Goal: Task Accomplishment & Management: Manage account settings

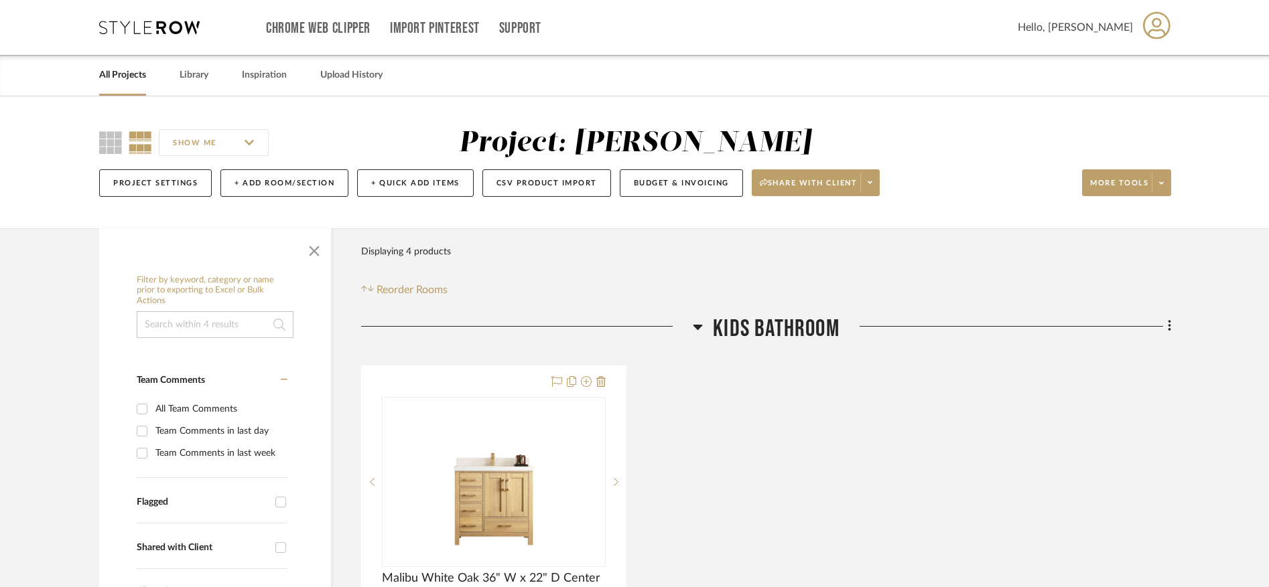
click at [148, 26] on icon at bounding box center [149, 27] width 100 height 13
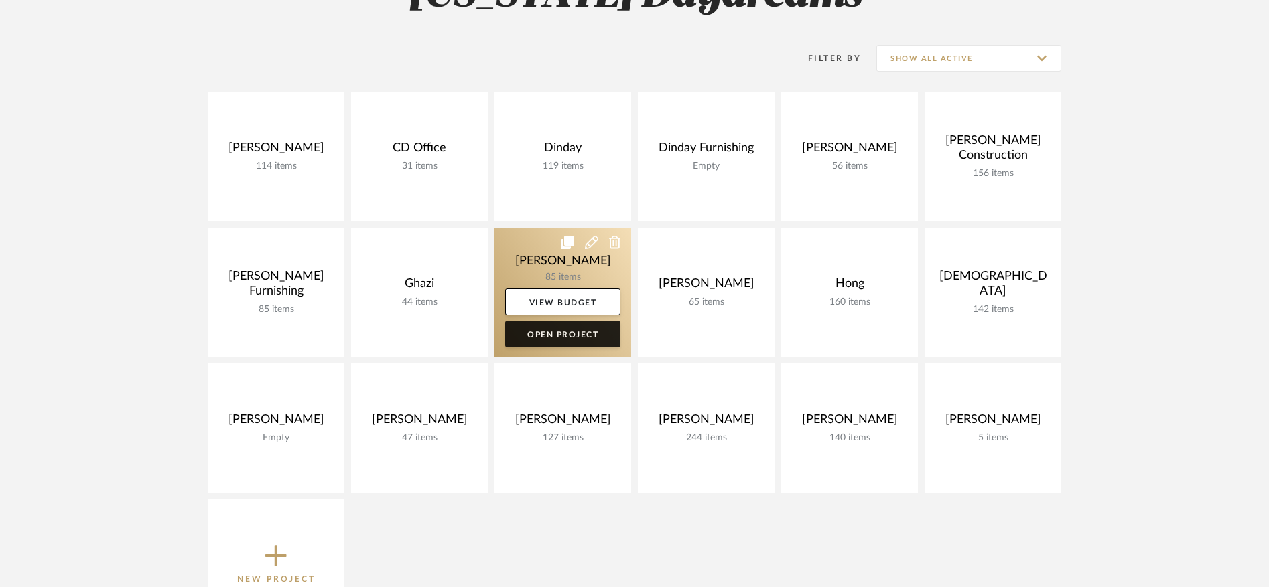
scroll to position [238, 0]
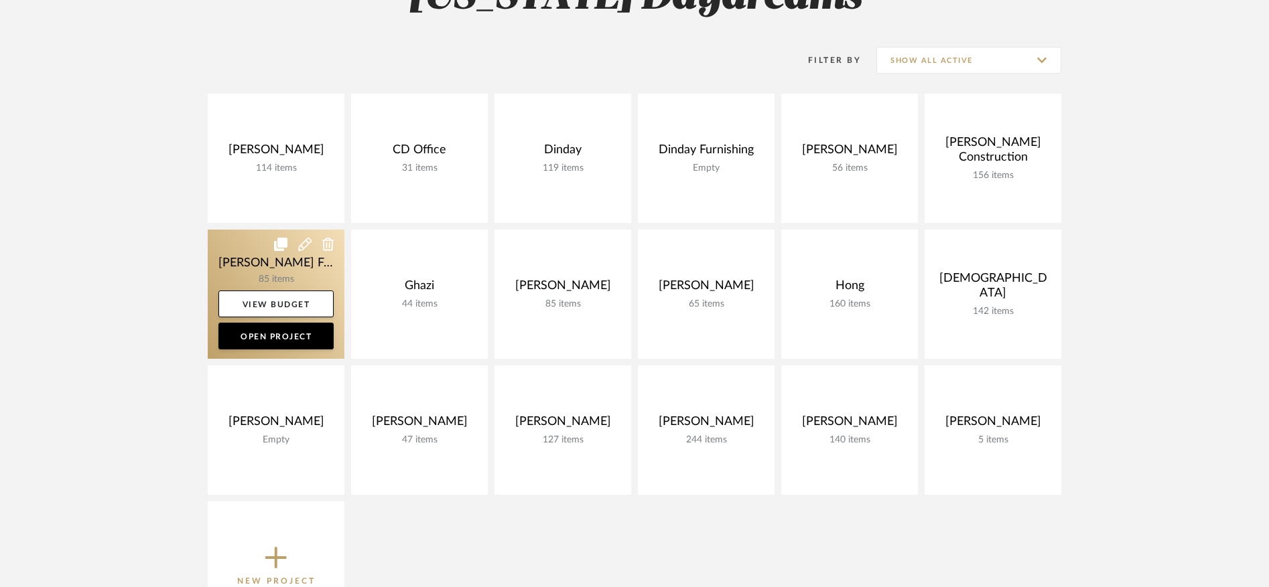
click at [232, 270] on link at bounding box center [276, 294] width 137 height 129
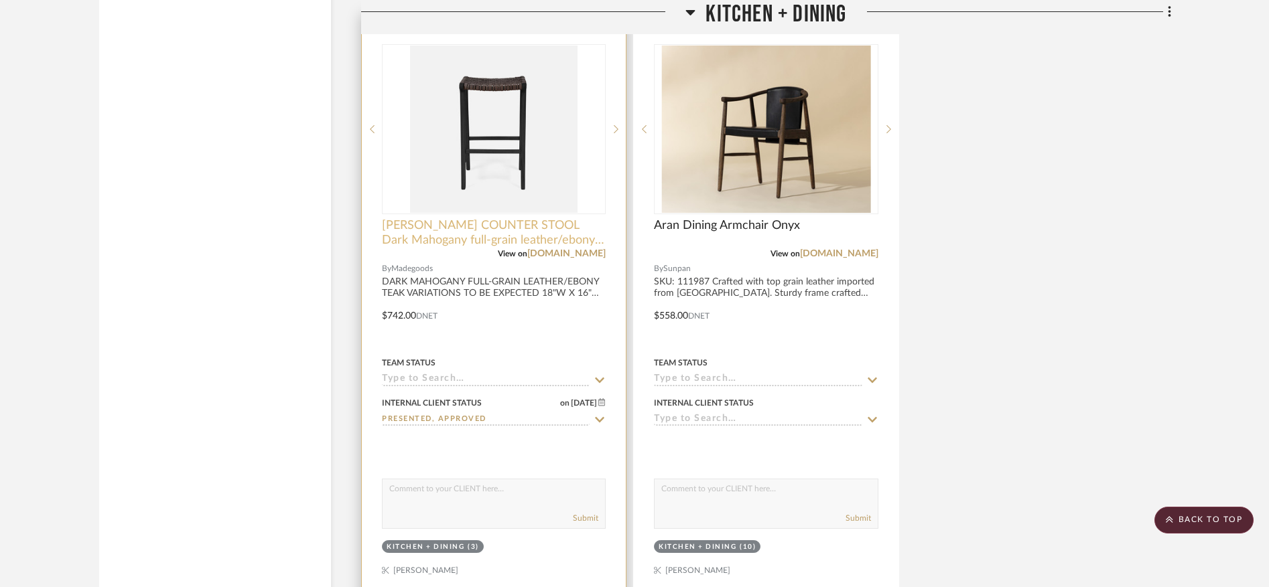
scroll to position [4419, 0]
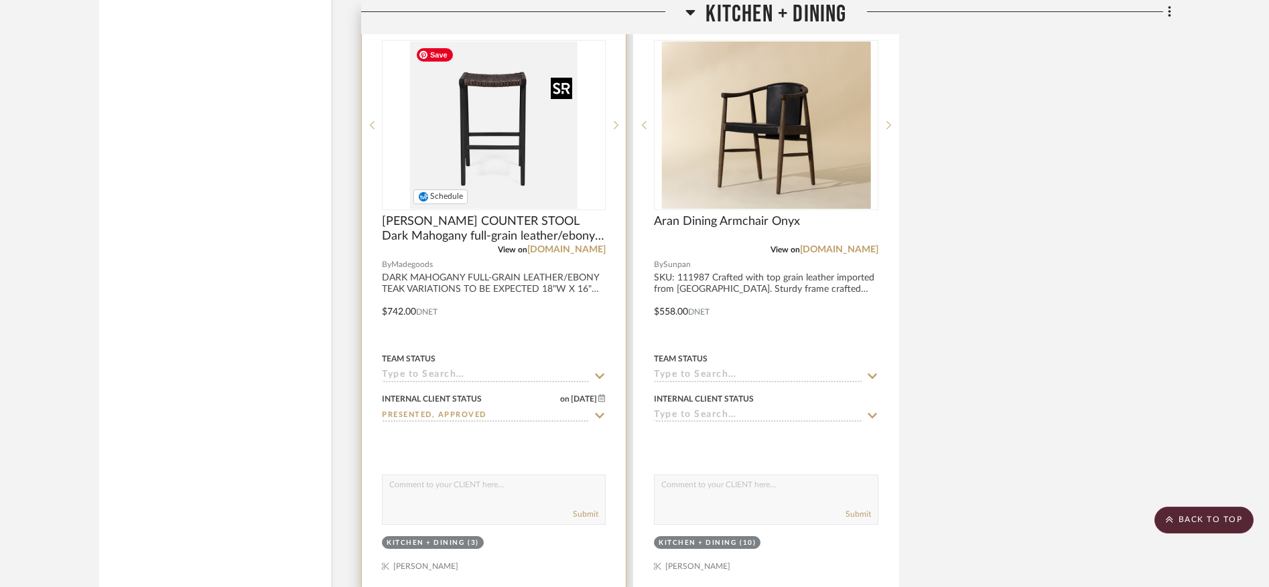
click at [512, 131] on img "0" at bounding box center [493, 125] width 167 height 167
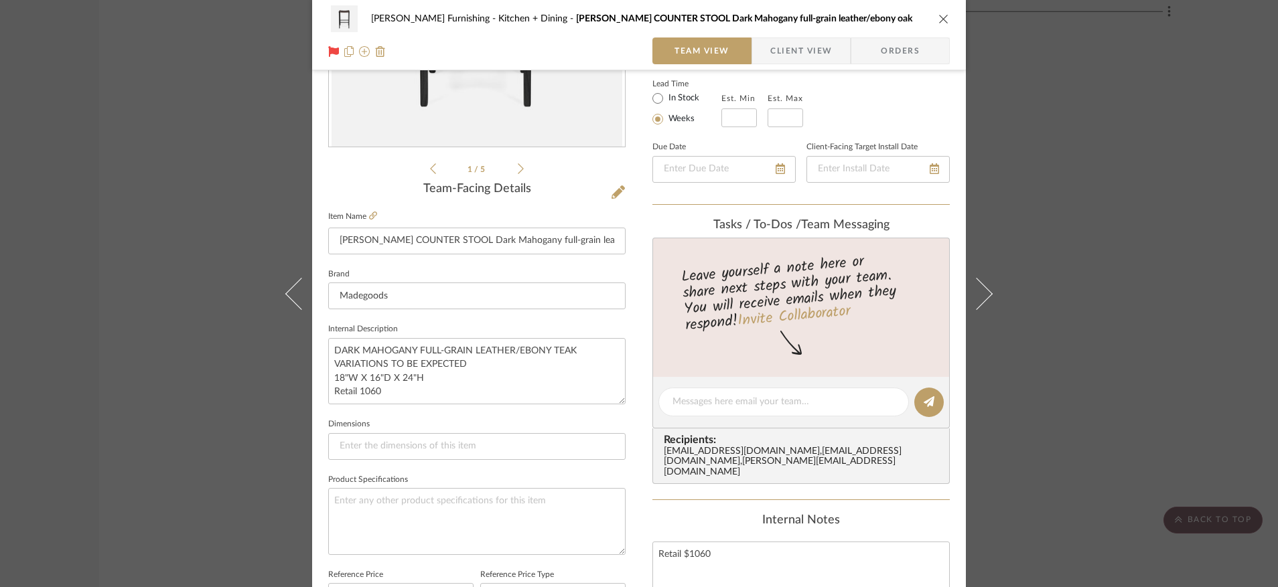
scroll to position [229, 0]
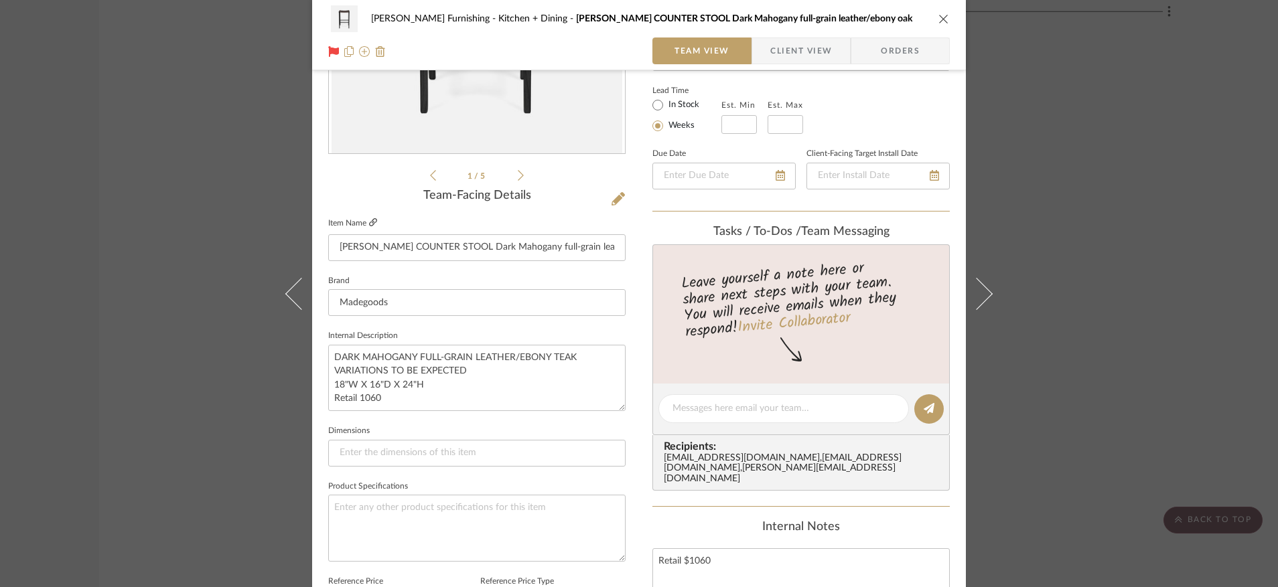
click at [369, 221] on icon at bounding box center [373, 222] width 8 height 8
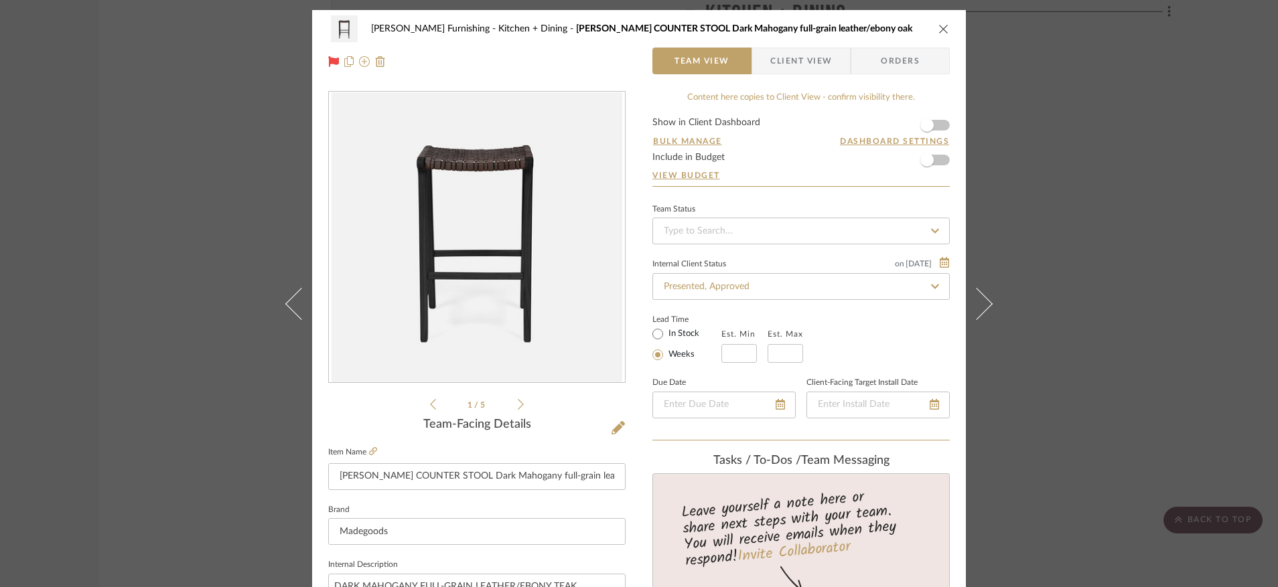
click at [804, 58] on span "Client View" at bounding box center [801, 61] width 62 height 27
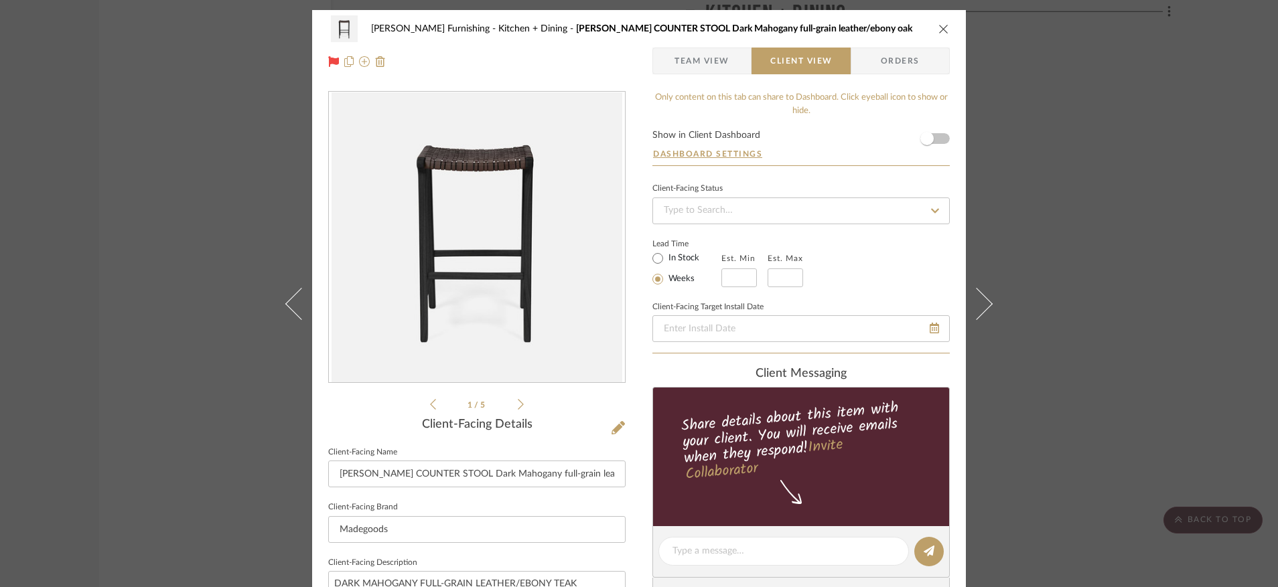
click at [695, 59] on span "Team View" at bounding box center [702, 61] width 55 height 27
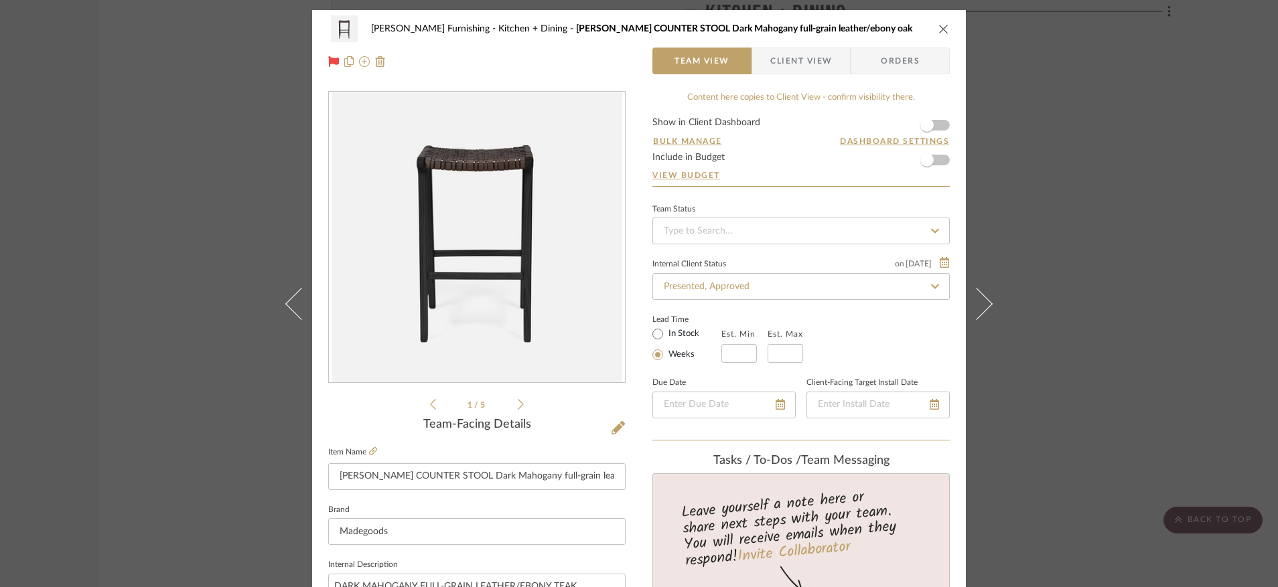
click at [940, 30] on icon "close" at bounding box center [943, 28] width 11 height 11
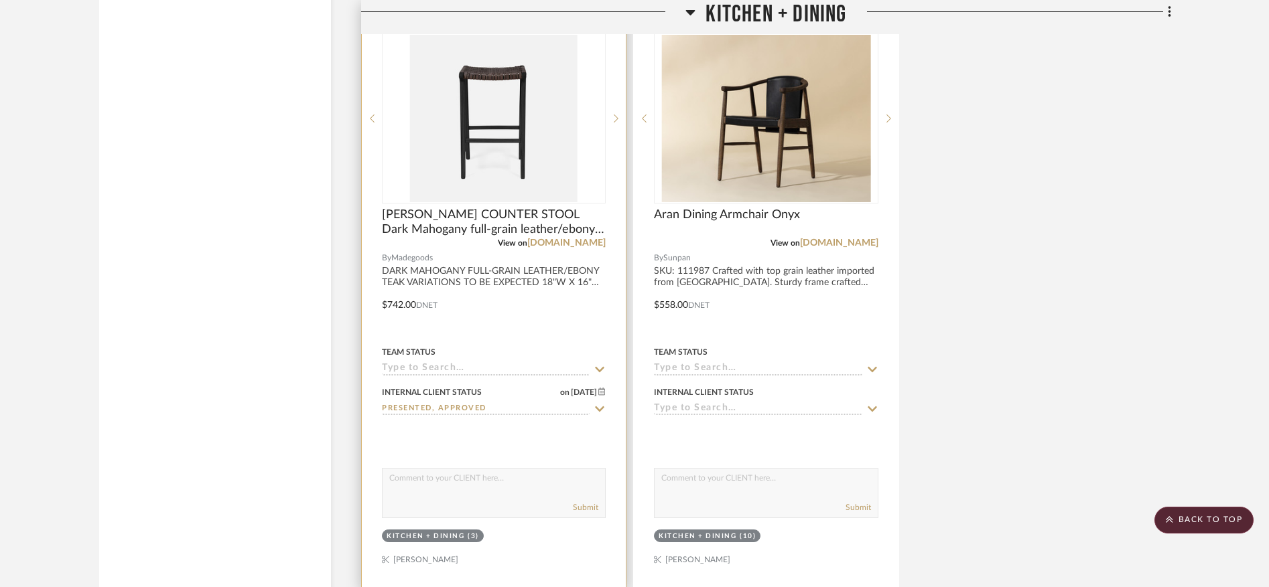
scroll to position [4427, 0]
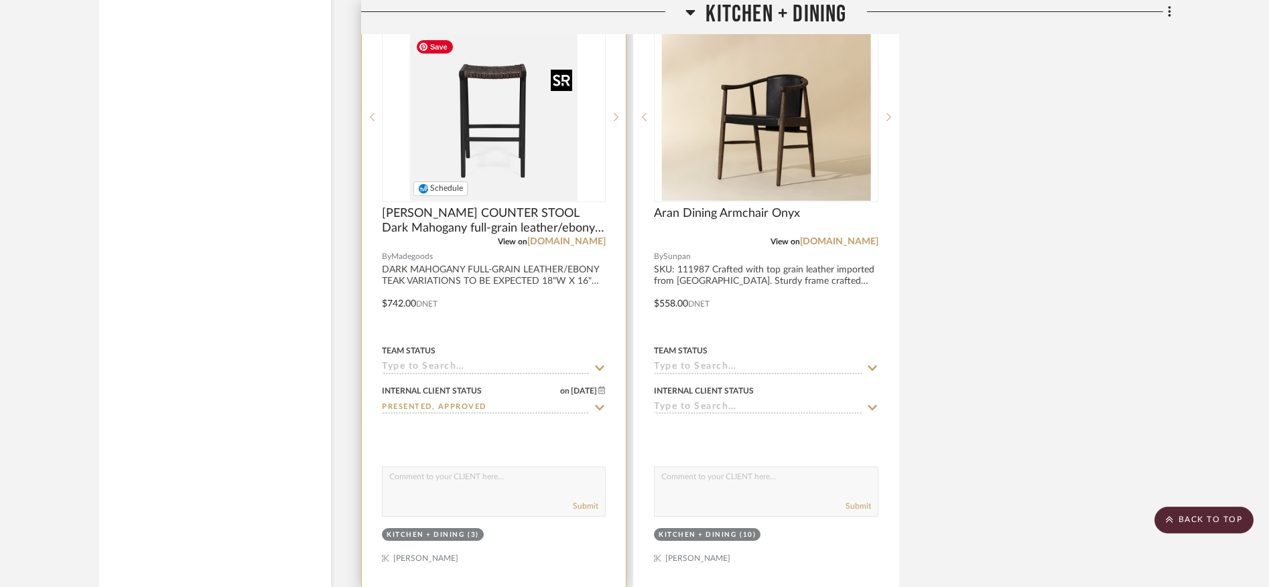
click at [529, 159] on img "0" at bounding box center [493, 116] width 167 height 167
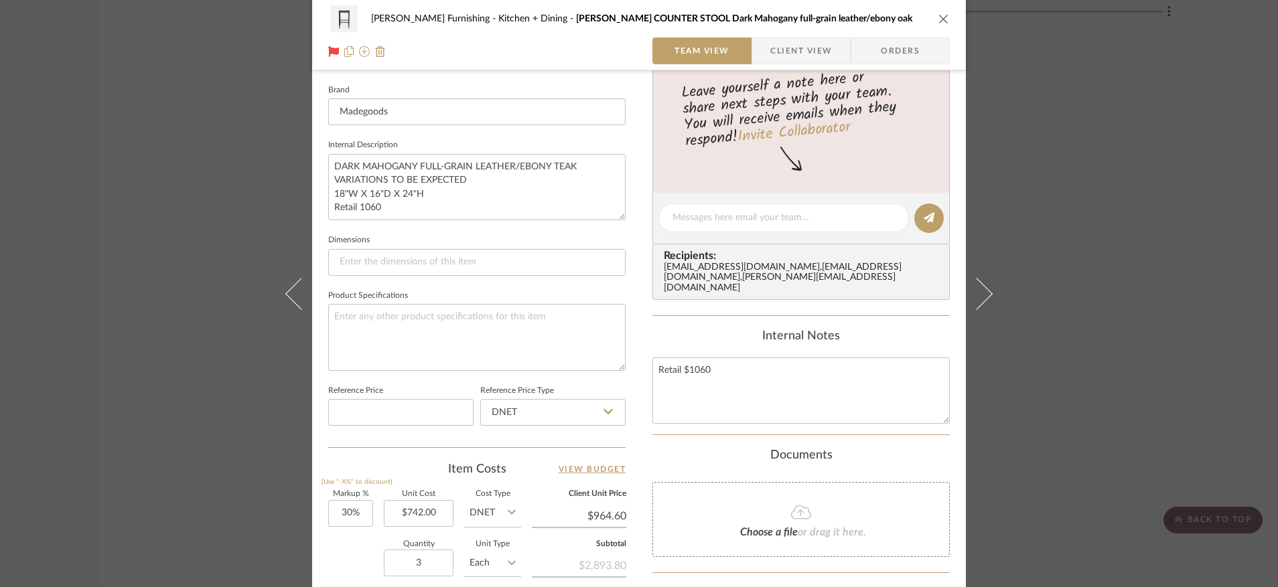
scroll to position [417, 0]
click at [614, 524] on input "$964.60" at bounding box center [579, 520] width 94 height 20
type input "954"
click at [632, 445] on div "Faust Furnishing Kitchen + Dining PERCY COUNTER STOOL Dark Mahogany full-grain …" at bounding box center [639, 211] width 654 height 1237
type input "28.57%"
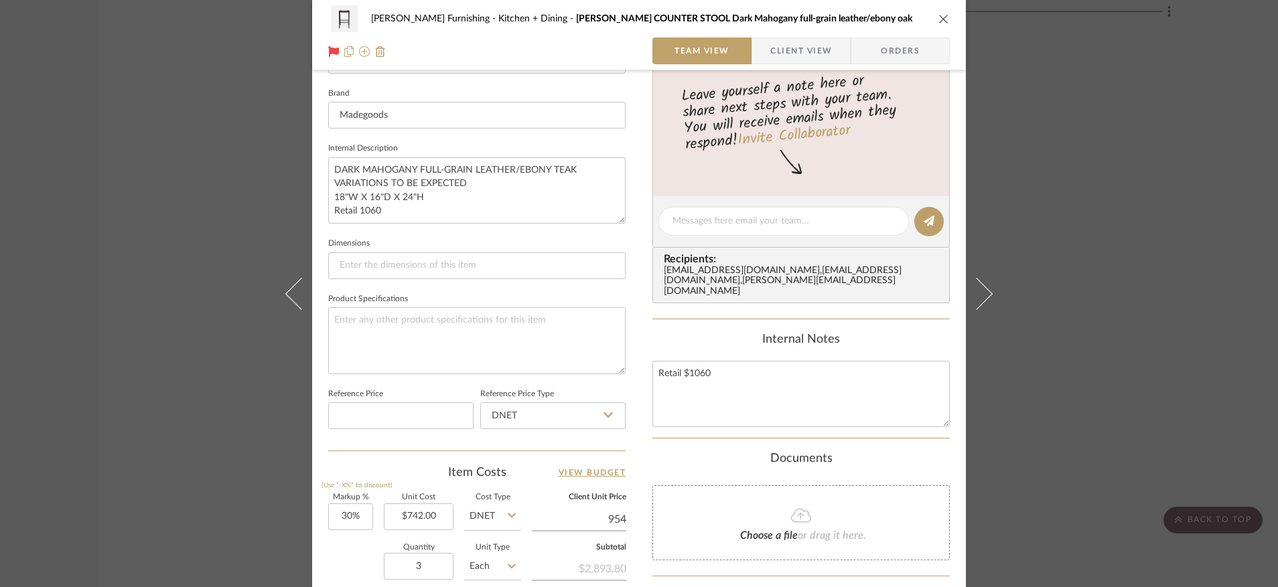
type input "$954.00"
type input "$953.99"
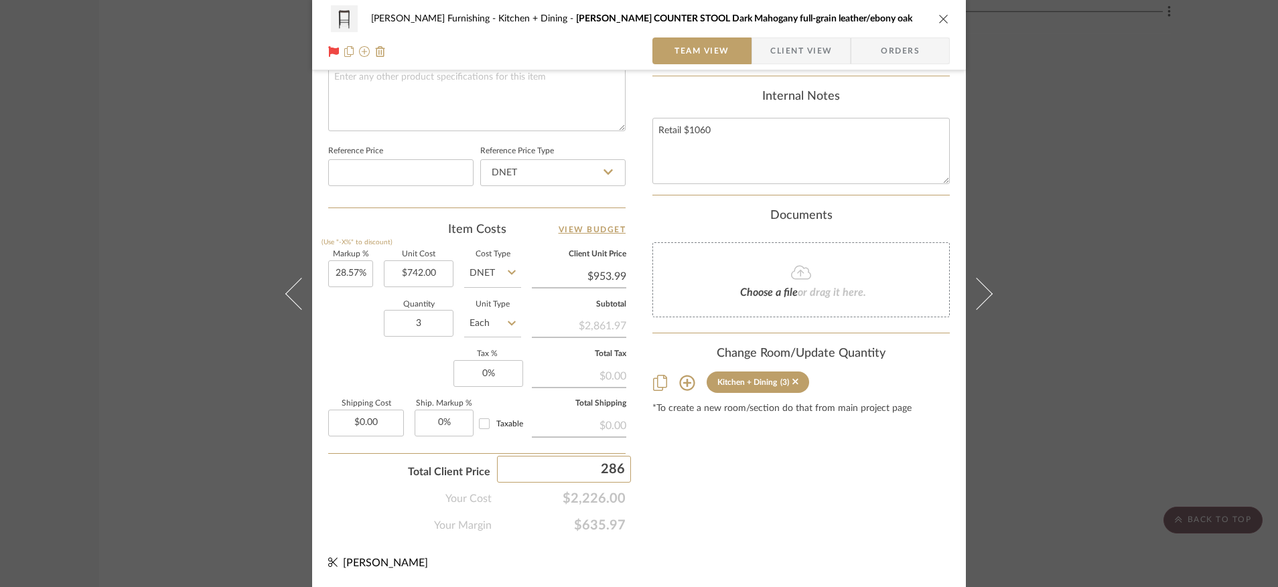
type input "2862"
type input "$954.00"
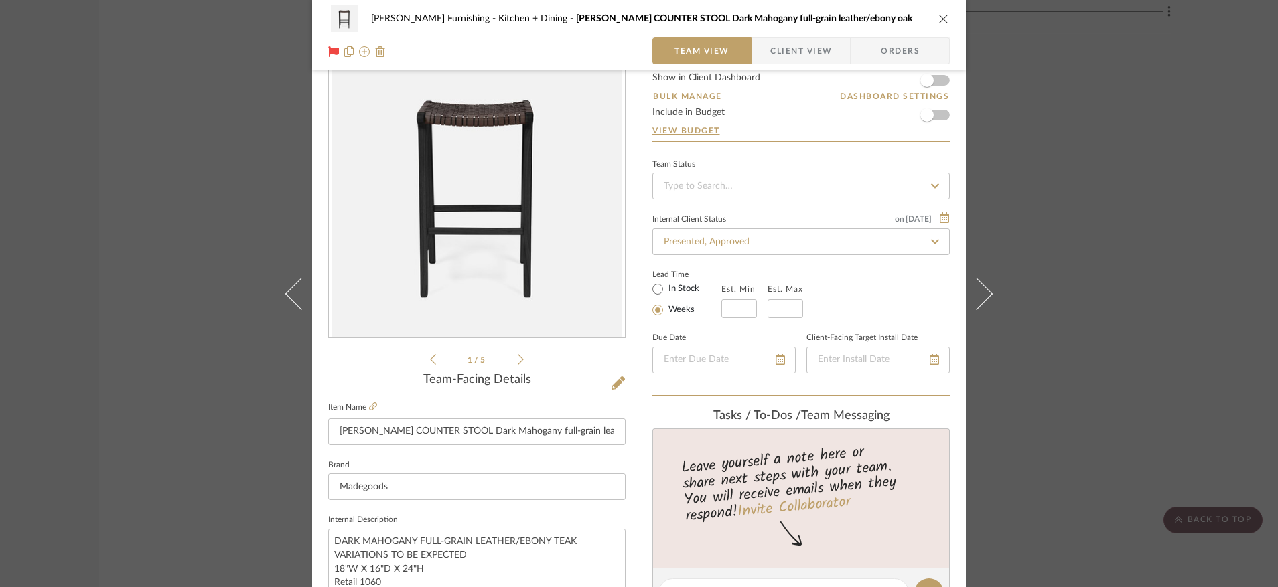
scroll to position [0, 0]
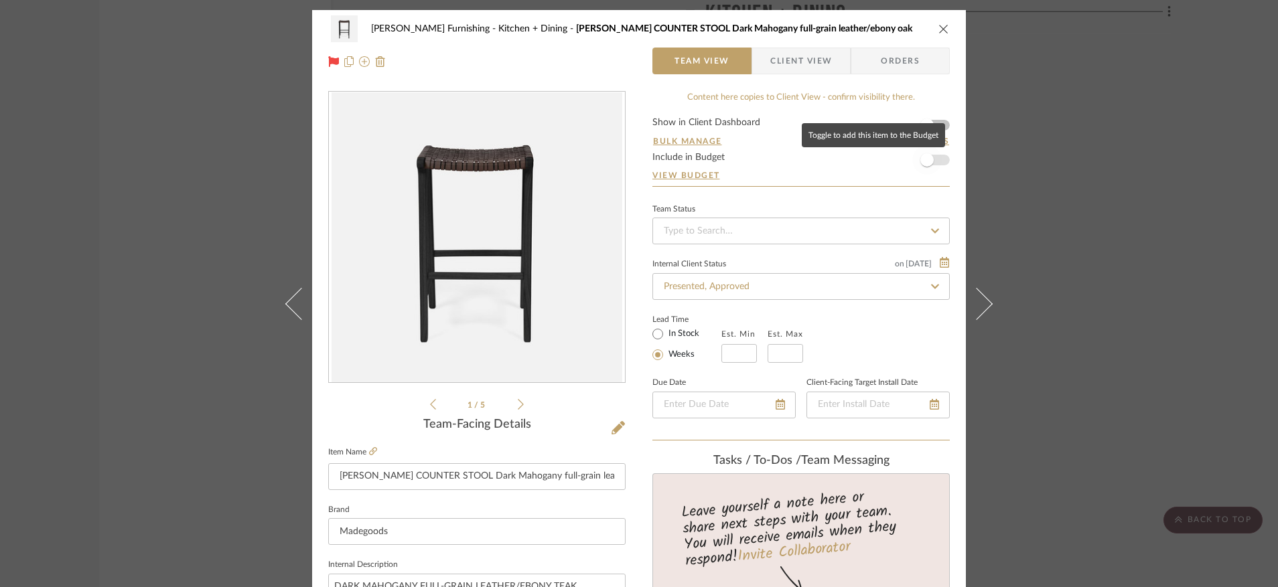
click at [927, 157] on span "button" at bounding box center [926, 159] width 13 height 13
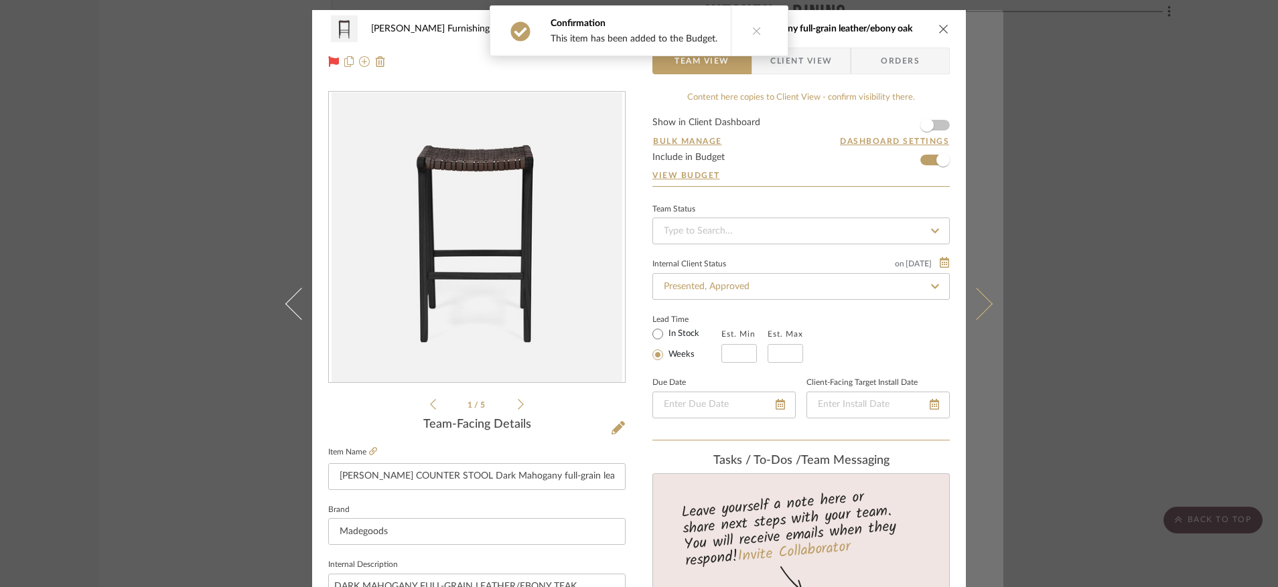
click at [981, 320] on button at bounding box center [985, 303] width 38 height 587
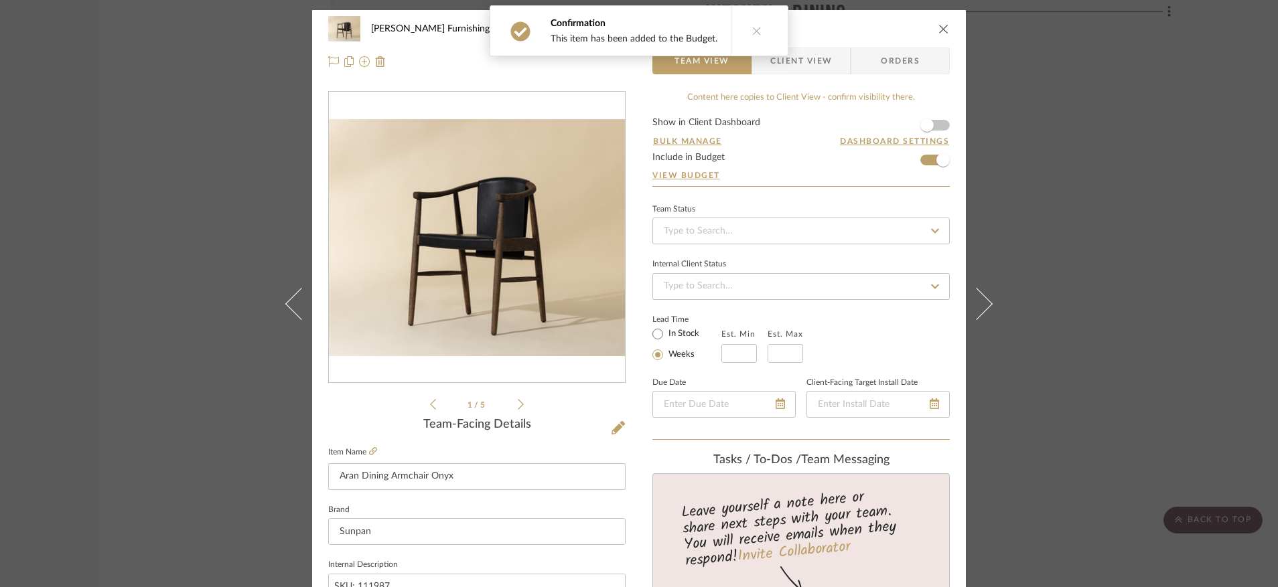
click at [942, 30] on icon "close" at bounding box center [943, 28] width 11 height 11
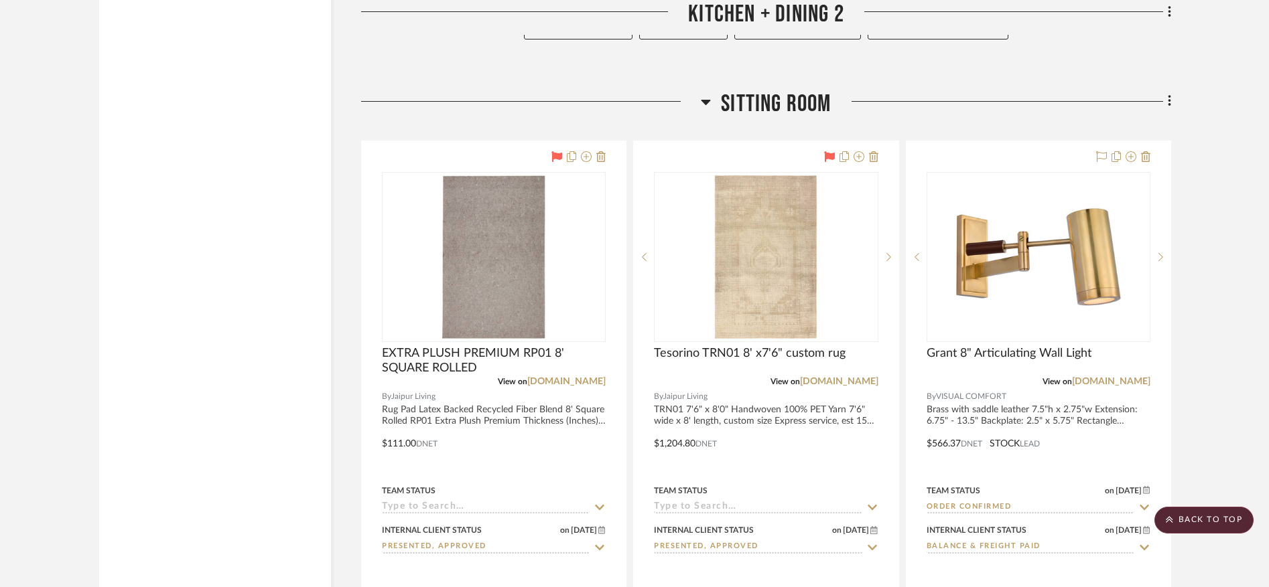
scroll to position [5274, 0]
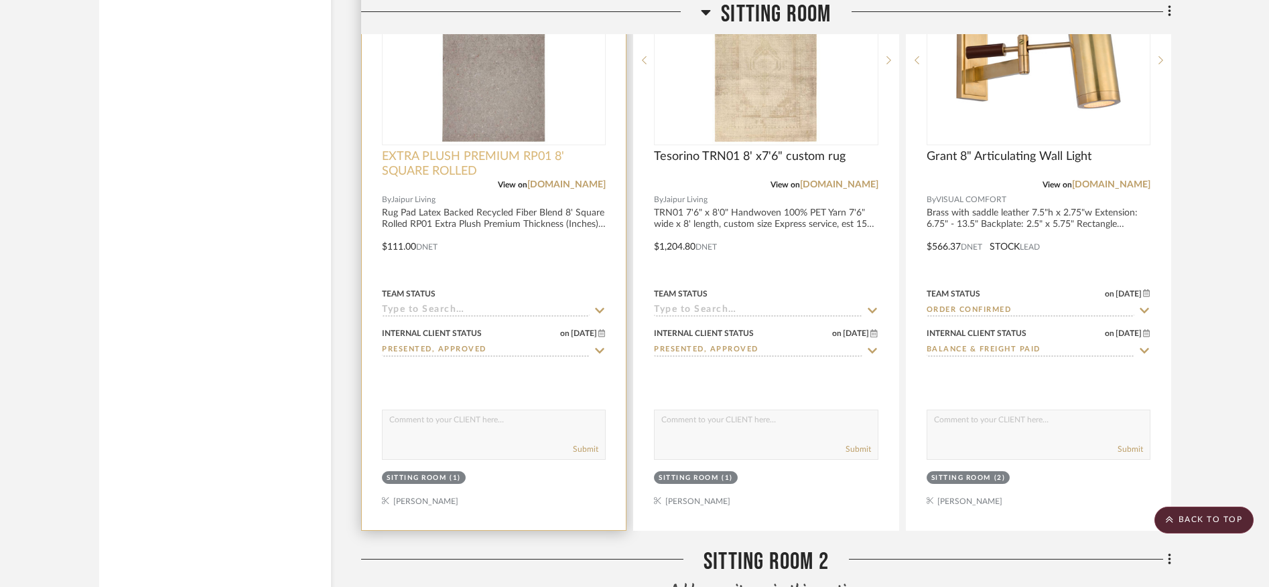
click at [441, 157] on span "EXTRA PLUSH PREMIUM RP01 8' SQUARE ROLLED" at bounding box center [494, 163] width 224 height 29
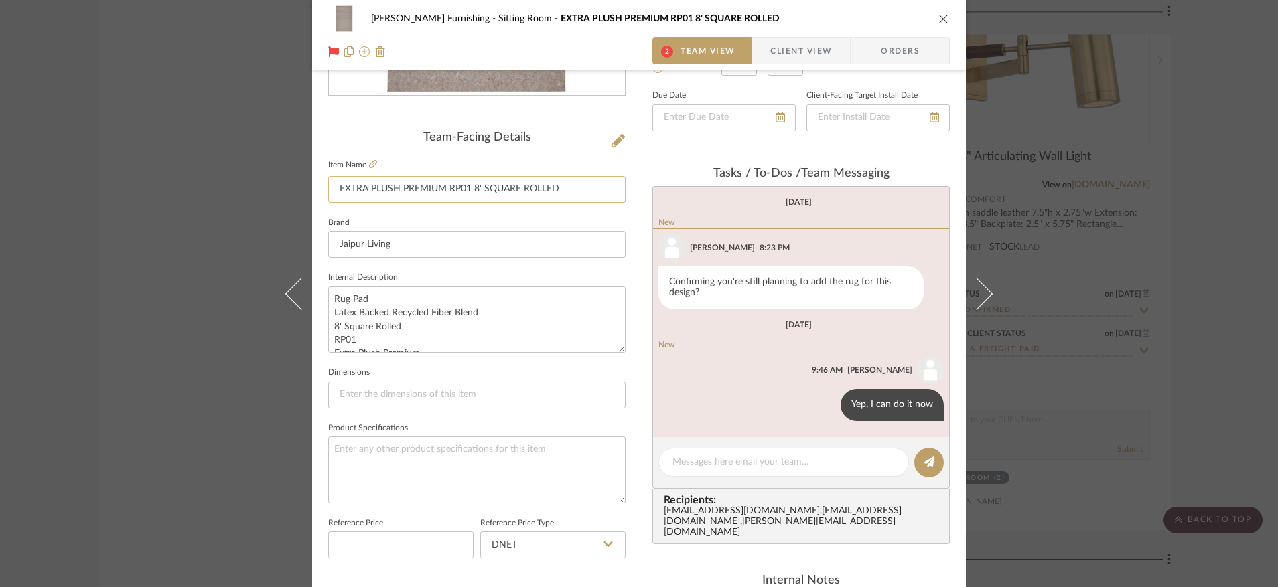
scroll to position [271, 0]
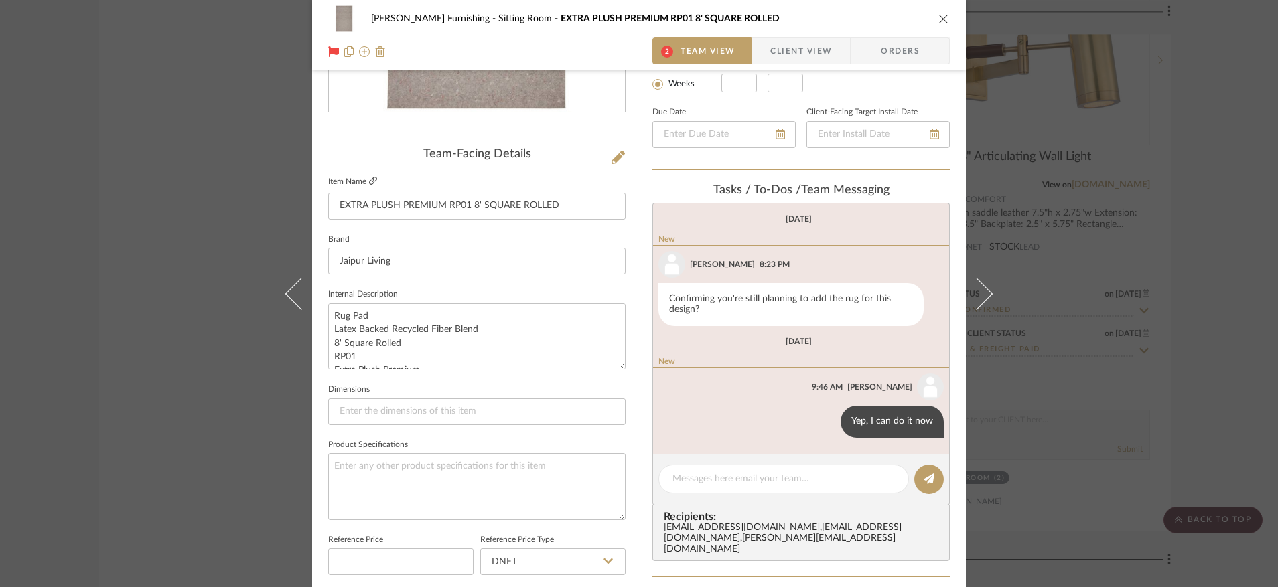
click at [369, 180] on icon at bounding box center [373, 181] width 8 height 8
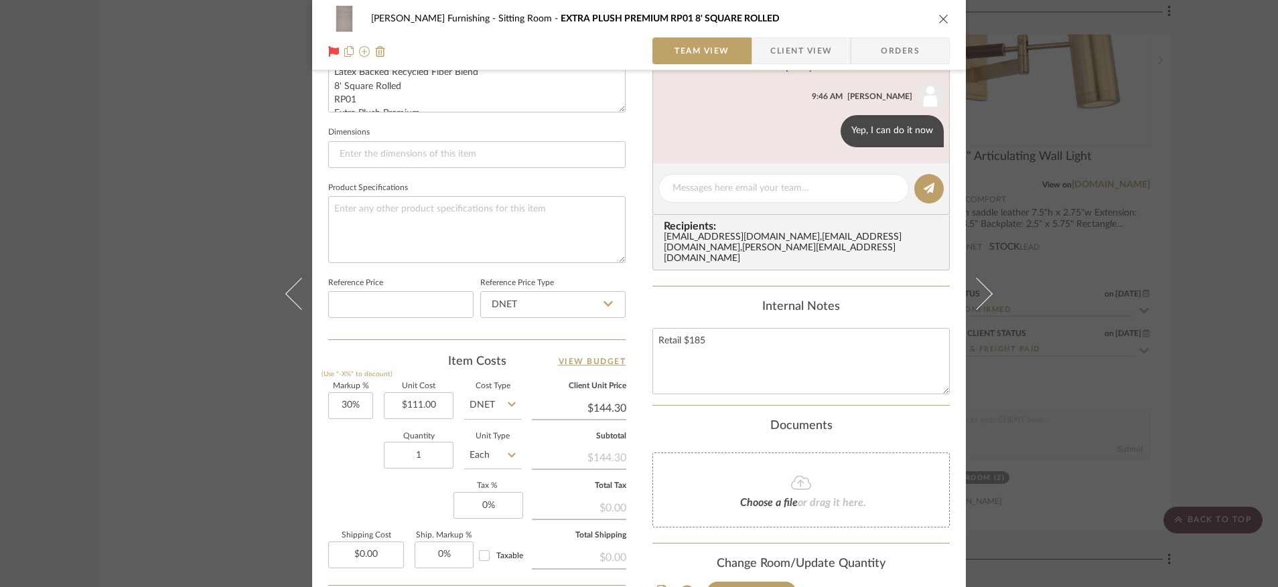
scroll to position [597, 0]
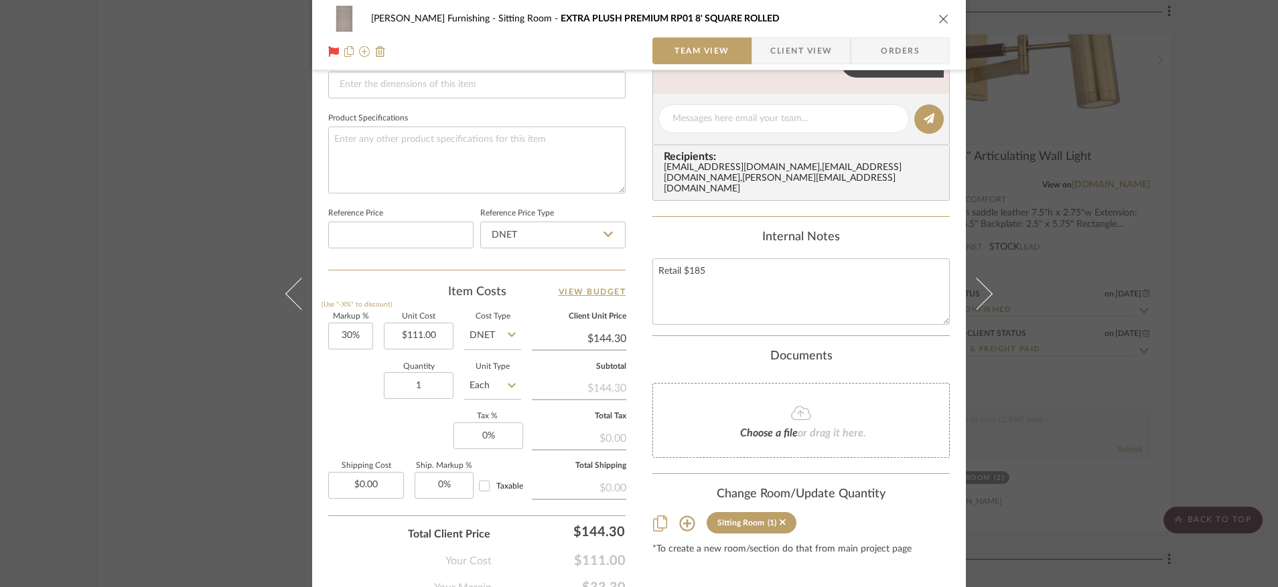
click at [606, 342] on input "$144.30" at bounding box center [579, 339] width 94 height 20
type input "166"
click at [656, 364] on div "Documents" at bounding box center [800, 357] width 297 height 15
type input "49.55%"
type input "$166.00"
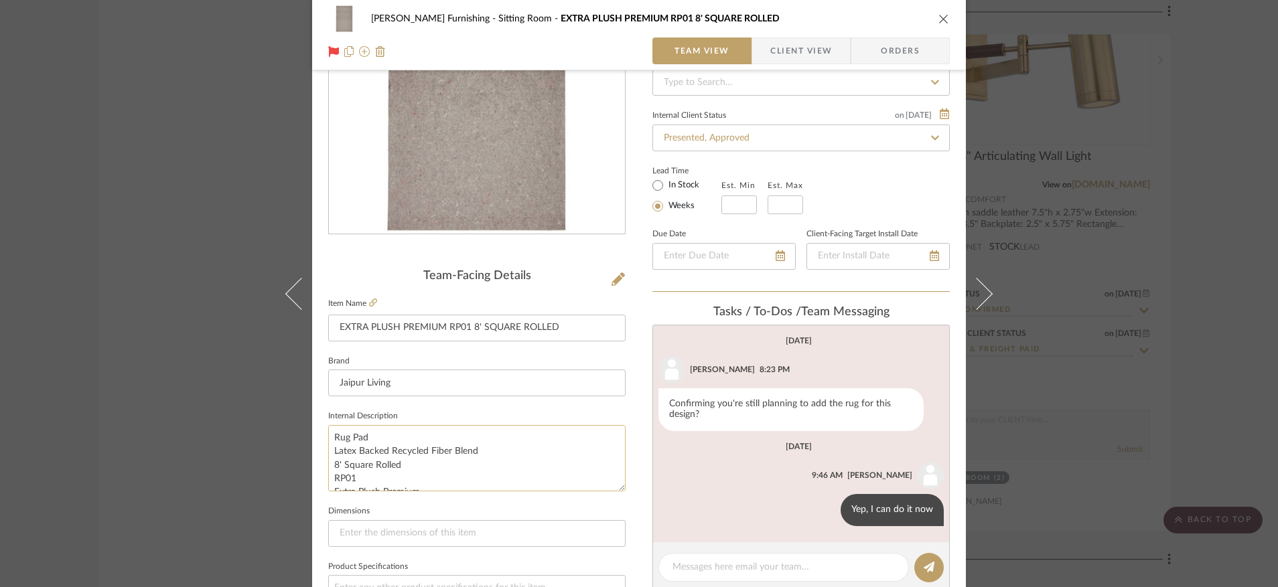
scroll to position [123, 0]
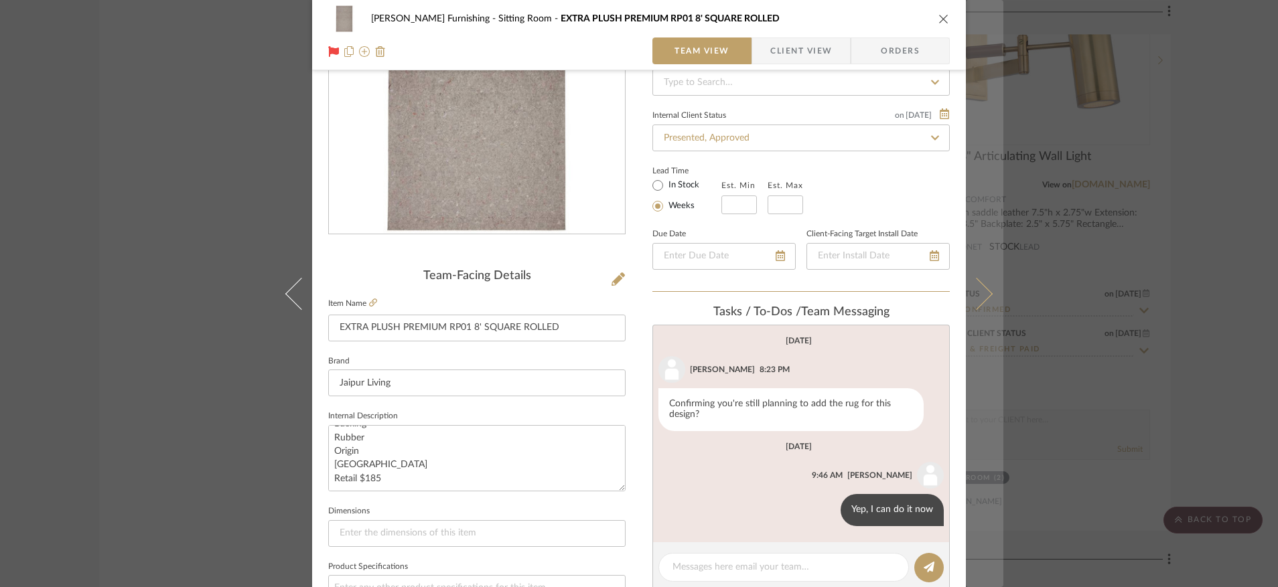
click at [989, 288] on button at bounding box center [985, 293] width 38 height 587
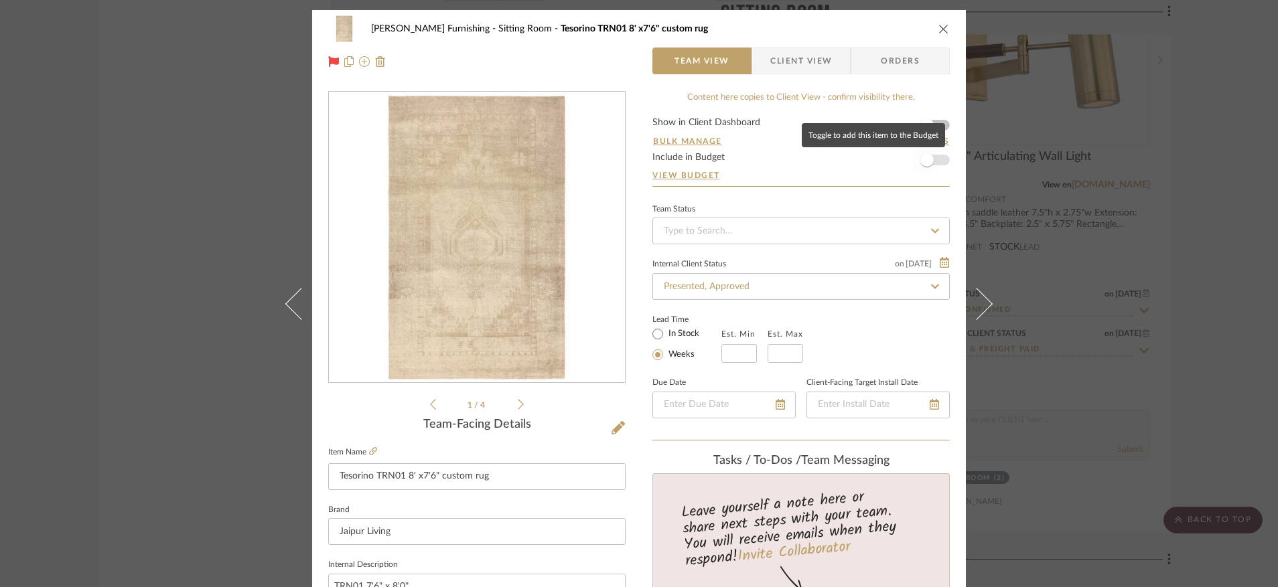
click at [936, 158] on span "button" at bounding box center [926, 159] width 29 height 29
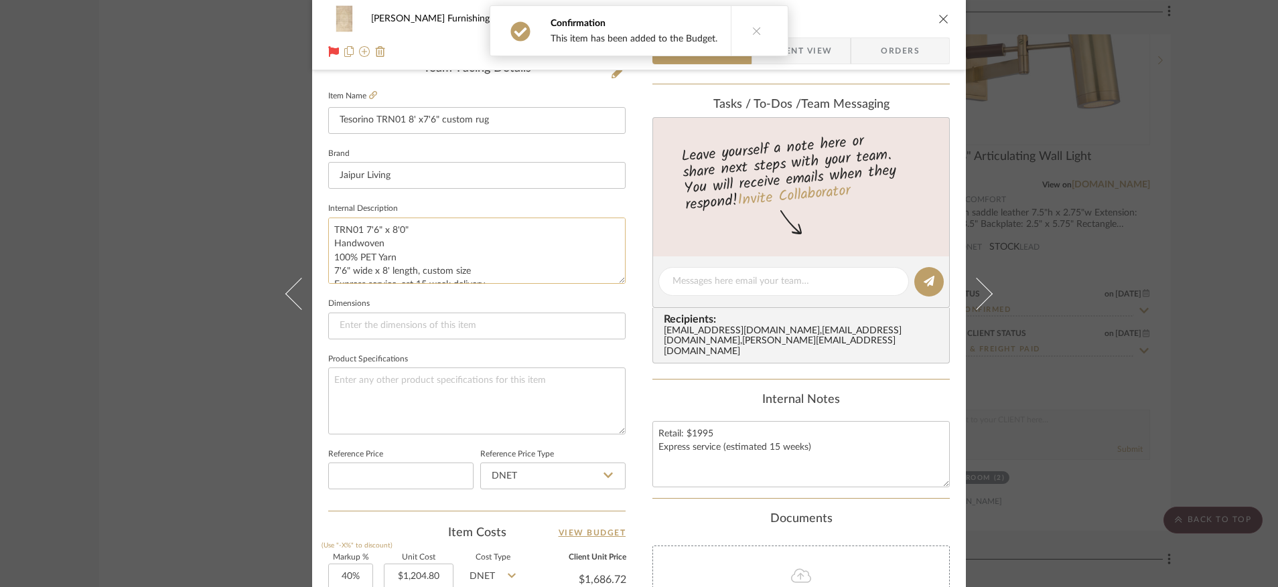
scroll to position [27, 0]
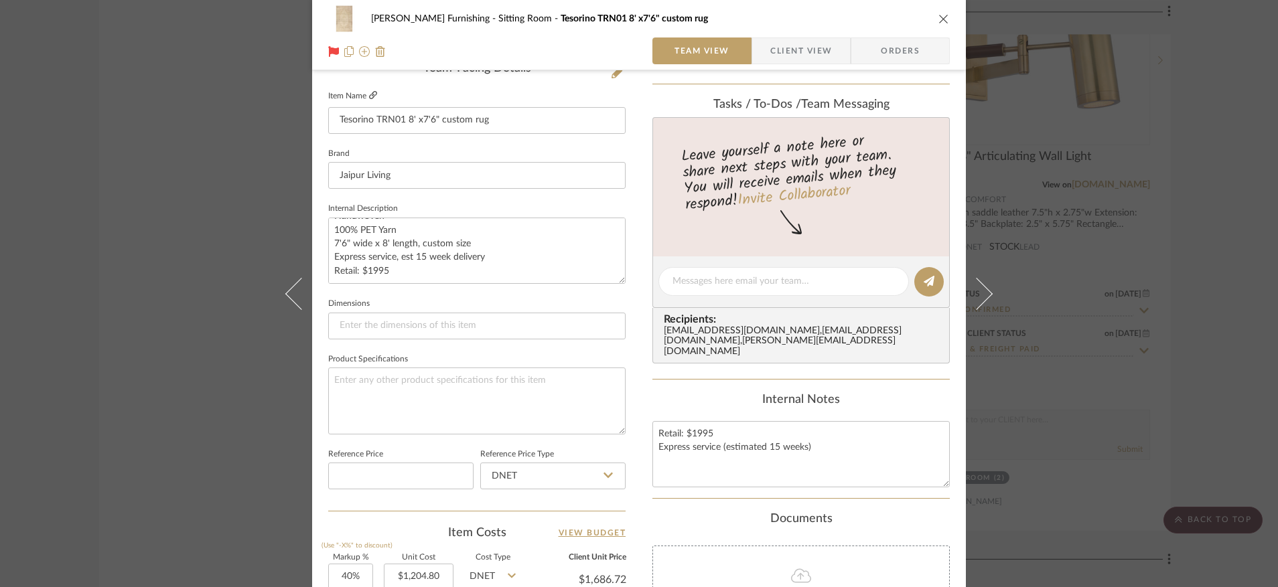
click at [372, 95] on icon at bounding box center [373, 95] width 8 height 8
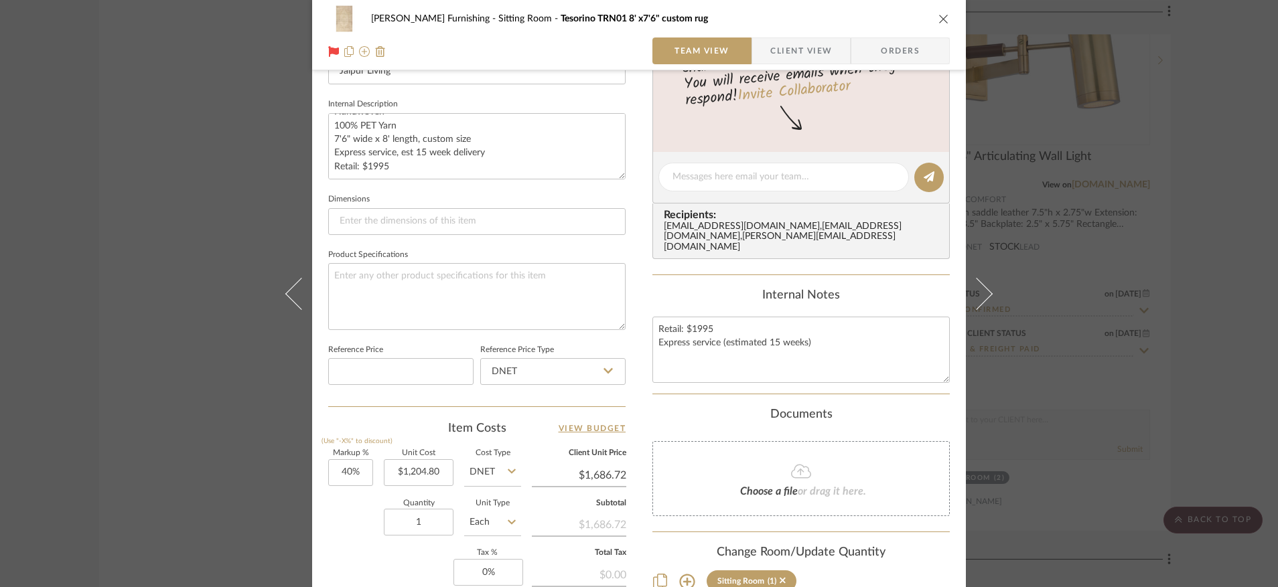
scroll to position [455, 0]
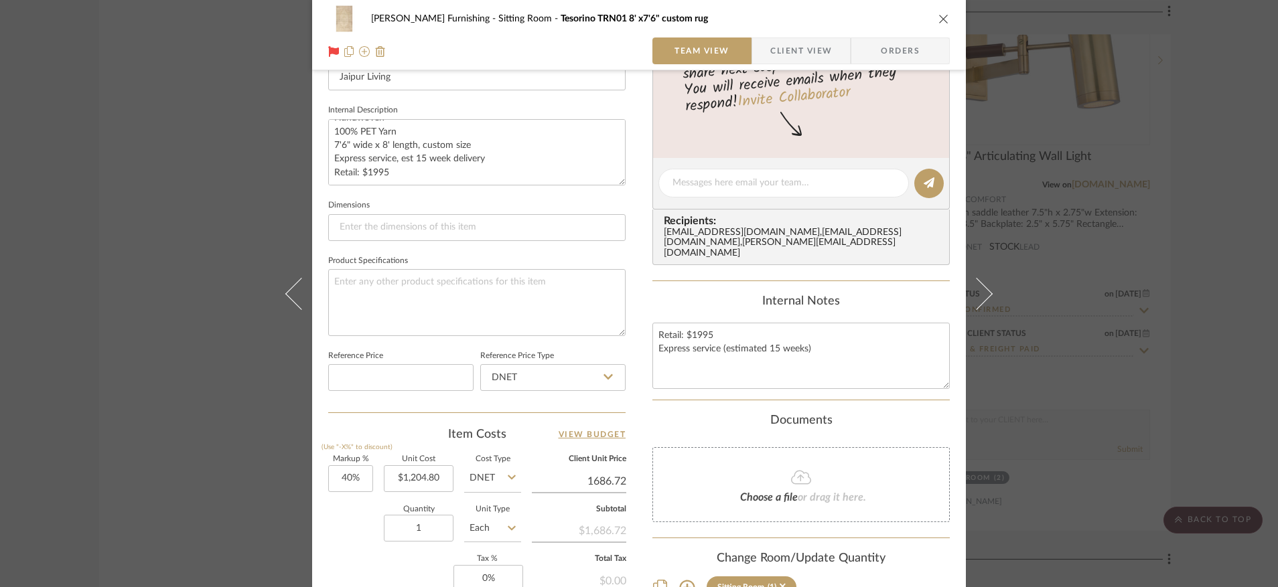
click at [604, 476] on input "1686.72" at bounding box center [579, 482] width 94 height 20
click at [620, 478] on input "1686.72" at bounding box center [579, 482] width 94 height 20
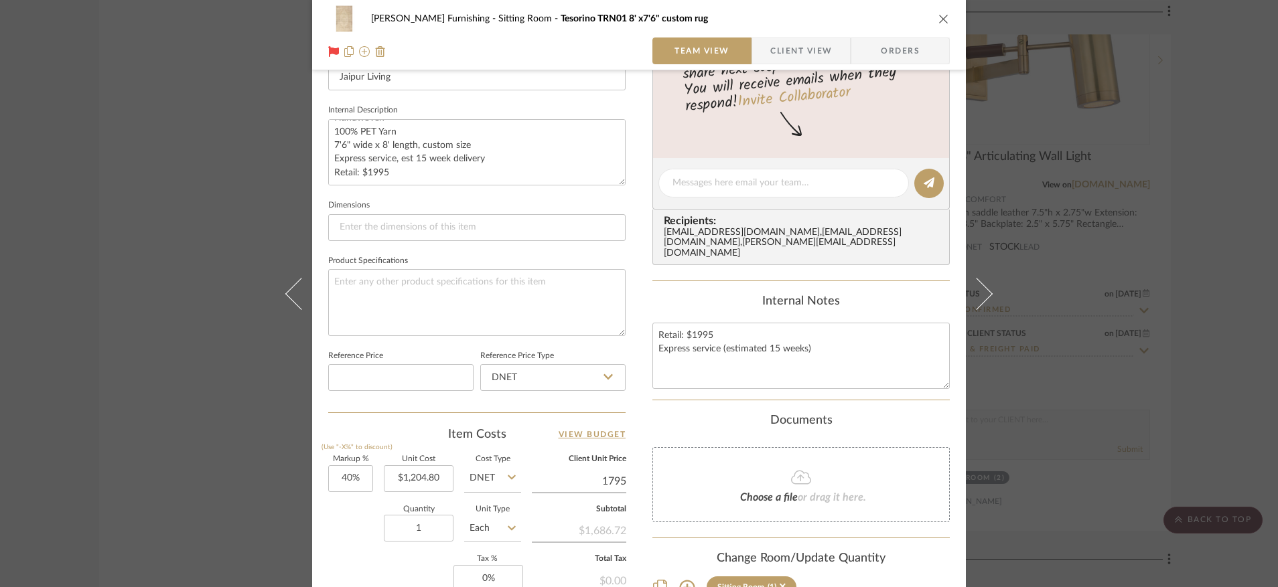
type input "1795"
click at [638, 427] on div "Faust Furnishing Sitting Room Tesorino TRN01 8' x7'6" custom rug Team View Clie…" at bounding box center [639, 173] width 654 height 1237
type input "48.99%"
type input "$1,795.00"
type input "$1,795.03"
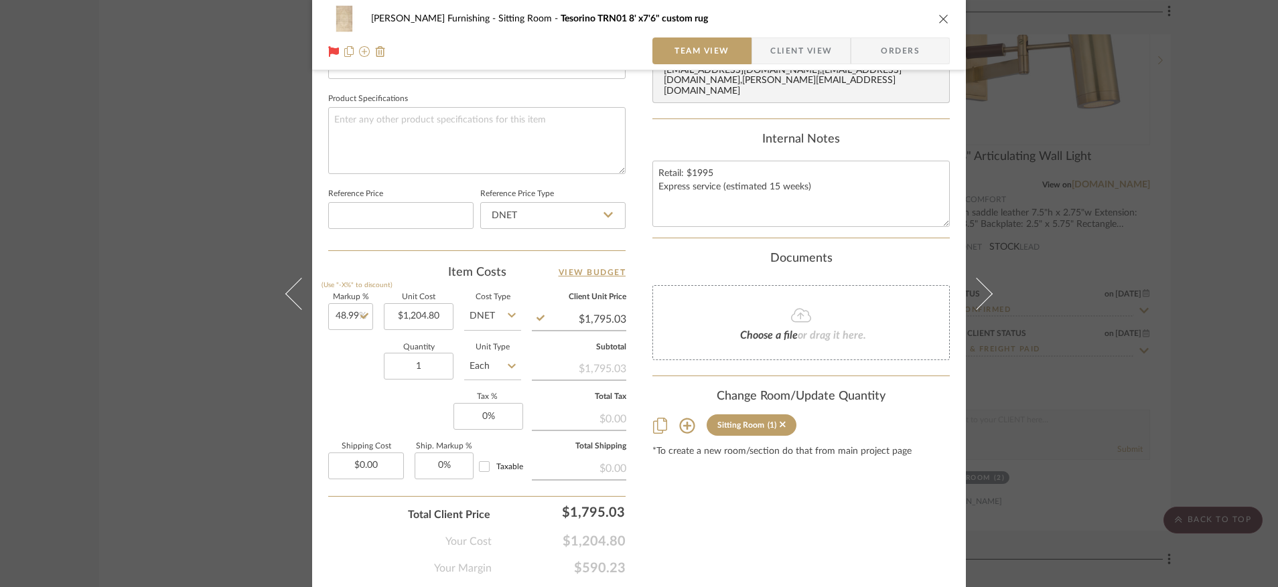
scroll to position [660, 0]
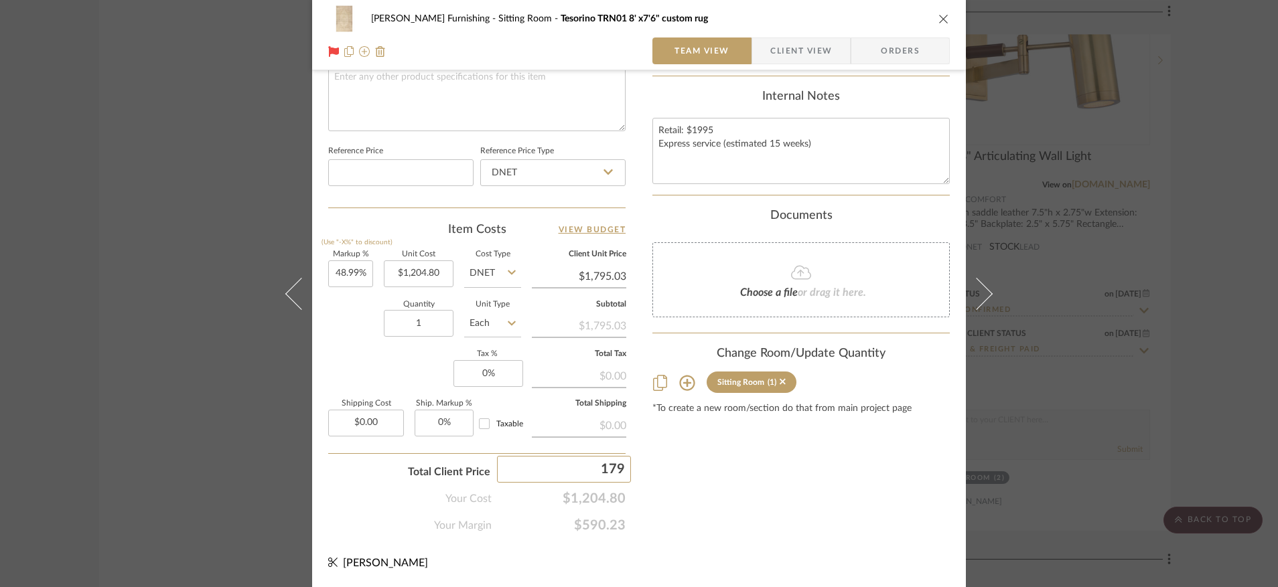
type input "1795"
type input "48.98%"
type input "$1,795.00"
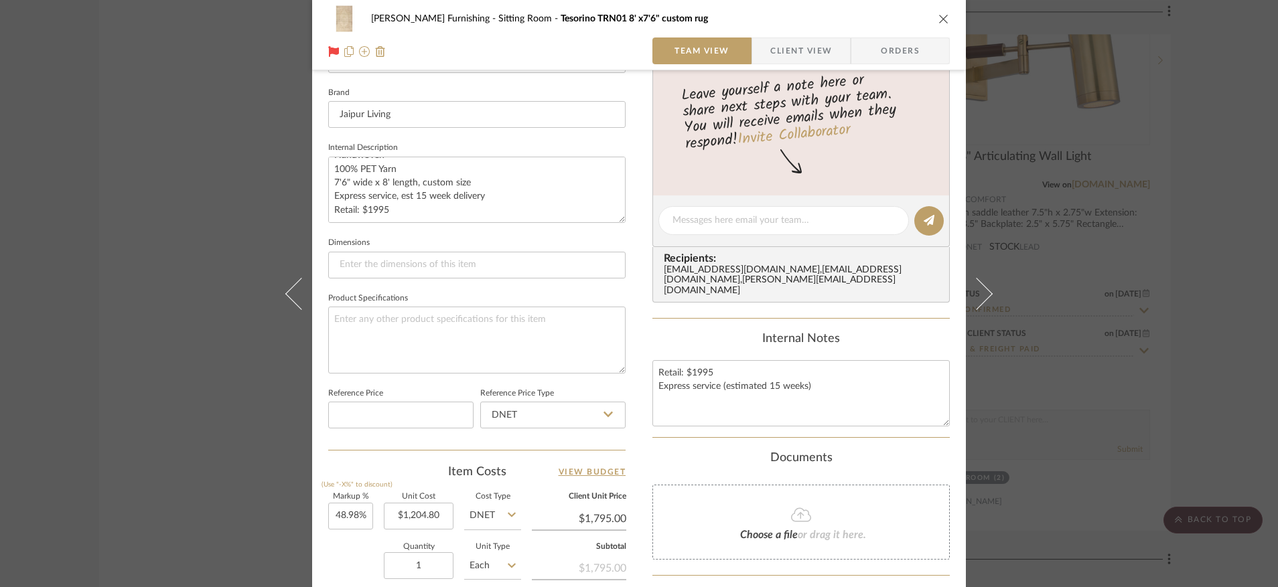
scroll to position [0, 0]
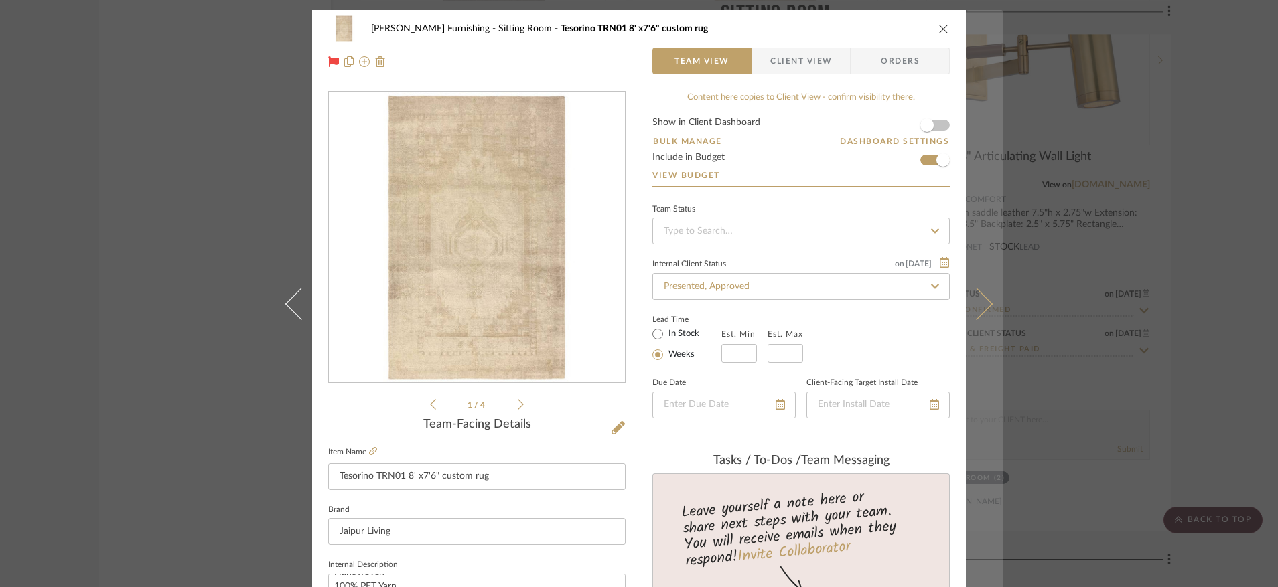
click at [978, 317] on button at bounding box center [985, 303] width 38 height 587
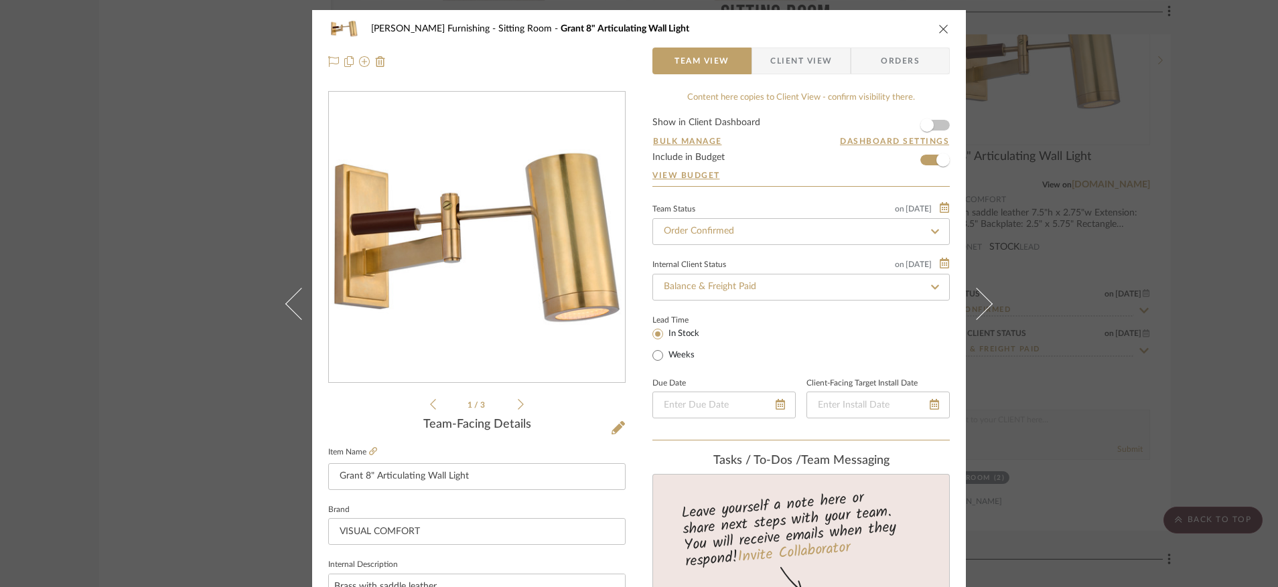
click at [938, 29] on icon "close" at bounding box center [943, 28] width 11 height 11
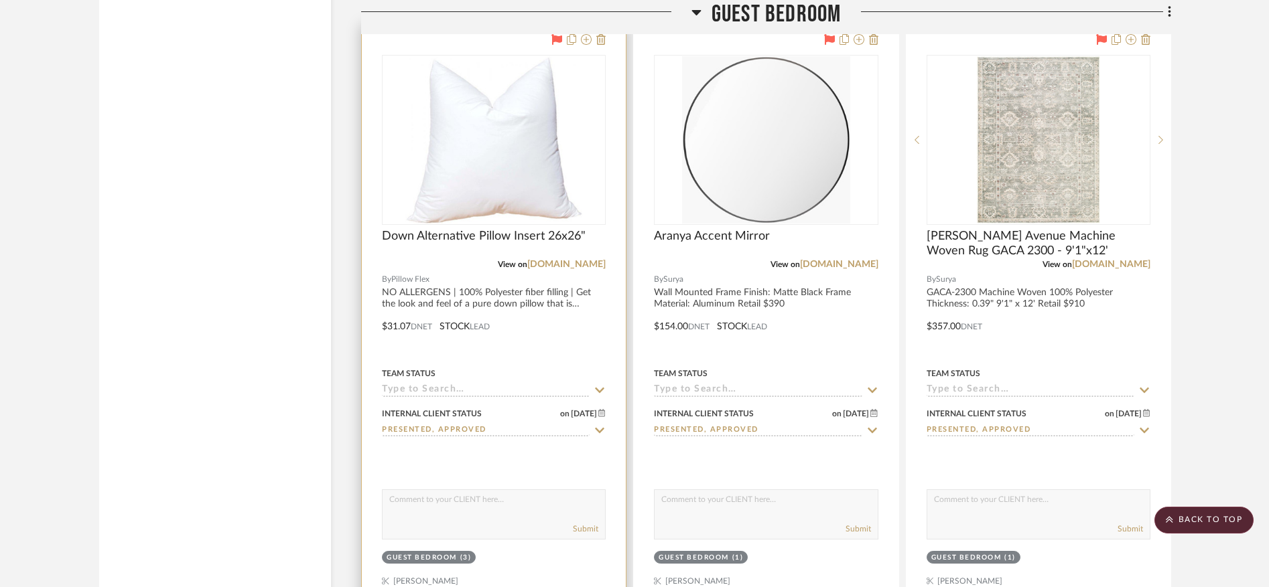
scroll to position [6084, 0]
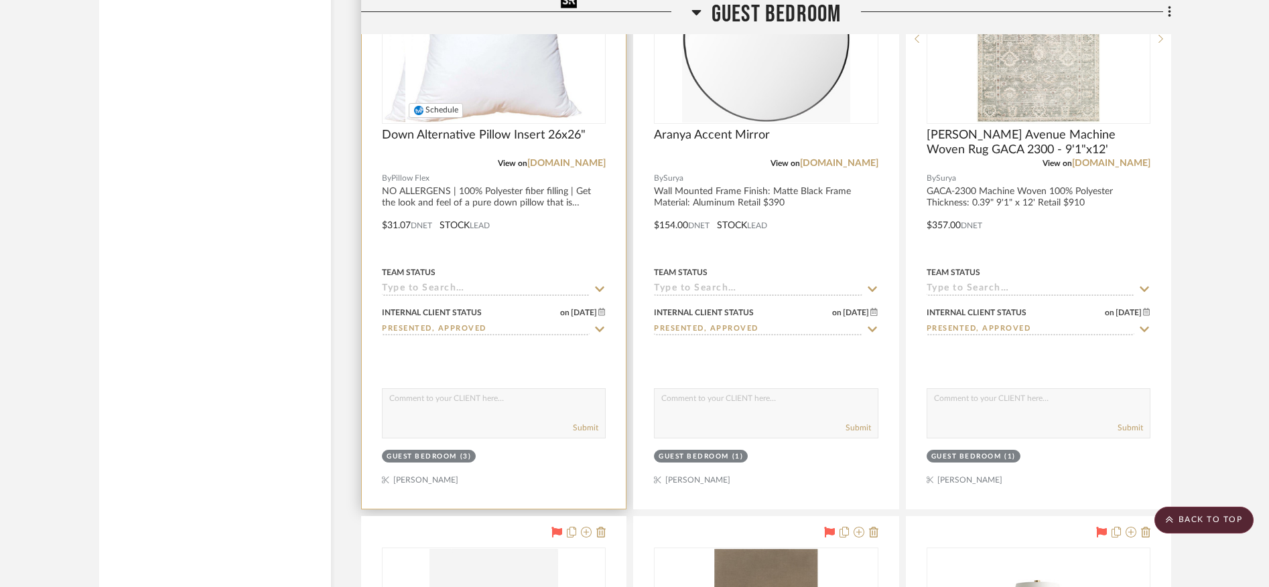
click at [508, 84] on img "0" at bounding box center [471, 38] width 177 height 167
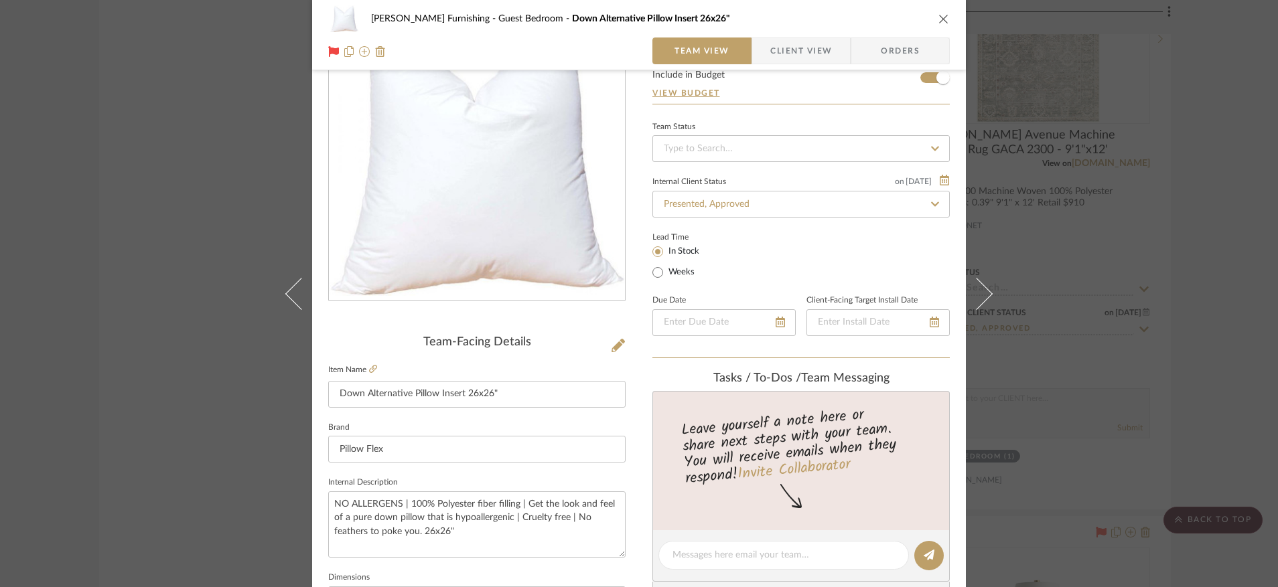
scroll to position [0, 0]
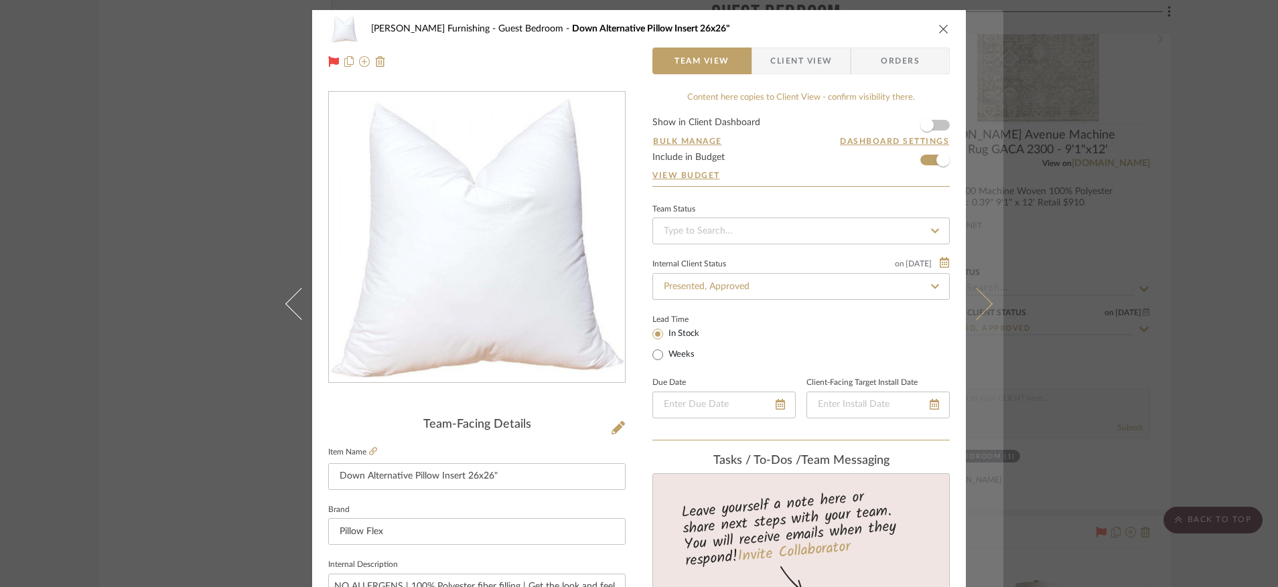
click at [983, 299] on icon at bounding box center [977, 303] width 32 height 32
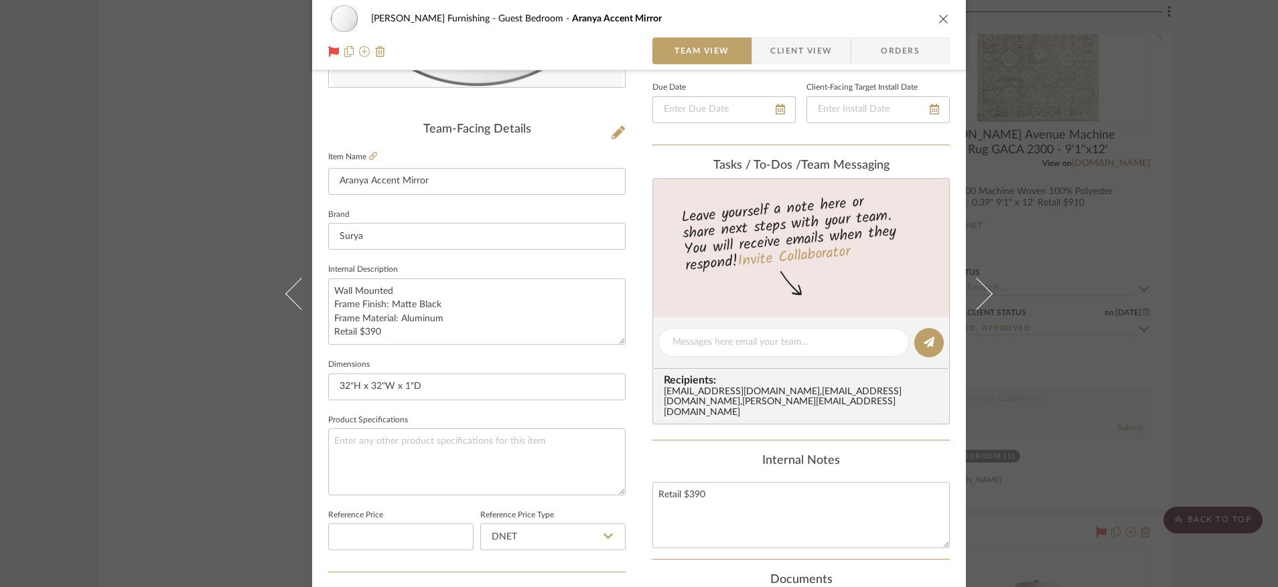
scroll to position [271, 0]
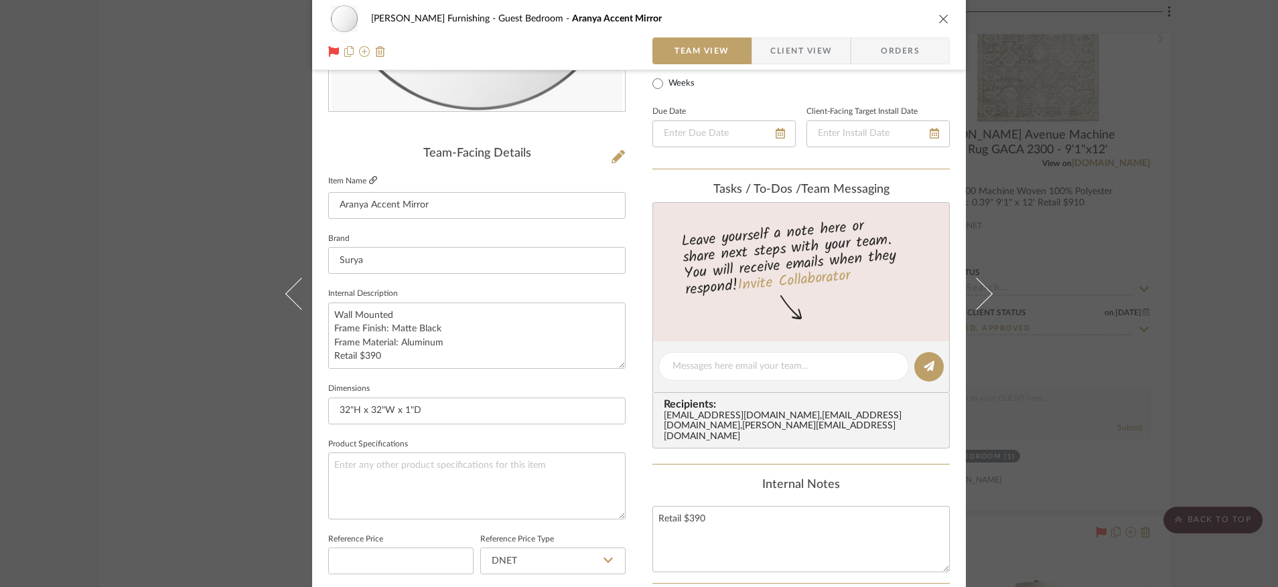
click at [372, 177] on fa-icon at bounding box center [373, 181] width 8 height 8
click at [369, 180] on icon at bounding box center [373, 180] width 8 height 8
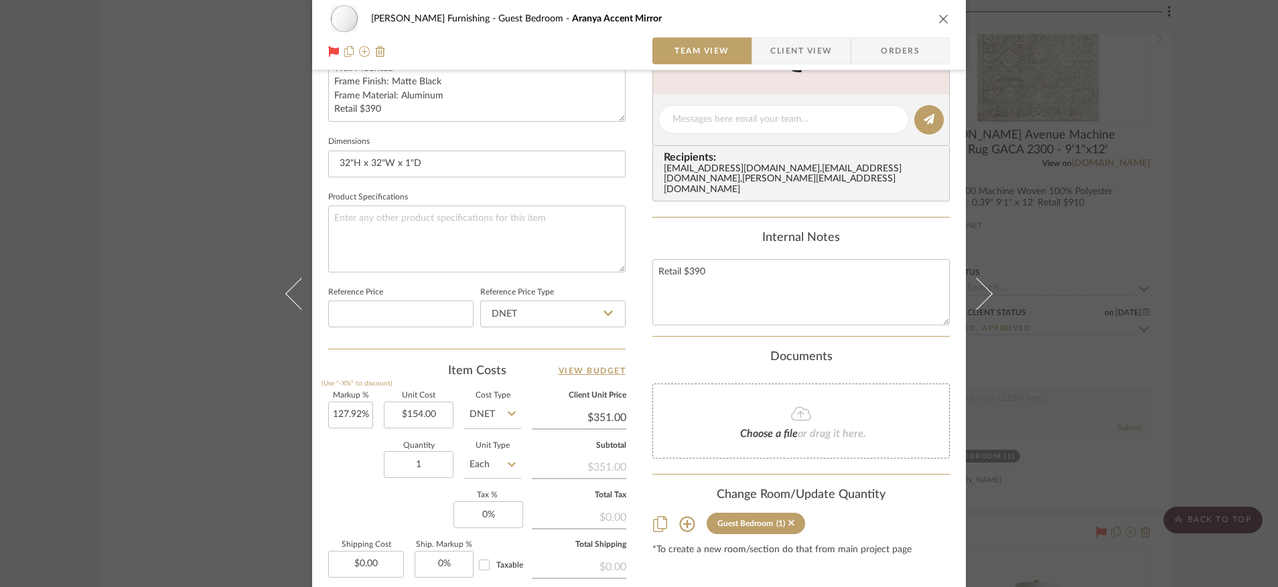
scroll to position [629, 0]
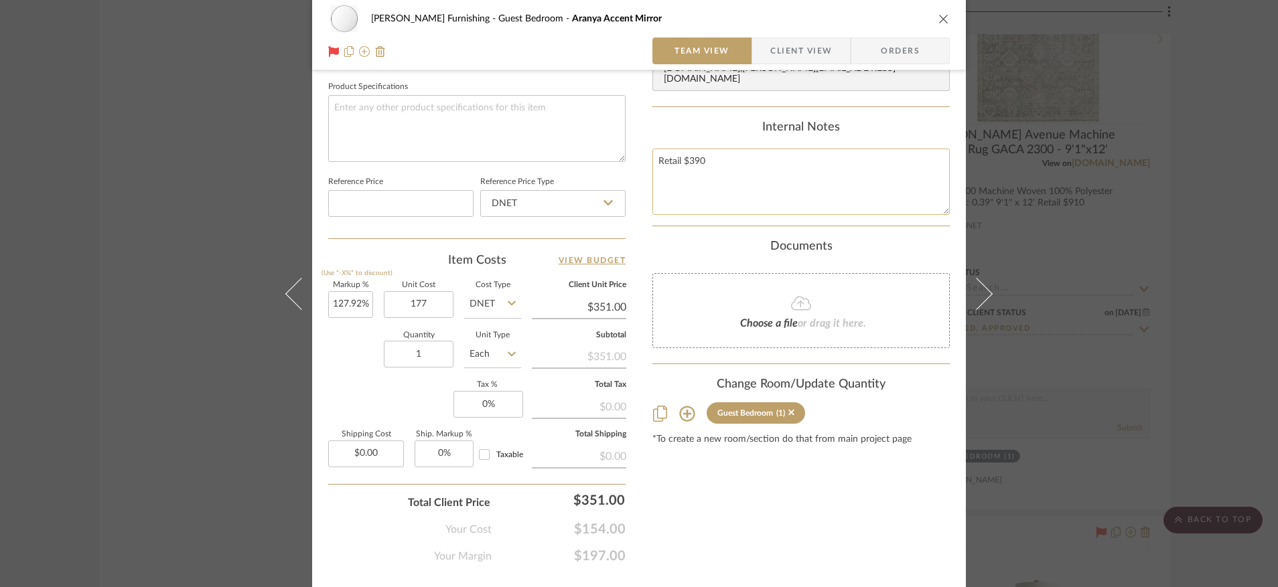
type input "$177.00"
click at [719, 155] on textarea "Retail $390" at bounding box center [800, 182] width 297 height 66
type input "98.3%"
drag, startPoint x: 717, startPoint y: 165, endPoint x: 684, endPoint y: 165, distance: 32.8
click at [684, 165] on textarea "Retail $390" at bounding box center [800, 182] width 297 height 66
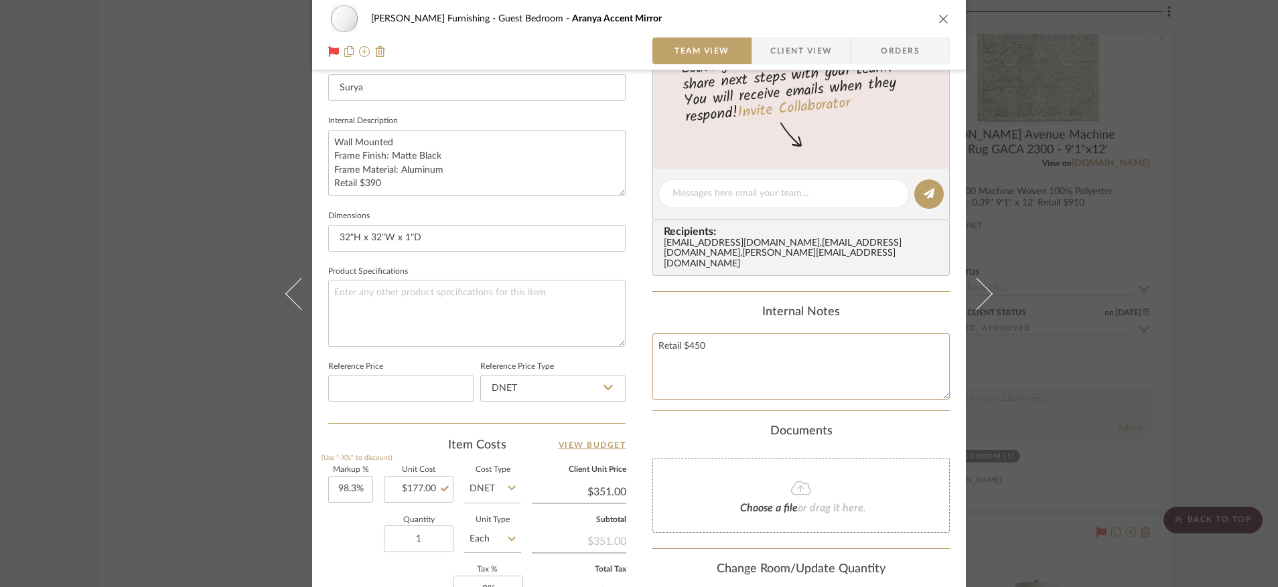
scroll to position [435, 0]
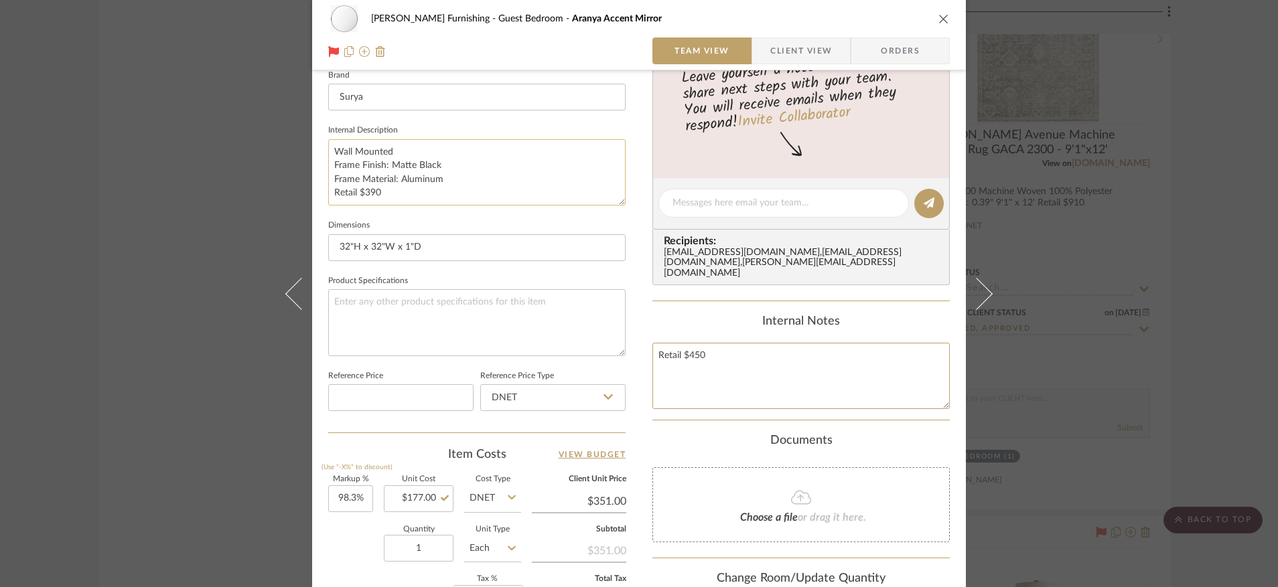
type textarea "Retail $450"
drag, startPoint x: 386, startPoint y: 192, endPoint x: 362, endPoint y: 196, distance: 24.3
click at [362, 196] on textarea "Wall Mounted Frame Finish: Matte Black Frame Material: Aluminum Retail $390" at bounding box center [476, 172] width 297 height 66
type textarea "Wall Mounted Frame Finish: Matte Black Frame Material: Aluminum Retail $450"
type input "351.00"
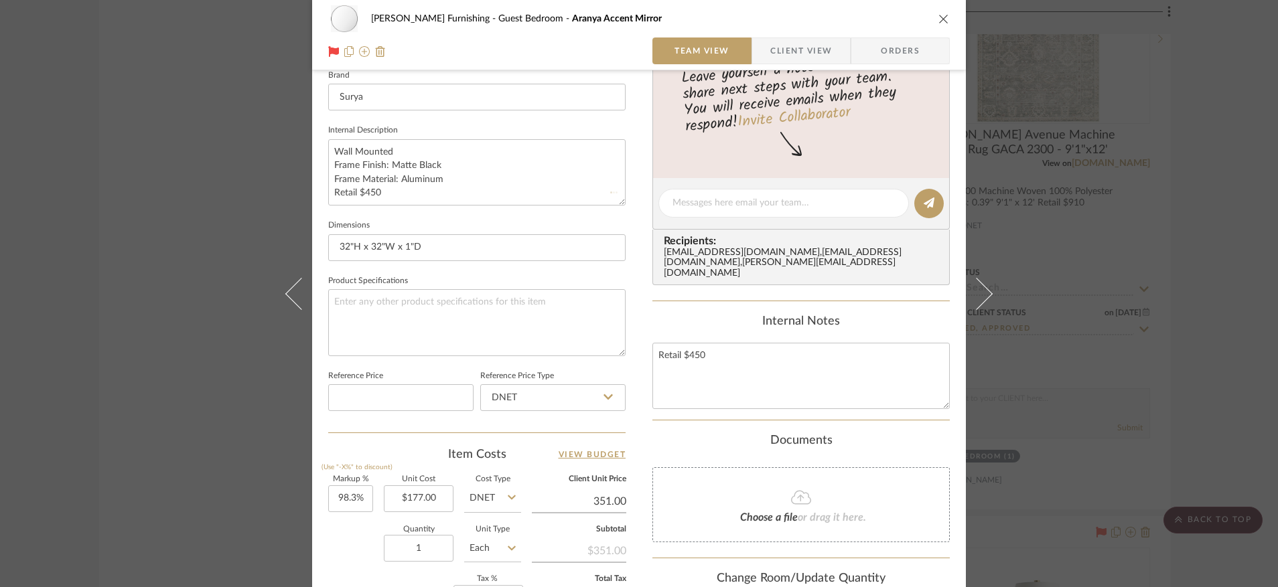
click at [616, 498] on input "351.00" at bounding box center [579, 502] width 94 height 20
type input "405"
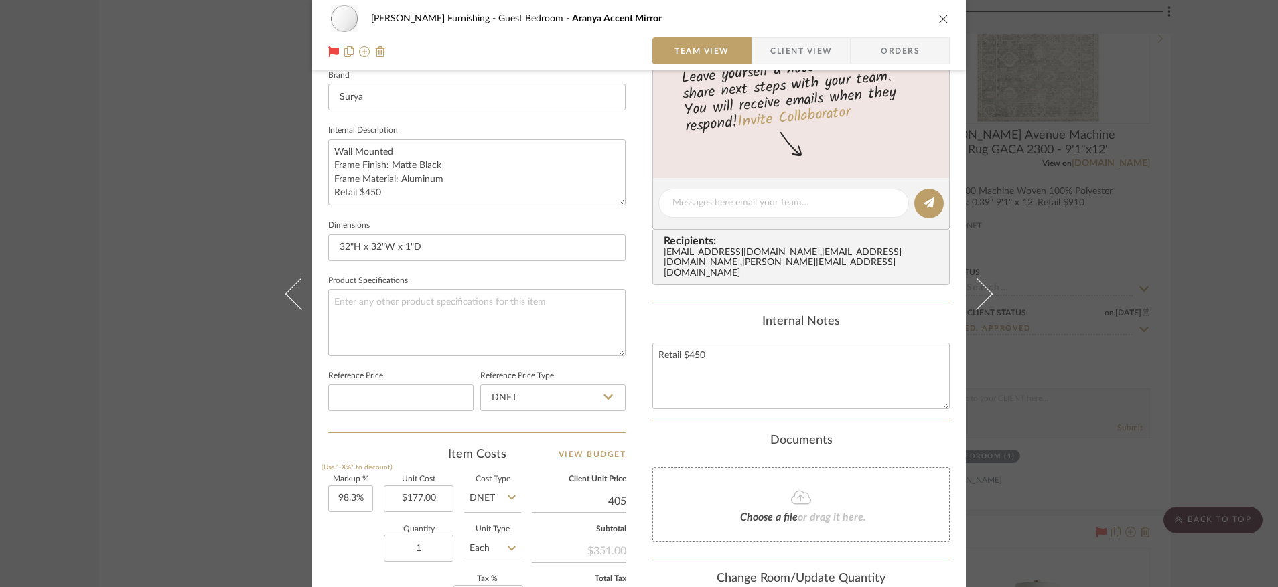
click at [632, 437] on div "Faust Furnishing Guest Bedroom Aranya Accent Mirror Team View Client View Order…" at bounding box center [639, 193] width 654 height 1237
type input "128.81%"
type input "$405.00"
type input "$404.99"
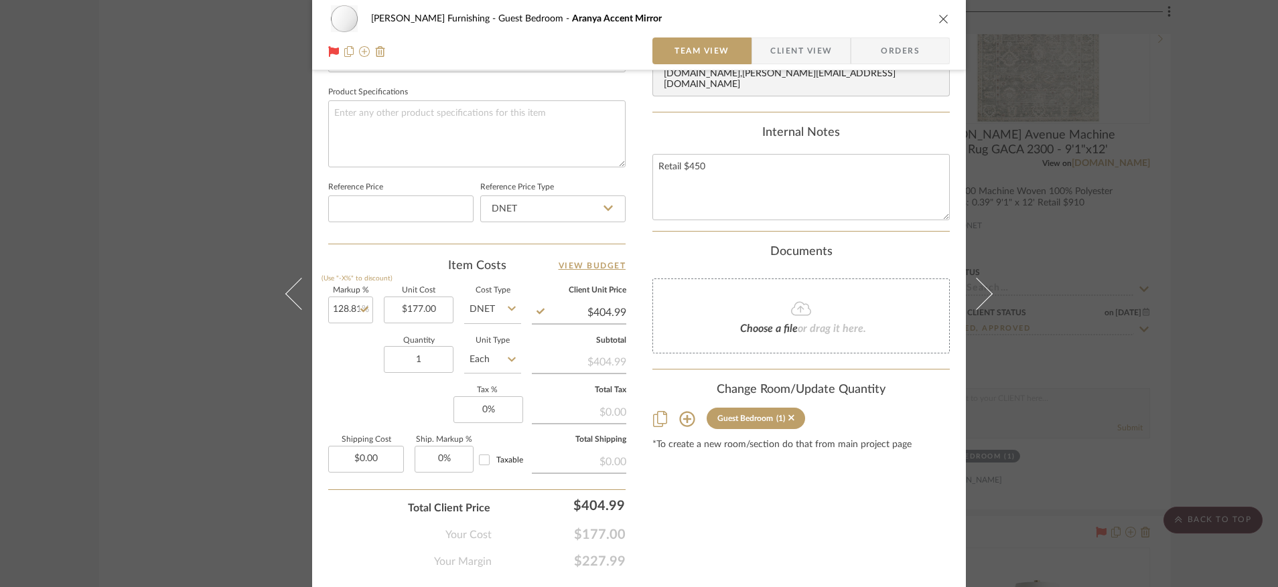
scroll to position [660, 0]
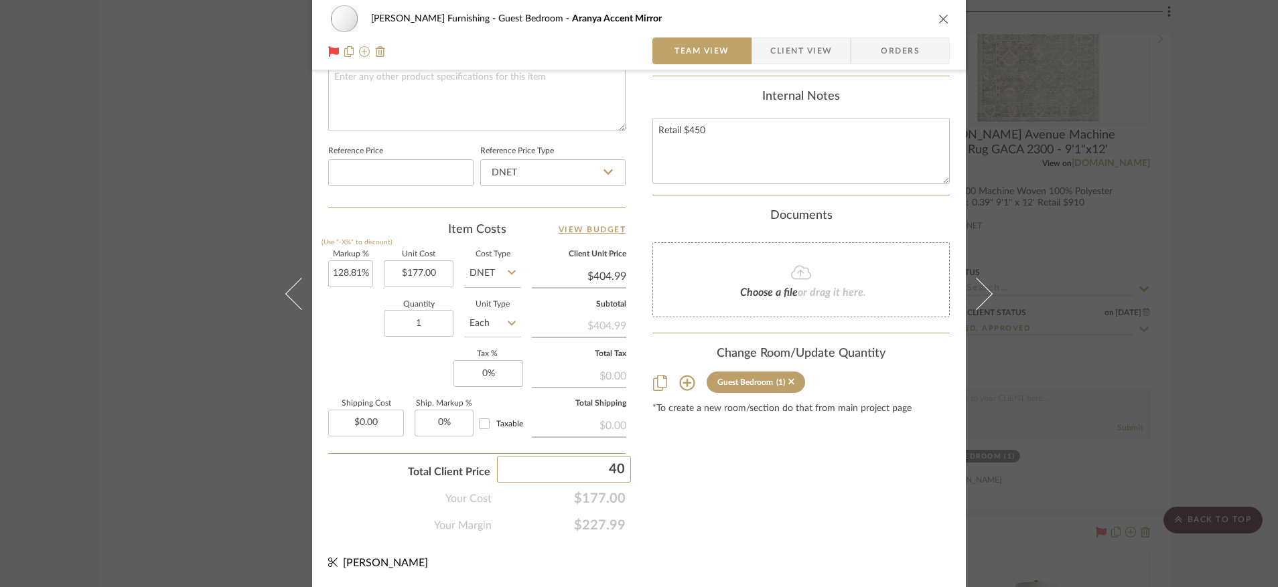
type input "405"
type input "$405.00"
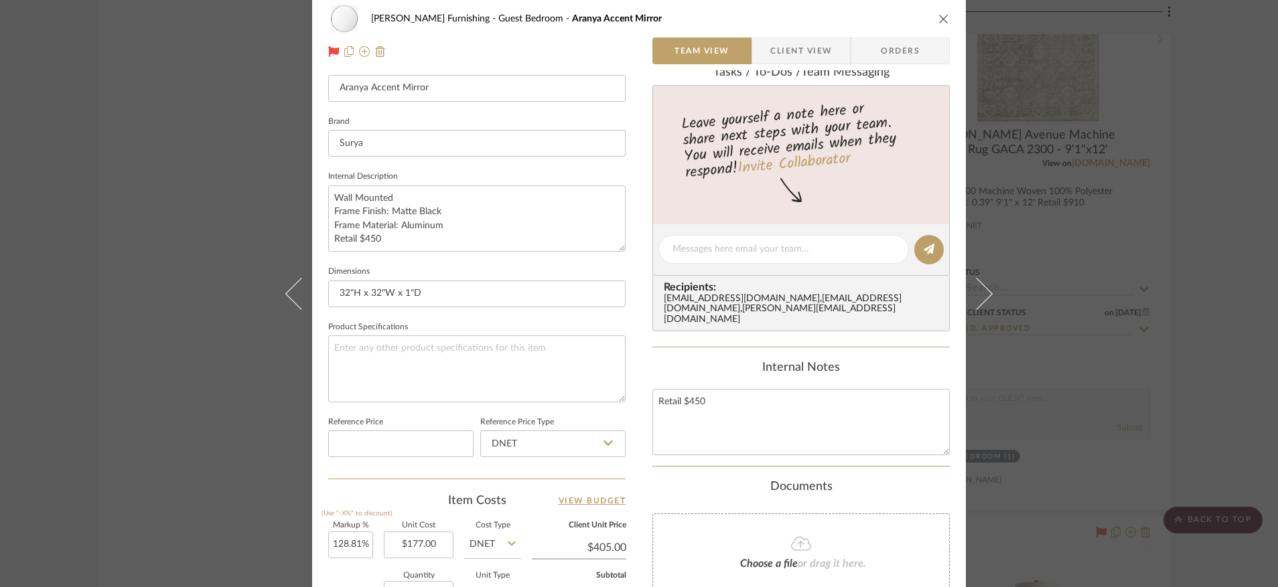
scroll to position [0, 0]
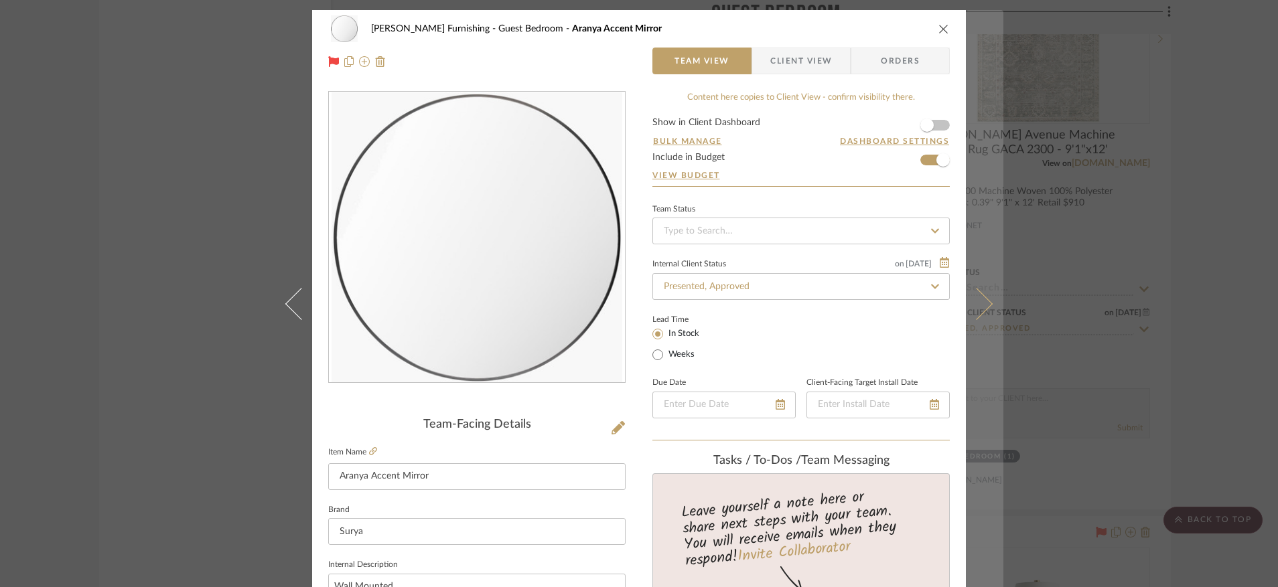
click at [988, 309] on button at bounding box center [985, 303] width 38 height 587
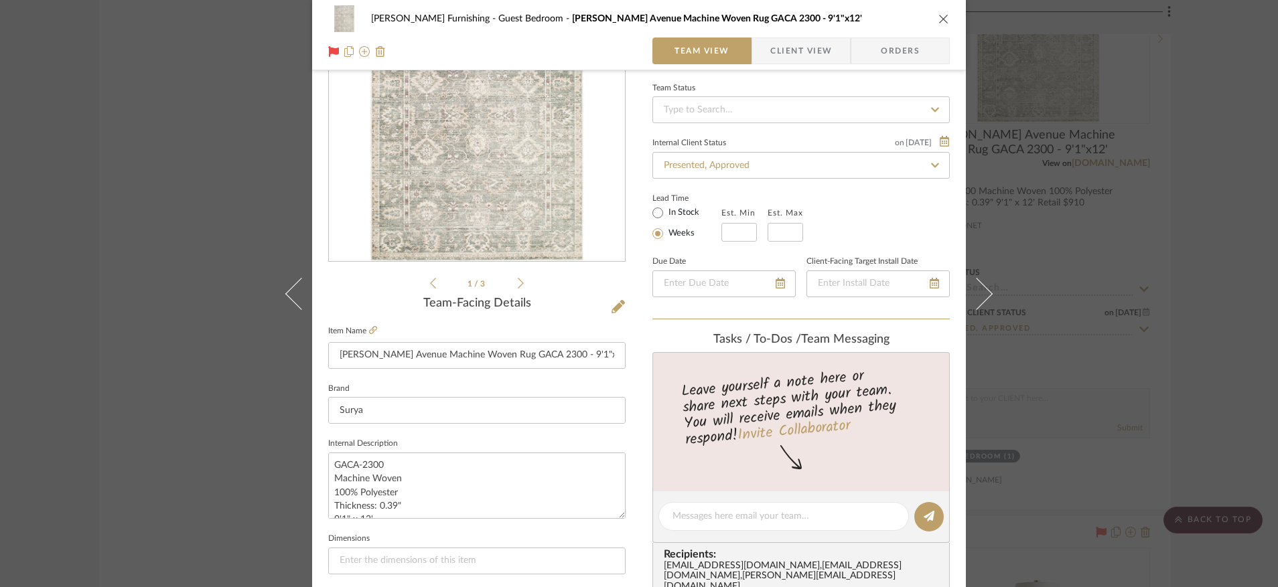
scroll to position [265, 0]
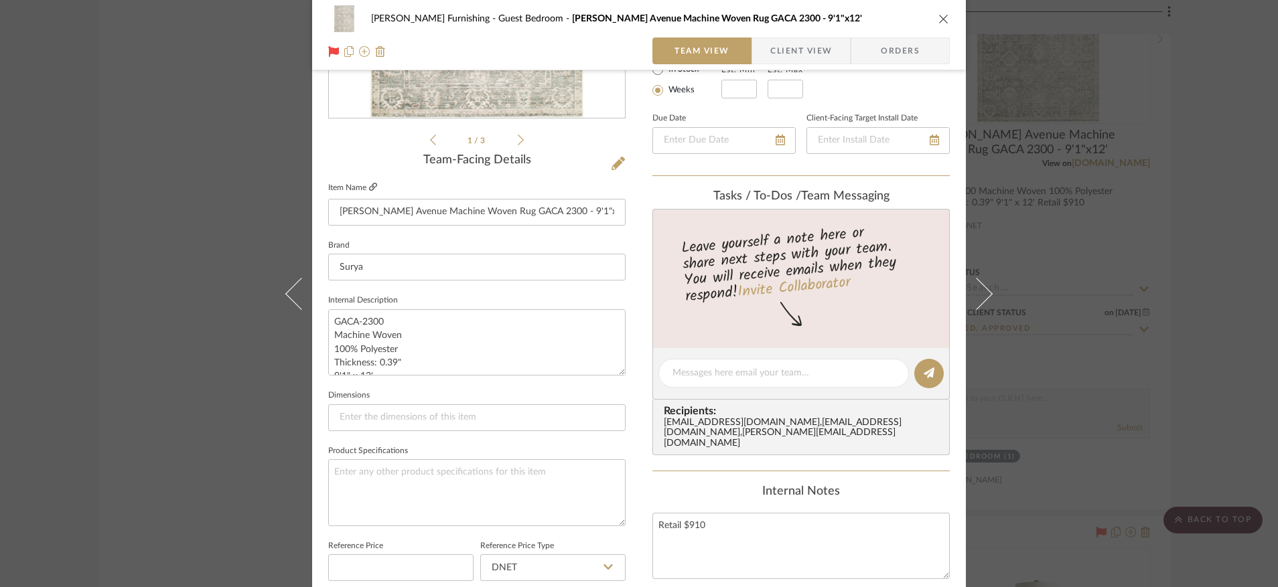
click at [369, 185] on icon at bounding box center [373, 187] width 8 height 8
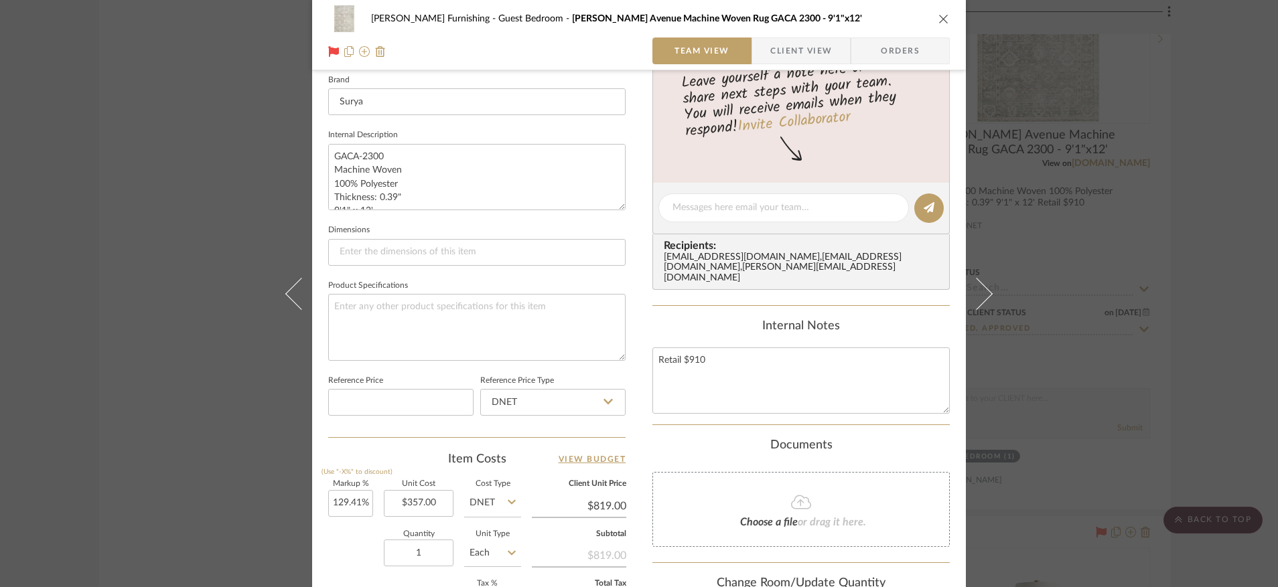
scroll to position [532, 0]
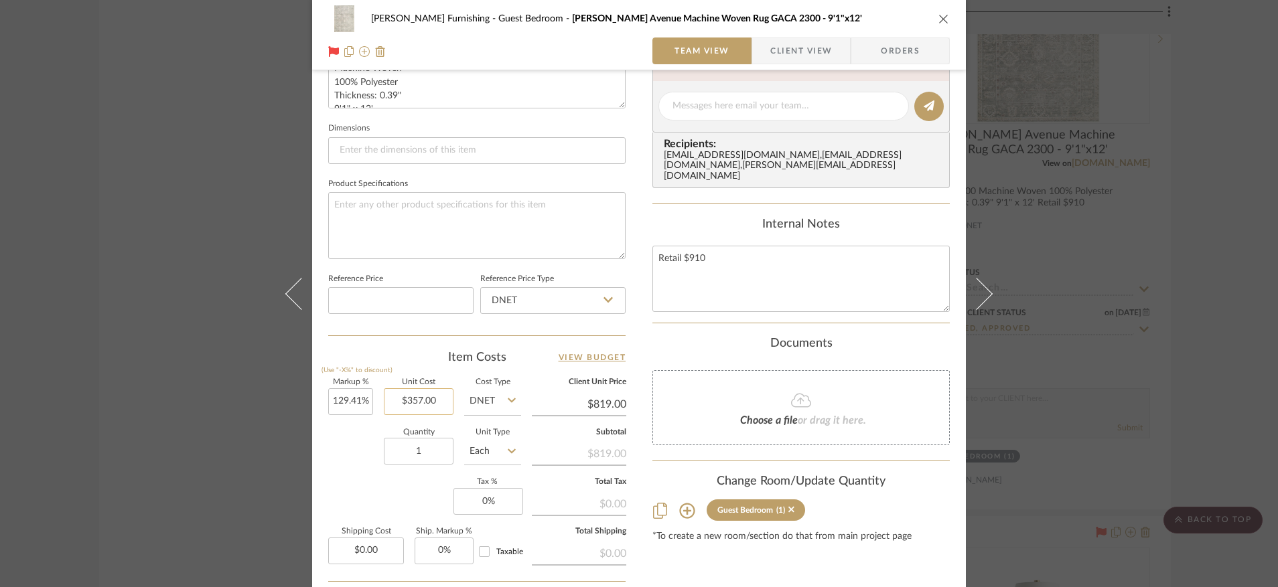
click at [437, 401] on input "$357.00" at bounding box center [419, 402] width 70 height 27
click at [437, 401] on input "357.00" at bounding box center [419, 402] width 70 height 27
click at [713, 262] on textarea "Retail $910" at bounding box center [800, 279] width 297 height 66
type input "$431.00"
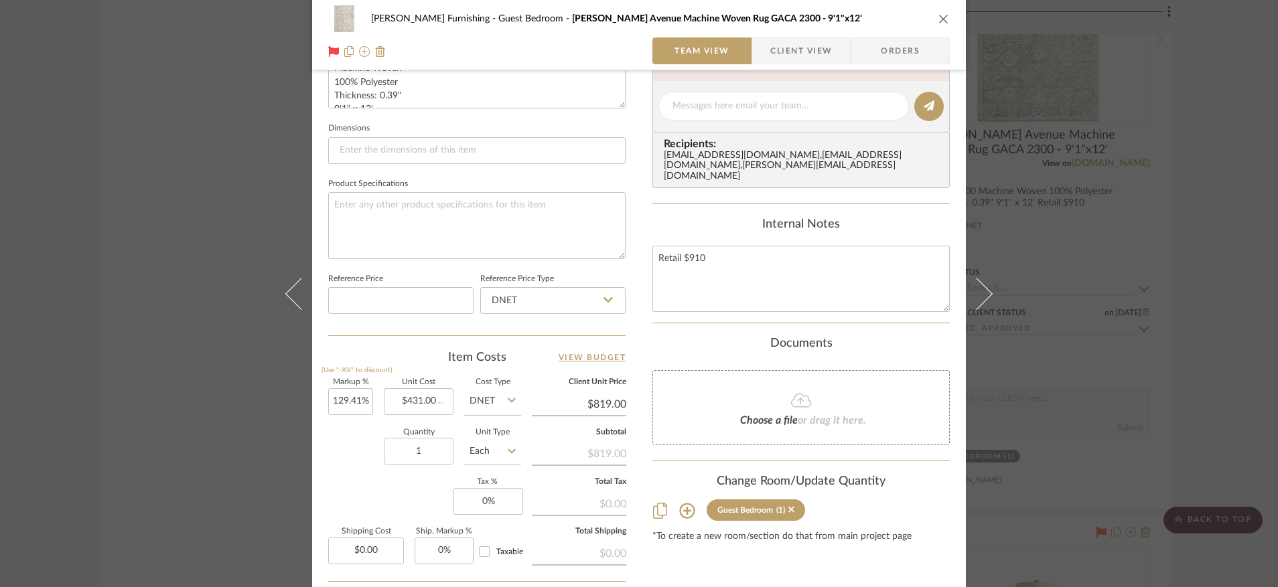
type input "90.02%"
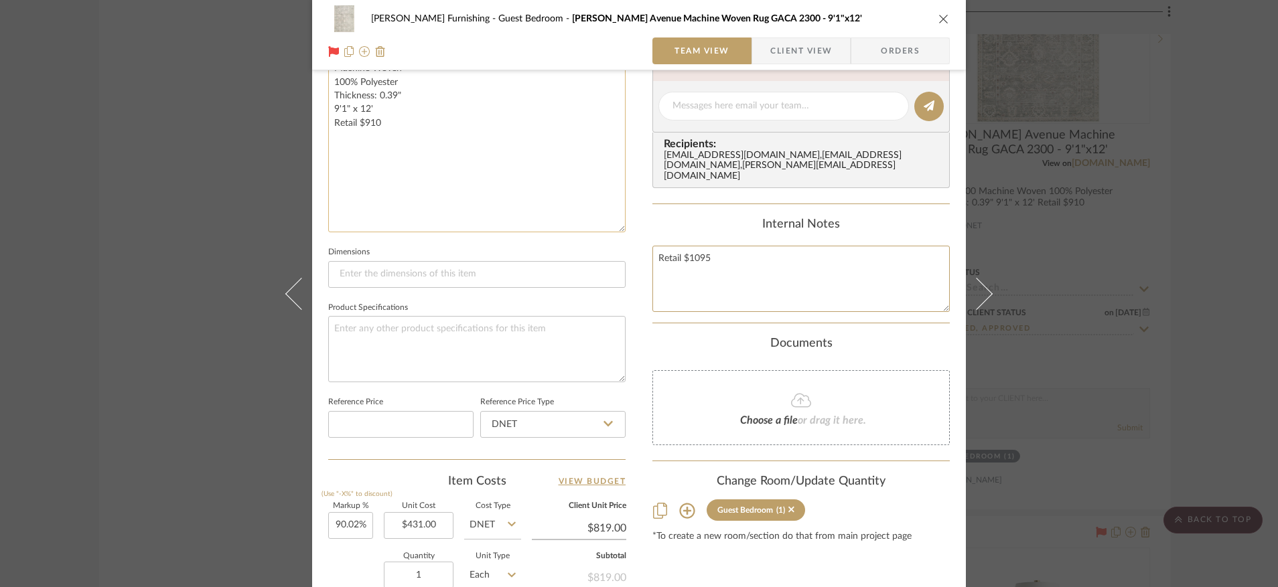
drag, startPoint x: 614, startPoint y: 102, endPoint x: 616, endPoint y: 229, distance: 127.3
click at [616, 229] on textarea "GACA-2300 Machine Woven 100% Polyester Thickness: 0.39" 9'1" x 12' Retail $910" at bounding box center [476, 137] width 297 height 190
type textarea "Retail $1095"
drag, startPoint x: 427, startPoint y: 128, endPoint x: 363, endPoint y: 127, distance: 63.6
click at [363, 127] on textarea "GACA-2300 Machine Woven 100% Polyester Thickness: 0.39" 9'1" x 12' Retail $910" at bounding box center [476, 139] width 297 height 194
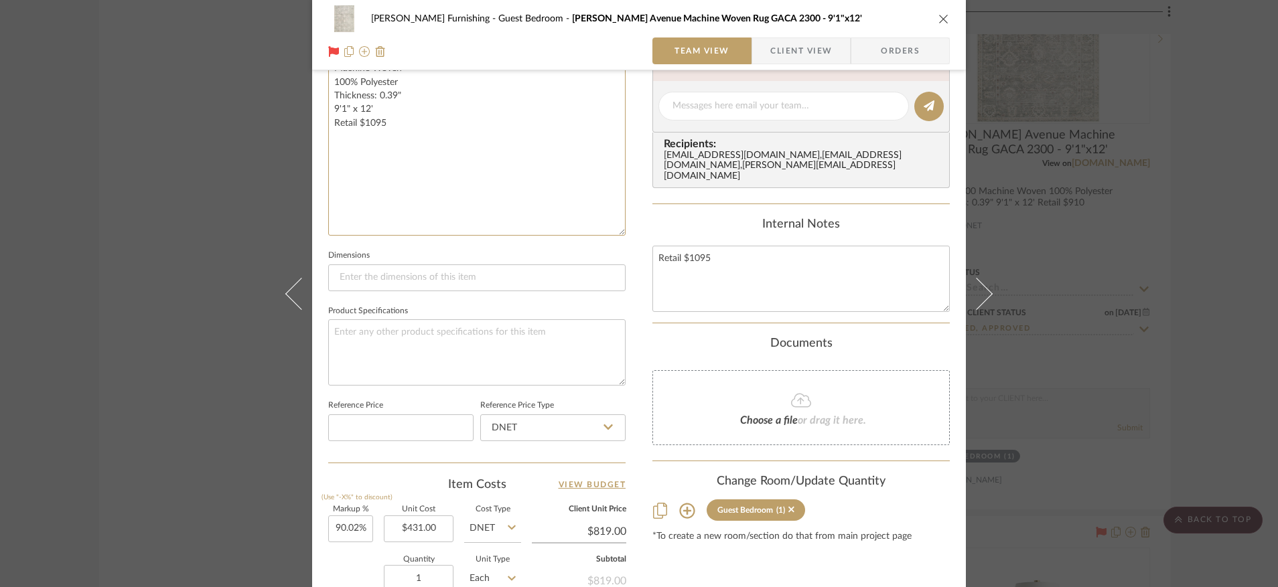
type textarea "GACA-2300 Machine Woven 100% Polyester Thickness: 0.39" 9'1" x 12' Retail $1095"
click at [632, 255] on div "Faust Furnishing Guest Bedroom Collins Avenue Machine Woven Rug GACA 2300 - 9'1…" at bounding box center [639, 160] width 654 height 1364
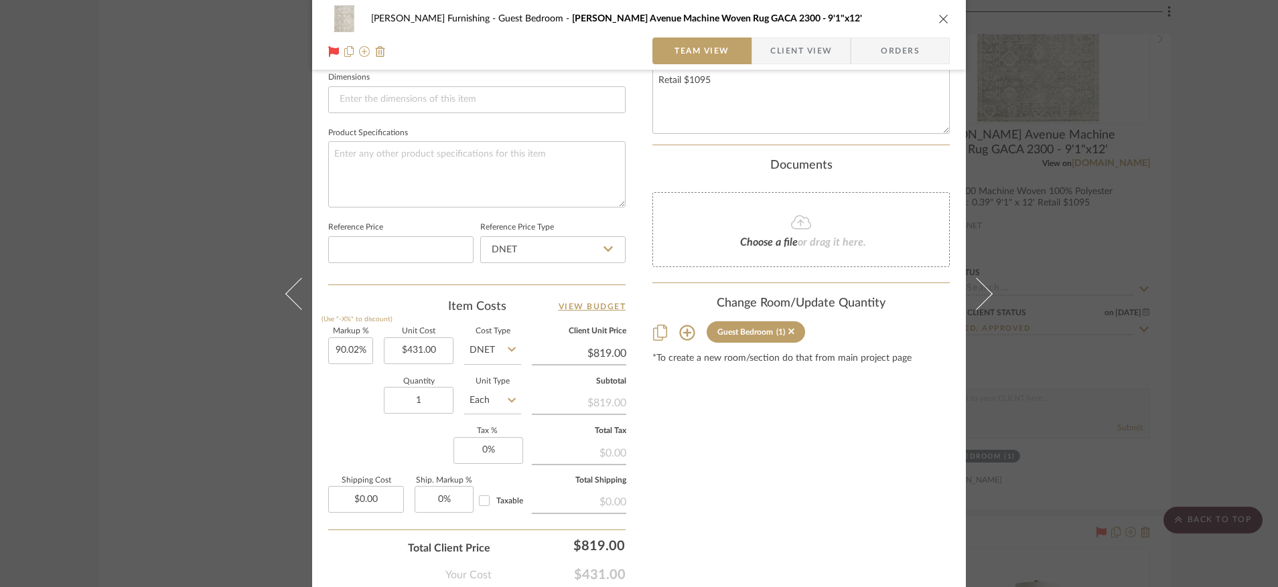
scroll to position [713, 0]
click at [602, 354] on input "819.00" at bounding box center [579, 351] width 94 height 20
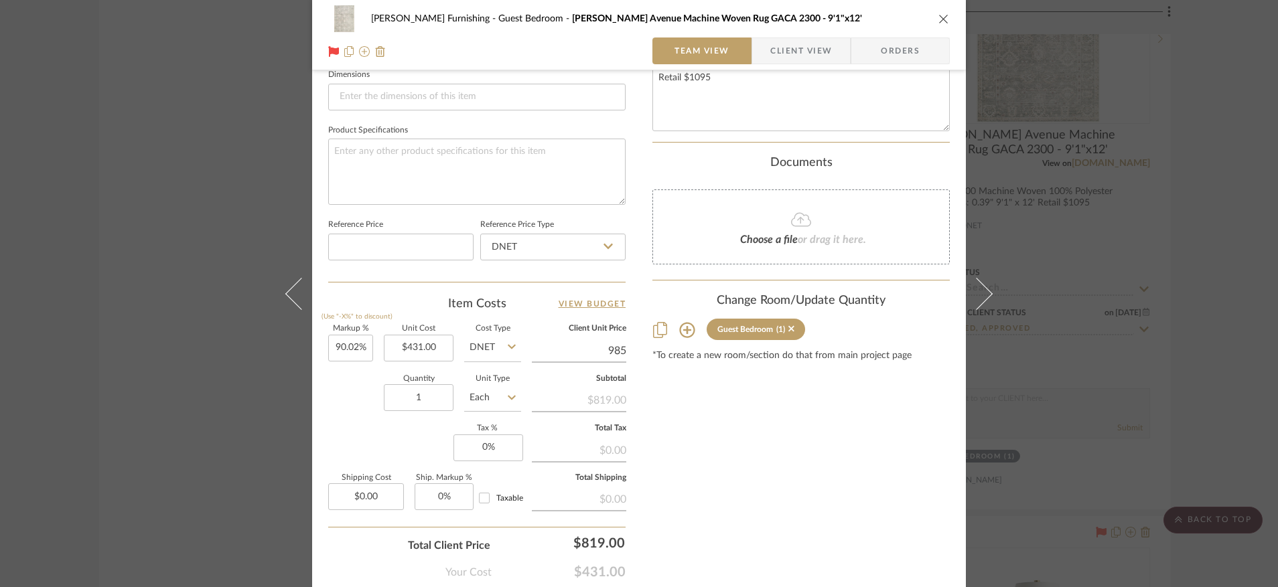
type input "985"
type input "128.54%"
type input "$985.00"
type input "$985.01"
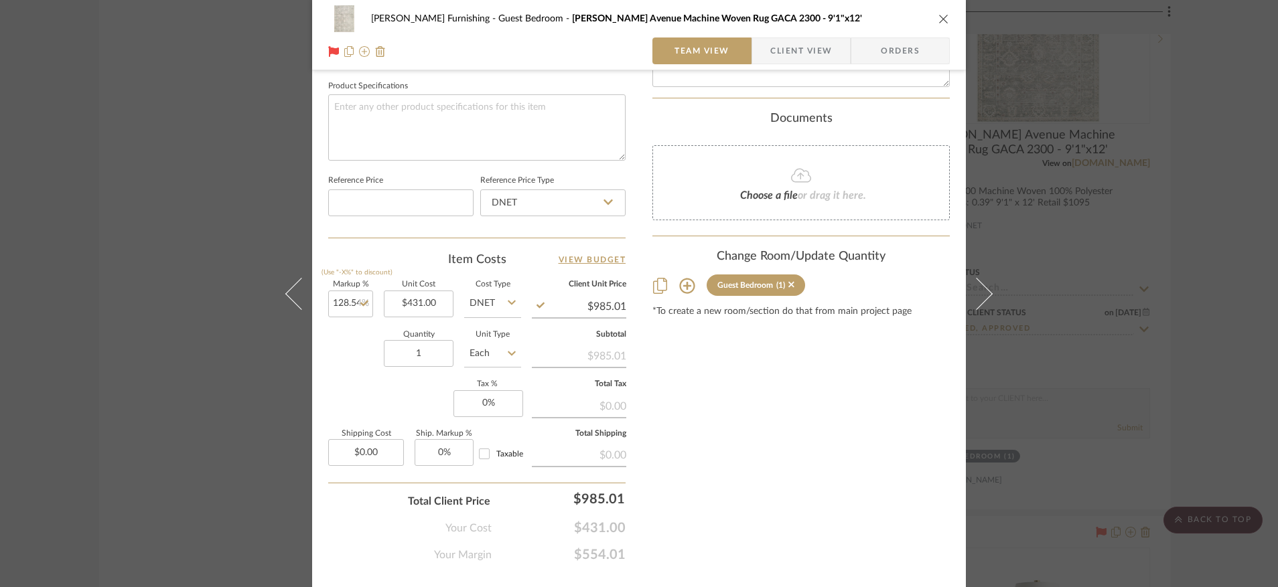
scroll to position [760, 0]
type input "985"
type input "128.53%"
type input "$985.00"
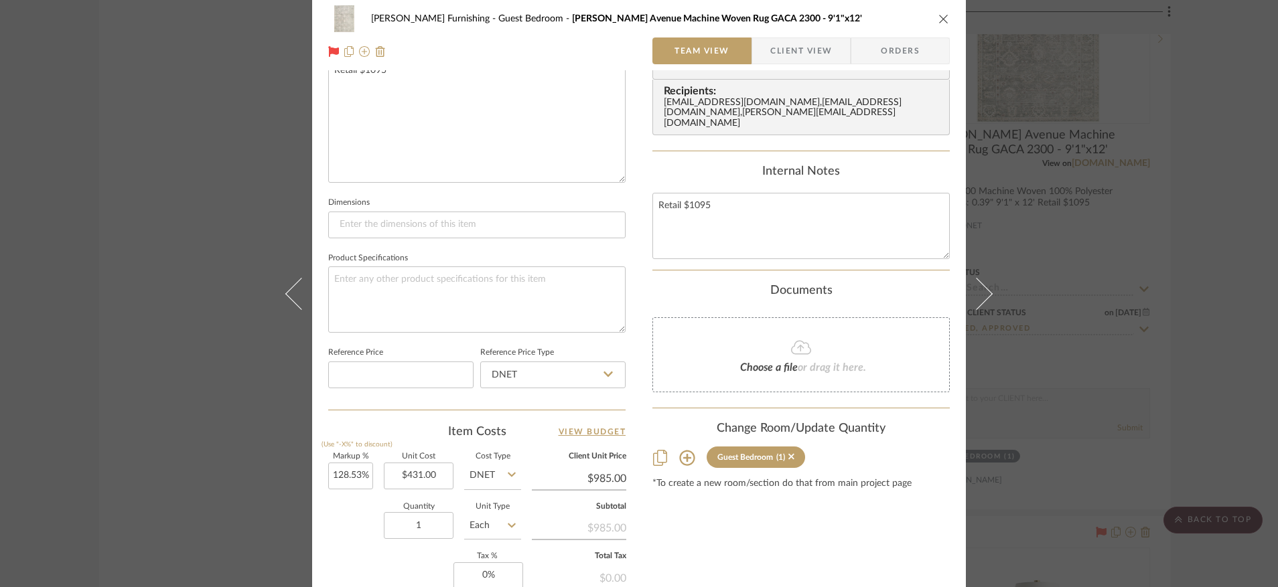
scroll to position [0, 0]
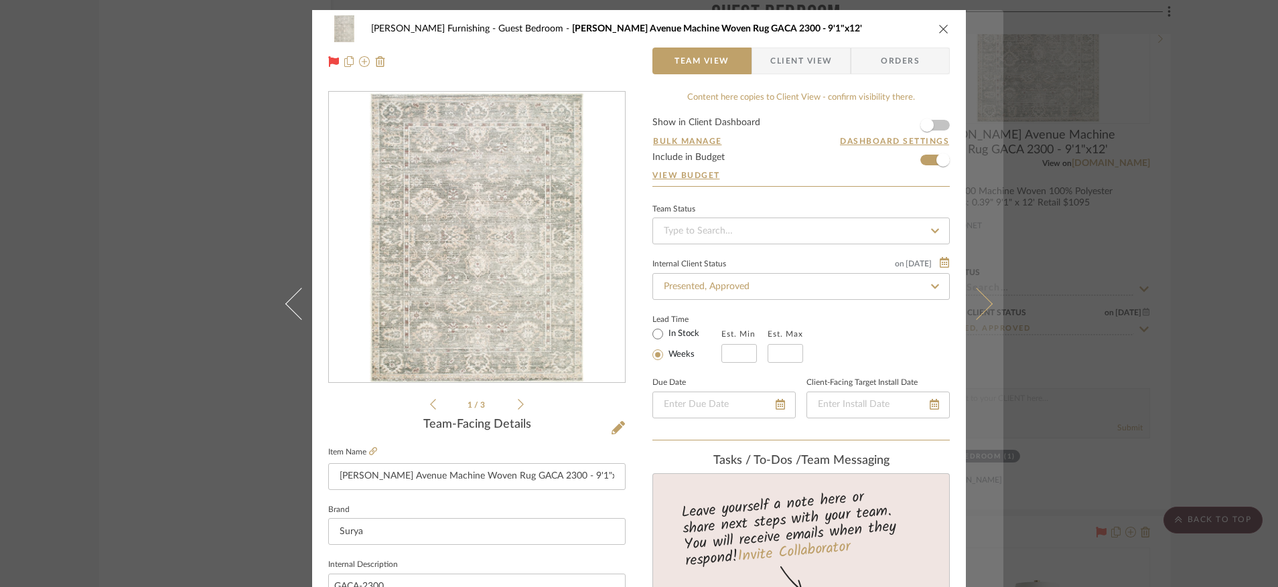
click at [977, 300] on icon at bounding box center [977, 303] width 32 height 32
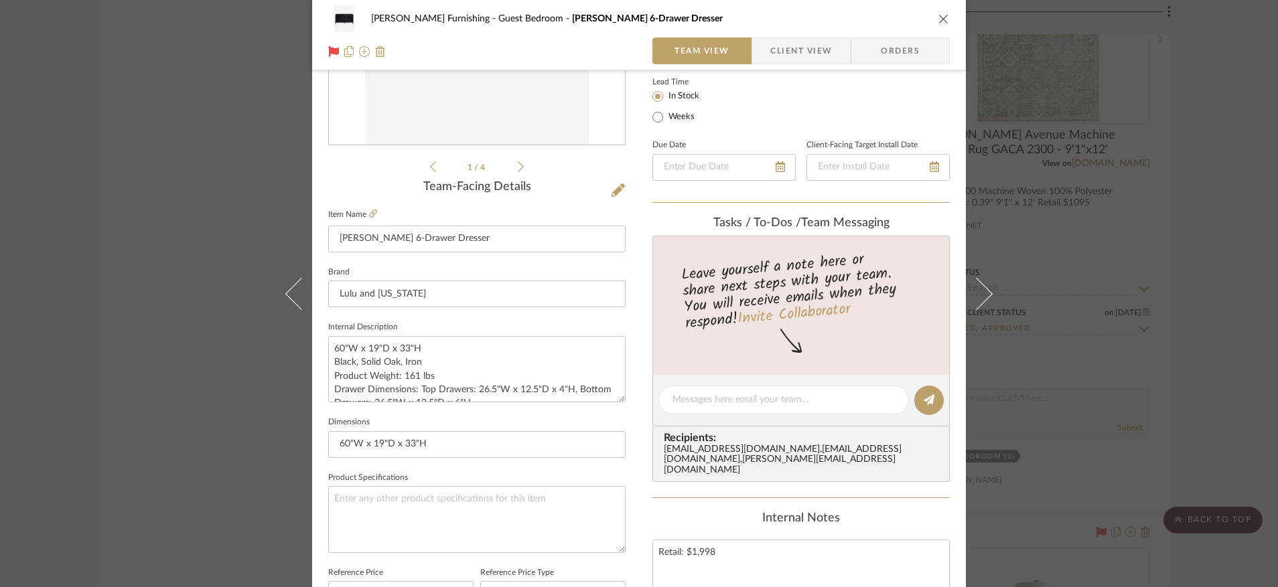
scroll to position [295, 0]
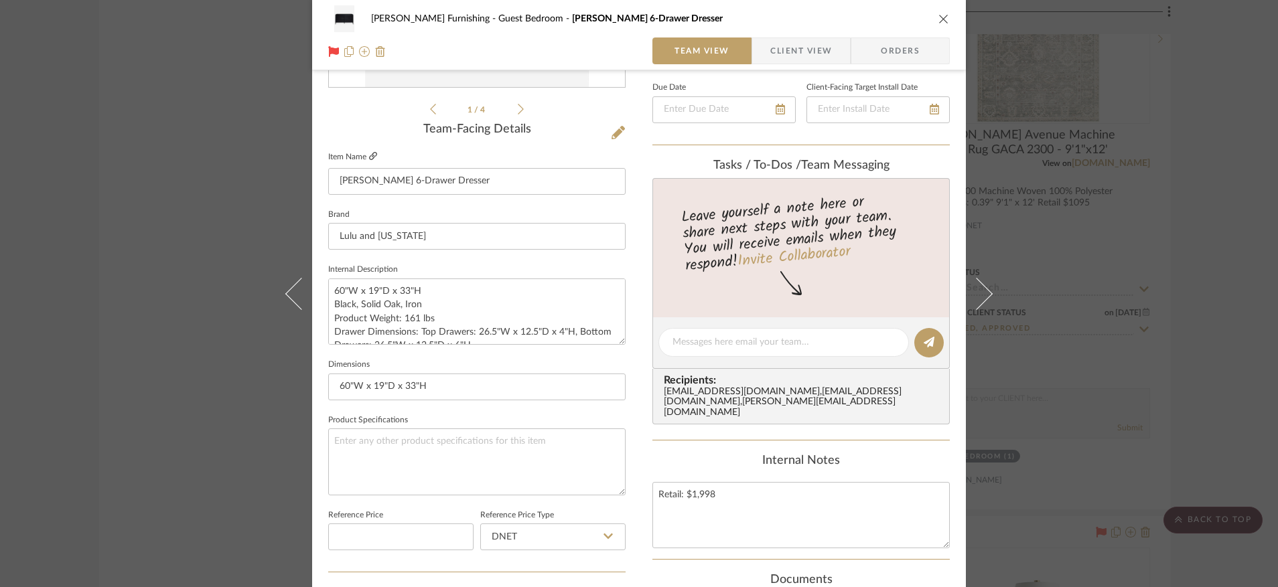
click at [369, 156] on icon at bounding box center [373, 156] width 8 height 8
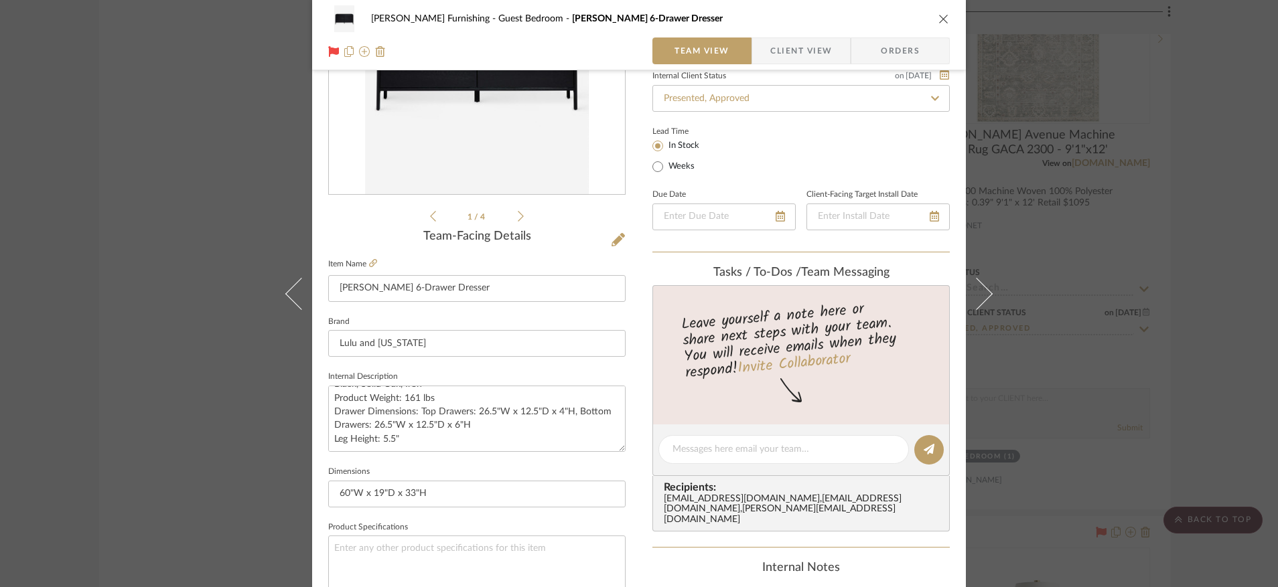
scroll to position [13, 0]
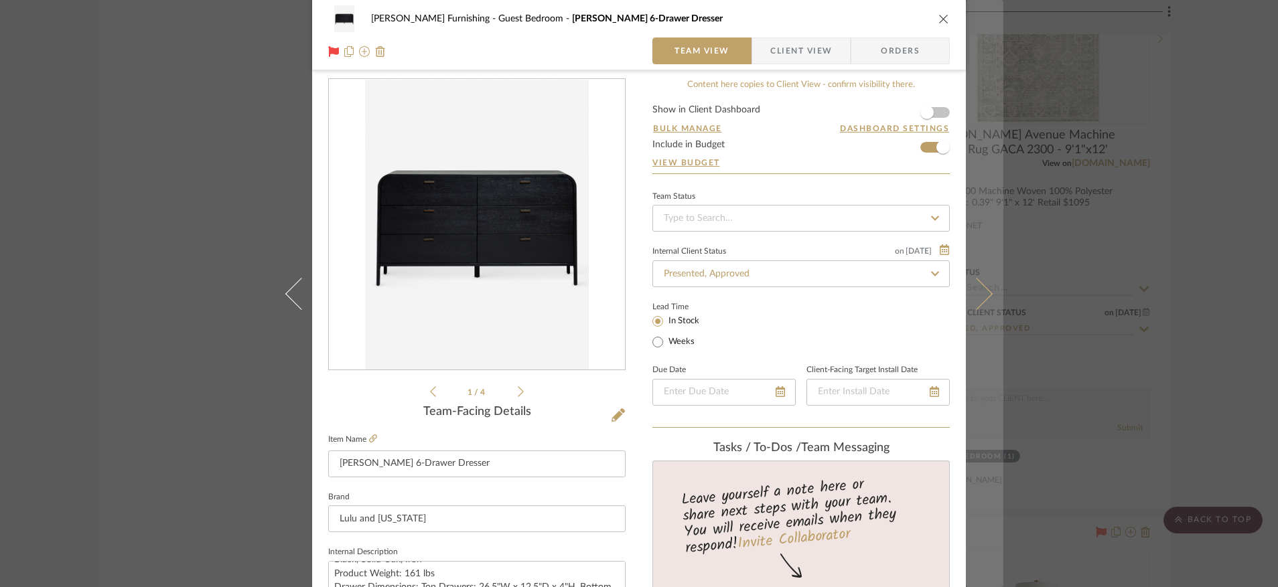
click at [977, 293] on icon at bounding box center [977, 293] width 32 height 32
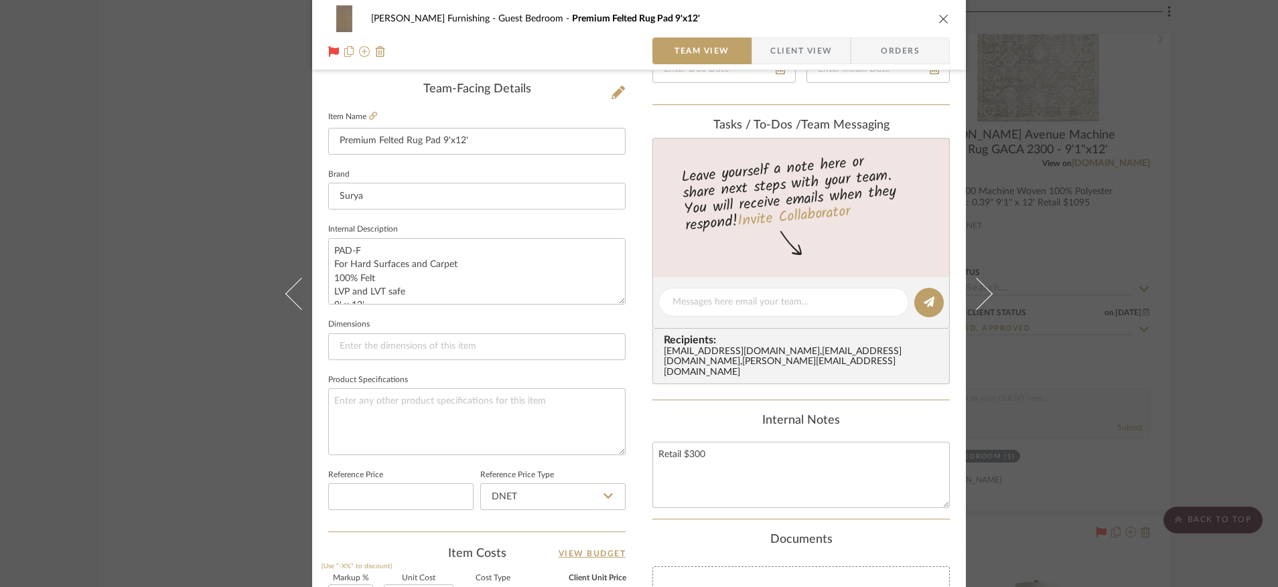
scroll to position [350, 0]
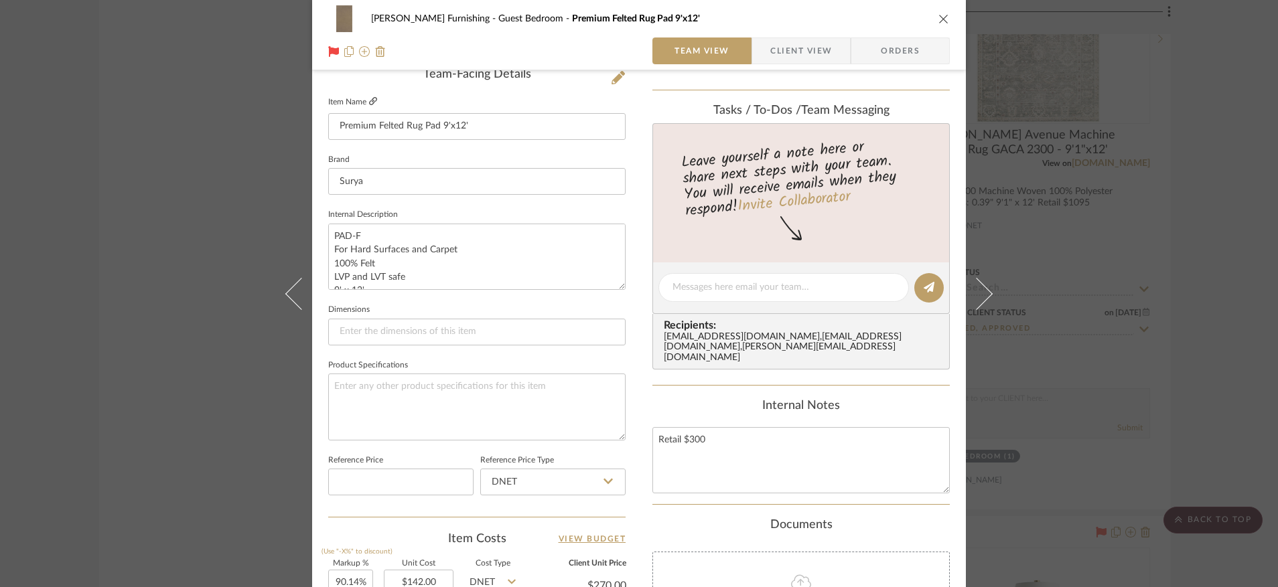
click at [369, 103] on icon at bounding box center [373, 101] width 8 height 8
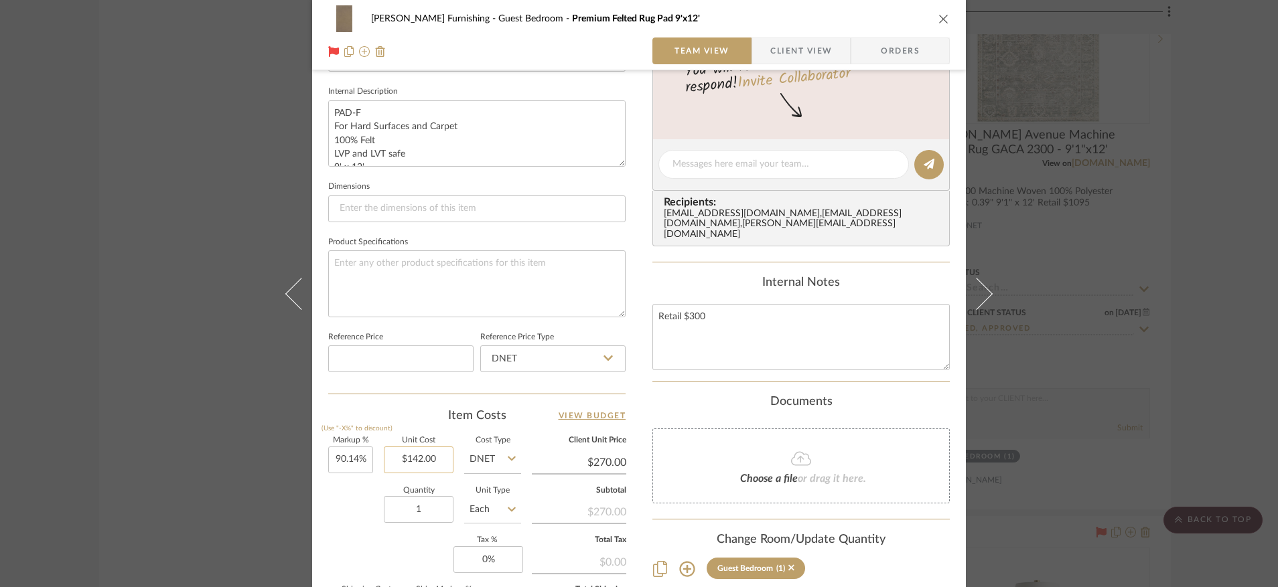
click at [427, 453] on input "$142.00" at bounding box center [419, 460] width 70 height 27
click at [427, 453] on input "142.00" at bounding box center [419, 460] width 70 height 27
click at [756, 317] on textarea "Retail $300" at bounding box center [800, 337] width 297 height 66
type input "$150.00"
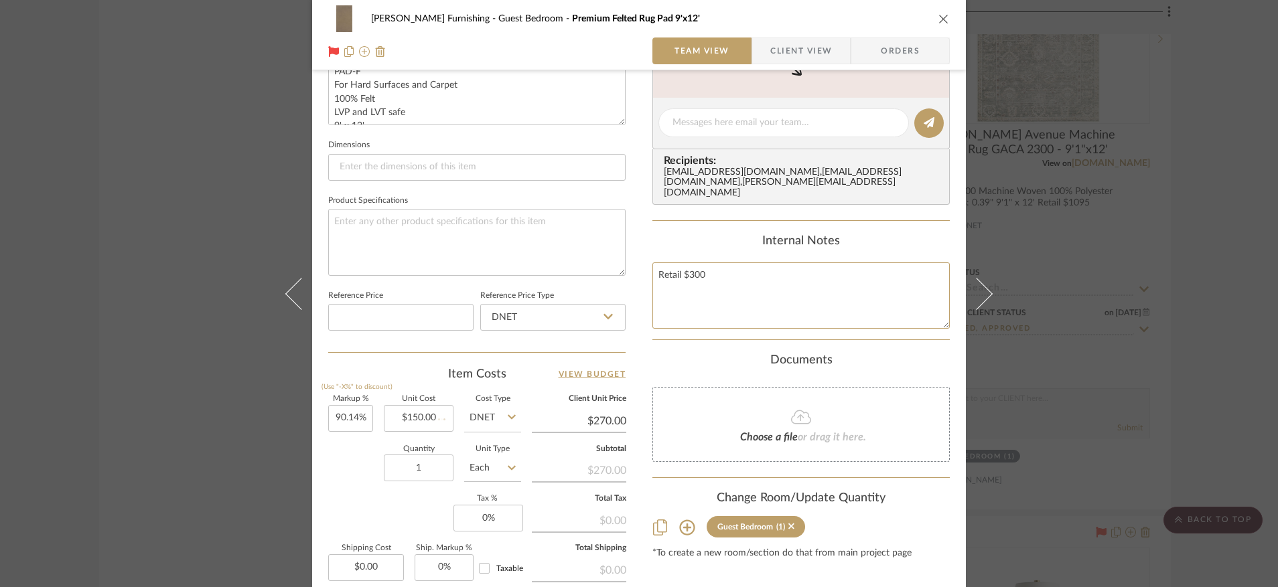
scroll to position [521, 0]
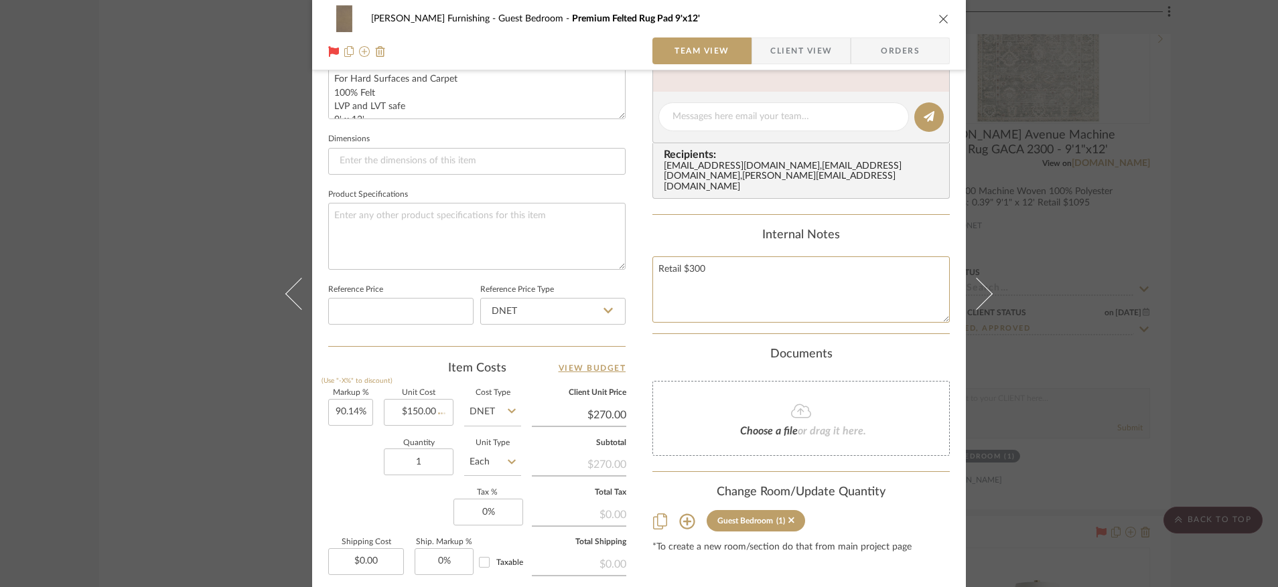
type input "80%"
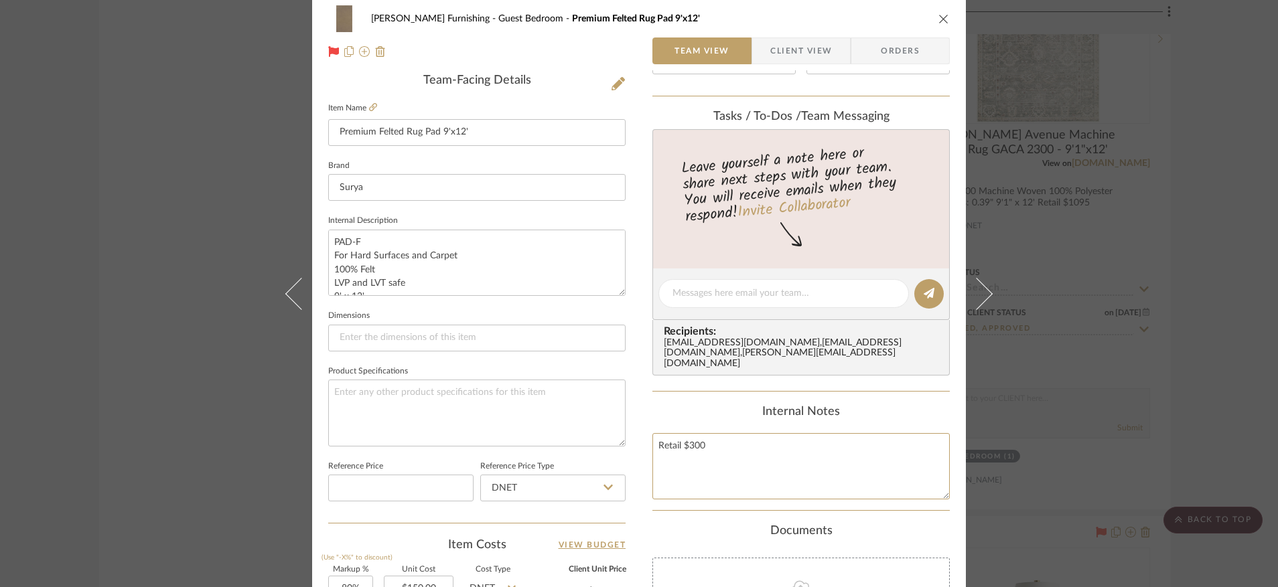
scroll to position [0, 0]
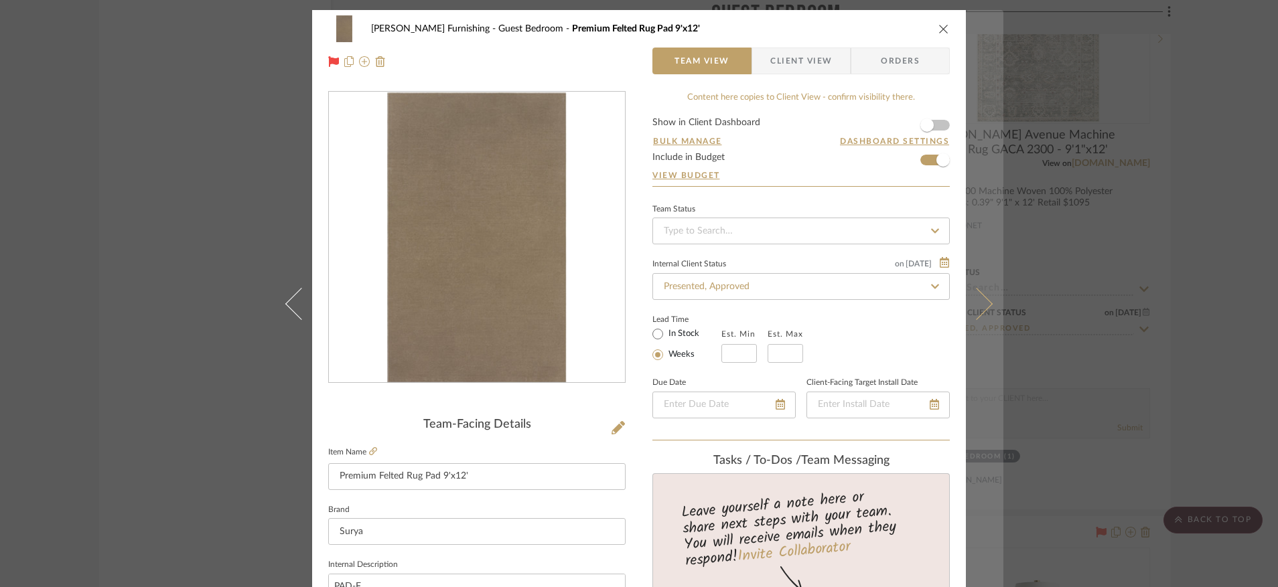
click at [978, 294] on icon at bounding box center [977, 303] width 32 height 32
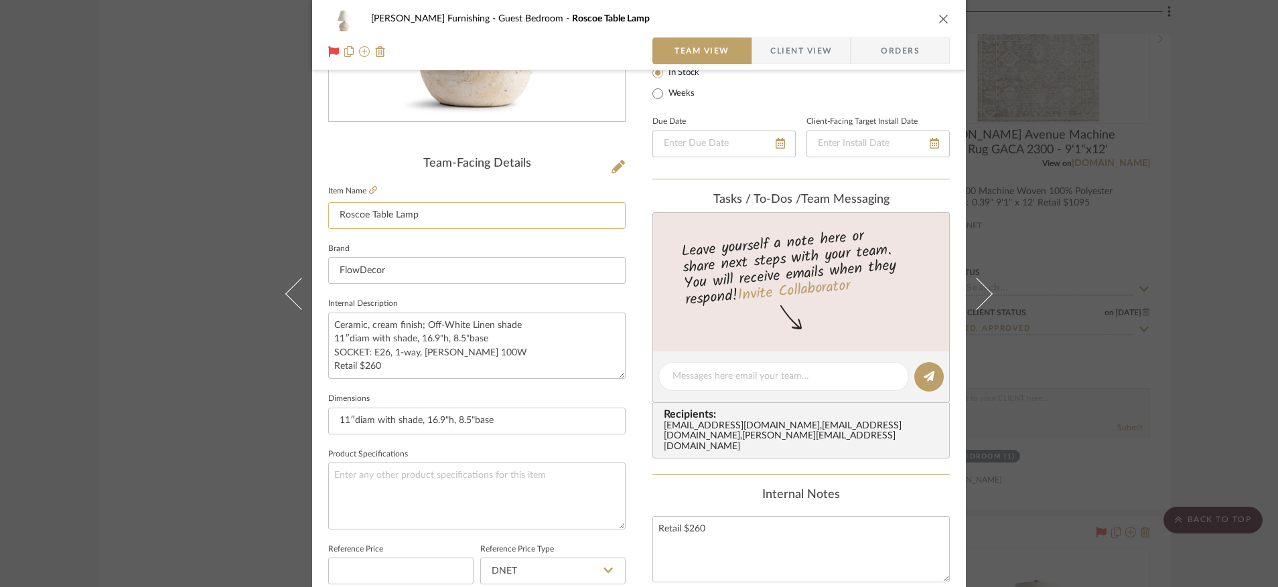
scroll to position [275, 0]
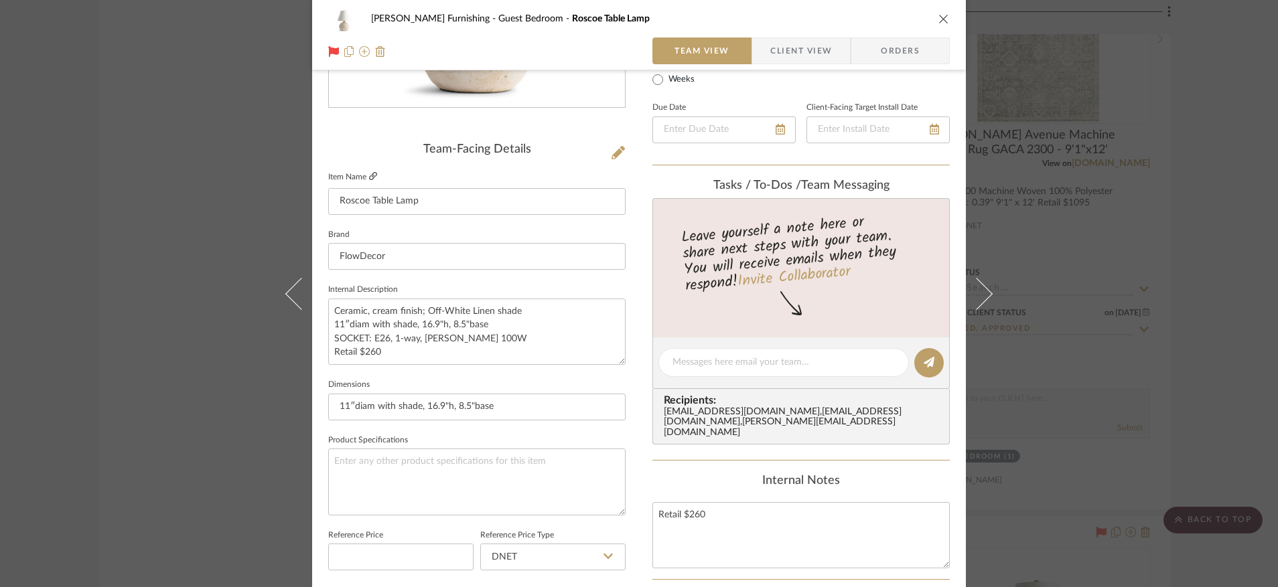
click at [369, 173] on icon at bounding box center [373, 176] width 8 height 8
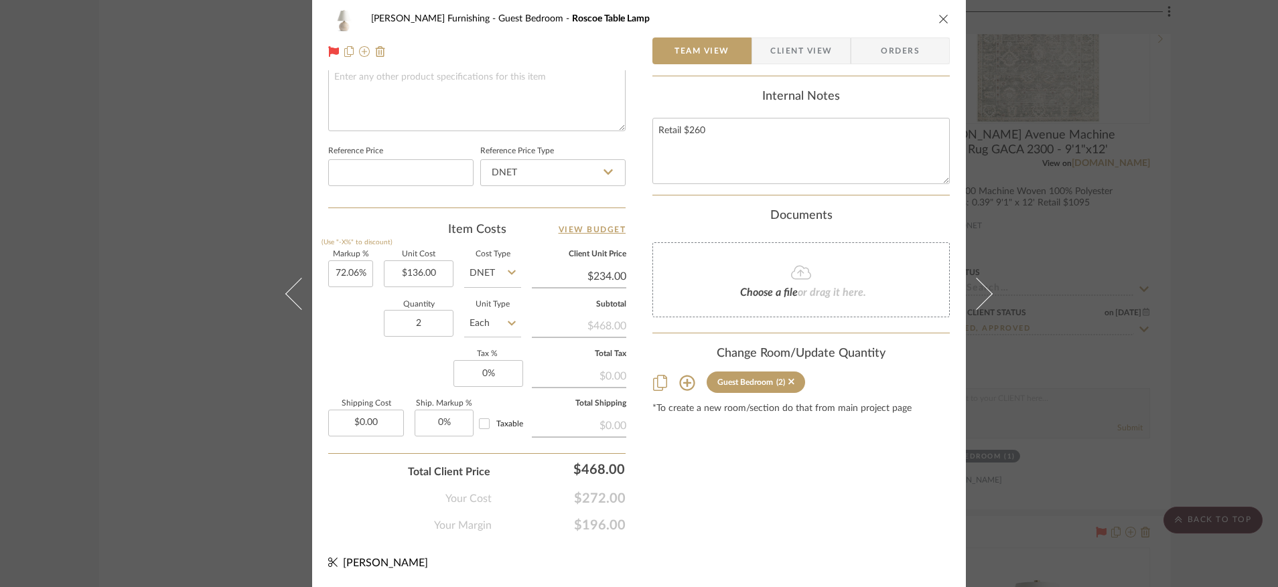
scroll to position [0, 0]
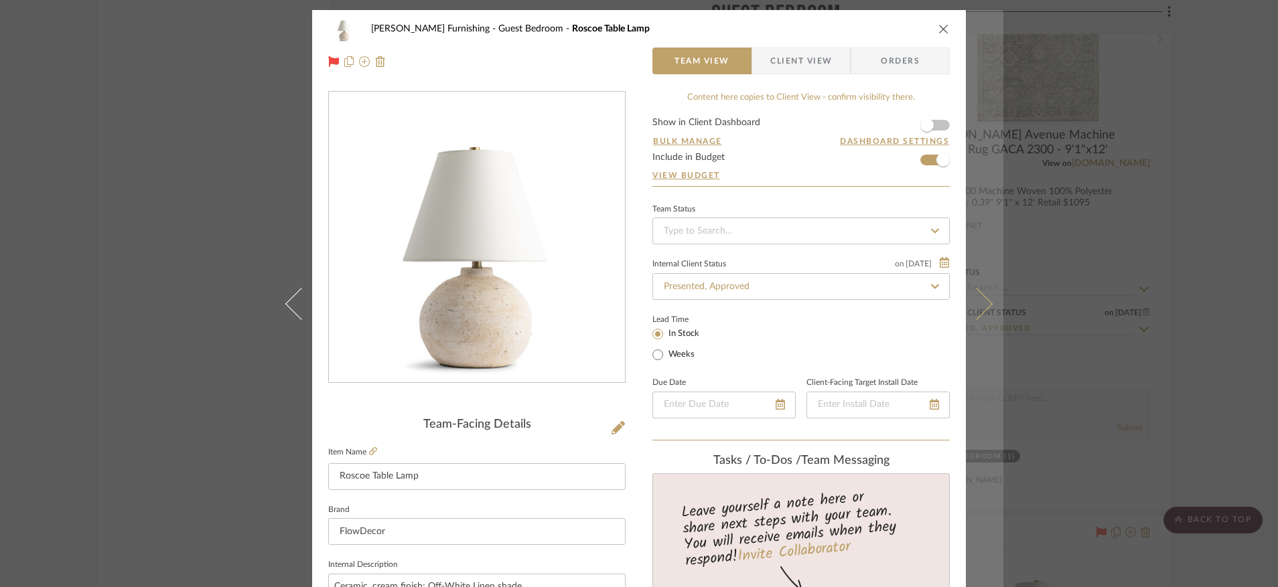
click at [984, 310] on button at bounding box center [985, 303] width 38 height 587
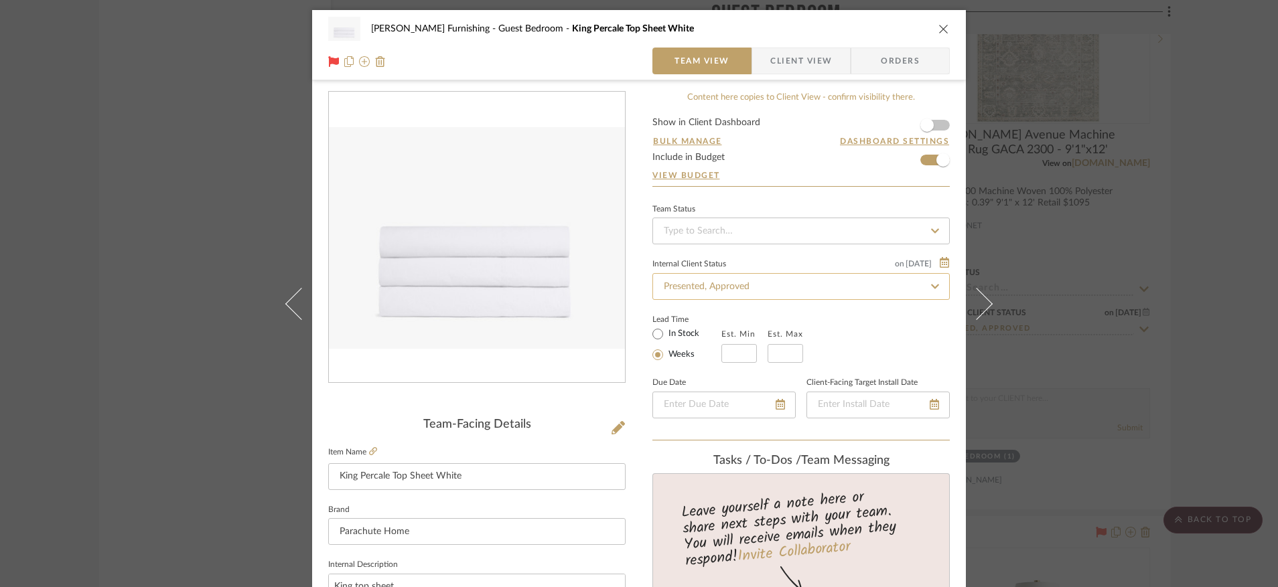
scroll to position [332, 0]
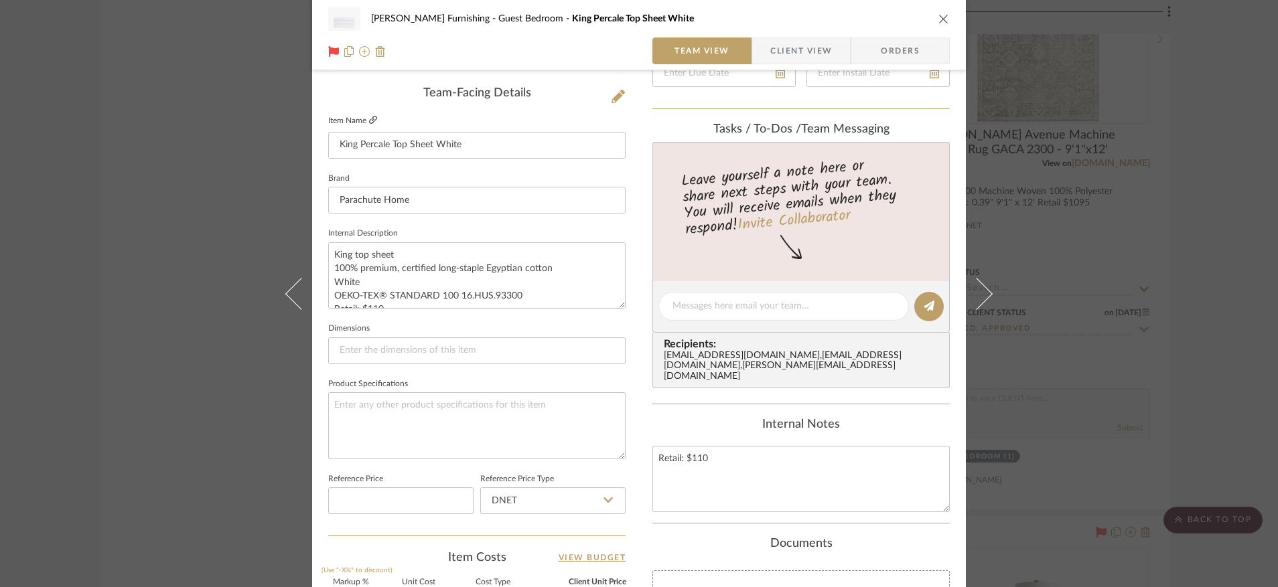
click at [369, 119] on icon at bounding box center [373, 120] width 8 height 8
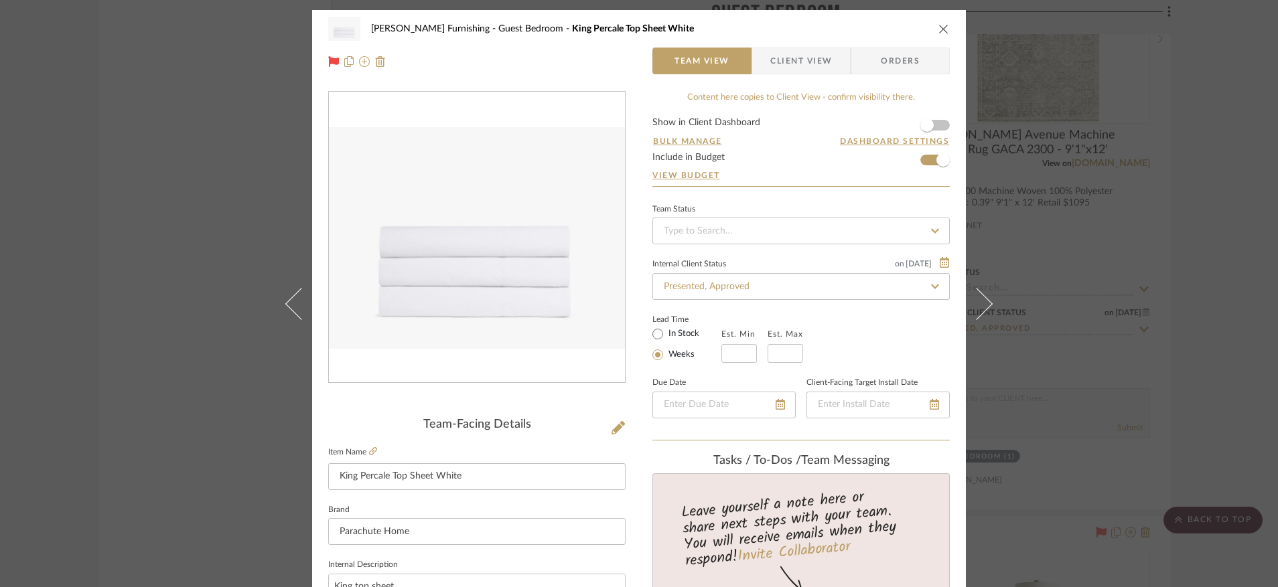
scroll to position [6, 0]
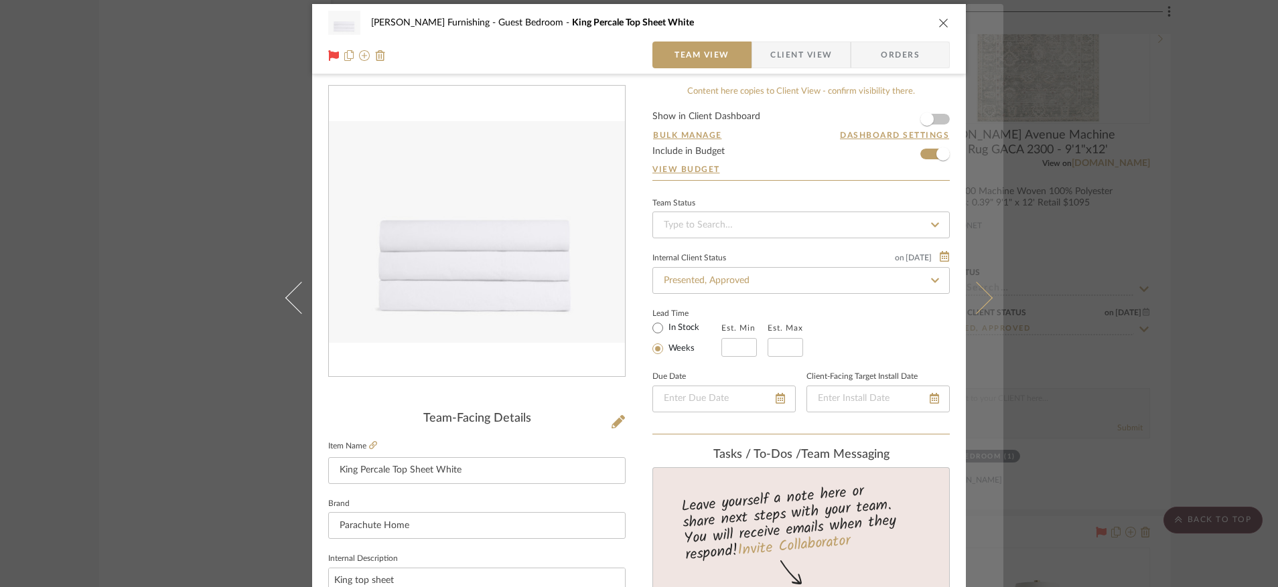
click at [975, 301] on icon at bounding box center [977, 297] width 32 height 32
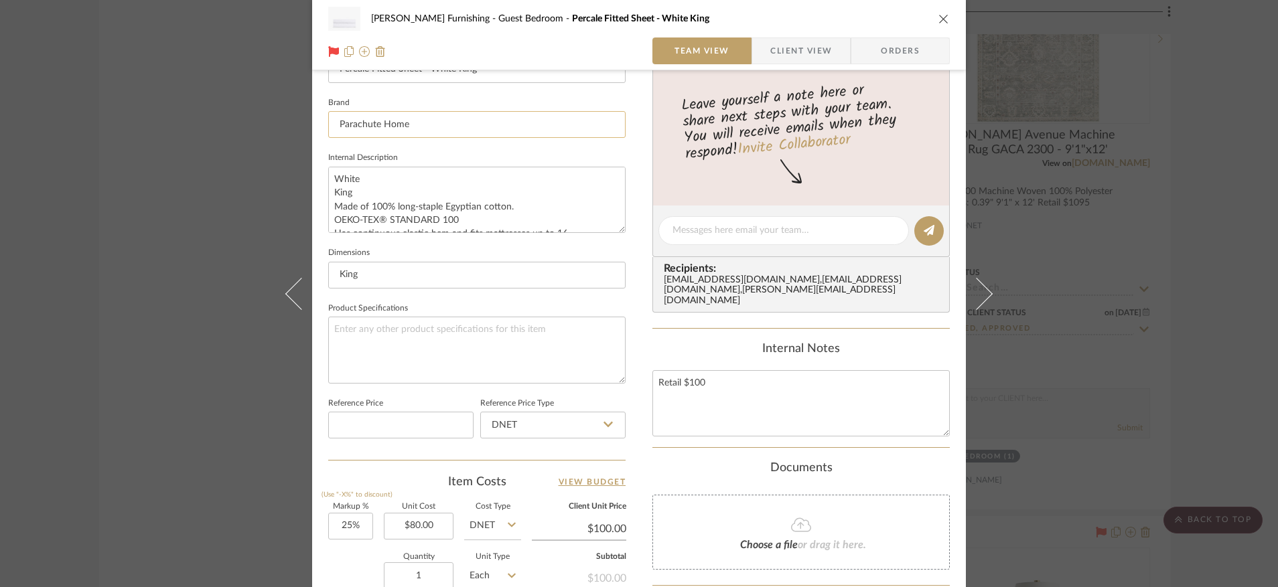
scroll to position [226, 0]
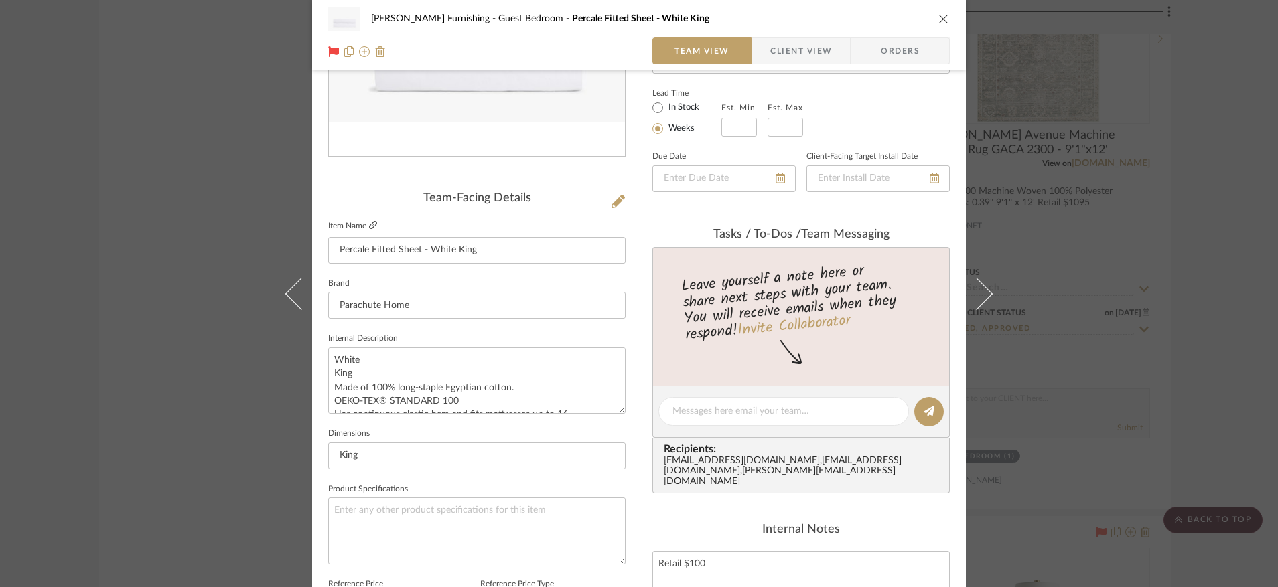
click at [369, 224] on icon at bounding box center [373, 225] width 8 height 8
click at [695, 563] on textarea "Retail $100" at bounding box center [800, 584] width 297 height 66
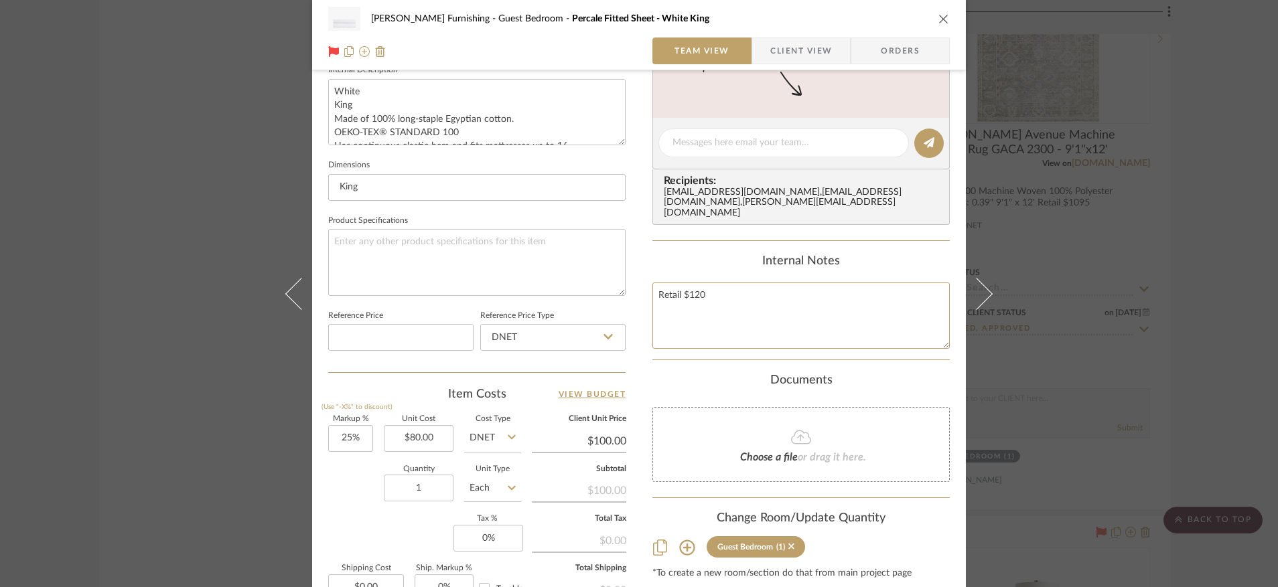
type textarea "Retail $120"
click at [599, 455] on sr-form-field "Client Unit Price $100.00" at bounding box center [579, 440] width 94 height 48
click at [604, 443] on input "100.00" at bounding box center [579, 441] width 94 height 20
type input "120"
click at [402, 439] on input "$80.00" at bounding box center [419, 438] width 70 height 27
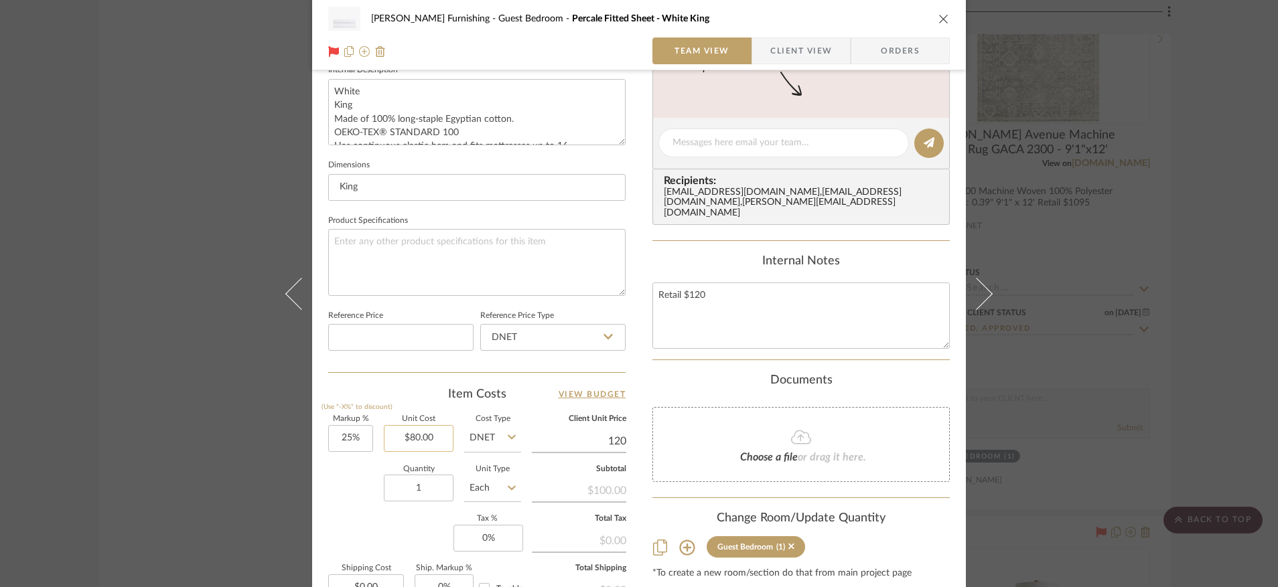
type input "50%"
type input "80.00"
type input "$120.00"
click at [402, 439] on input "80.00" at bounding box center [419, 438] width 70 height 27
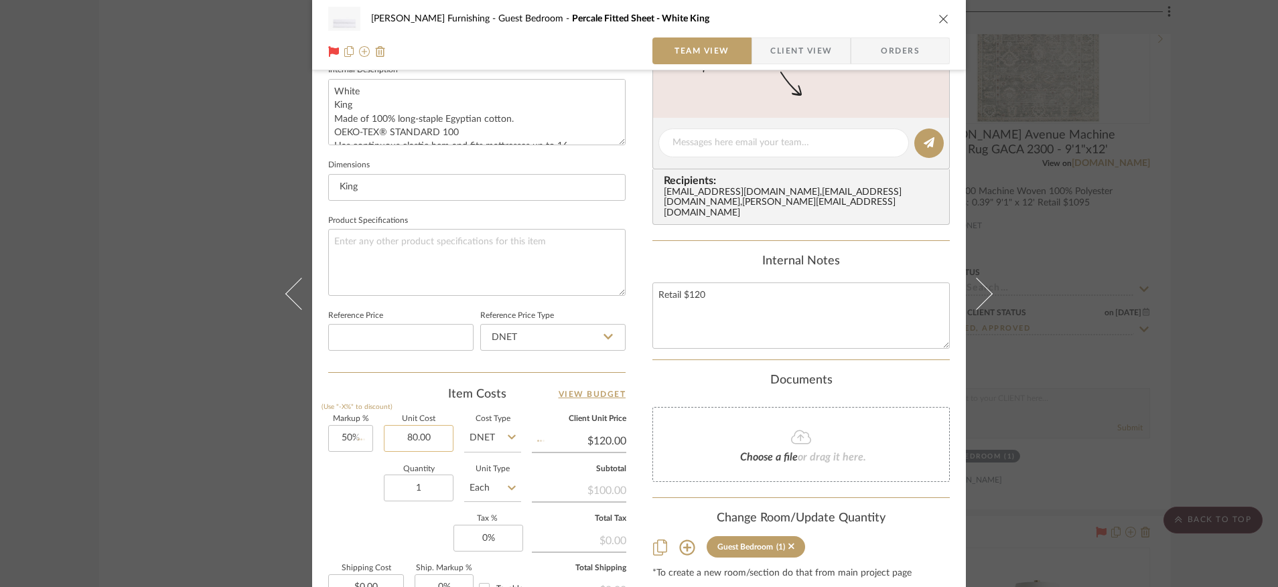
type input "9"
click at [640, 431] on div "Faust Furnishing Guest Bedroom Percale Fitted Sheet - White King Team View Clie…" at bounding box center [639, 133] width 654 height 1237
type input "$96.00"
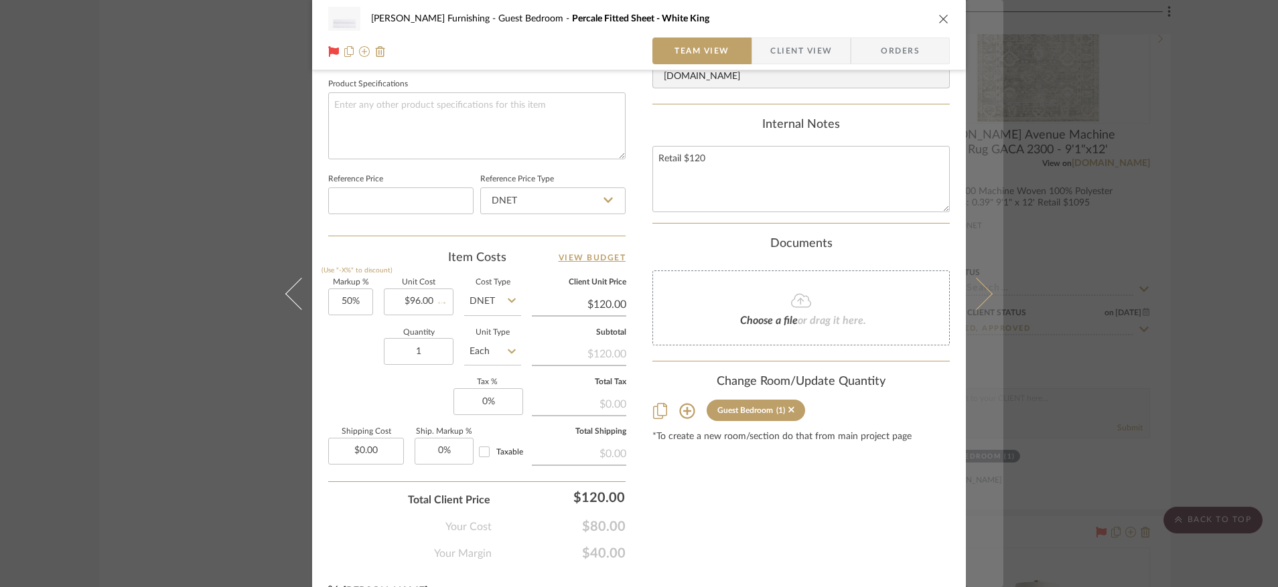
scroll to position [0, 0]
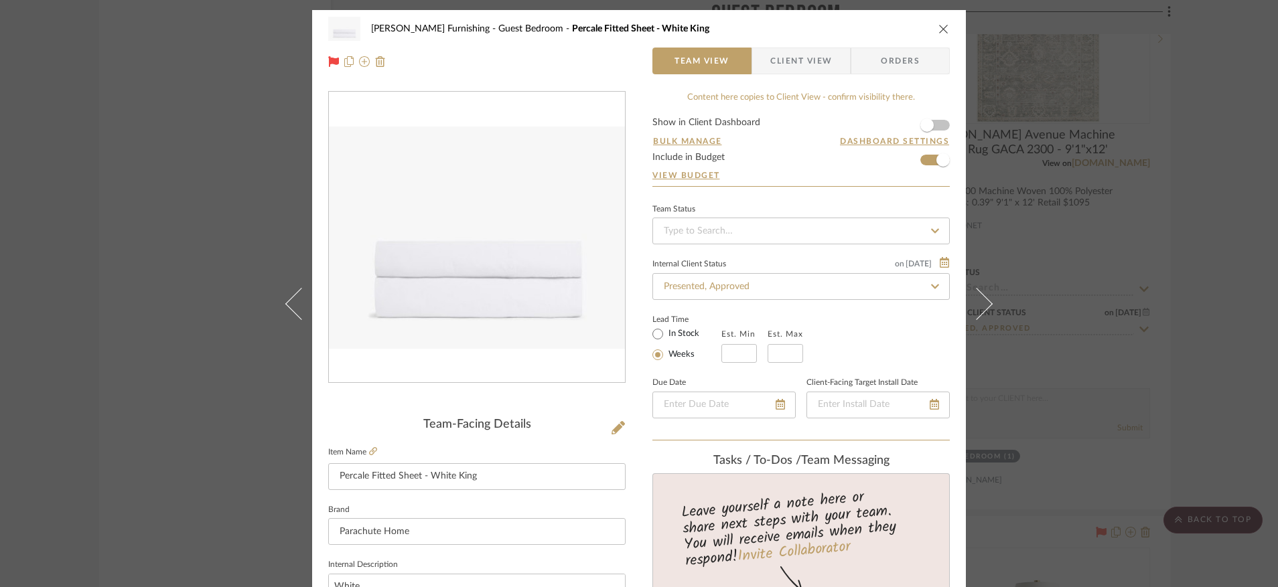
type input "$144.00"
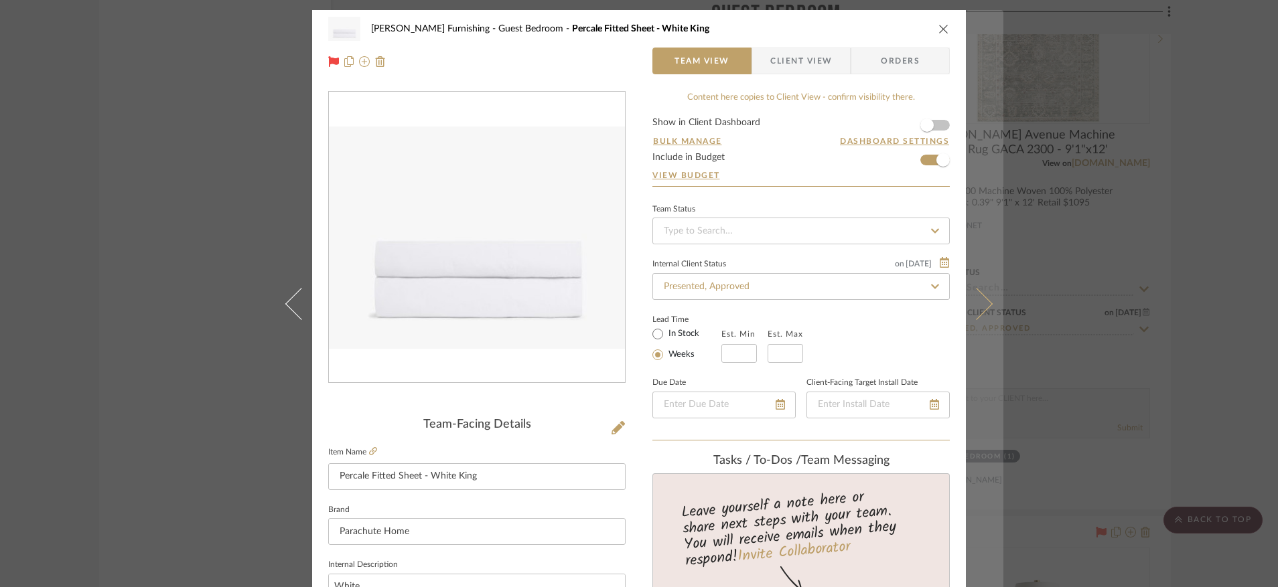
click at [983, 307] on icon at bounding box center [977, 303] width 32 height 32
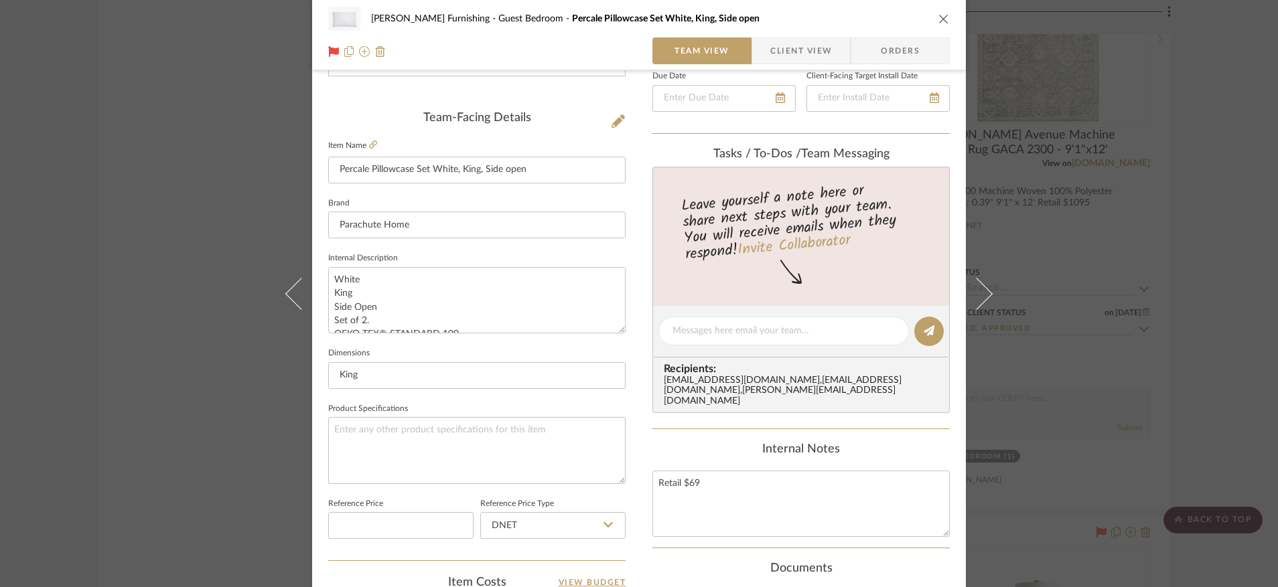
scroll to position [293, 0]
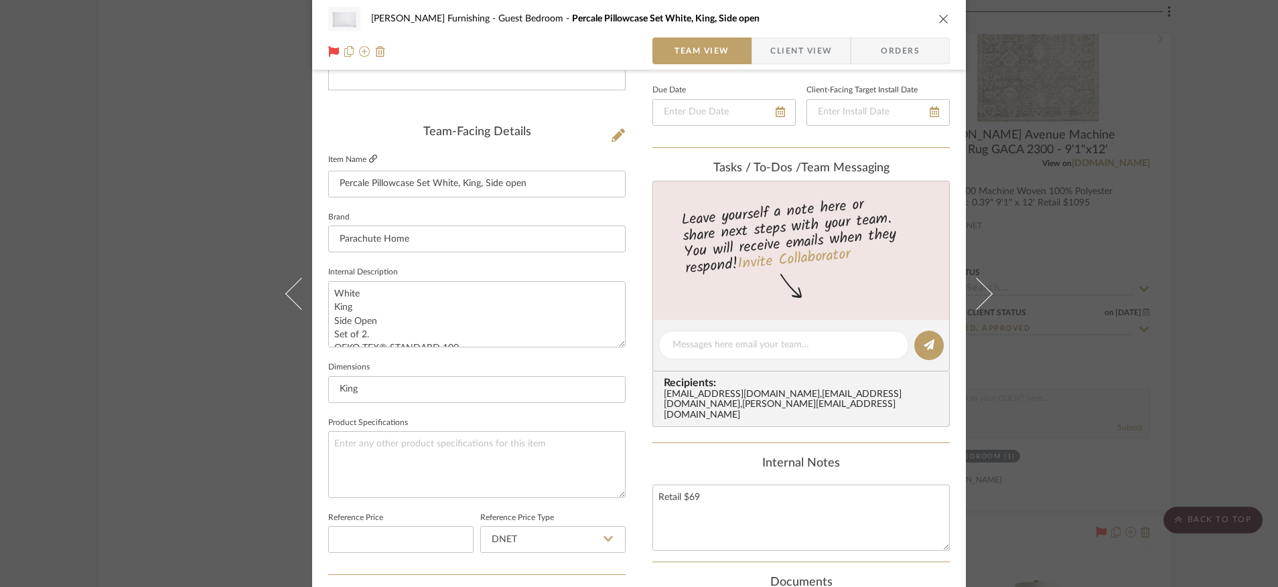
click at [369, 158] on icon at bounding box center [373, 159] width 8 height 8
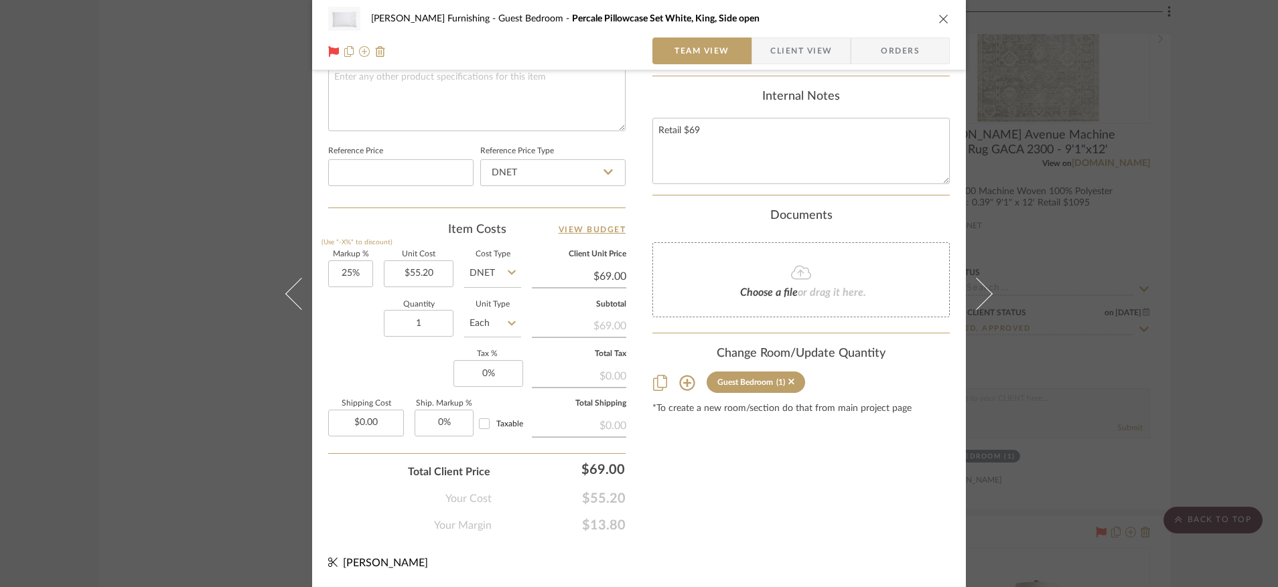
scroll to position [0, 0]
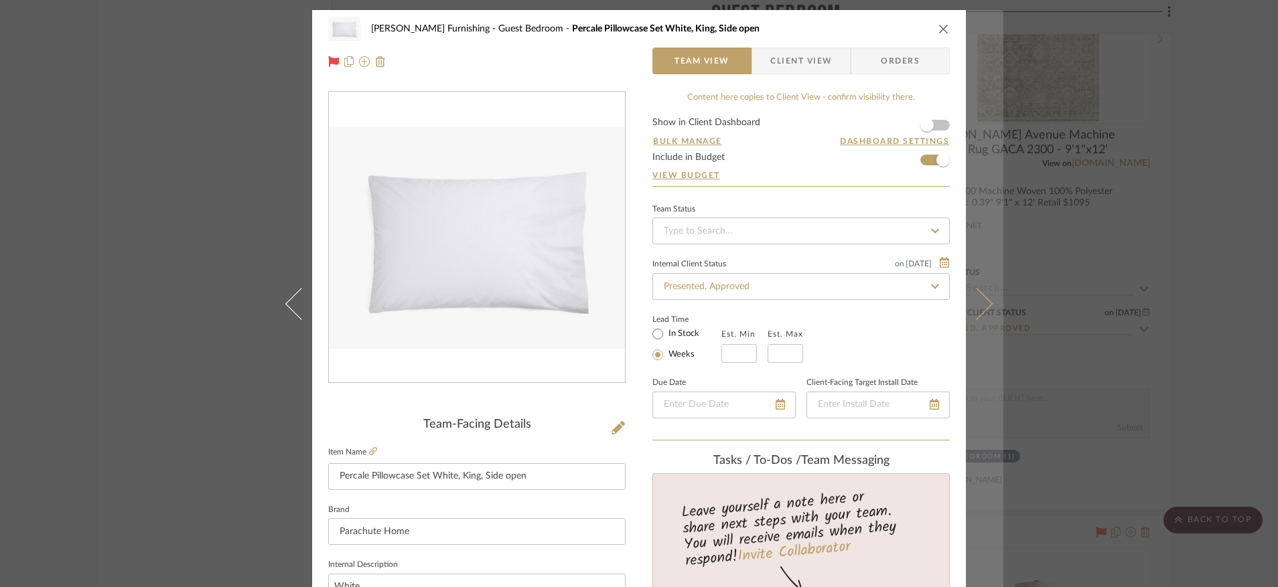
click at [979, 303] on icon at bounding box center [977, 303] width 32 height 32
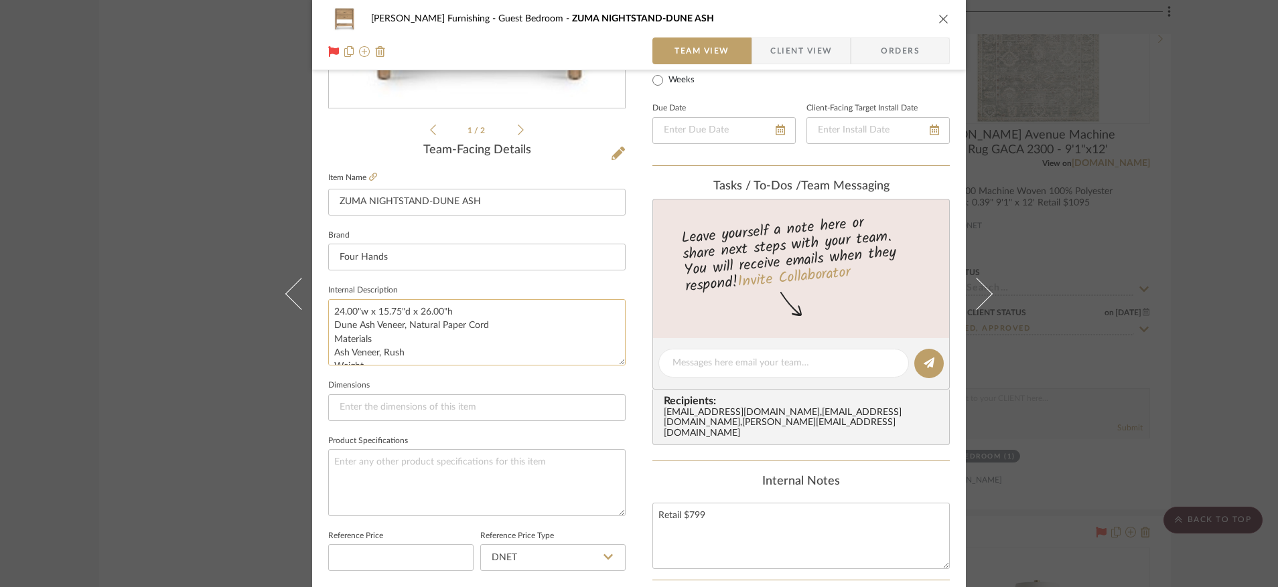
scroll to position [297, 0]
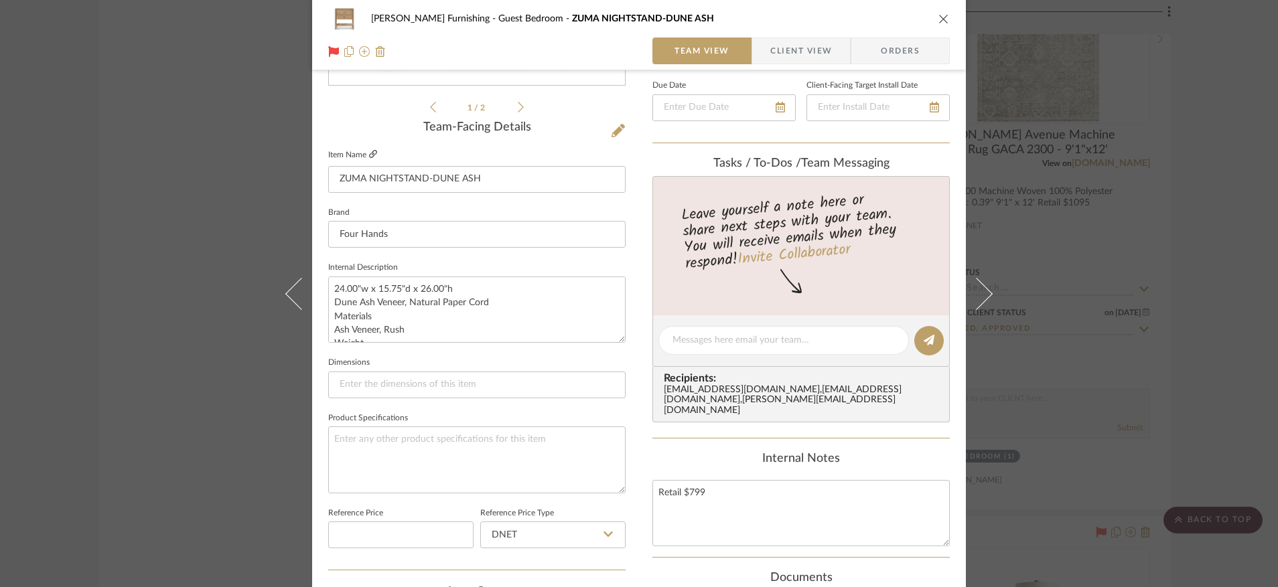
click at [370, 152] on icon at bounding box center [373, 154] width 8 height 8
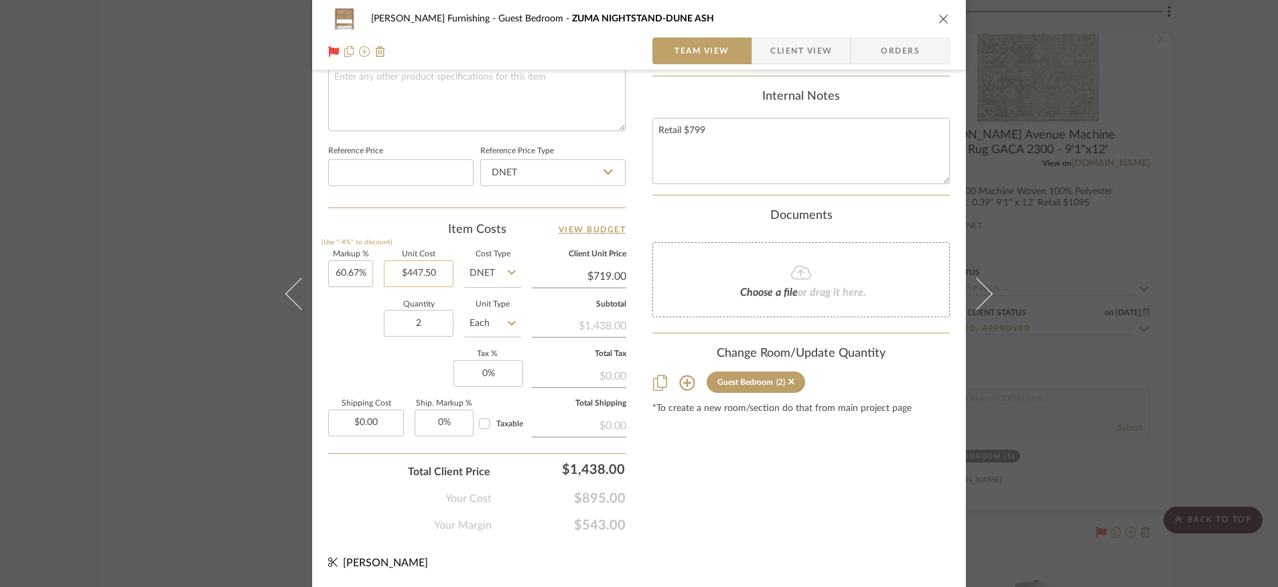
click at [417, 271] on input "$447.50" at bounding box center [419, 274] width 70 height 27
click at [417, 271] on input "447.50" at bounding box center [419, 274] width 70 height 27
click at [679, 218] on div "Documents" at bounding box center [800, 216] width 297 height 15
type input "$423.47"
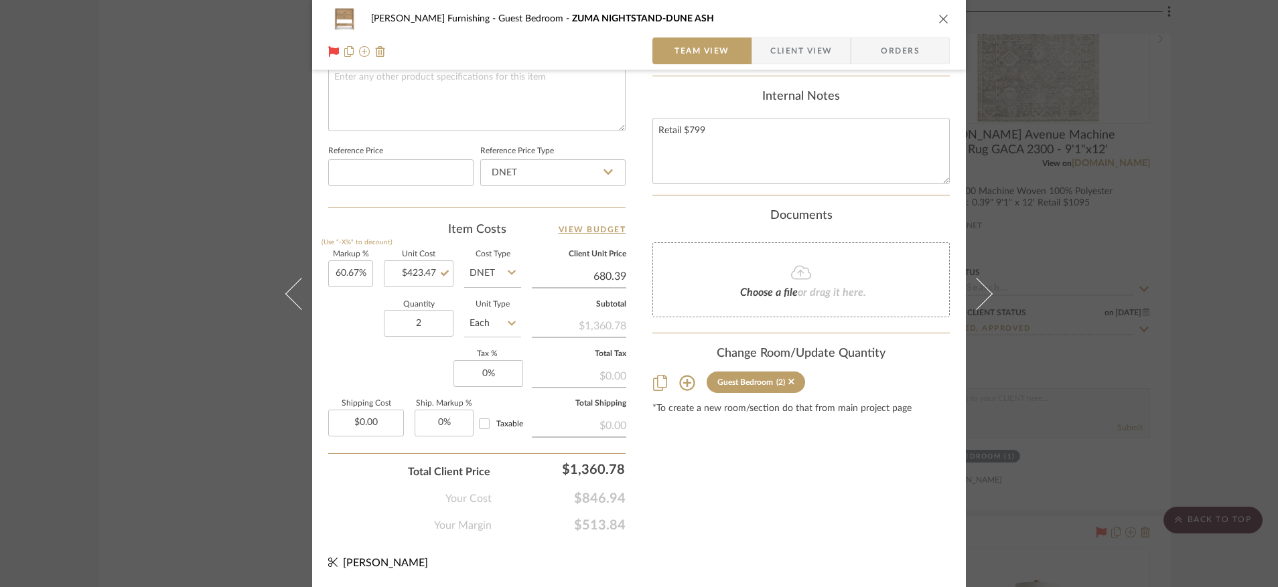
click at [601, 282] on input "680.39" at bounding box center [579, 277] width 94 height 20
click at [607, 279] on input "680.39" at bounding box center [579, 277] width 94 height 20
type input "719"
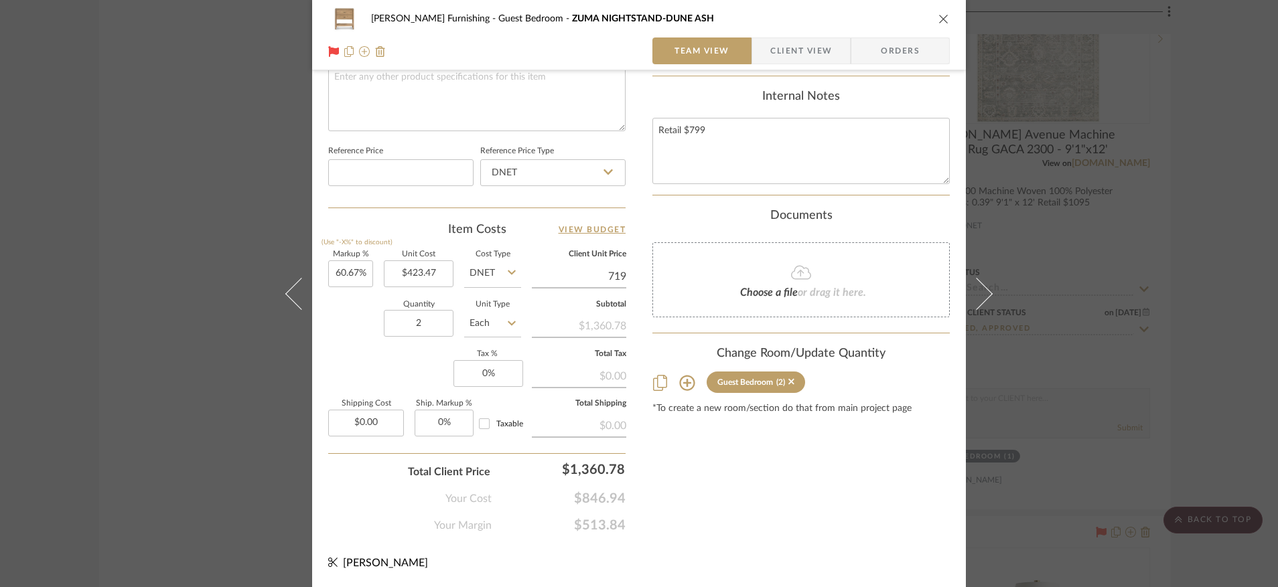
type input "69.79%"
type input "$719.00"
type input "$719.01"
click at [616, 470] on input "1438.02" at bounding box center [564, 469] width 134 height 27
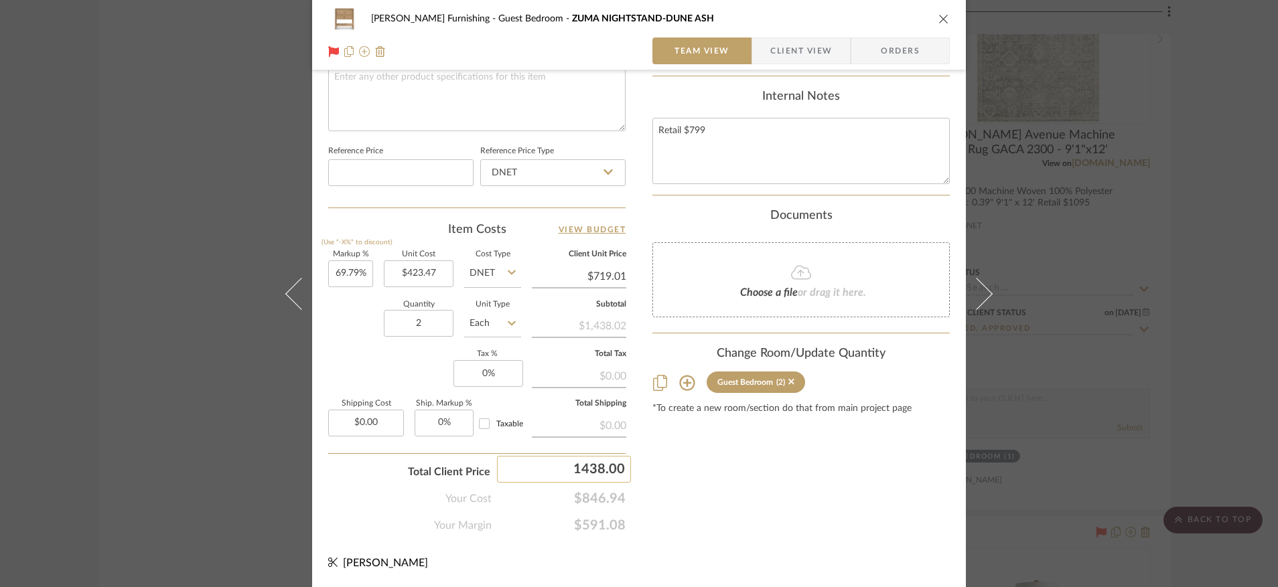
type input "1438.00"
type input "69.78%"
type input "$719.00"
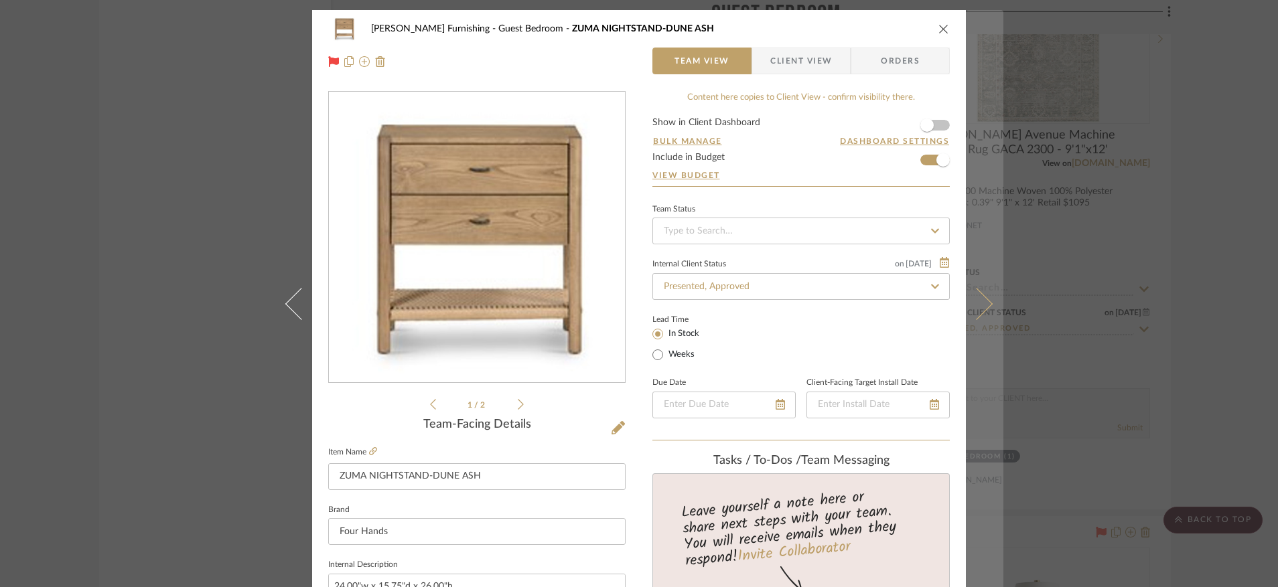
click at [981, 298] on icon at bounding box center [977, 303] width 32 height 32
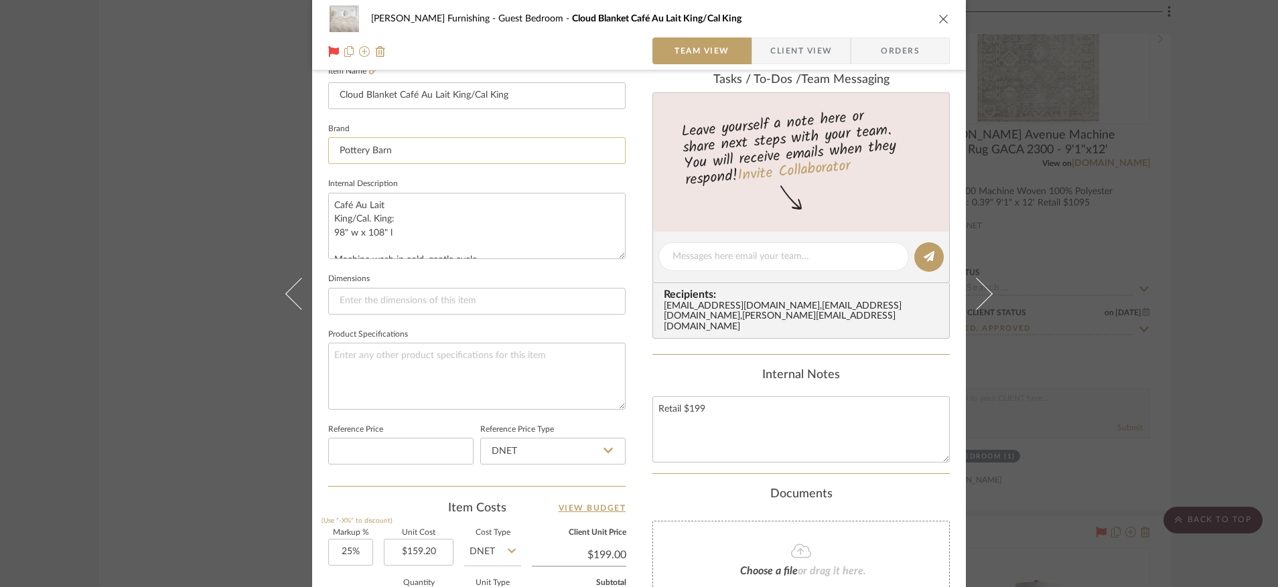
scroll to position [341, 0]
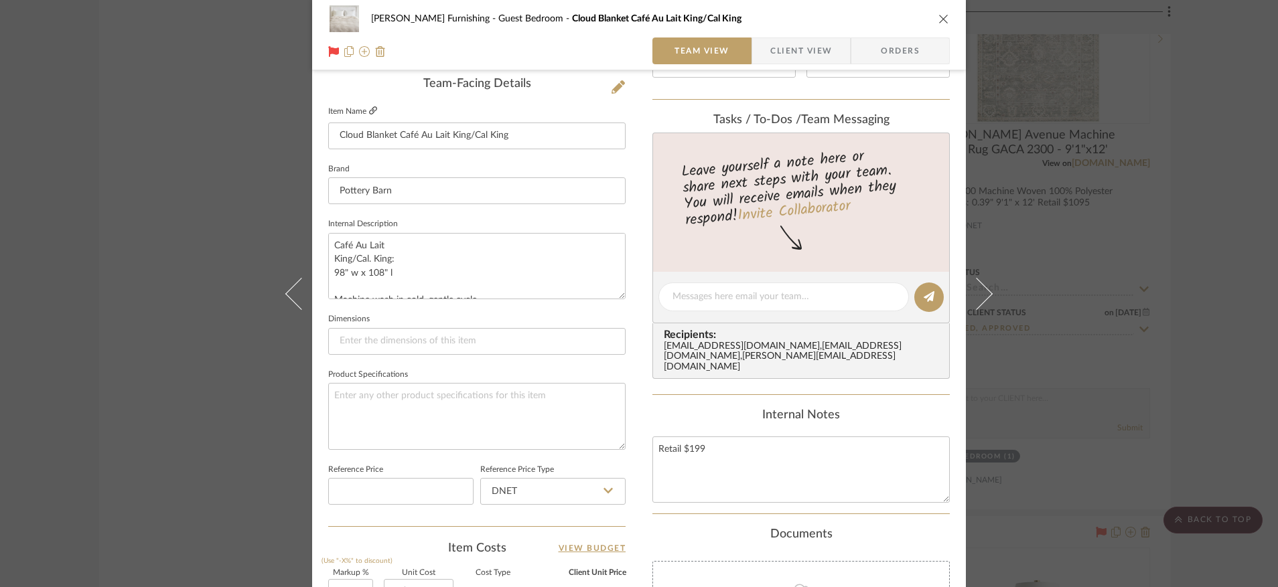
click at [370, 107] on icon at bounding box center [373, 111] width 8 height 8
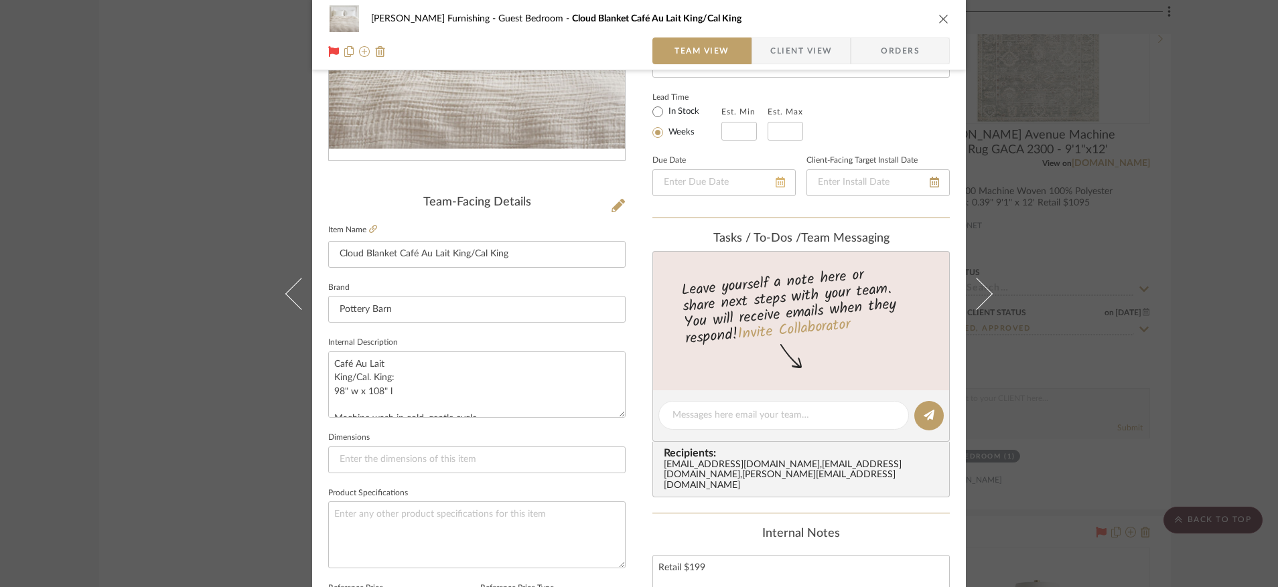
scroll to position [0, 0]
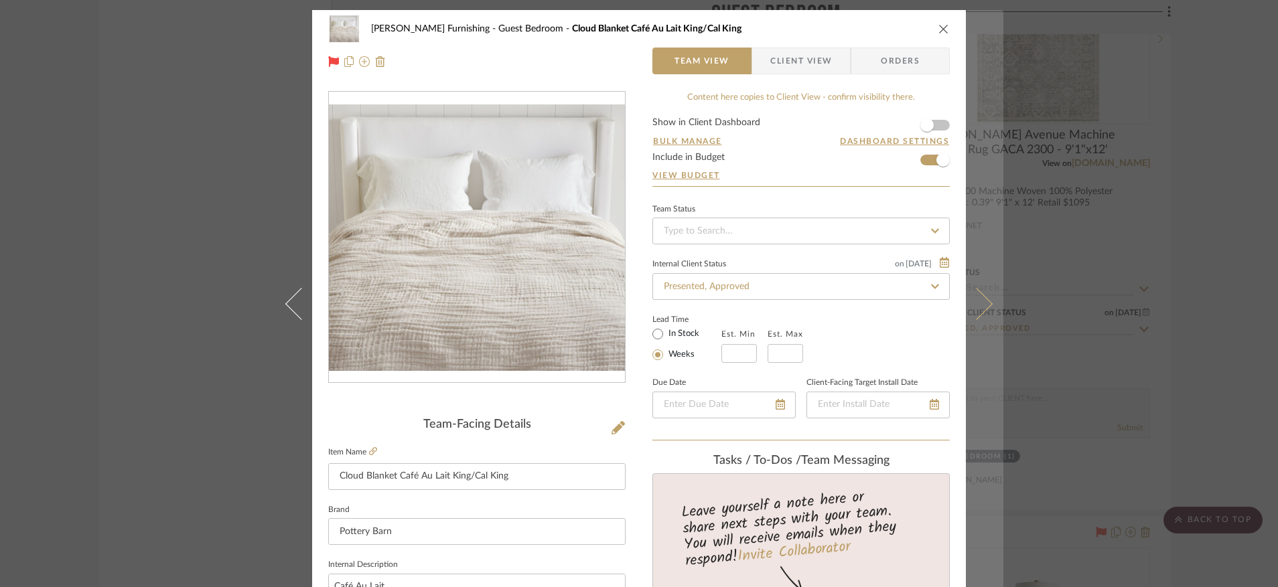
click at [983, 312] on button at bounding box center [985, 303] width 38 height 587
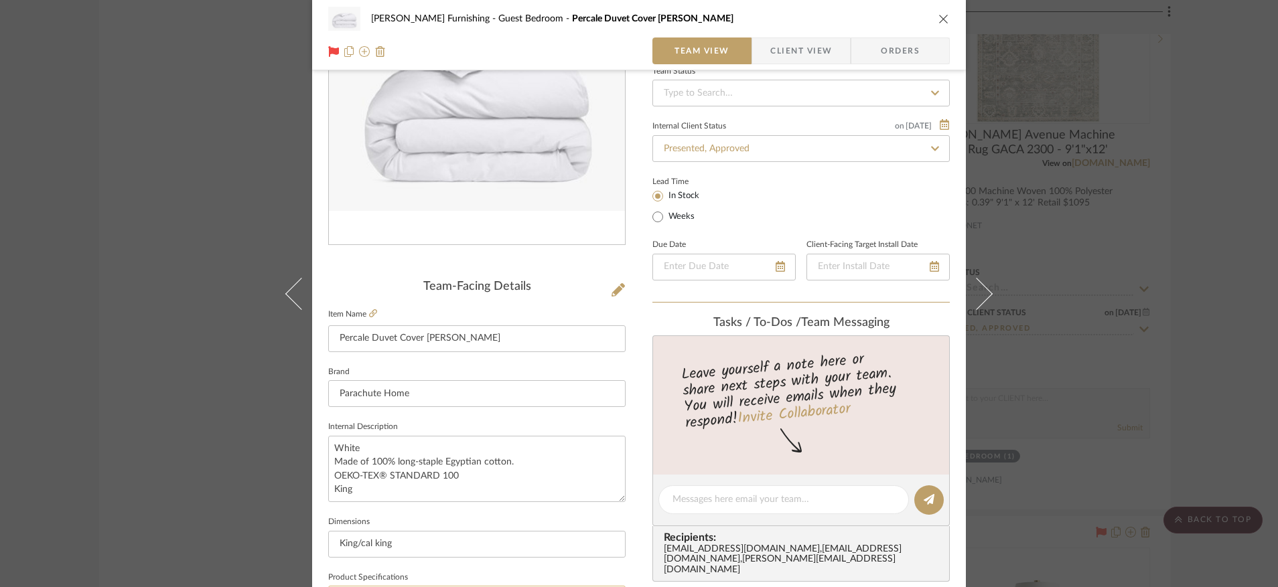
scroll to position [298, 0]
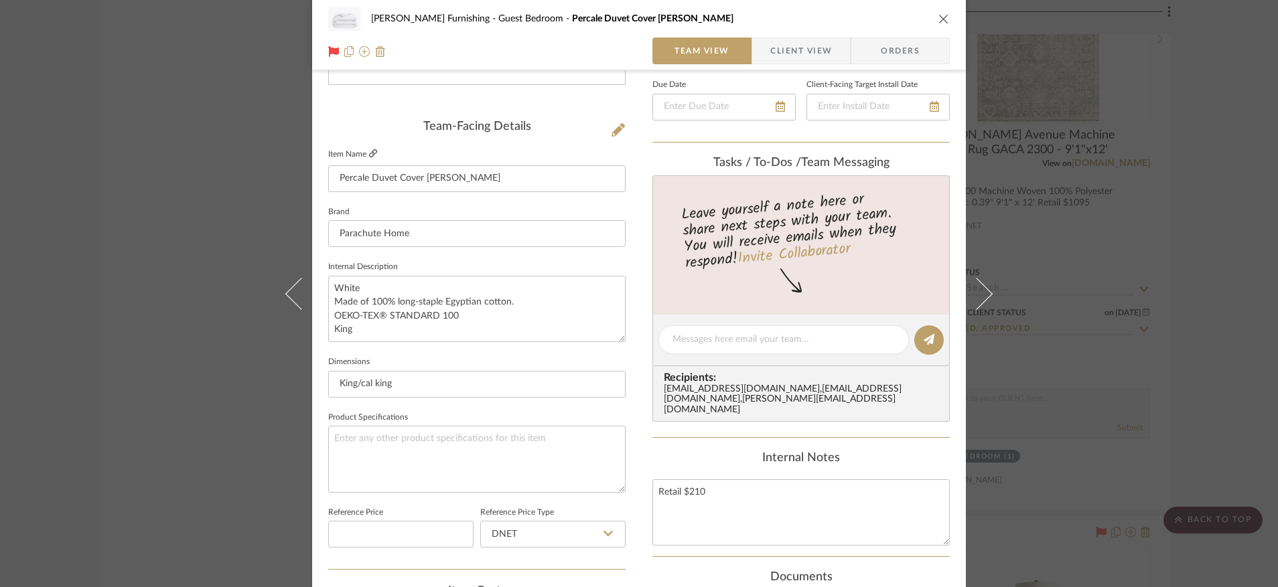
click at [369, 154] on icon at bounding box center [373, 153] width 8 height 8
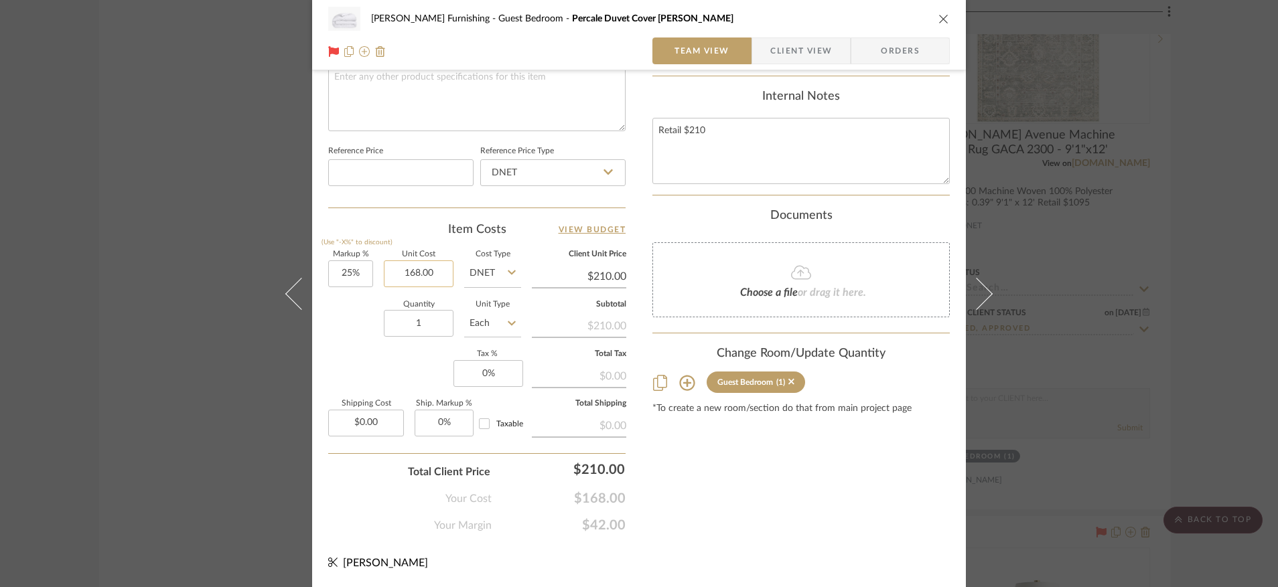
click at [427, 263] on input "168.00" at bounding box center [419, 274] width 70 height 27
type input "$192.00"
click at [601, 274] on input "210.00" at bounding box center [579, 277] width 94 height 20
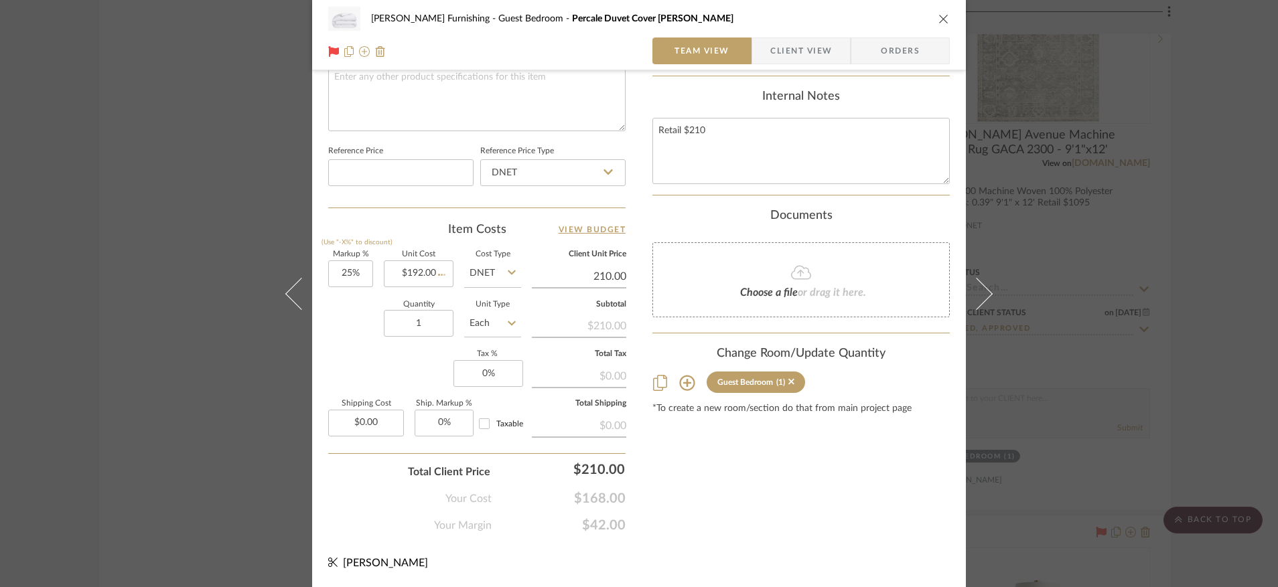
click at [601, 274] on input "210.00" at bounding box center [579, 277] width 94 height 20
type input "$240.00"
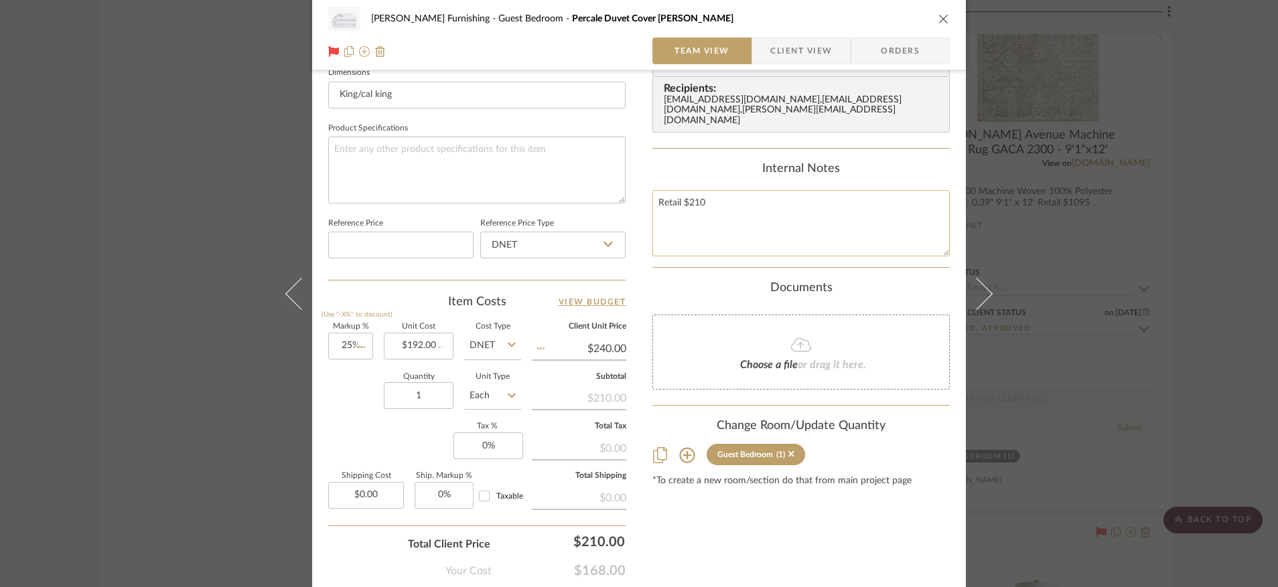
click at [695, 204] on textarea "Retail $210" at bounding box center [800, 223] width 297 height 66
type textarea "Retail $240"
click at [761, 553] on div "Content here copies to Client View - confirm visibility there. Show in Client D…" at bounding box center [800, 55] width 297 height 1103
type input "$168.00"
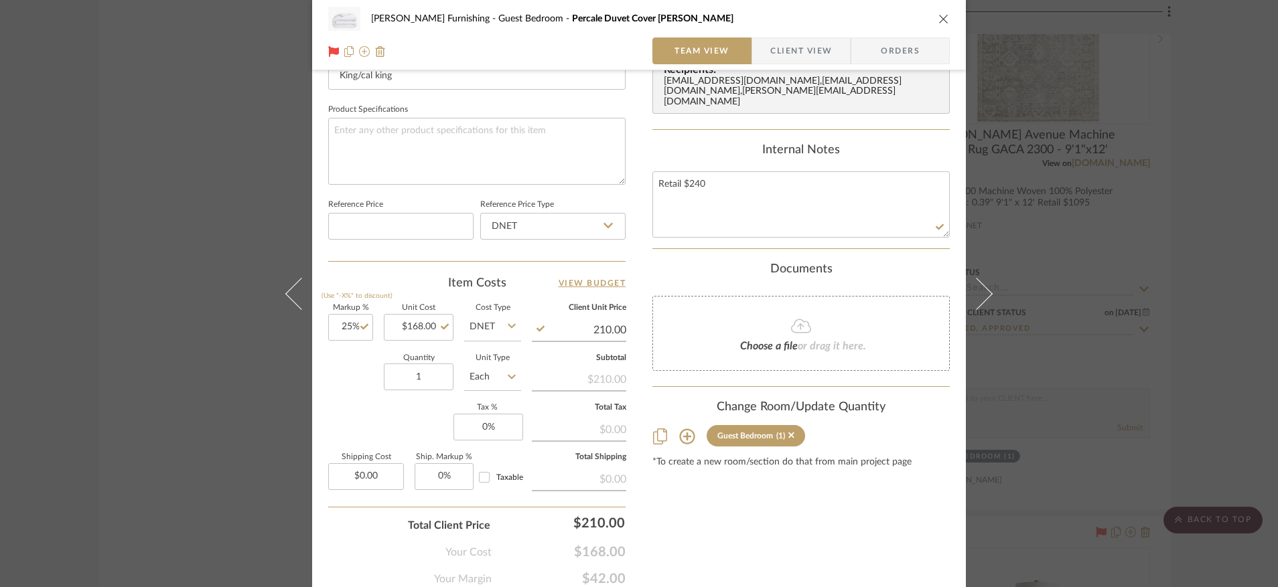
click at [597, 332] on input "210.00" at bounding box center [579, 330] width 94 height 20
click at [607, 328] on input "210.00" at bounding box center [579, 330] width 94 height 20
click at [601, 329] on input "210.00" at bounding box center [579, 330] width 94 height 20
type input "240.00"
type input "42.86%"
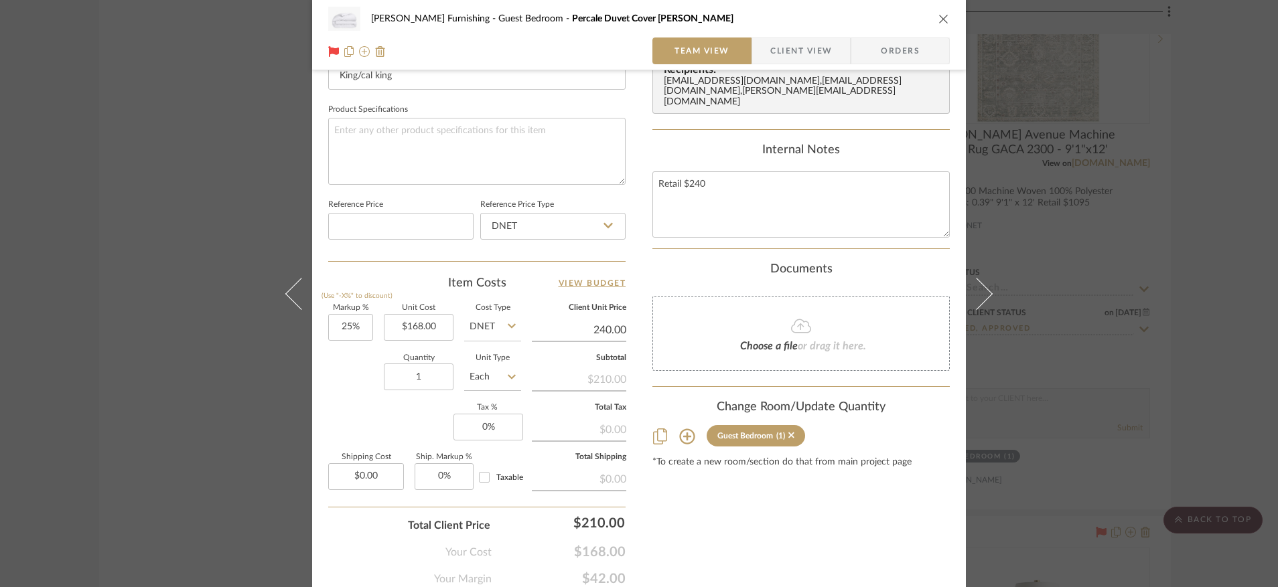
type input "$240.00"
click at [738, 562] on div "Content here copies to Client View - confirm visibility there. Show in Client D…" at bounding box center [800, 36] width 297 height 1103
type input "$192.00"
click at [593, 332] on input "274.29" at bounding box center [579, 330] width 94 height 20
type input "240"
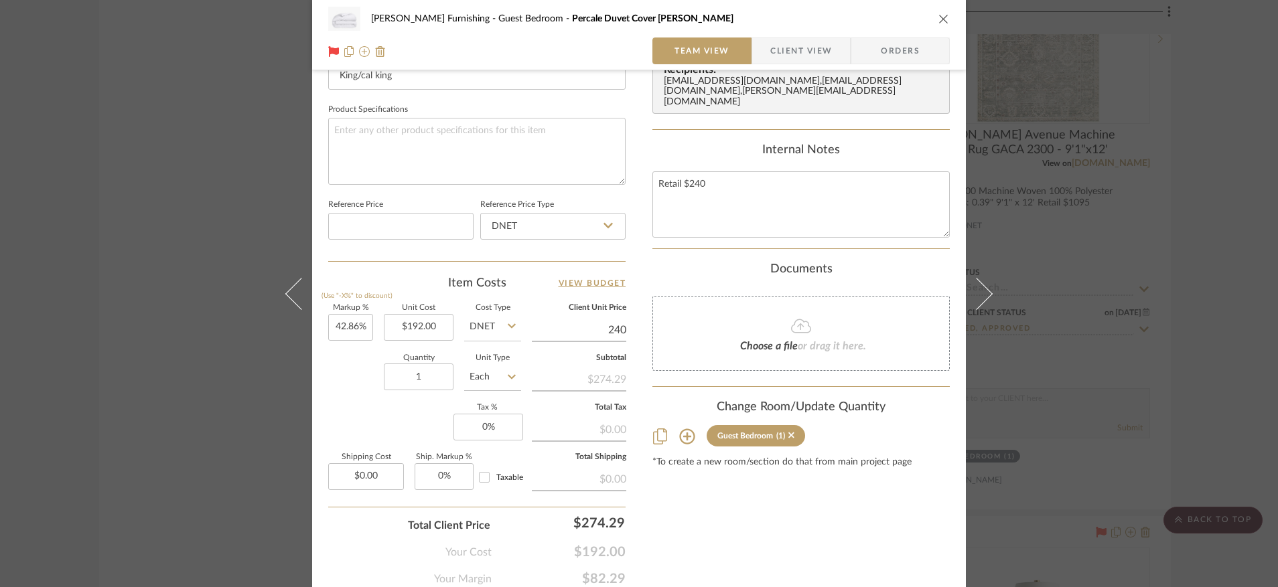
type input "25%"
type input "$240.00"
click at [908, 541] on div "Content here copies to Client View - confirm visibility there. Show in Client D…" at bounding box center [800, 36] width 297 height 1103
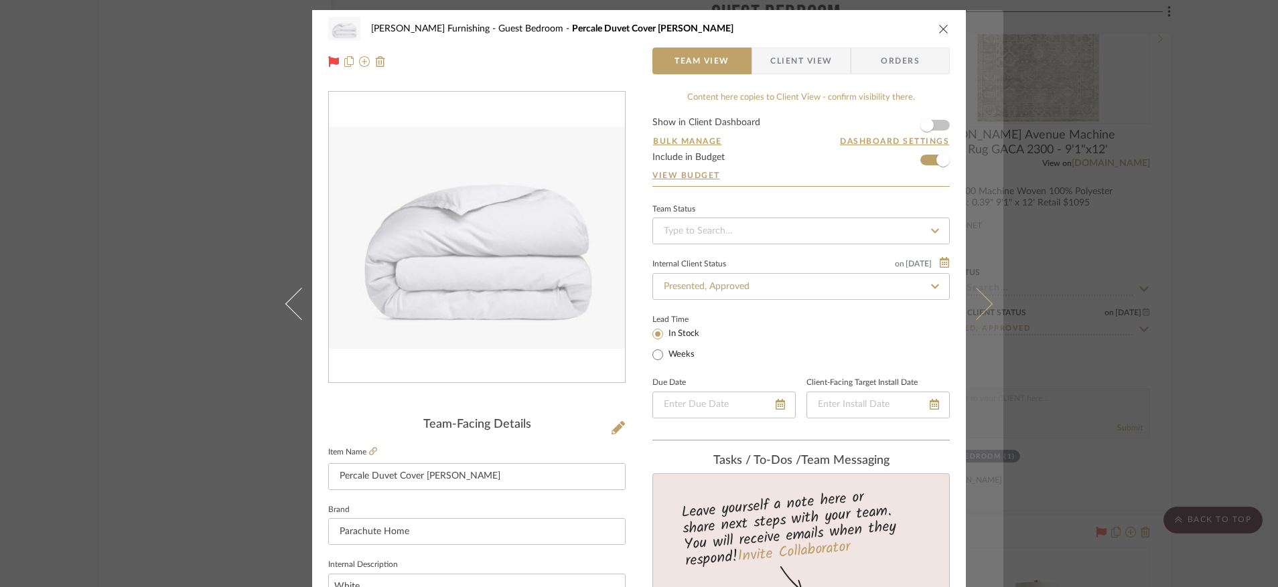
click at [980, 311] on icon at bounding box center [977, 303] width 32 height 32
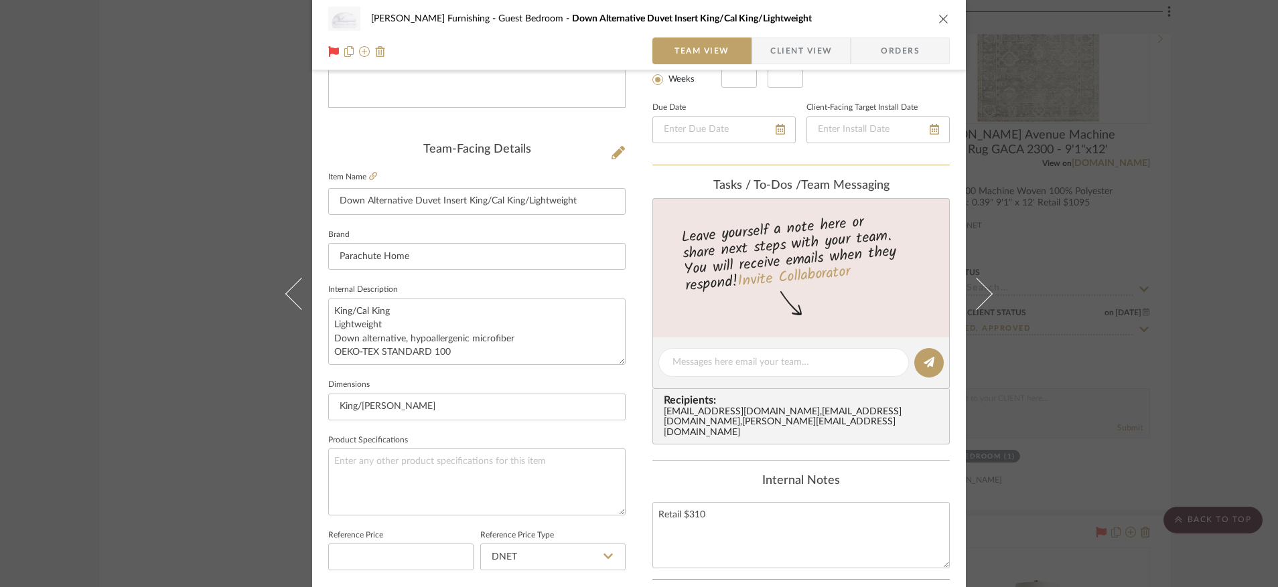
scroll to position [331, 0]
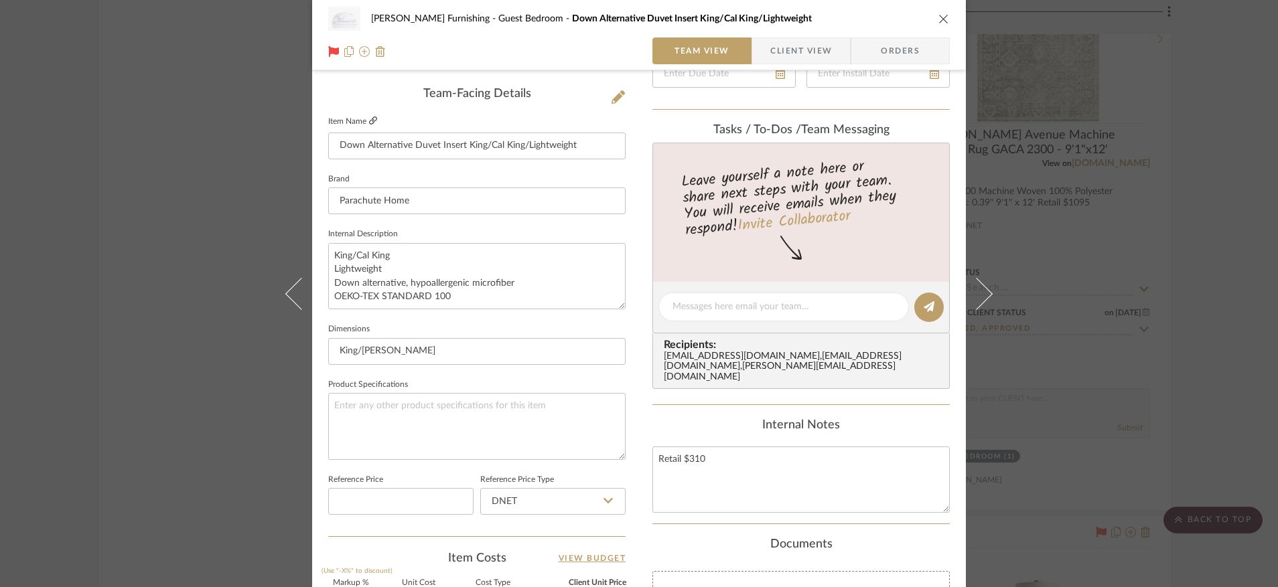
click at [369, 121] on icon at bounding box center [373, 121] width 8 height 8
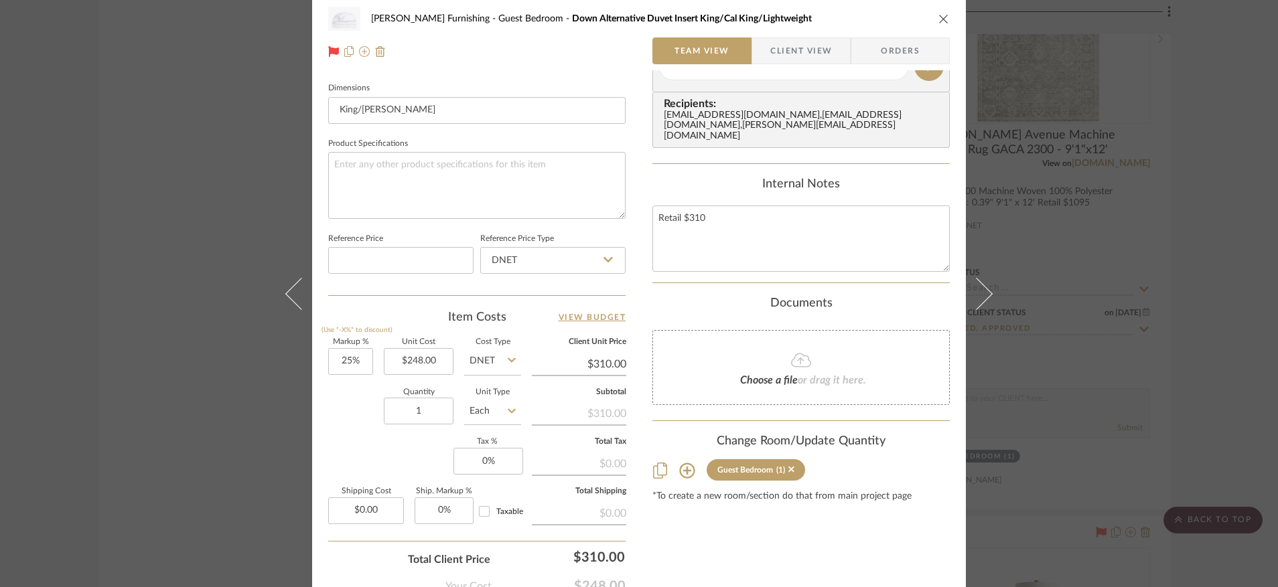
scroll to position [0, 0]
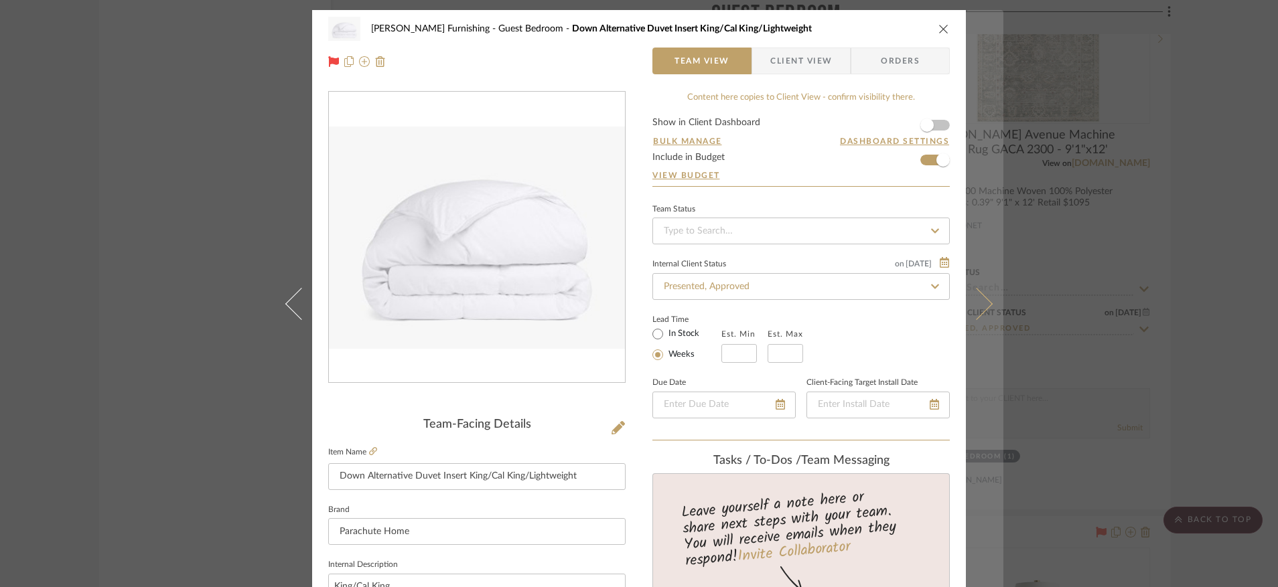
click at [979, 307] on icon at bounding box center [977, 303] width 32 height 32
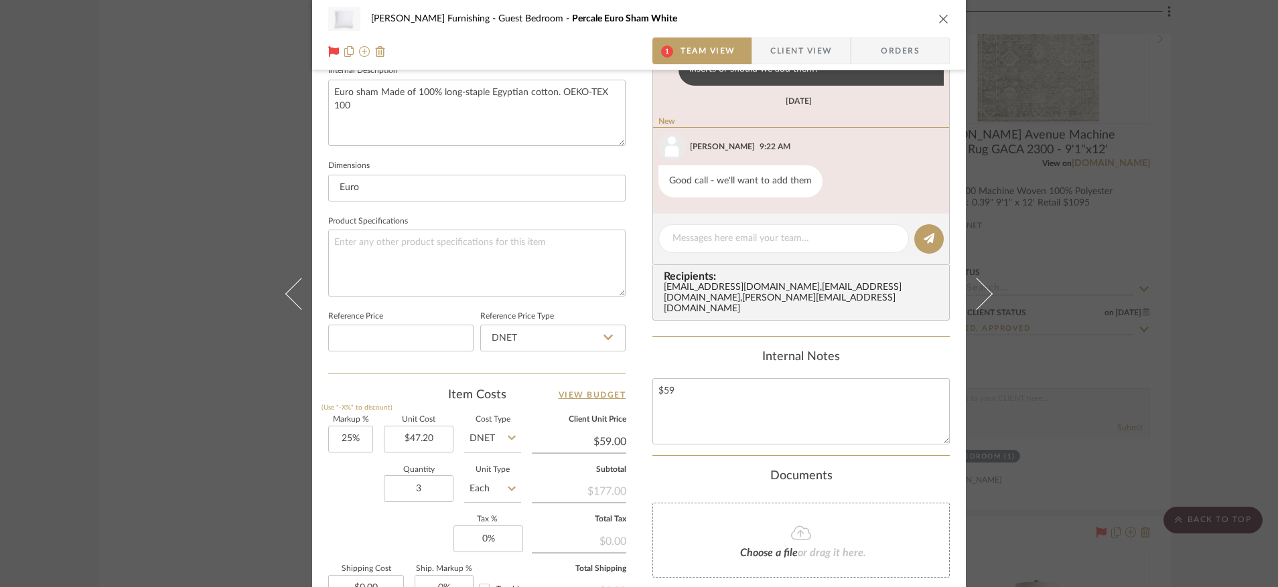
scroll to position [354, 0]
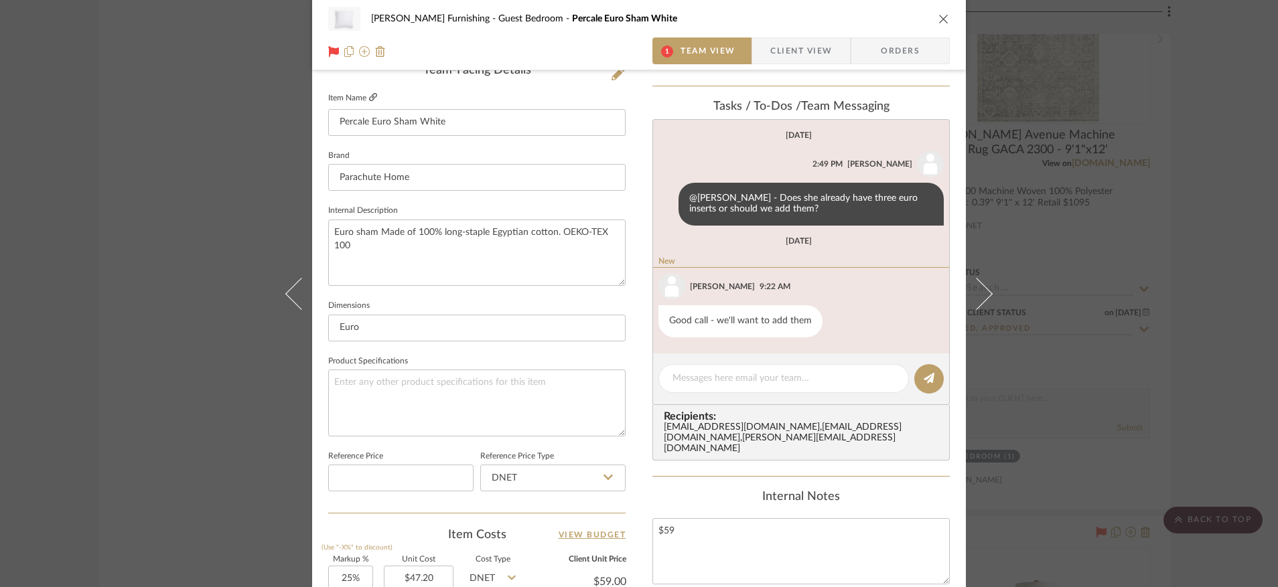
click at [371, 93] on icon at bounding box center [373, 97] width 8 height 8
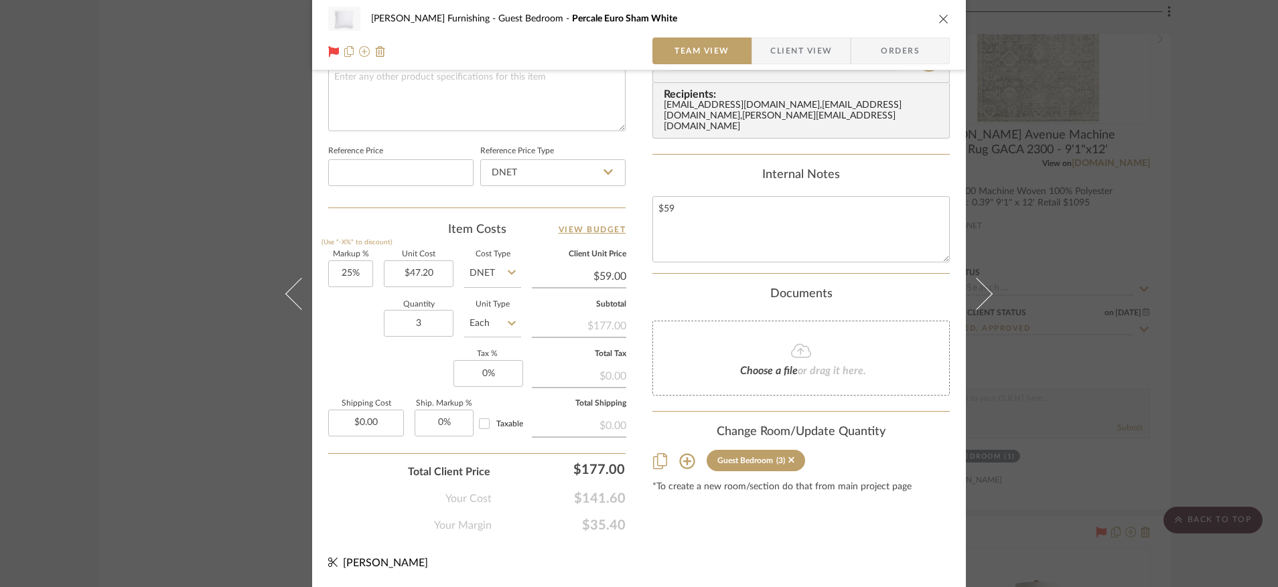
scroll to position [0, 0]
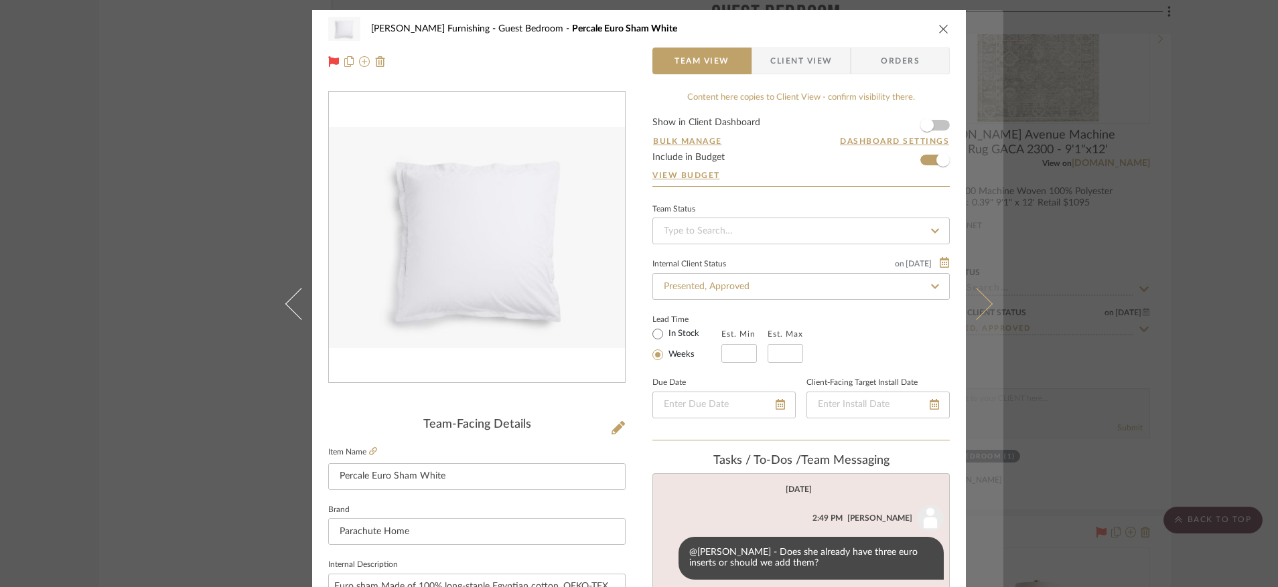
click at [979, 303] on icon at bounding box center [977, 303] width 32 height 32
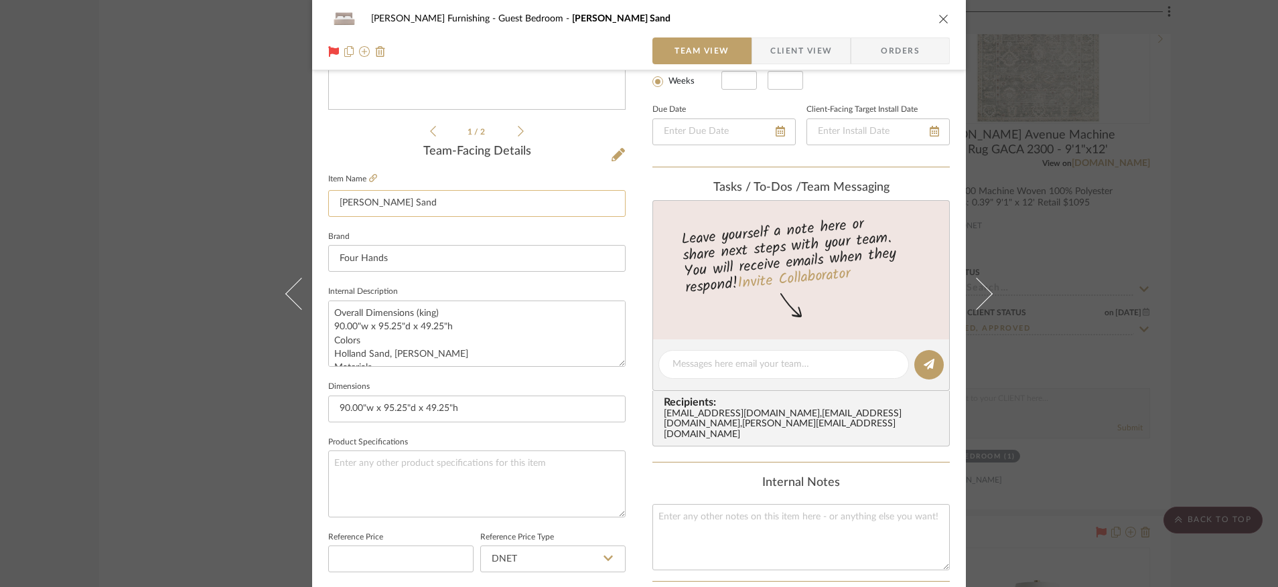
scroll to position [307, 0]
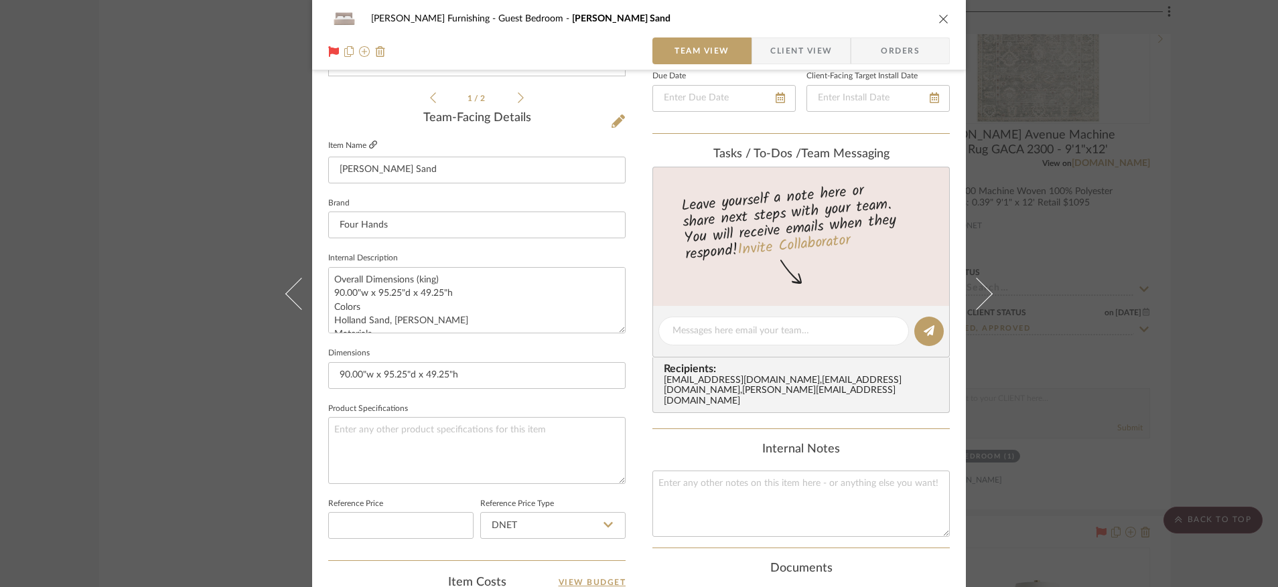
click at [370, 144] on icon at bounding box center [373, 145] width 8 height 8
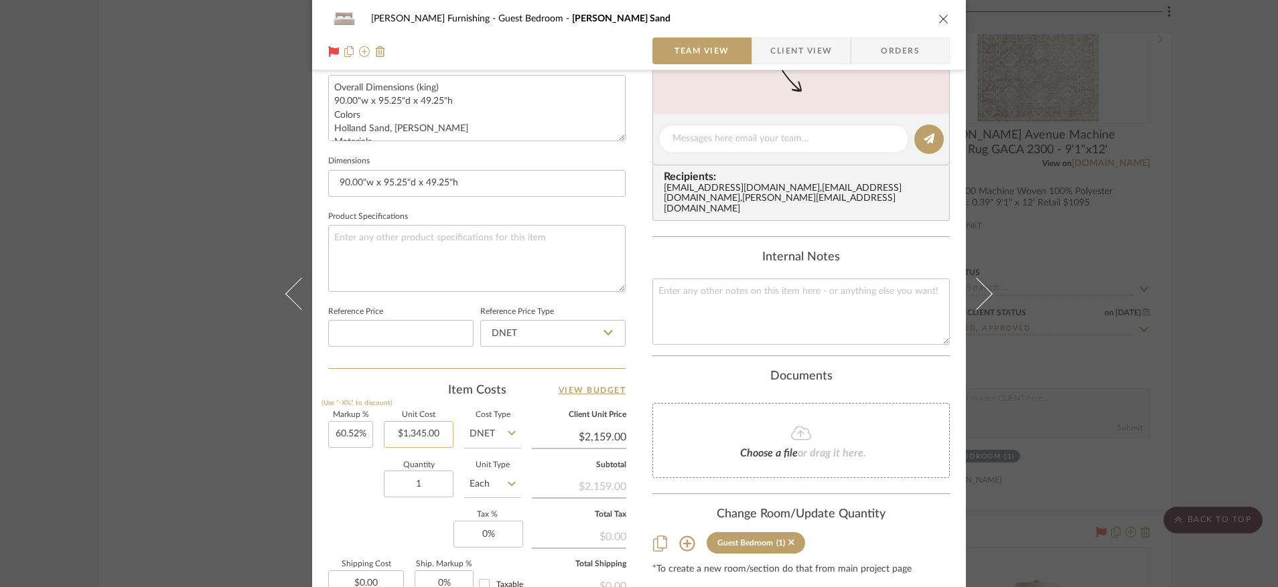
click at [417, 437] on input "$1,345.00" at bounding box center [419, 434] width 70 height 27
click at [417, 437] on input "1345.00" at bounding box center [419, 434] width 70 height 27
type input "$1,217.00"
type input "77.4%"
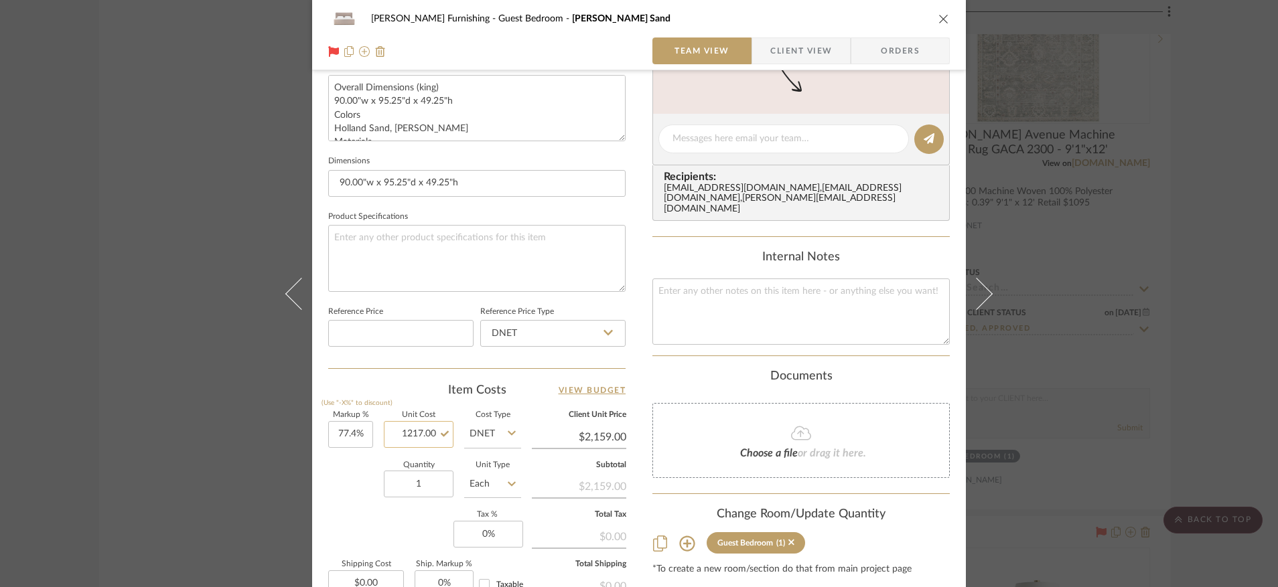
click at [433, 435] on input "1217.00" at bounding box center [419, 434] width 70 height 27
drag, startPoint x: 430, startPoint y: 435, endPoint x: 420, endPoint y: 435, distance: 10.1
click at [420, 435] on input "1217.00" at bounding box center [419, 434] width 70 height 27
type input "$1,217.47"
click at [675, 307] on textarea at bounding box center [800, 312] width 297 height 66
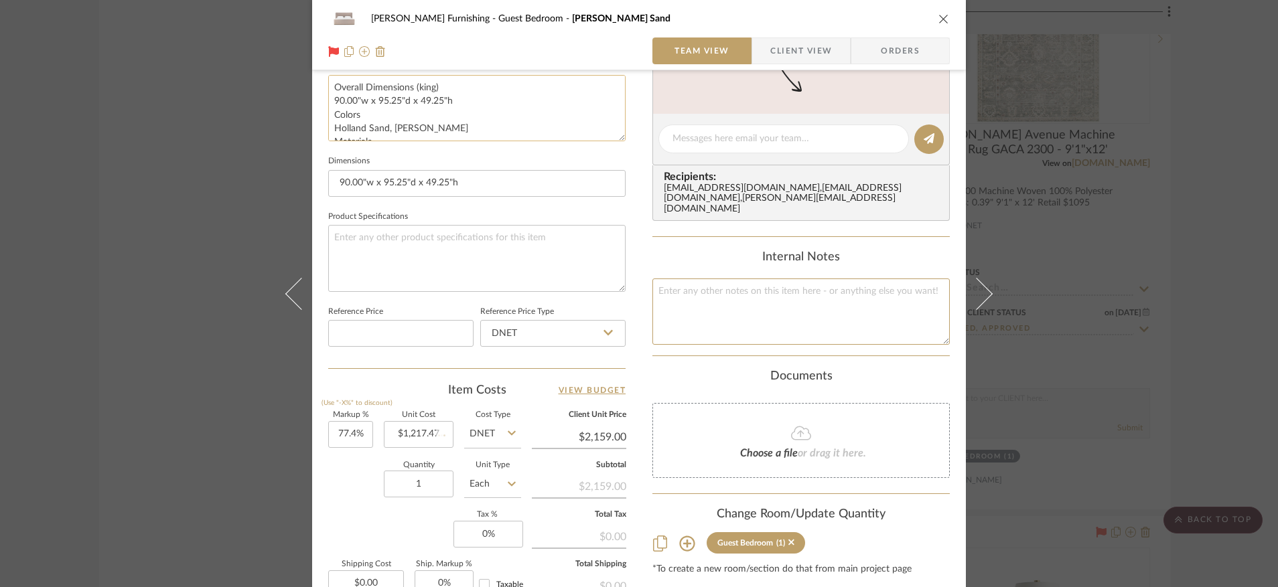
type input "77.33%"
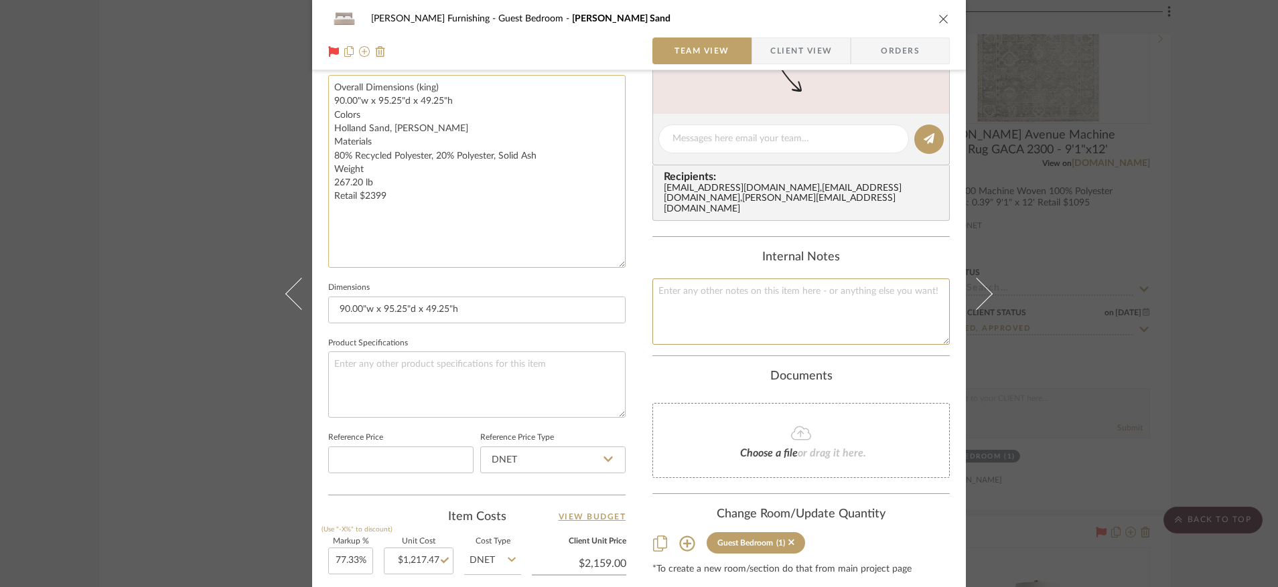
drag, startPoint x: 615, startPoint y: 137, endPoint x: 618, endPoint y: 263, distance: 126.0
click at [618, 263] on textarea "Overall Dimensions (king) 90.00"w x 95.25"d x 49.25"h Colors Holland Sand, Ambe…" at bounding box center [476, 171] width 297 height 193
drag, startPoint x: 437, startPoint y: 197, endPoint x: 316, endPoint y: 194, distance: 120.6
click at [316, 194] on div "Faust Furnishing Guest Bedroom Fane - Holland Sand Team View Client View Orders…" at bounding box center [639, 192] width 654 height 1362
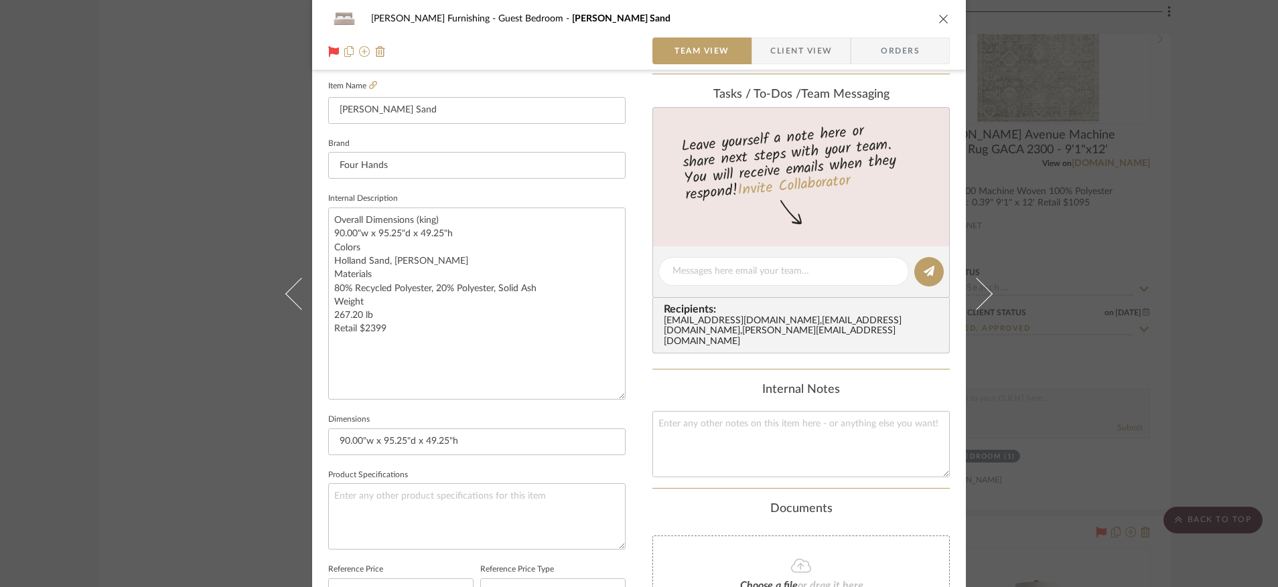
click at [816, 49] on span "Client View" at bounding box center [801, 51] width 62 height 27
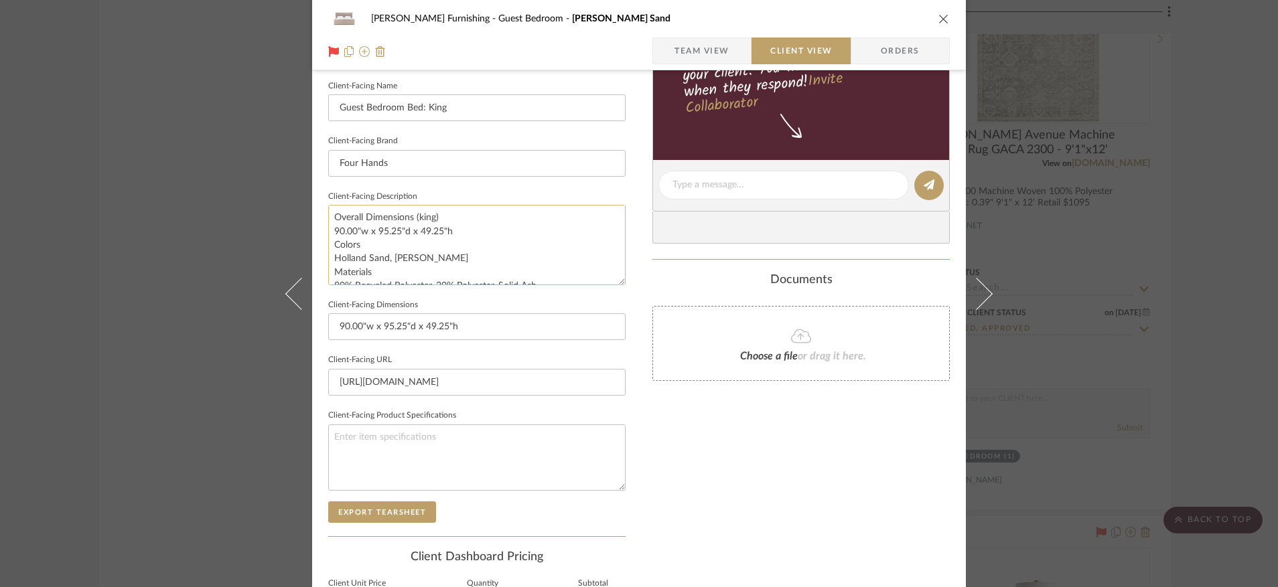
scroll to position [68, 0]
click at [703, 47] on span "Team View" at bounding box center [702, 51] width 55 height 27
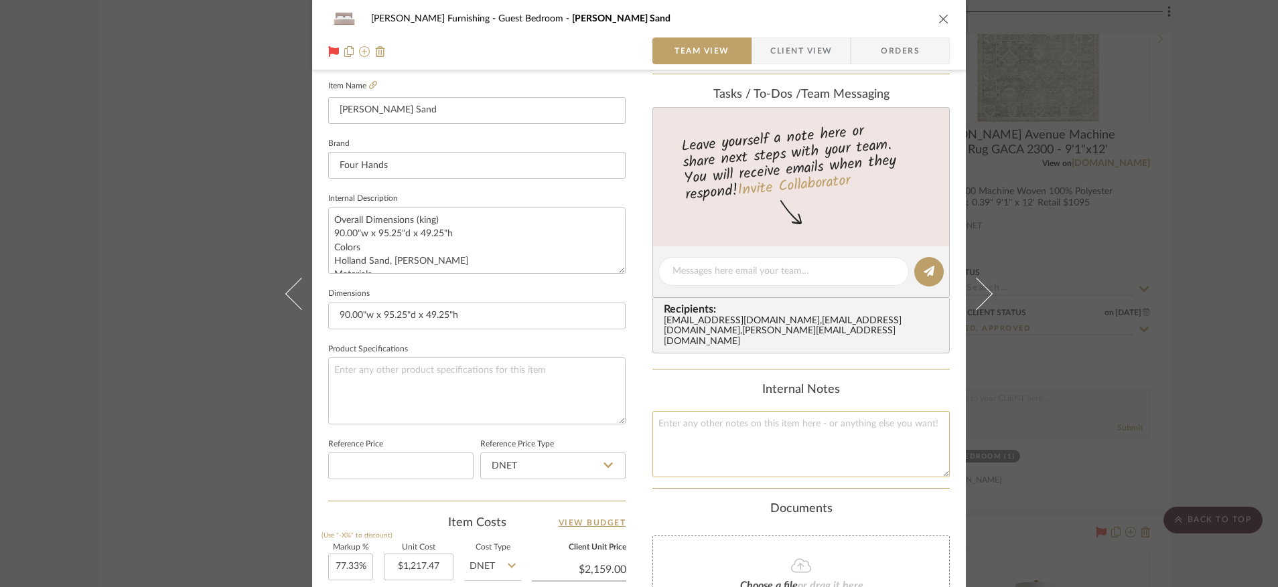
click at [750, 436] on textarea at bounding box center [800, 444] width 297 height 66
paste textarea "Retail $2399"
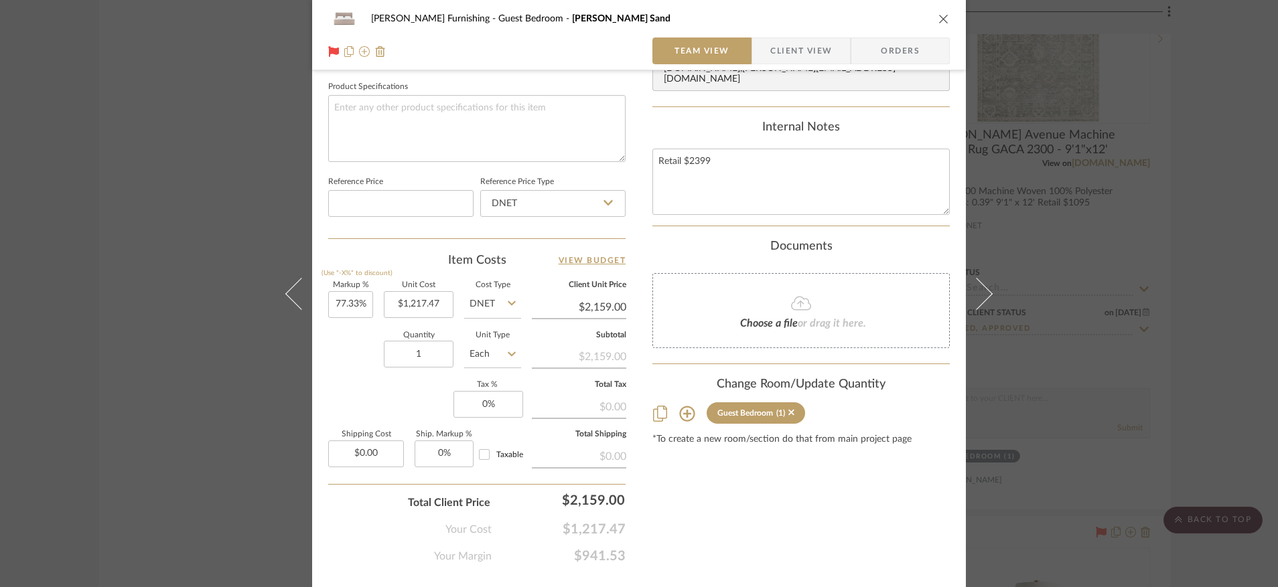
click at [795, 545] on div "Content here copies to Client View - confirm visibility there. Show in Client D…" at bounding box center [800, 13] width 297 height 1103
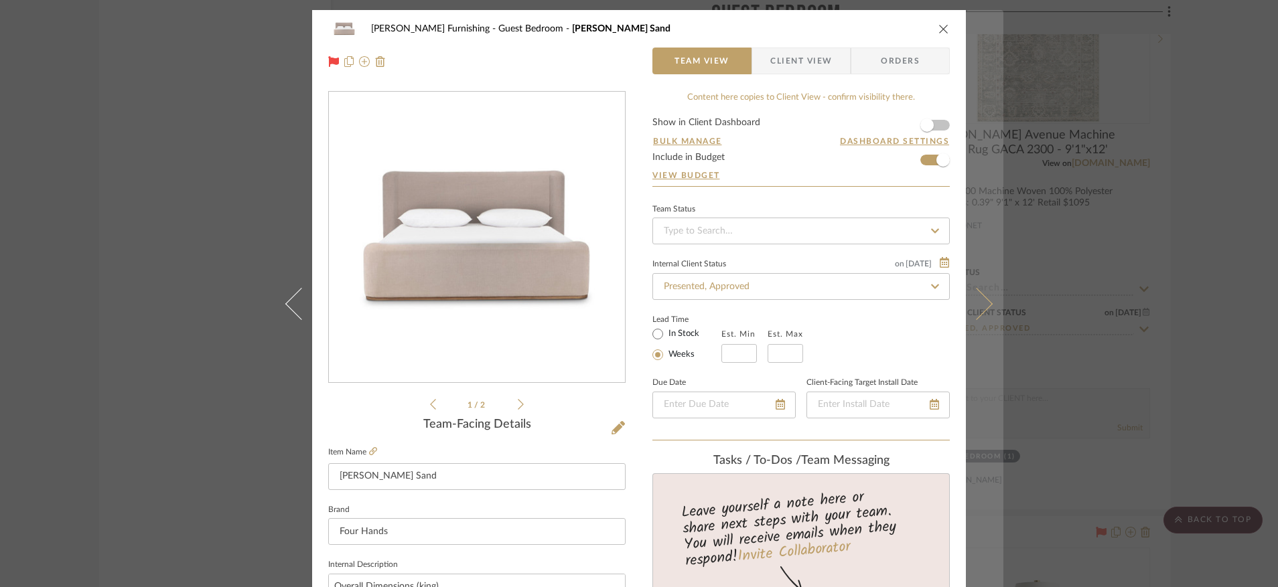
click at [979, 305] on icon at bounding box center [977, 303] width 32 height 32
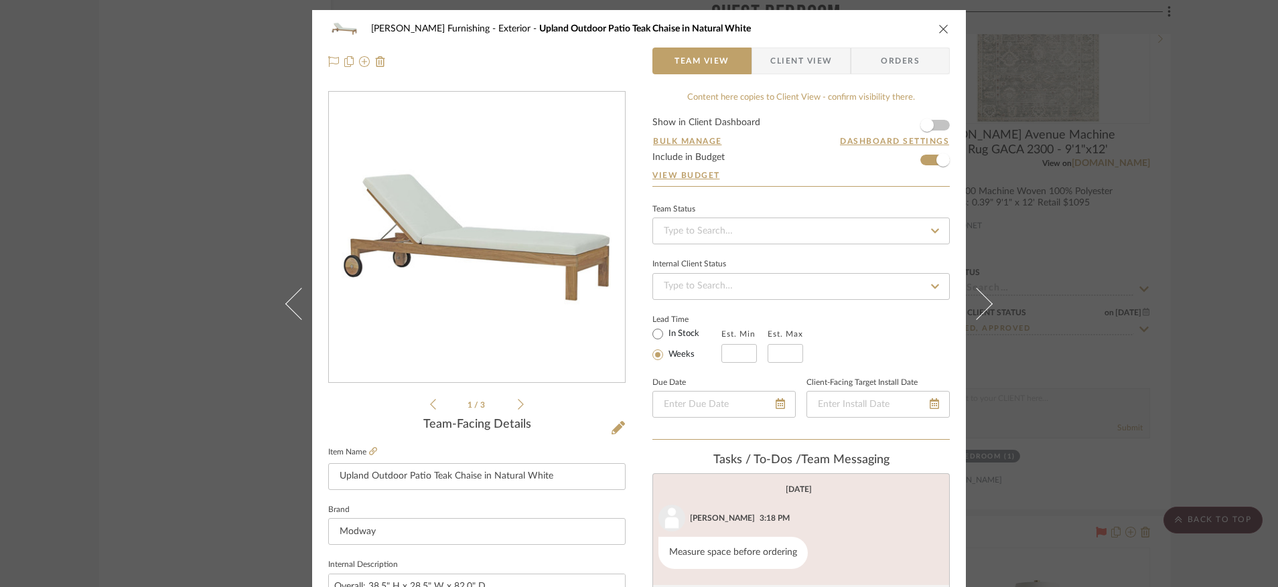
click at [942, 32] on icon "close" at bounding box center [943, 28] width 11 height 11
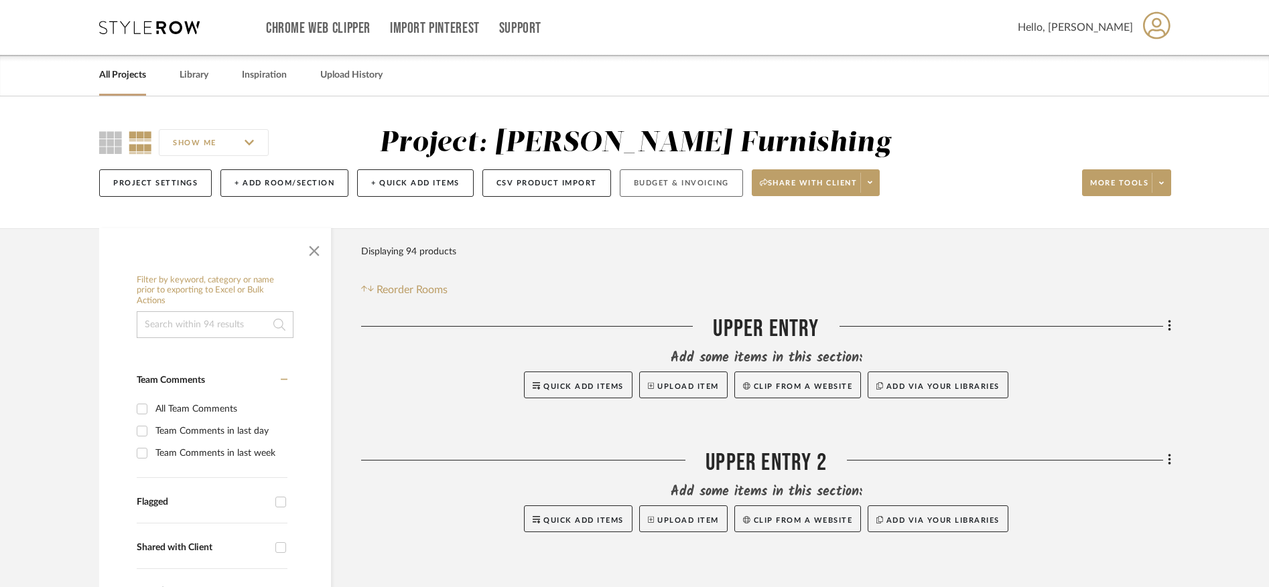
click at [657, 180] on button "Budget & Invoicing" at bounding box center [681, 182] width 123 height 27
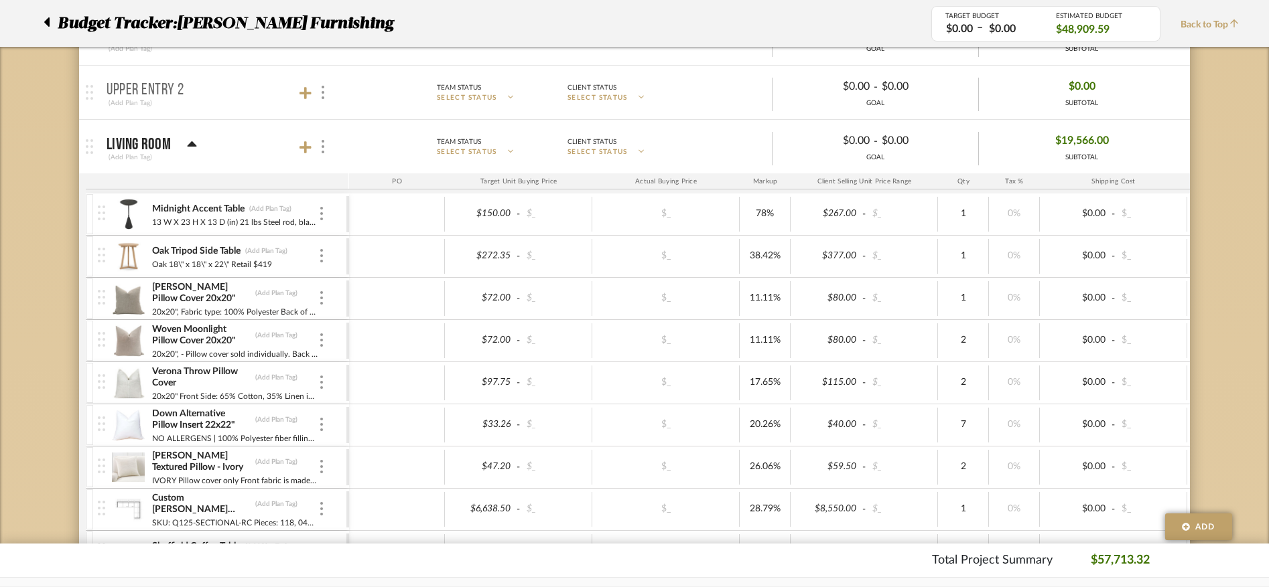
scroll to position [219, 0]
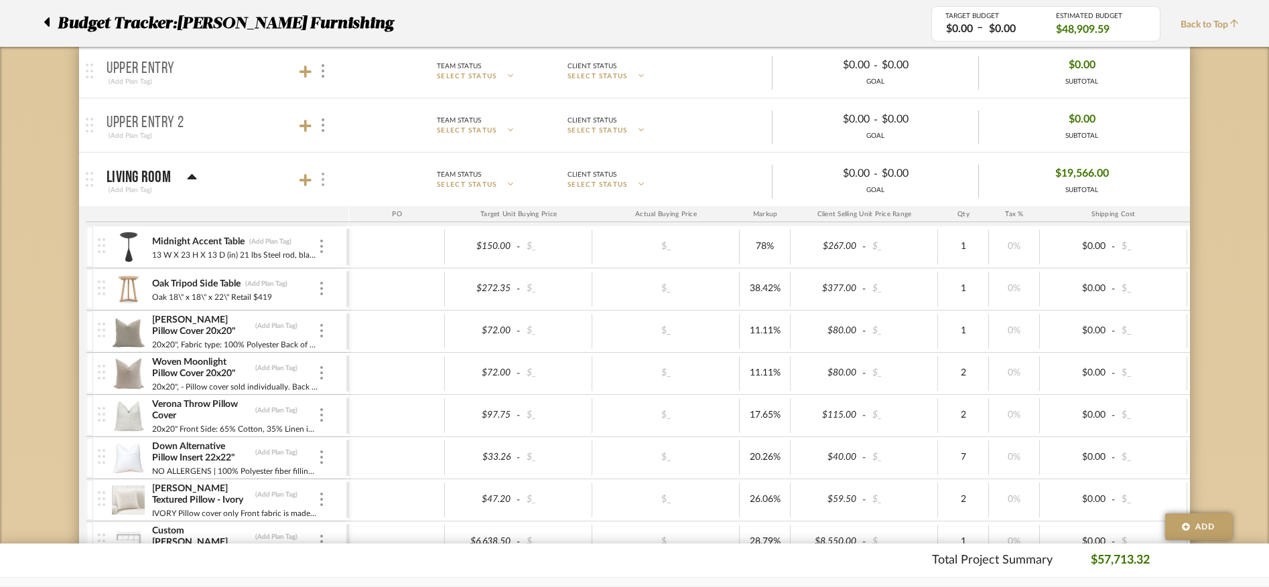
click at [322, 182] on img at bounding box center [323, 179] width 3 height 13
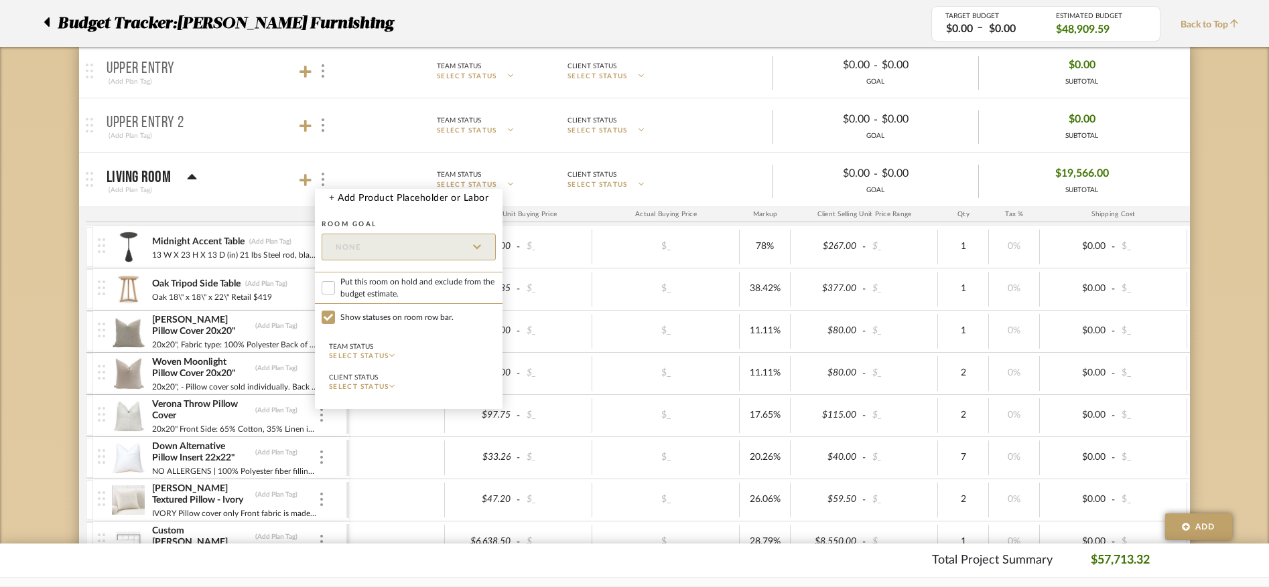
click at [375, 282] on span "Put this room on hold and exclude from the budget estimate." at bounding box center [417, 288] width 155 height 24
click at [335, 282] on input "Put this room on hold and exclude from the budget estimate." at bounding box center [328, 287] width 13 height 13
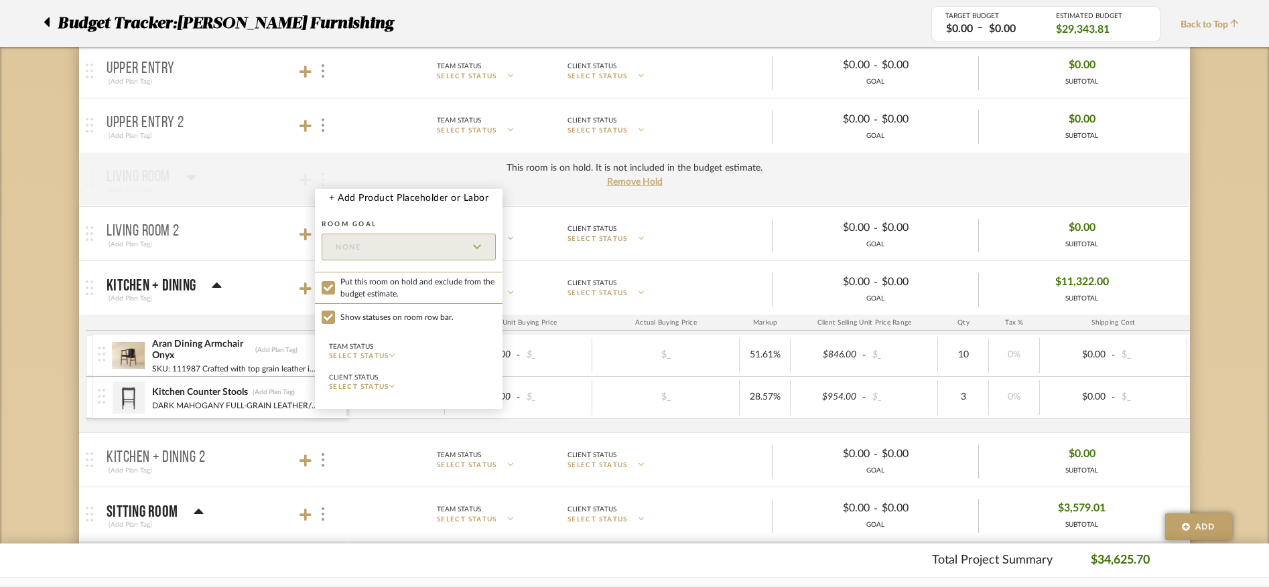
click at [57, 303] on div at bounding box center [634, 293] width 1269 height 587
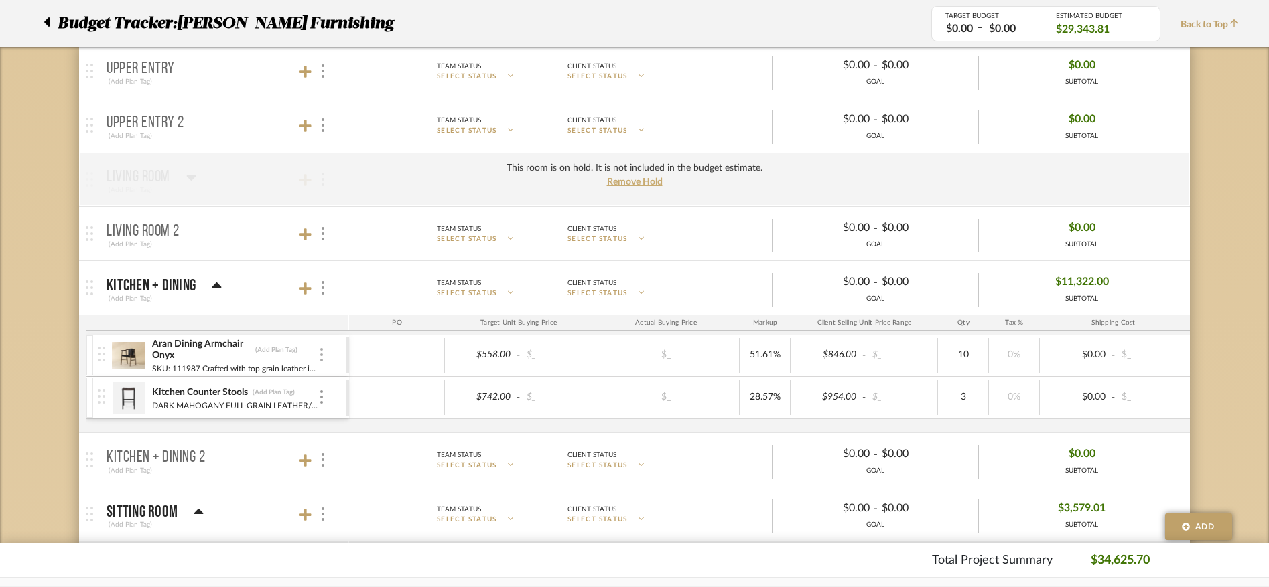
click at [322, 354] on img at bounding box center [321, 354] width 3 height 13
click at [373, 458] on span "Remove Item" at bounding box center [386, 455] width 83 height 11
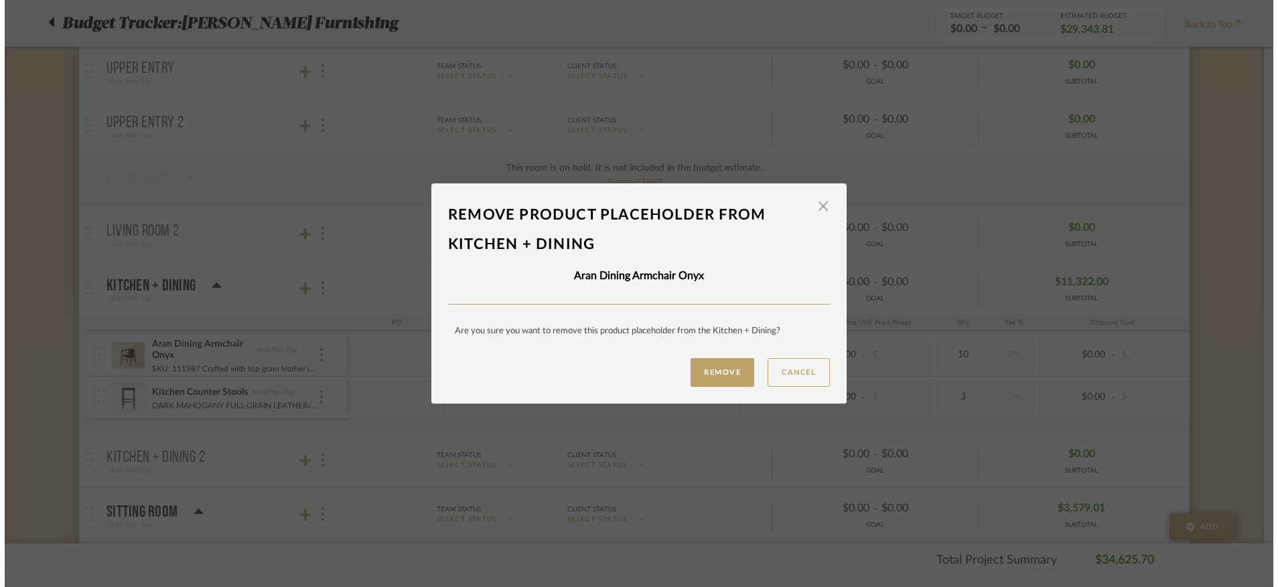
scroll to position [0, 0]
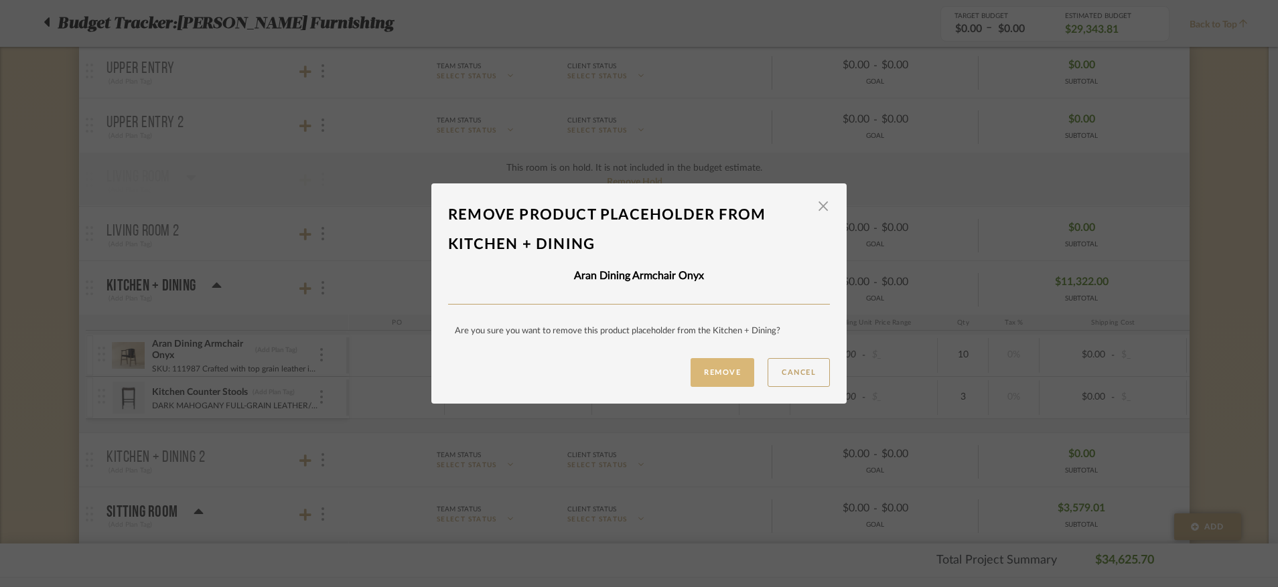
click at [721, 369] on button "Remove" at bounding box center [723, 372] width 64 height 29
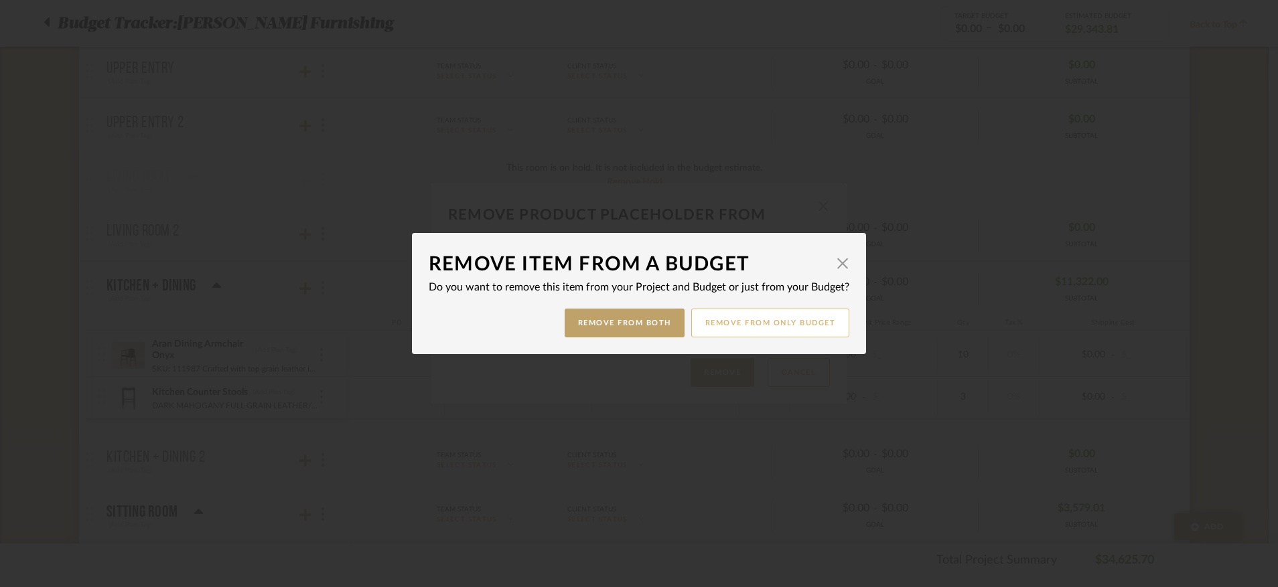
click at [775, 329] on button "Remove from only Budget" at bounding box center [770, 323] width 159 height 29
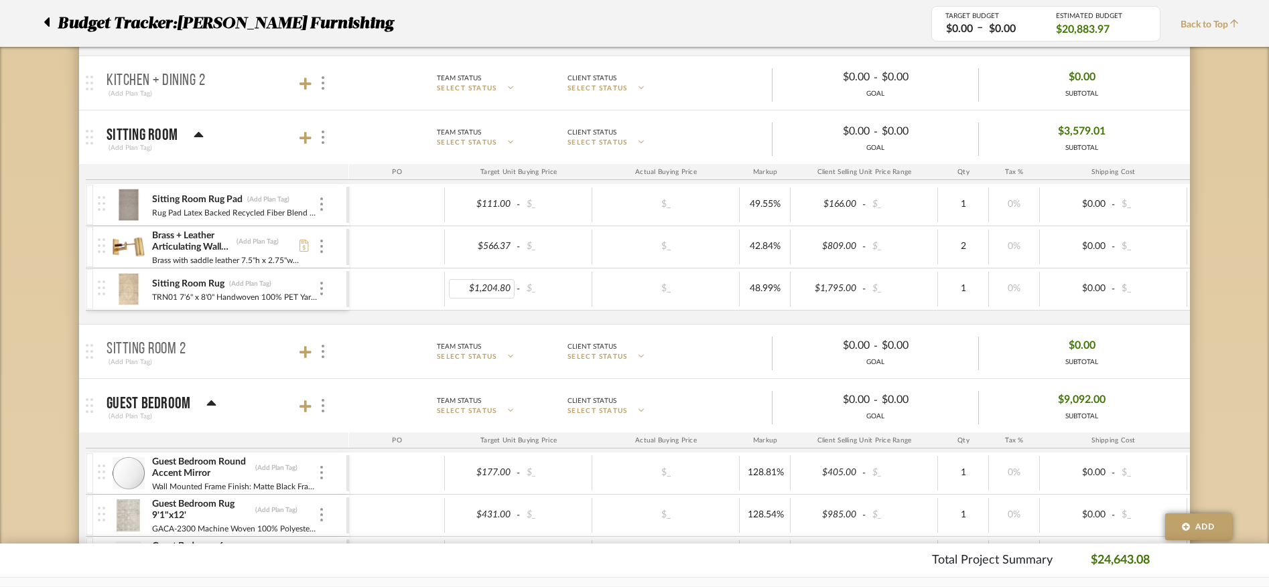
scroll to position [839, 0]
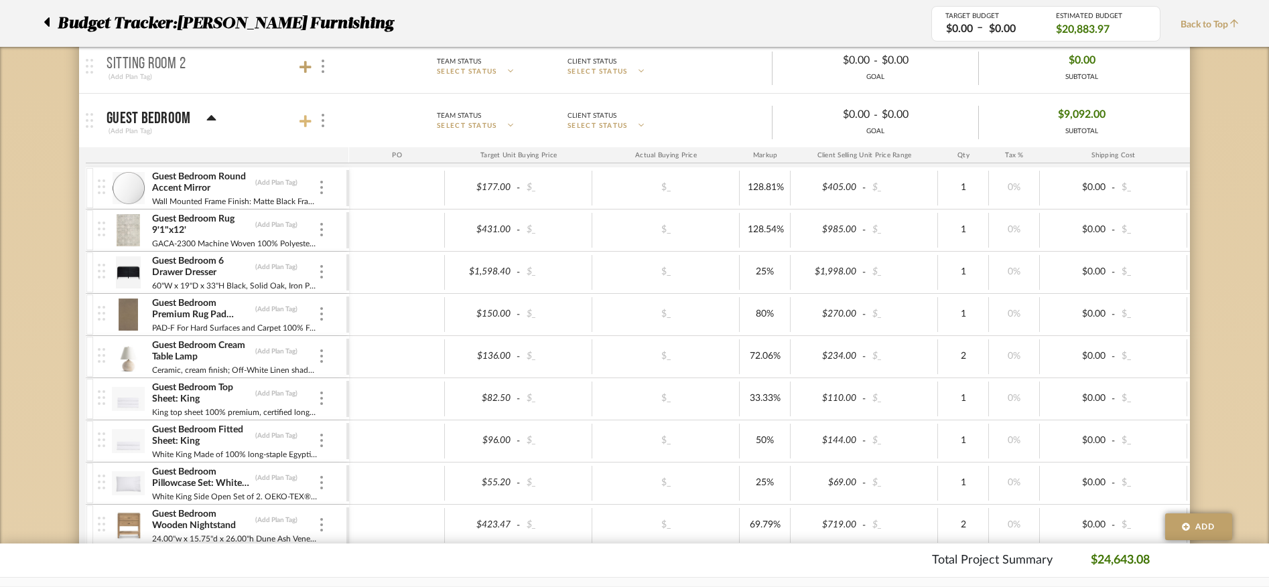
click at [307, 121] on icon at bounding box center [305, 121] width 12 height 12
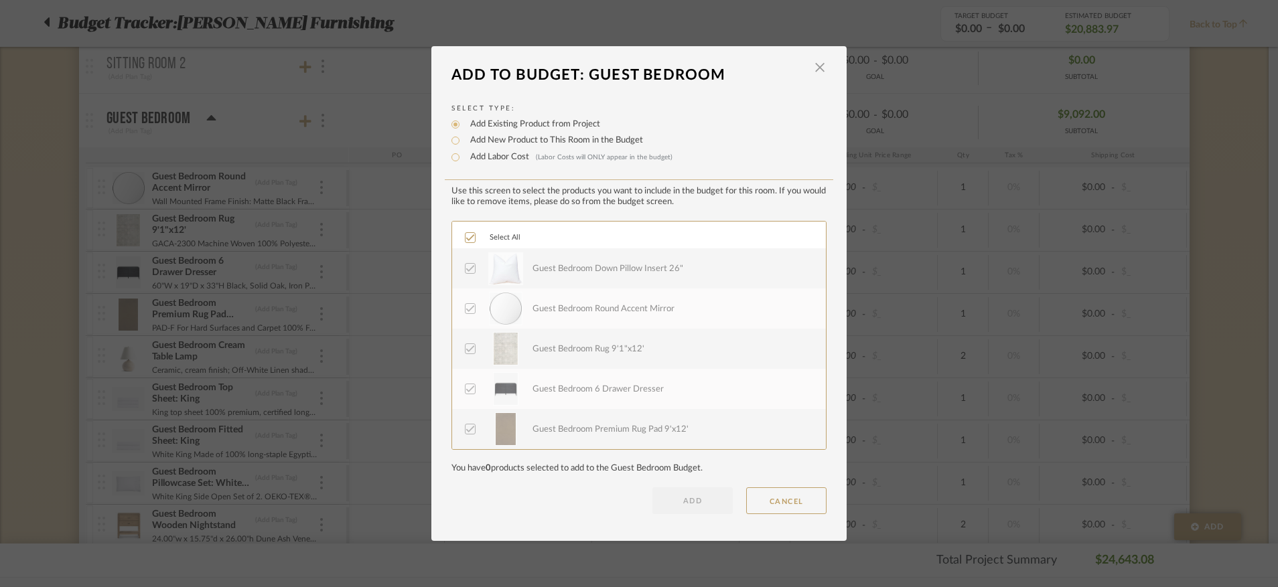
scroll to position [402, 0]
click at [825, 60] on dialog-header "Add To Budget: Guest Bedroom ×" at bounding box center [638, 74] width 415 height 29
click at [818, 66] on span "button" at bounding box center [819, 67] width 27 height 27
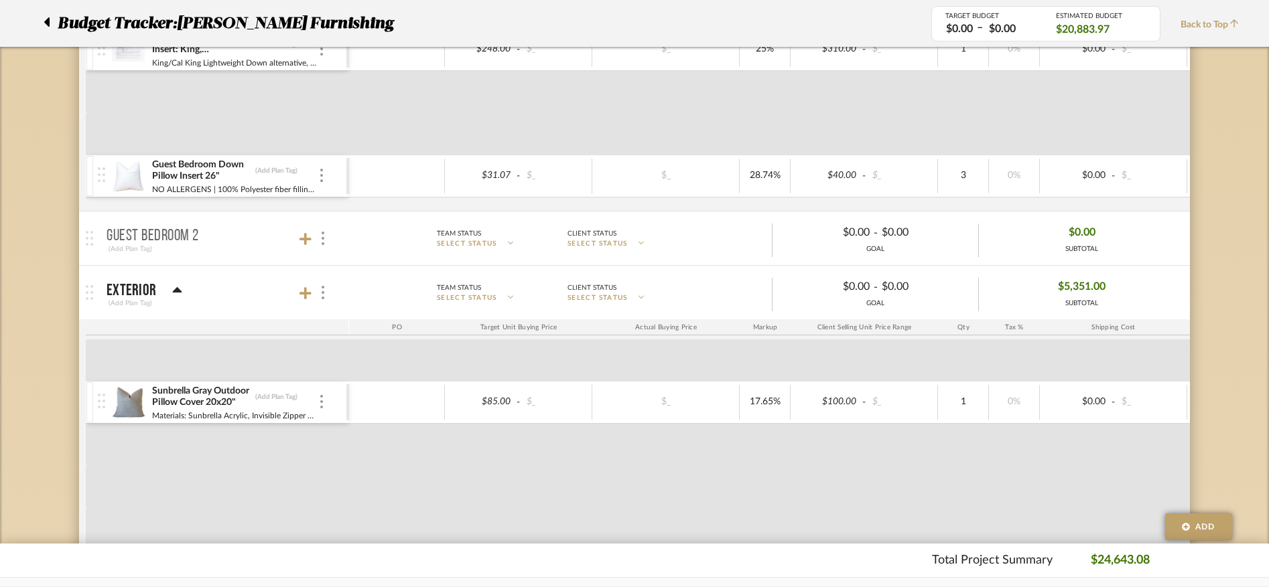
scroll to position [1451, 0]
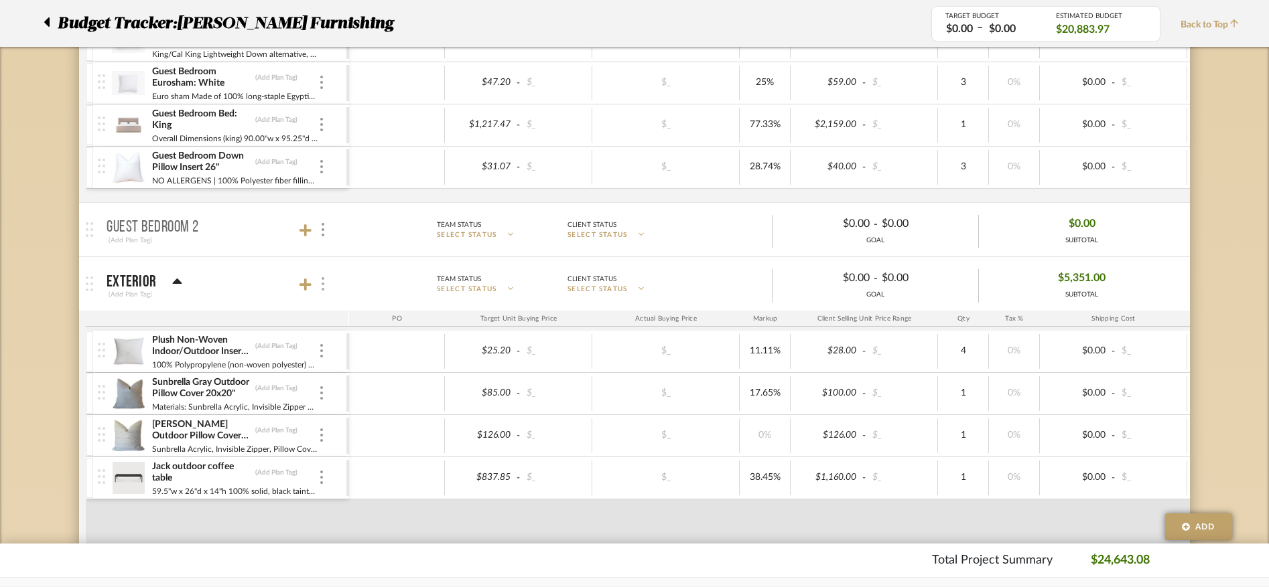
click at [323, 283] on img at bounding box center [323, 283] width 3 height 13
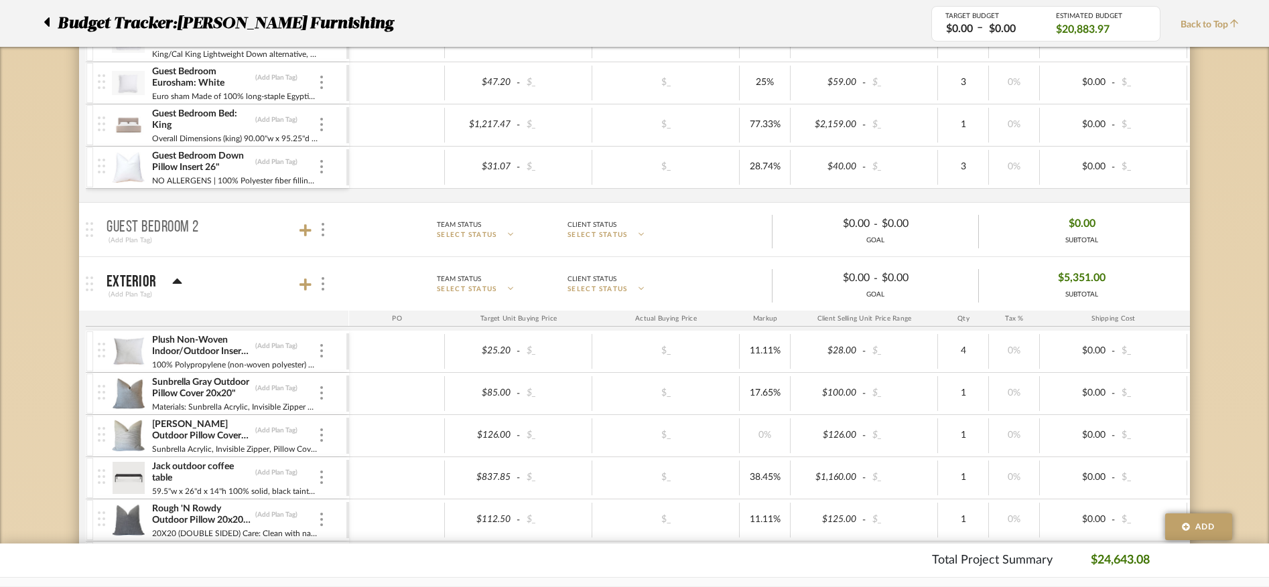
scroll to position [1546, 0]
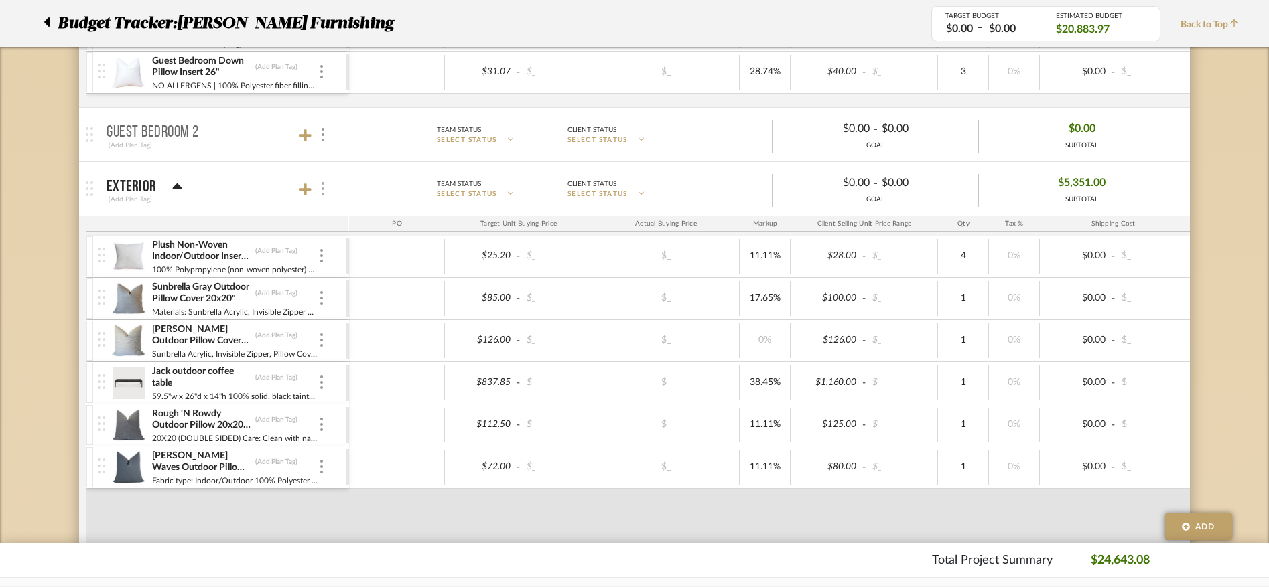
click at [320, 191] on div at bounding box center [322, 189] width 14 height 18
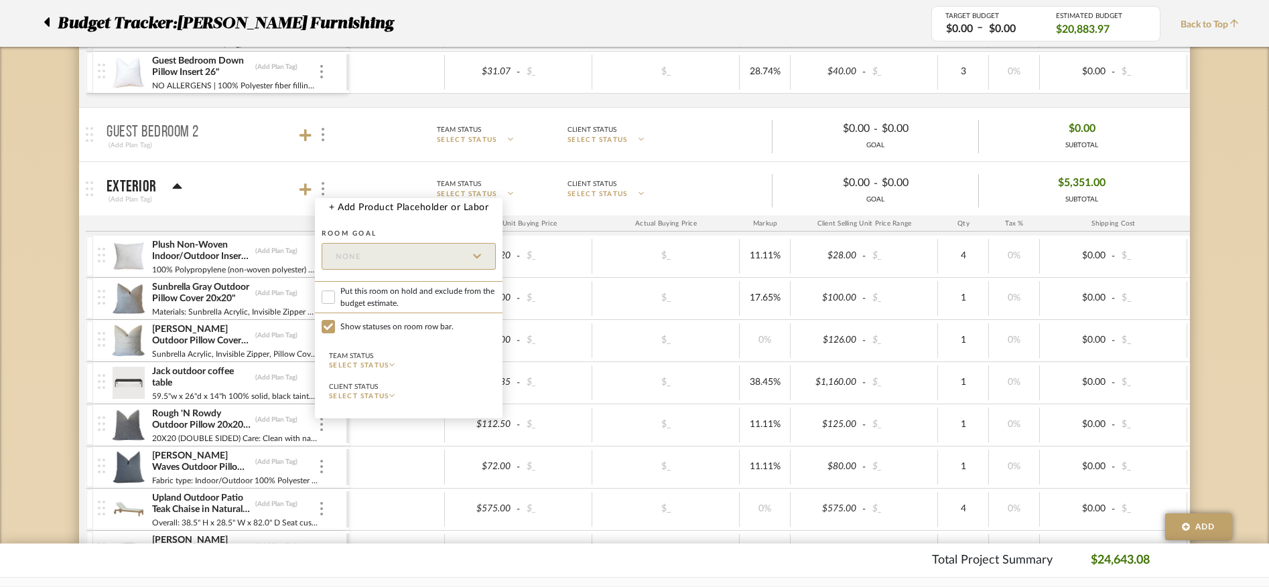
click at [382, 285] on span "Put this room on hold and exclude from the budget estimate." at bounding box center [417, 297] width 155 height 24
click at [335, 291] on input "Put this room on hold and exclude from the budget estimate." at bounding box center [328, 297] width 13 height 13
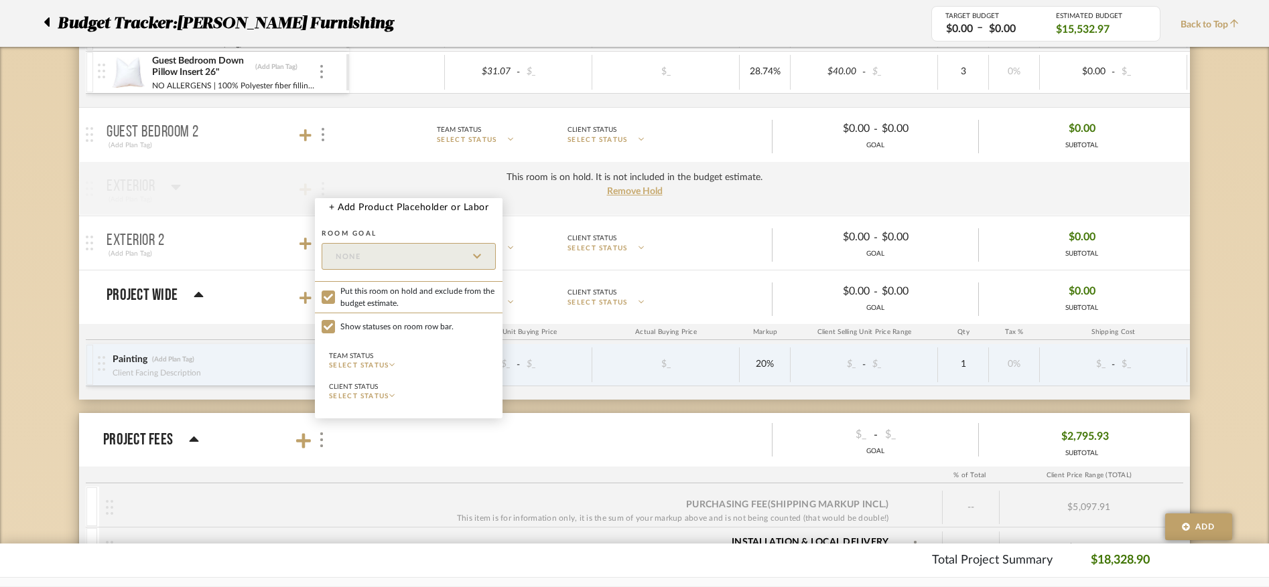
click at [265, 366] on div at bounding box center [634, 293] width 1269 height 587
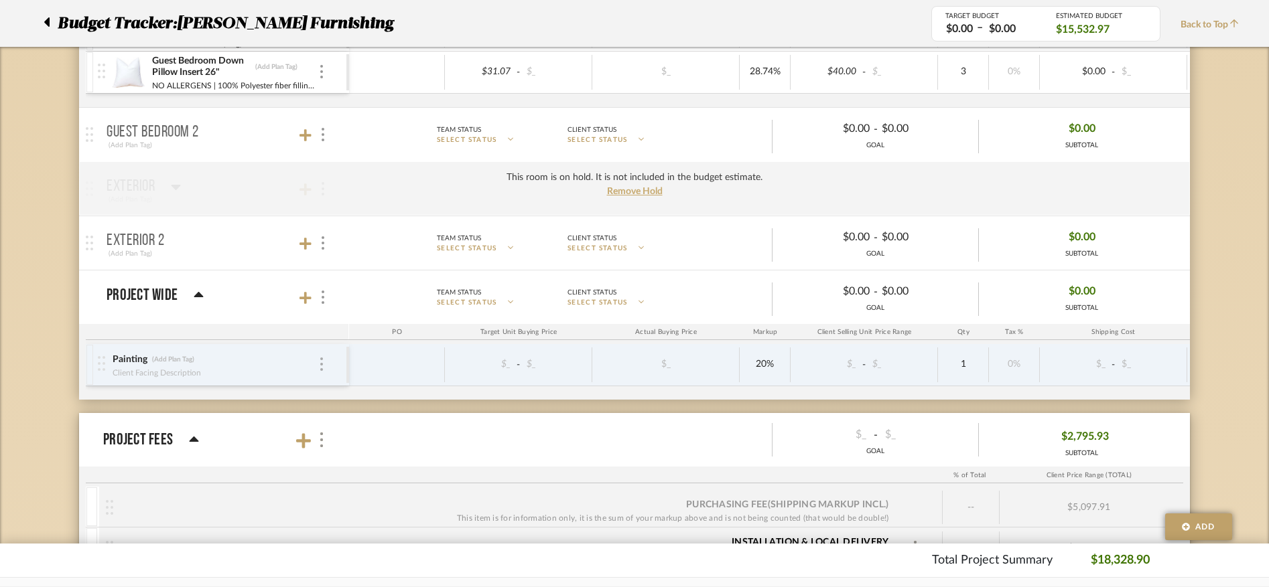
click at [321, 367] on img at bounding box center [321, 364] width 3 height 13
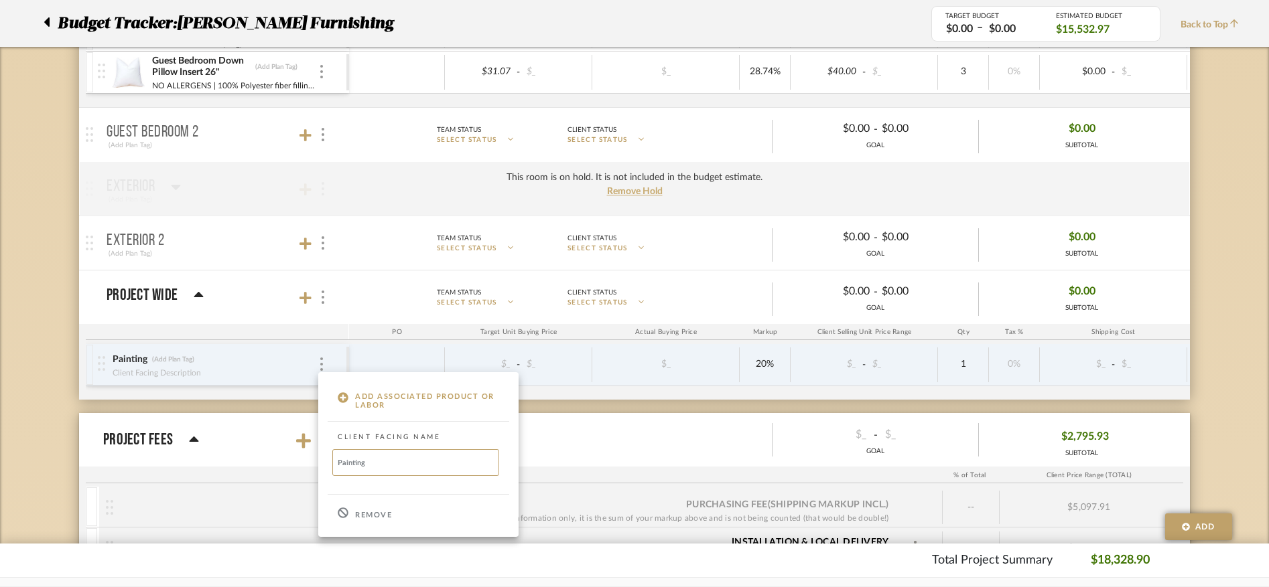
click at [364, 511] on p "Remove" at bounding box center [373, 515] width 37 height 9
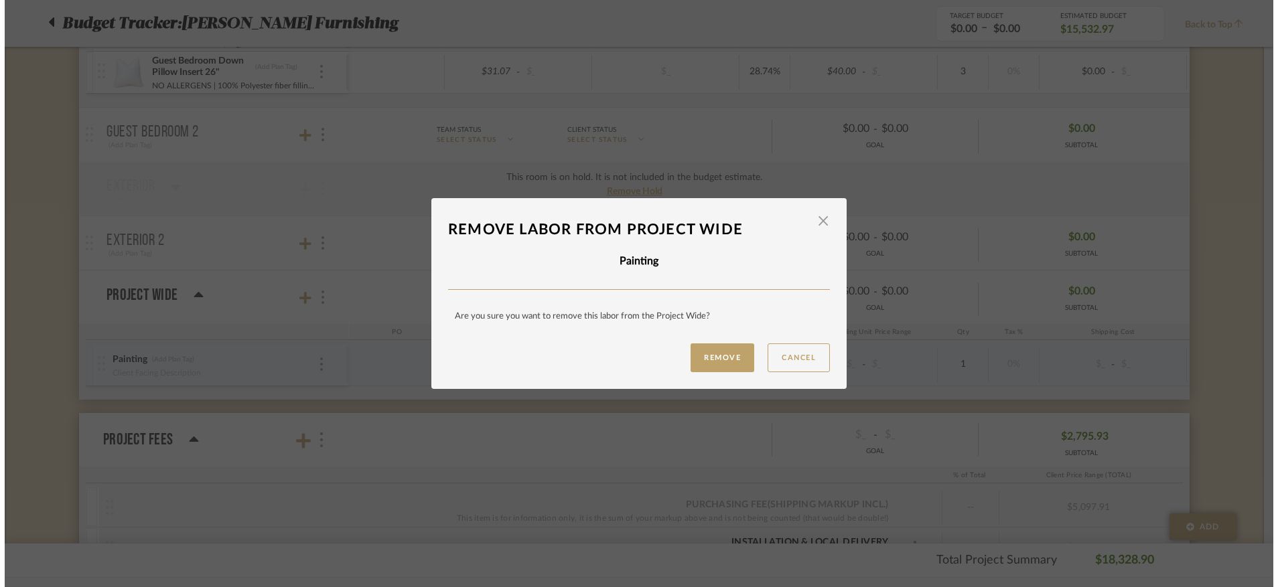
scroll to position [0, 0]
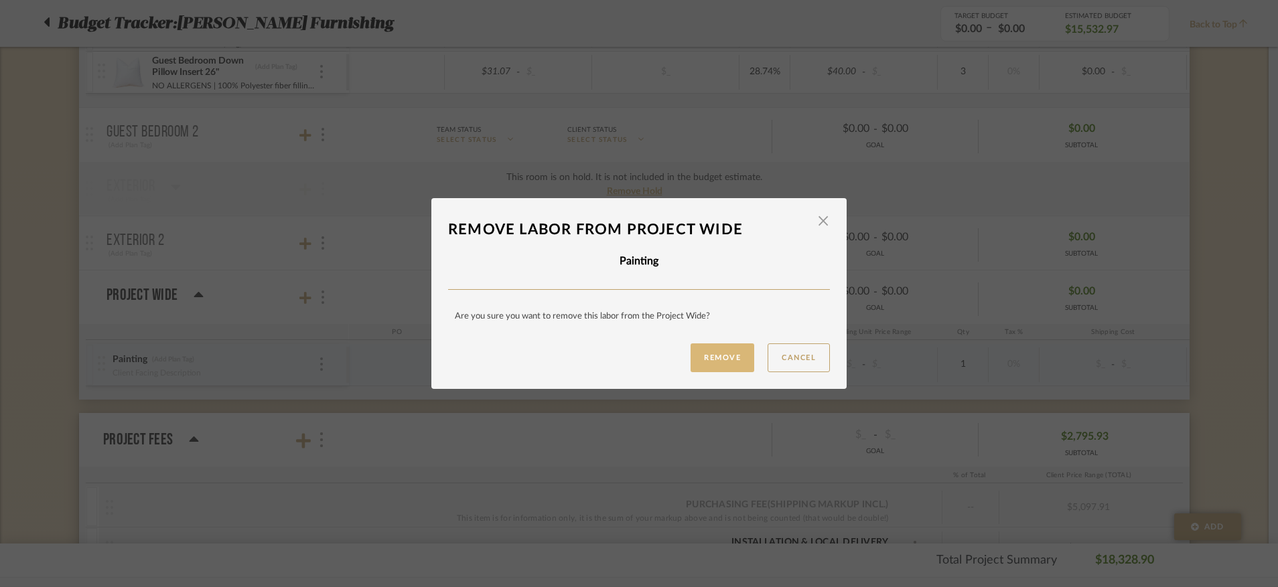
click at [703, 359] on button "Remove" at bounding box center [723, 358] width 64 height 29
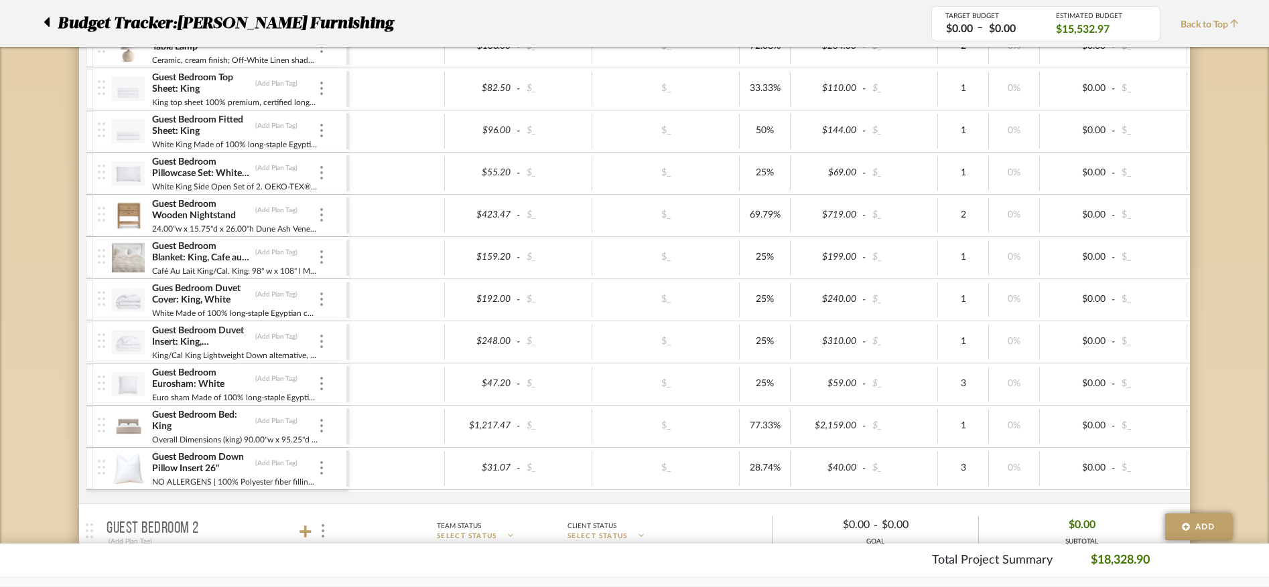
scroll to position [1147, 0]
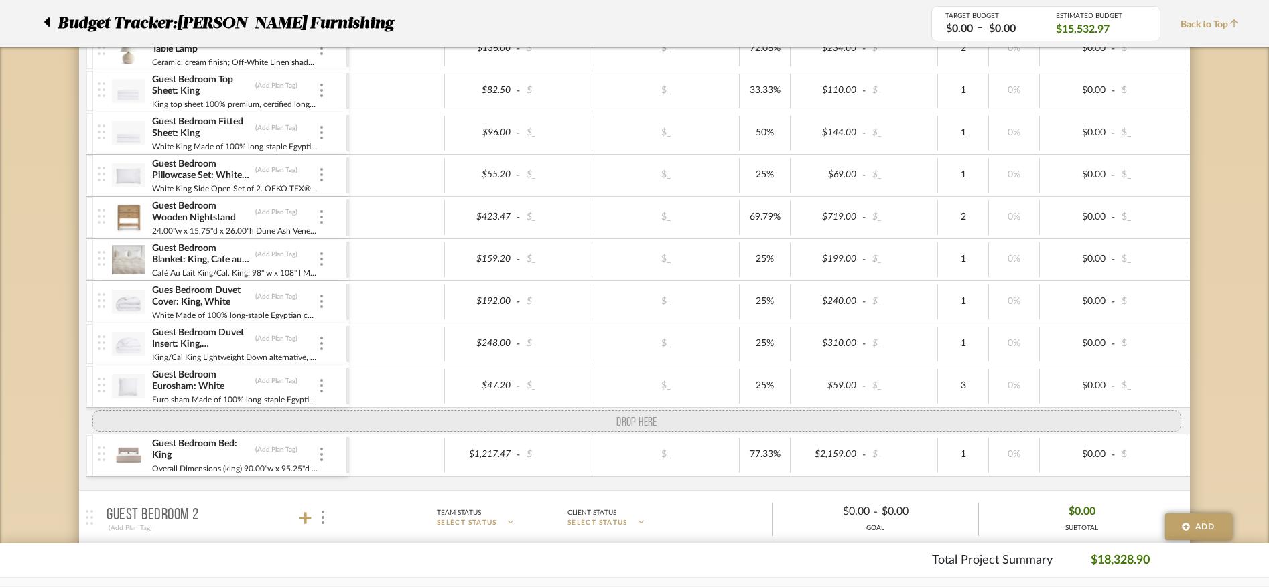
drag, startPoint x: 100, startPoint y: 468, endPoint x: 96, endPoint y: 411, distance: 56.4
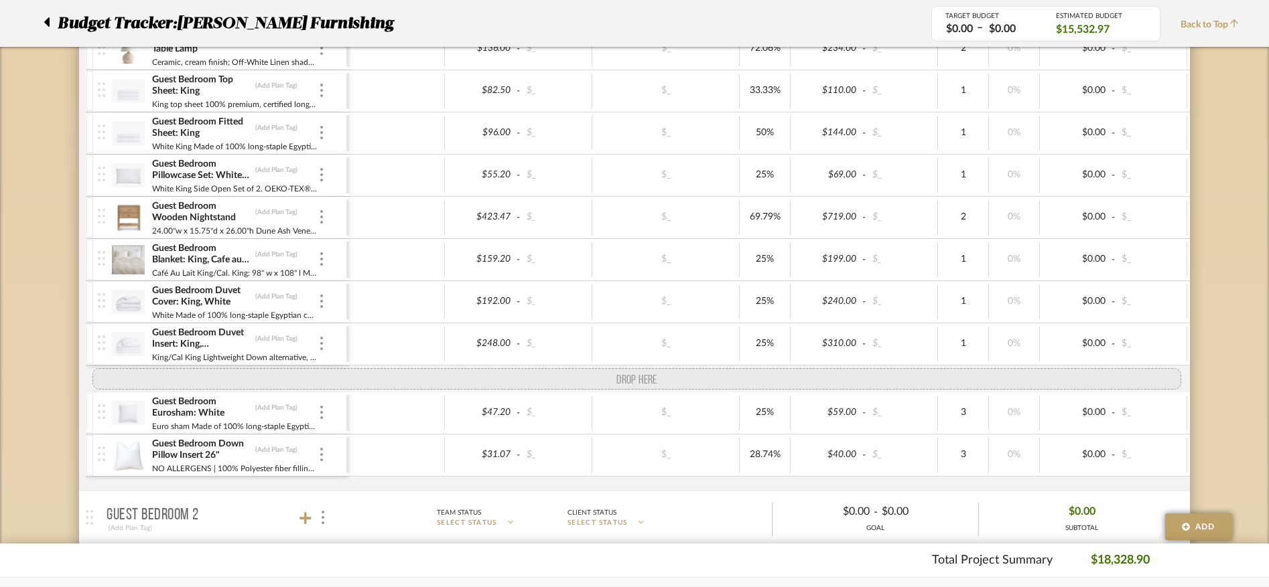
drag, startPoint x: 102, startPoint y: 470, endPoint x: 96, endPoint y: 368, distance: 102.0
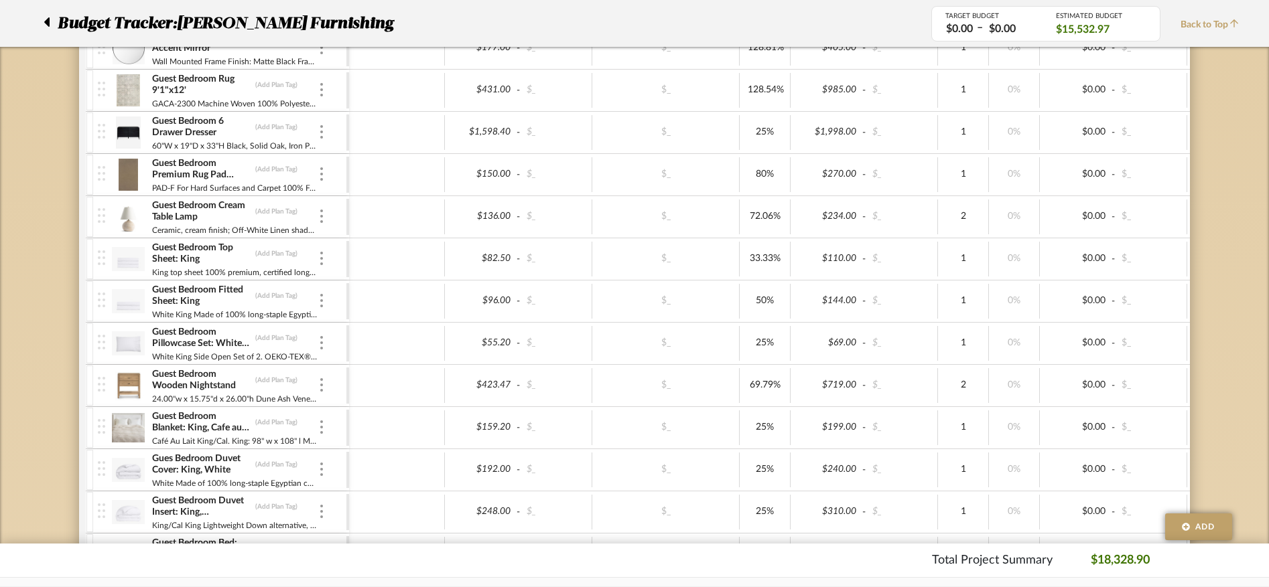
scroll to position [948, 0]
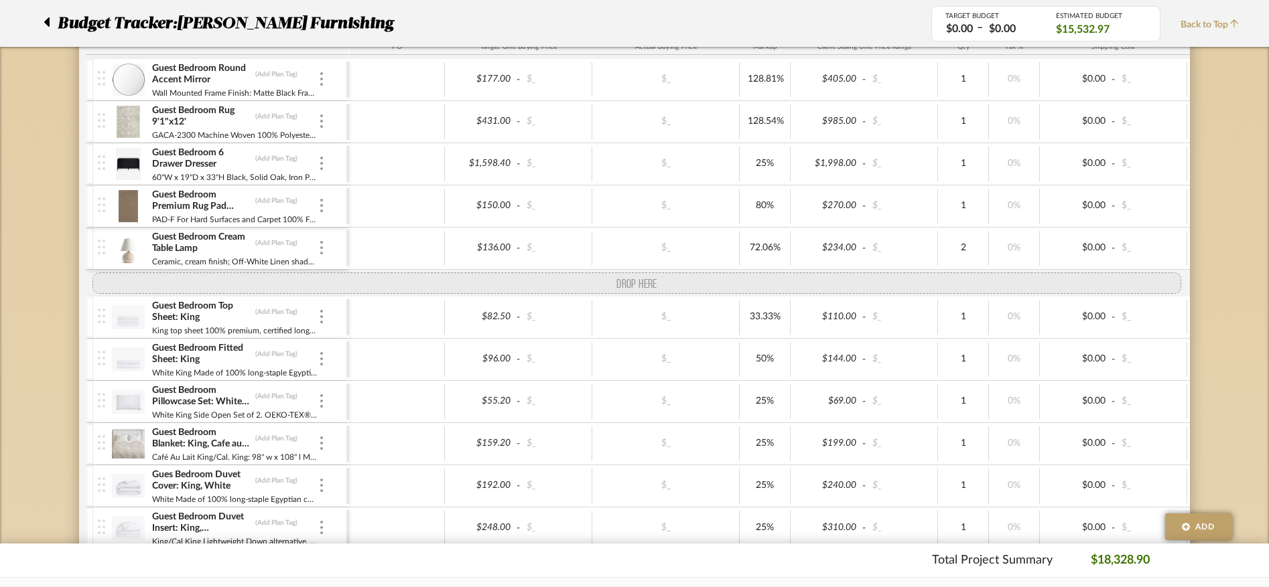
drag, startPoint x: 107, startPoint y: 421, endPoint x: 94, endPoint y: 281, distance: 140.6
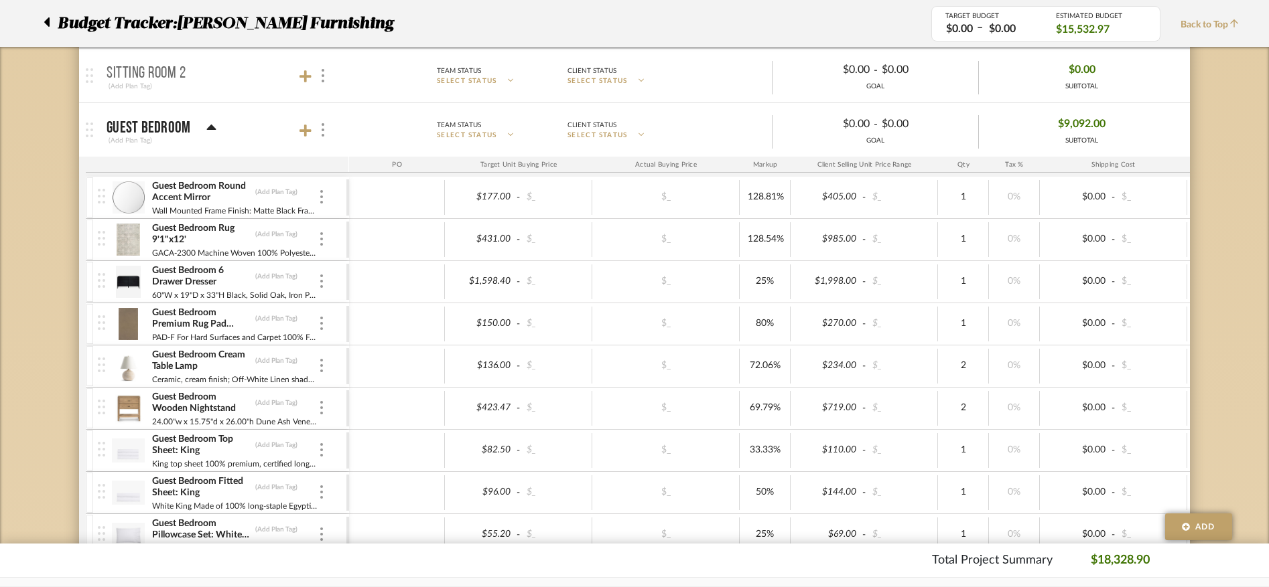
scroll to position [801, 0]
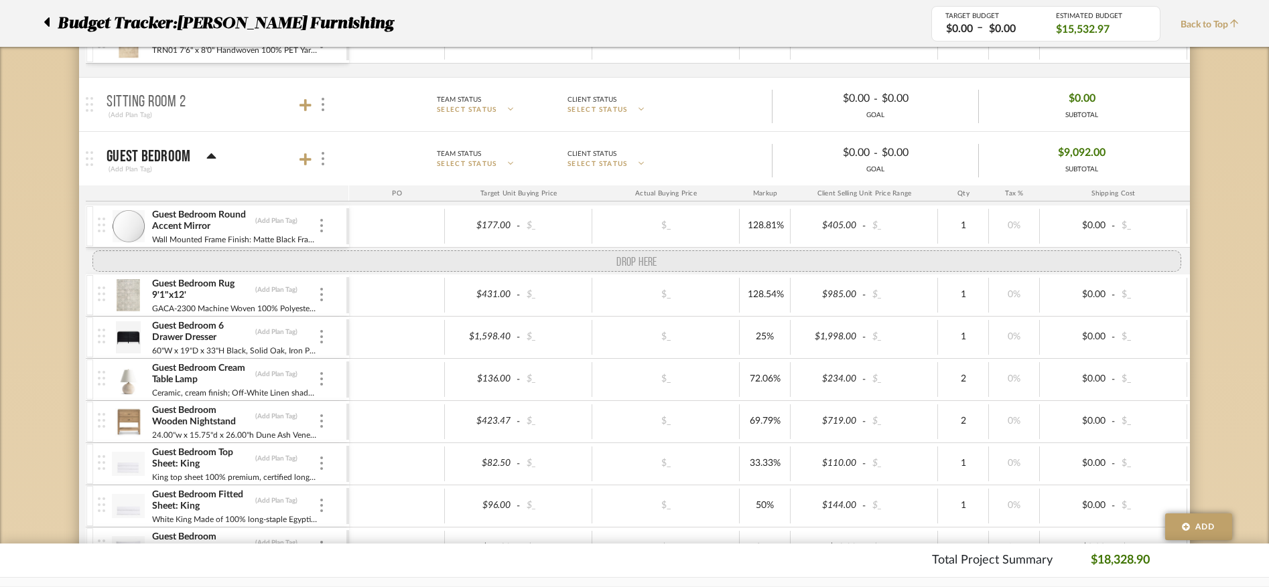
drag, startPoint x: 102, startPoint y: 367, endPoint x: 97, endPoint y: 293, distance: 73.8
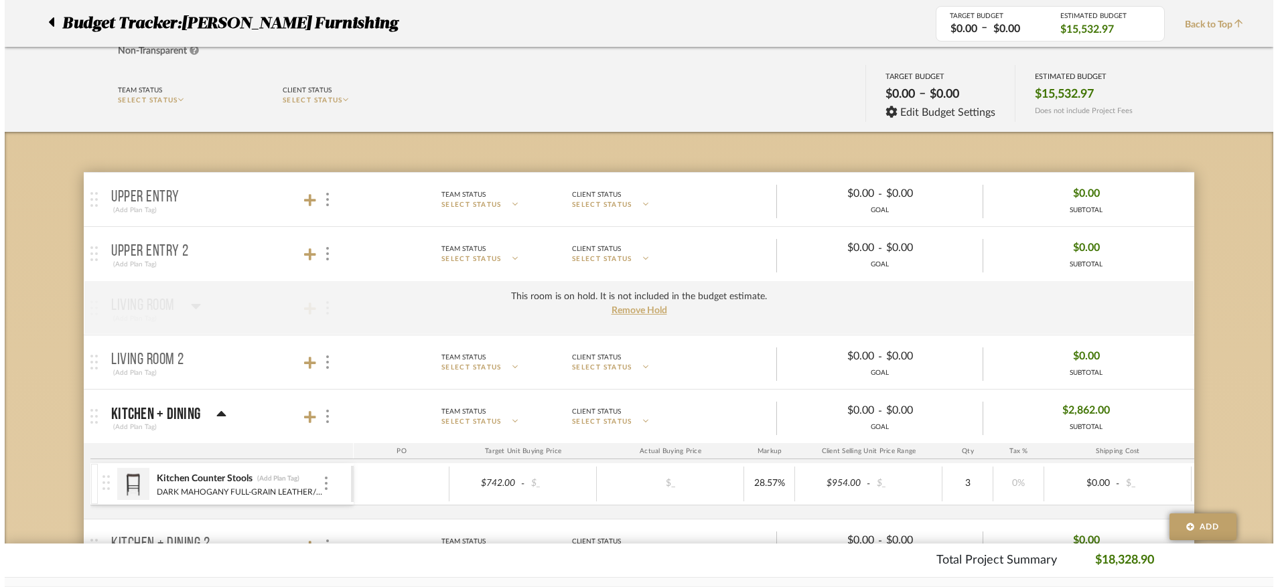
scroll to position [0, 0]
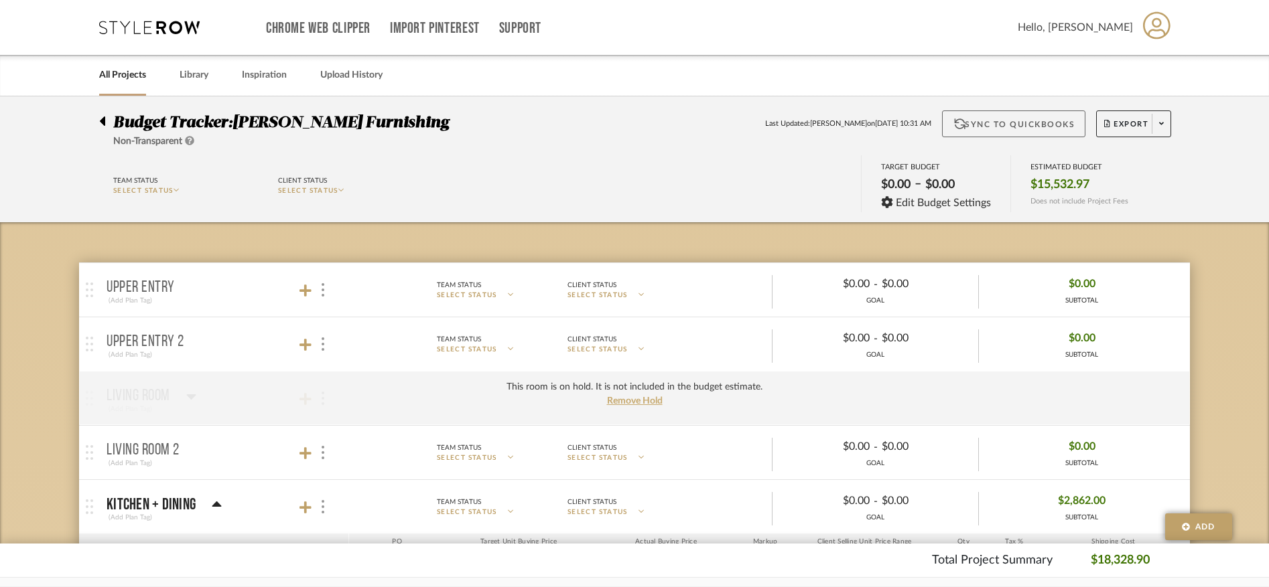
click at [1033, 119] on button "Sync to QuickBooks" at bounding box center [1014, 124] width 144 height 27
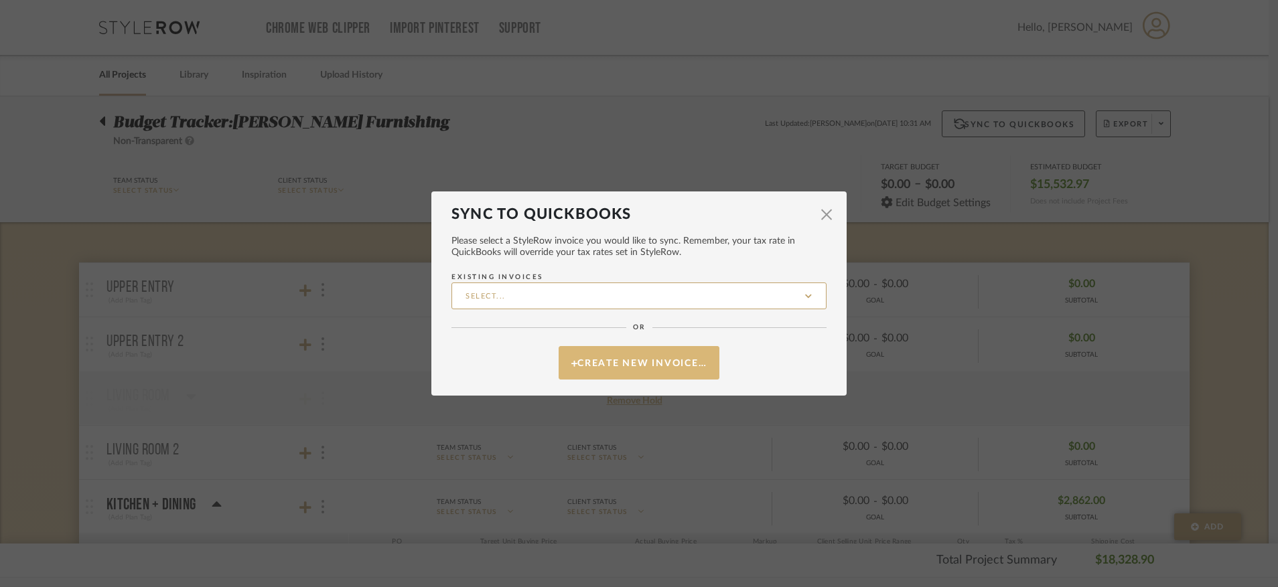
click at [675, 364] on button "Create New Invoice…" at bounding box center [639, 362] width 161 height 33
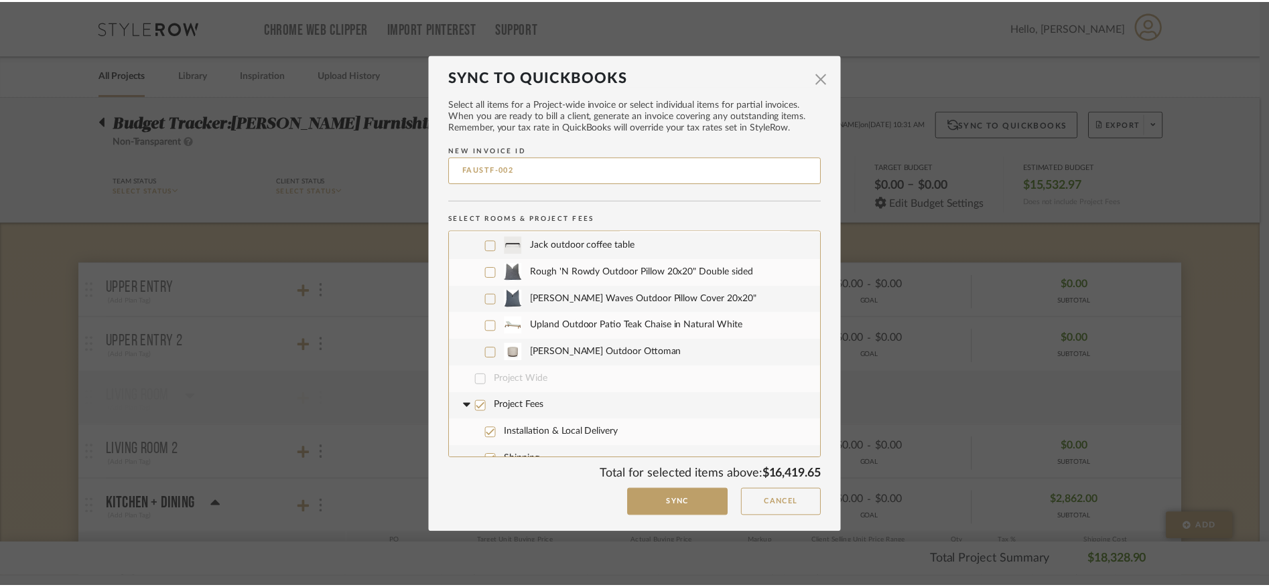
scroll to position [1059, 0]
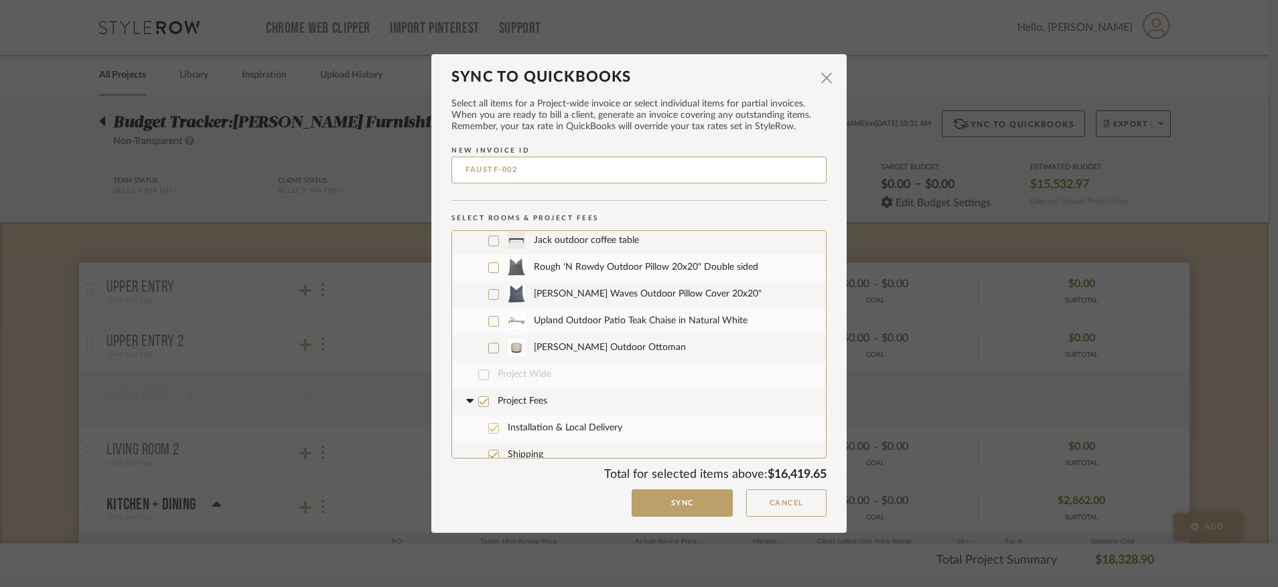
click at [490, 424] on icon at bounding box center [493, 428] width 9 height 9
click at [489, 450] on div at bounding box center [493, 455] width 11 height 11
click at [681, 511] on button "Sync" at bounding box center [682, 503] width 101 height 27
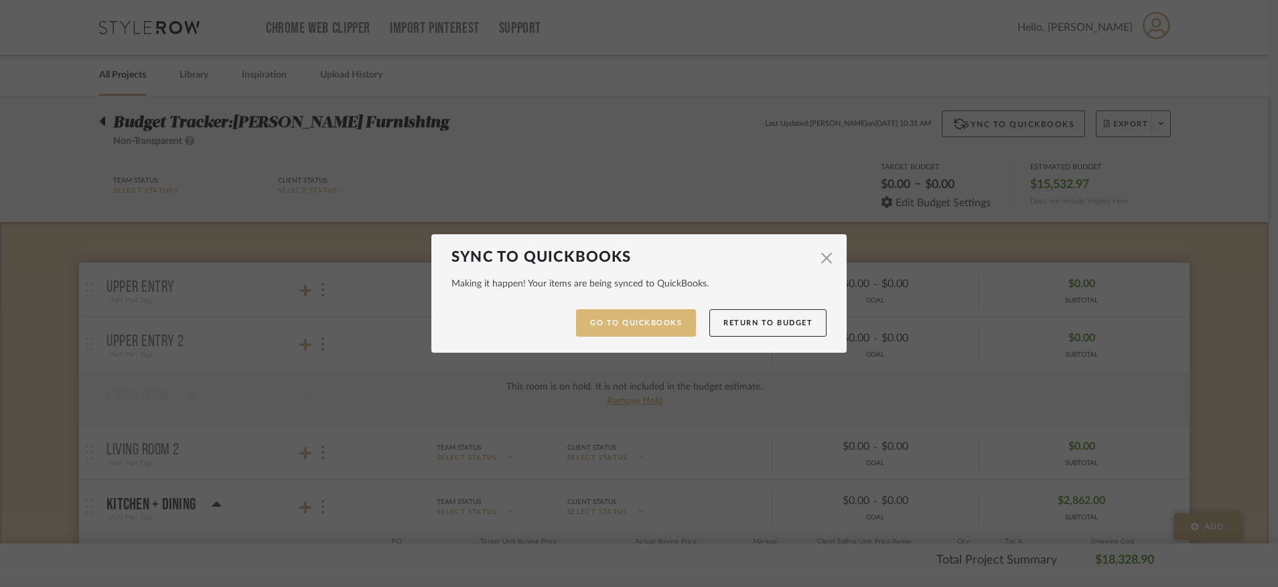
click at [656, 321] on link "Go to QuickBooks" at bounding box center [636, 322] width 120 height 27
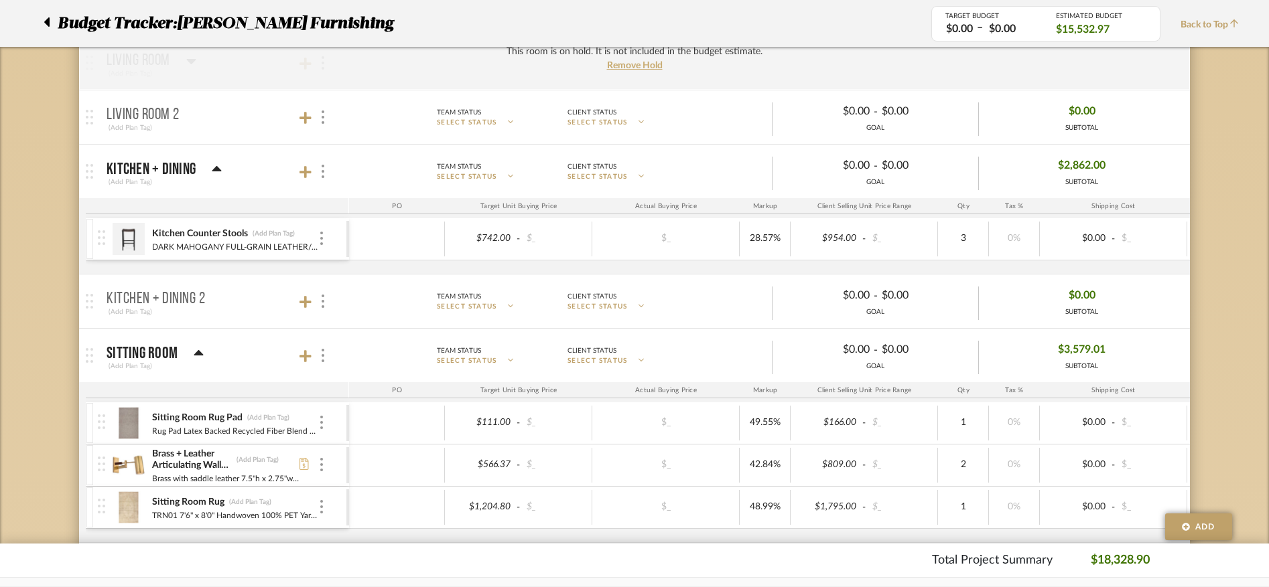
scroll to position [327, 0]
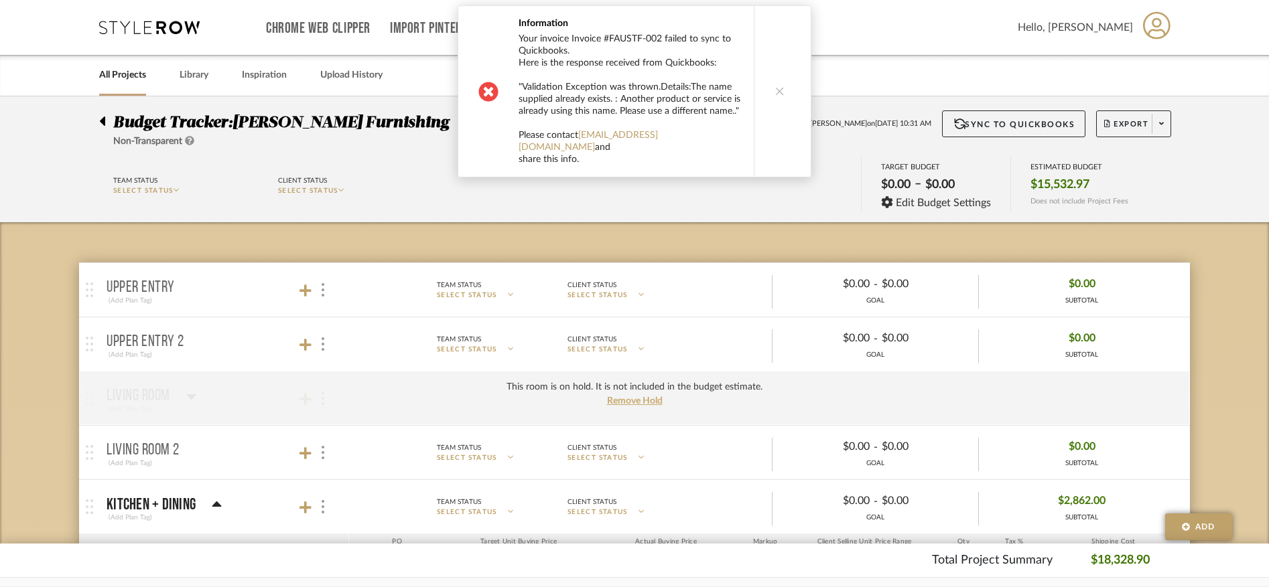
click at [767, 85] on button at bounding box center [780, 91] width 52 height 171
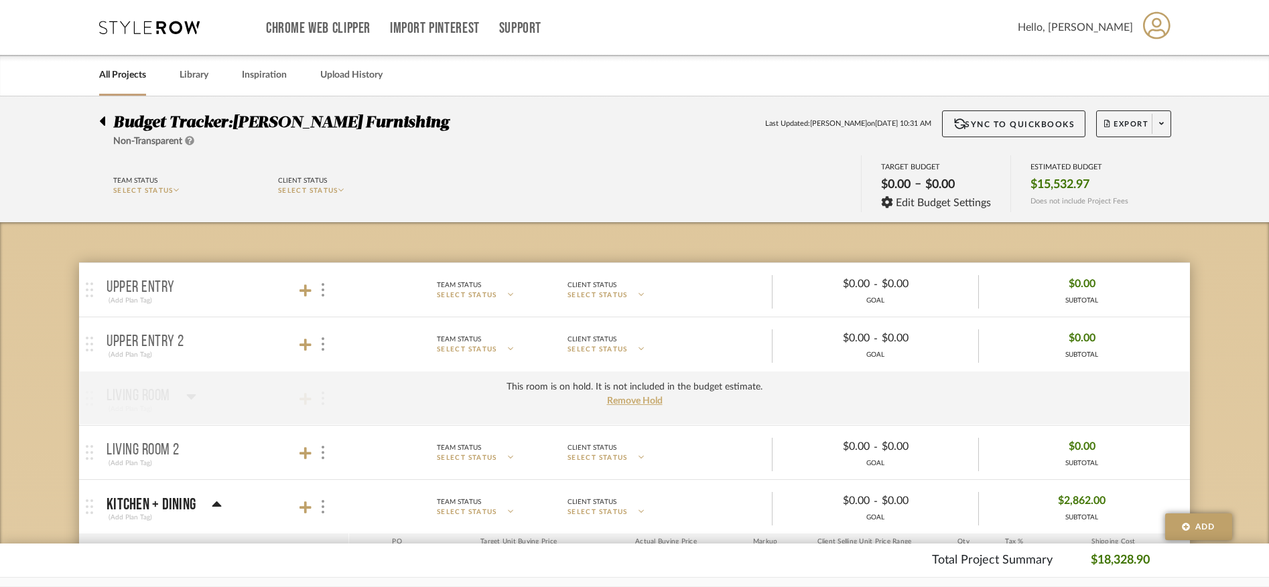
click at [121, 79] on link "All Projects" at bounding box center [122, 75] width 47 height 18
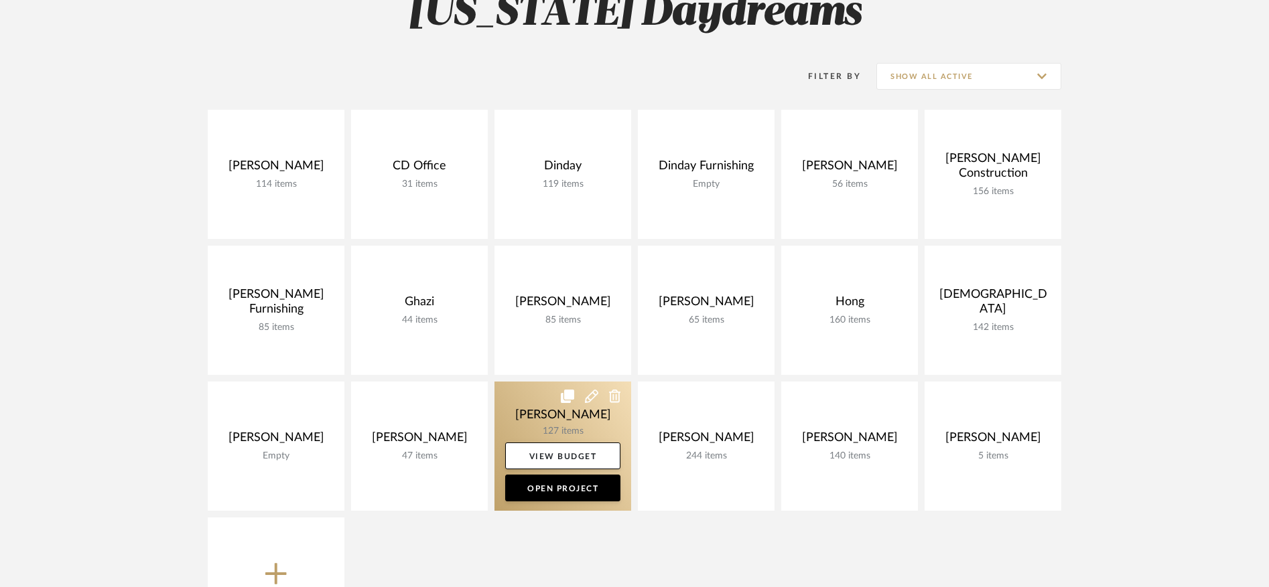
scroll to position [222, 0]
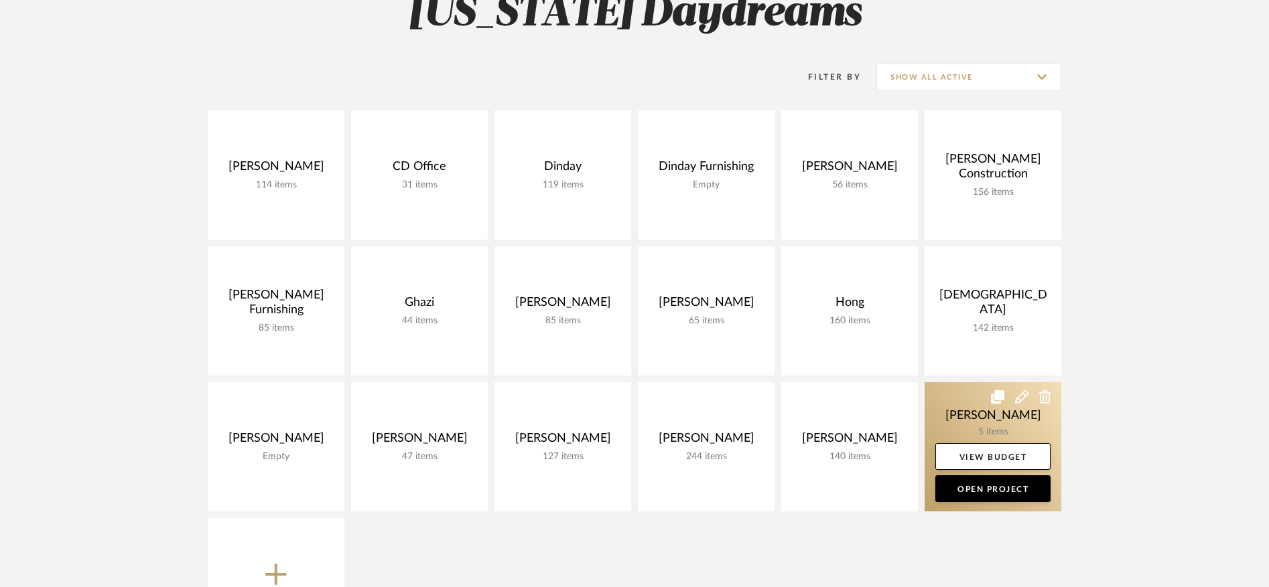
click at [957, 413] on link at bounding box center [992, 446] width 137 height 129
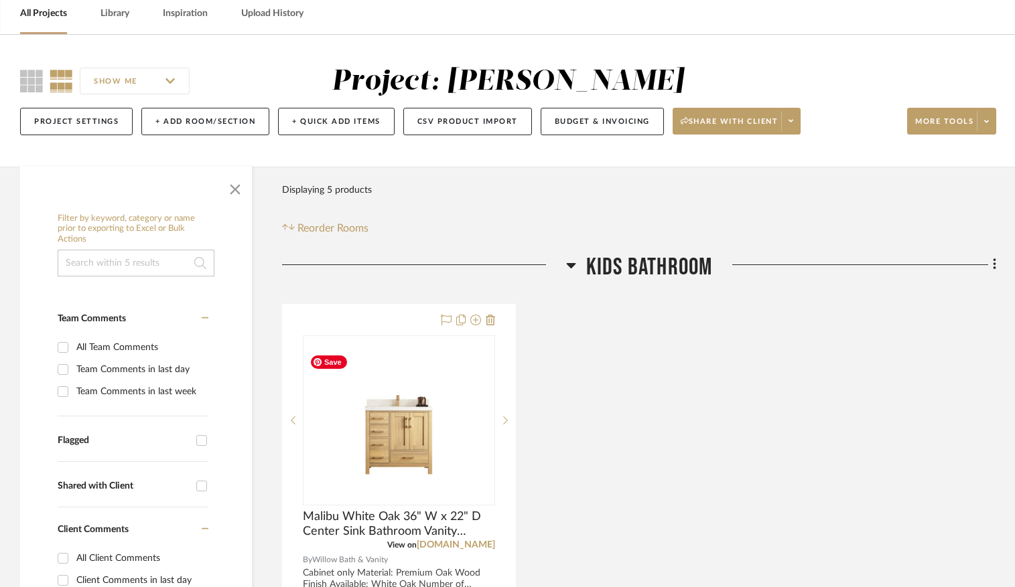
scroll to position [29, 0]
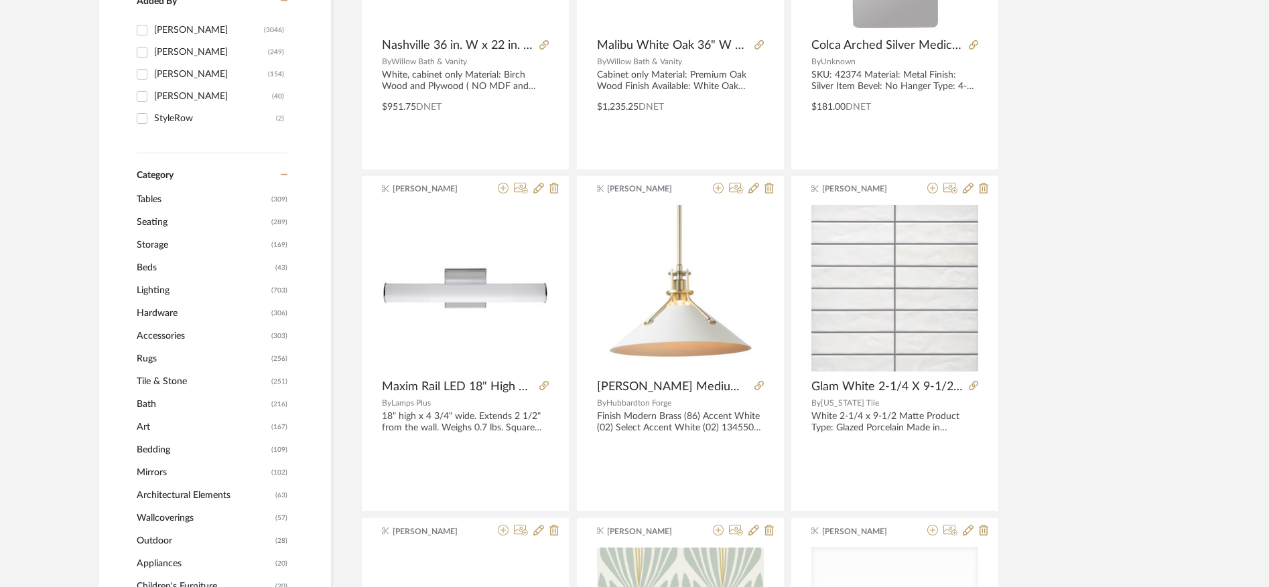
scroll to position [421, 0]
click at [152, 472] on span "Mirrors" at bounding box center [202, 473] width 131 height 23
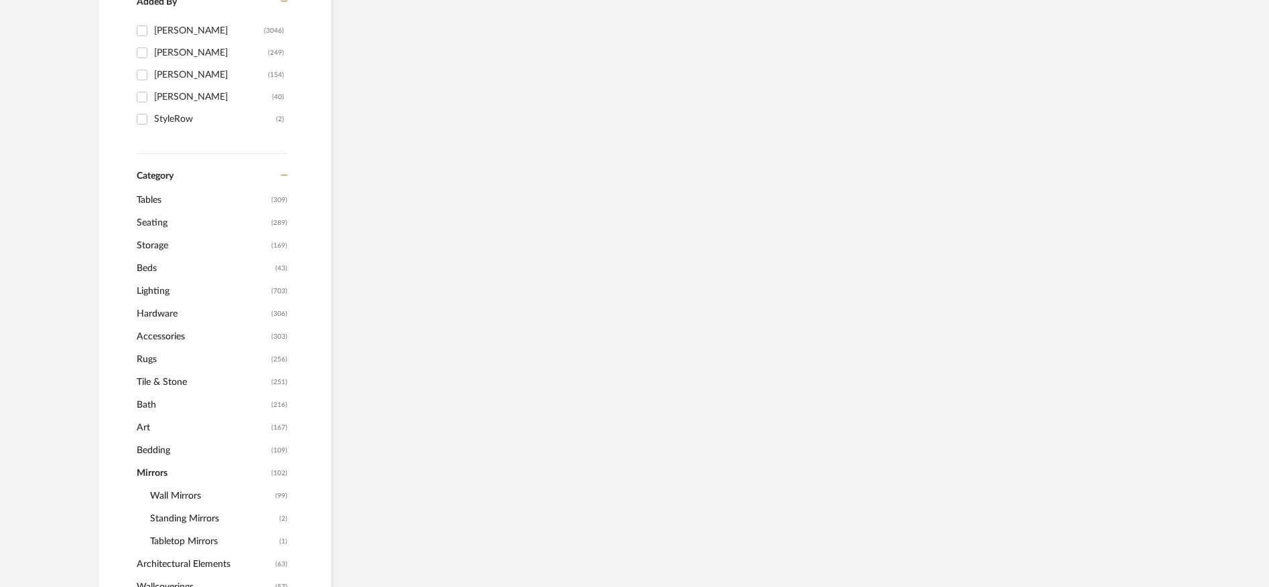
scroll to position [419, 0]
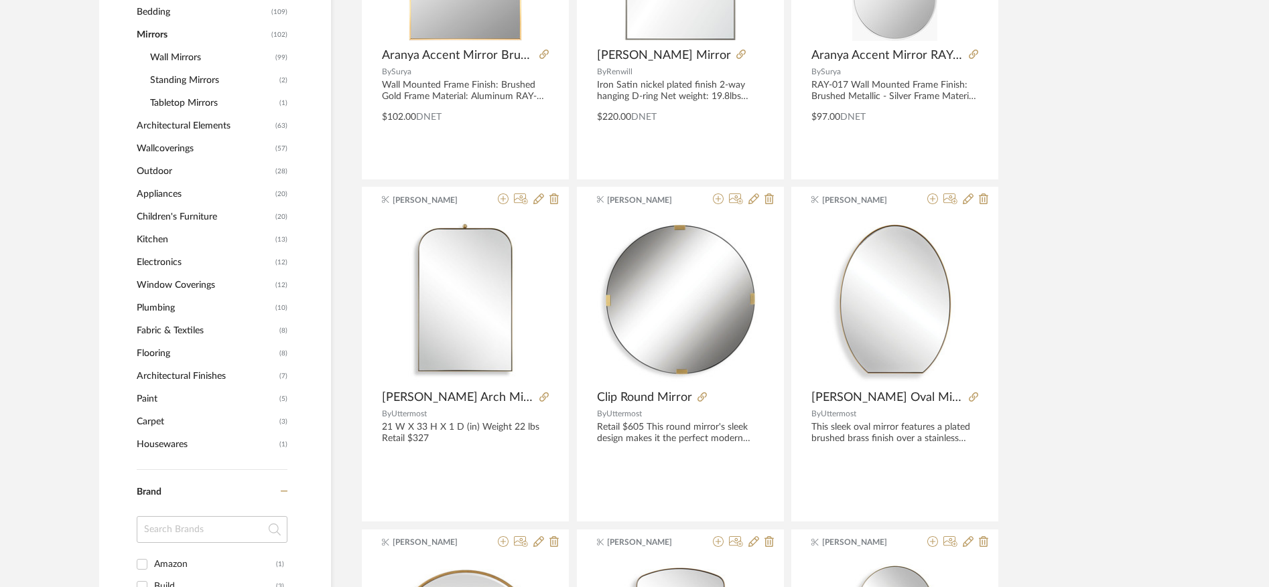
scroll to position [837, 0]
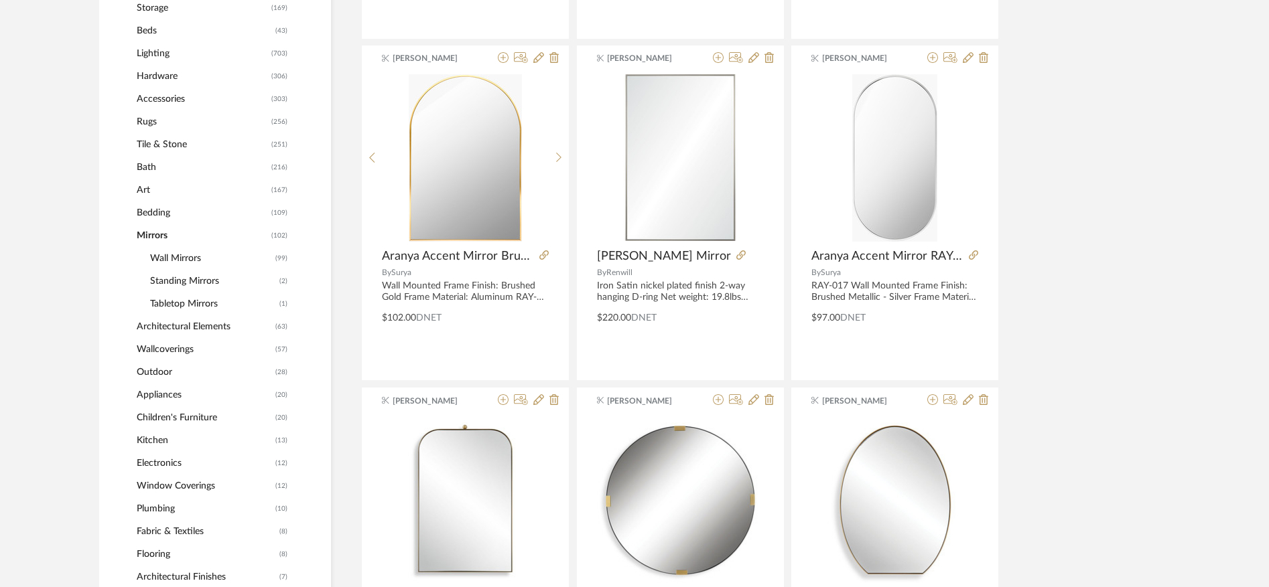
click at [139, 171] on span "Bath" at bounding box center [202, 167] width 131 height 23
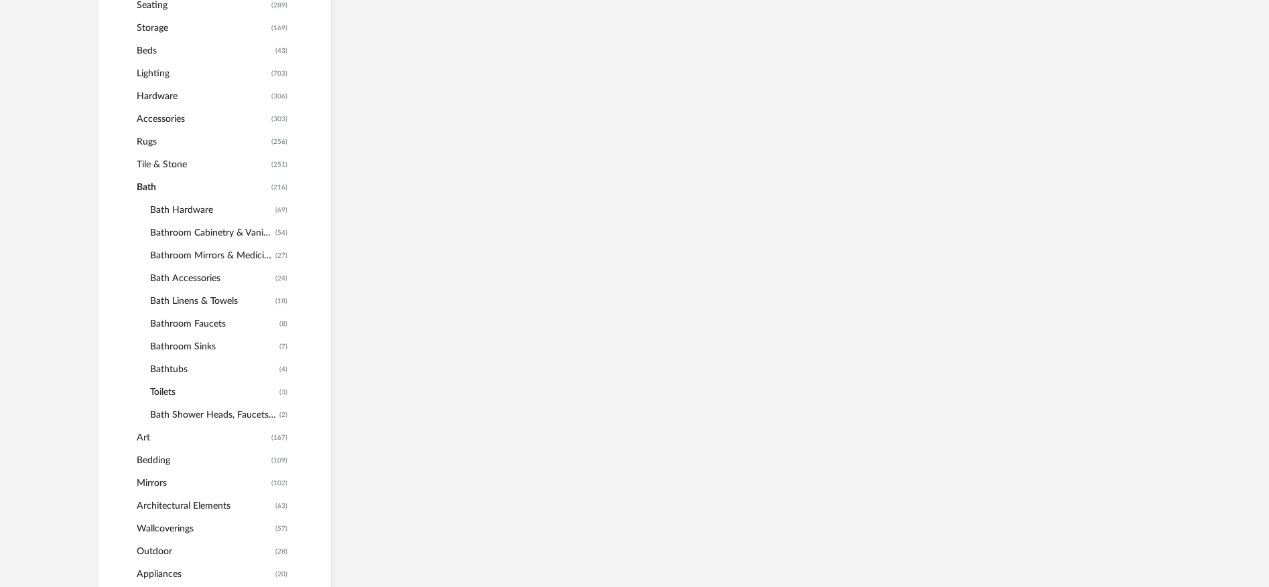
scroll to position [633, 0]
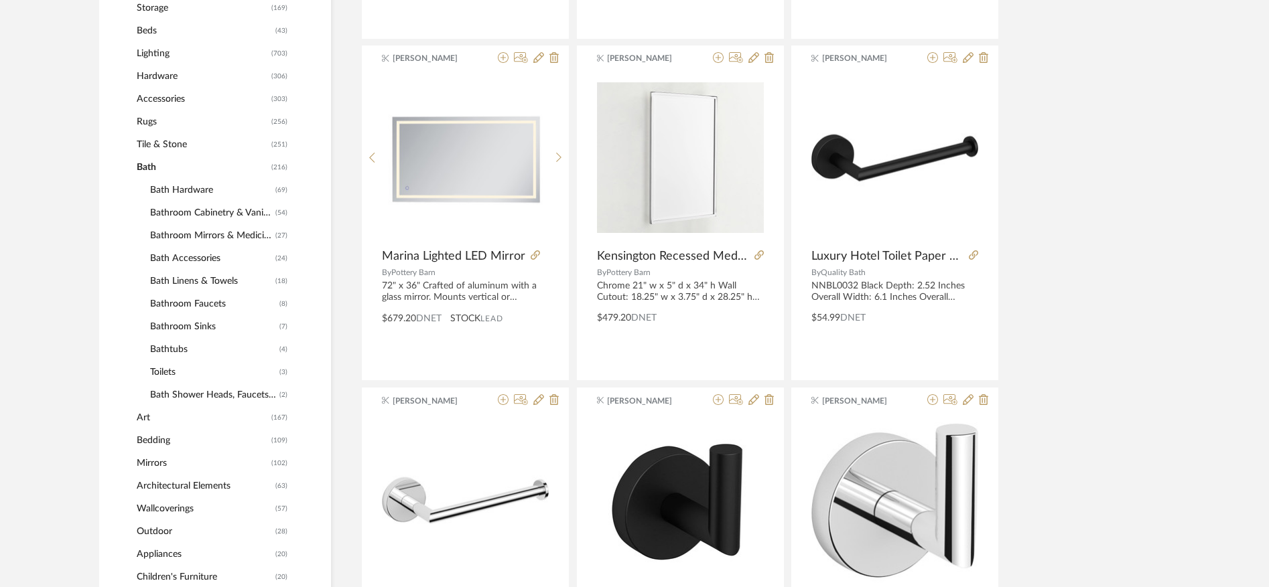
click at [208, 230] on span "Bathroom Mirrors & Medicine Cabinets" at bounding box center [211, 235] width 122 height 23
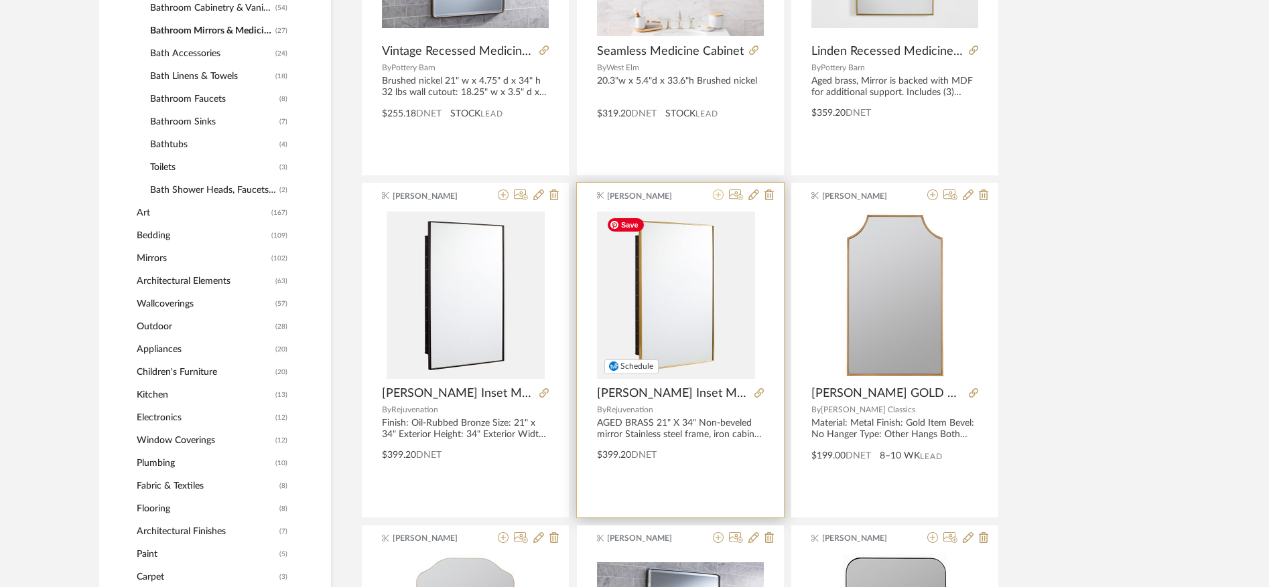
scroll to position [860, 0]
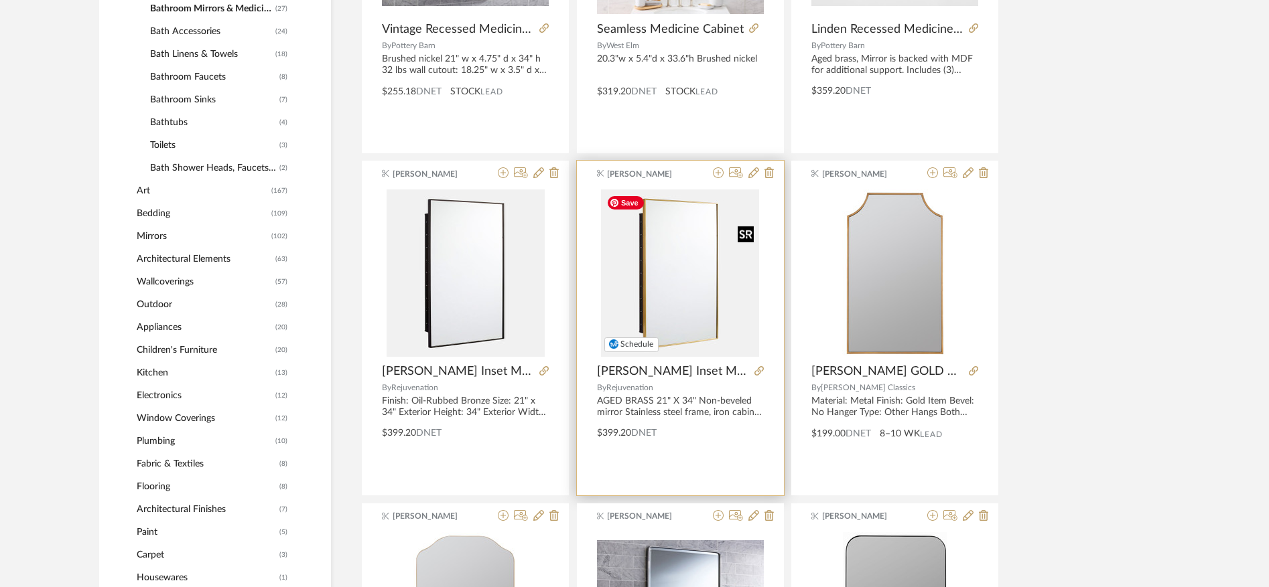
click at [689, 326] on img "0" at bounding box center [680, 273] width 158 height 167
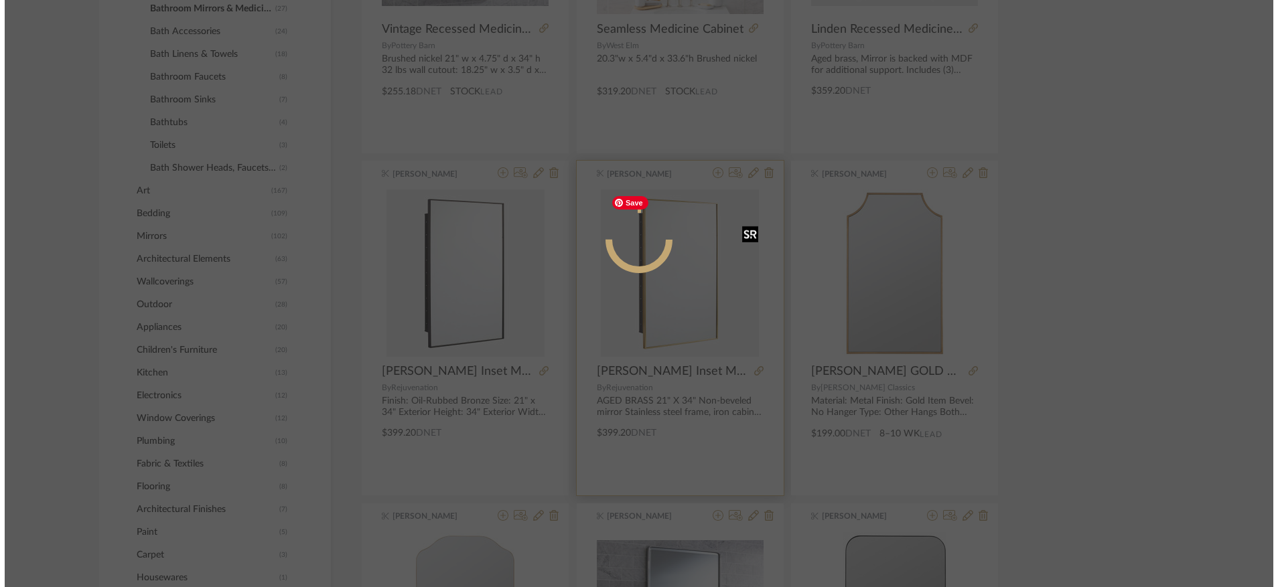
scroll to position [0, 0]
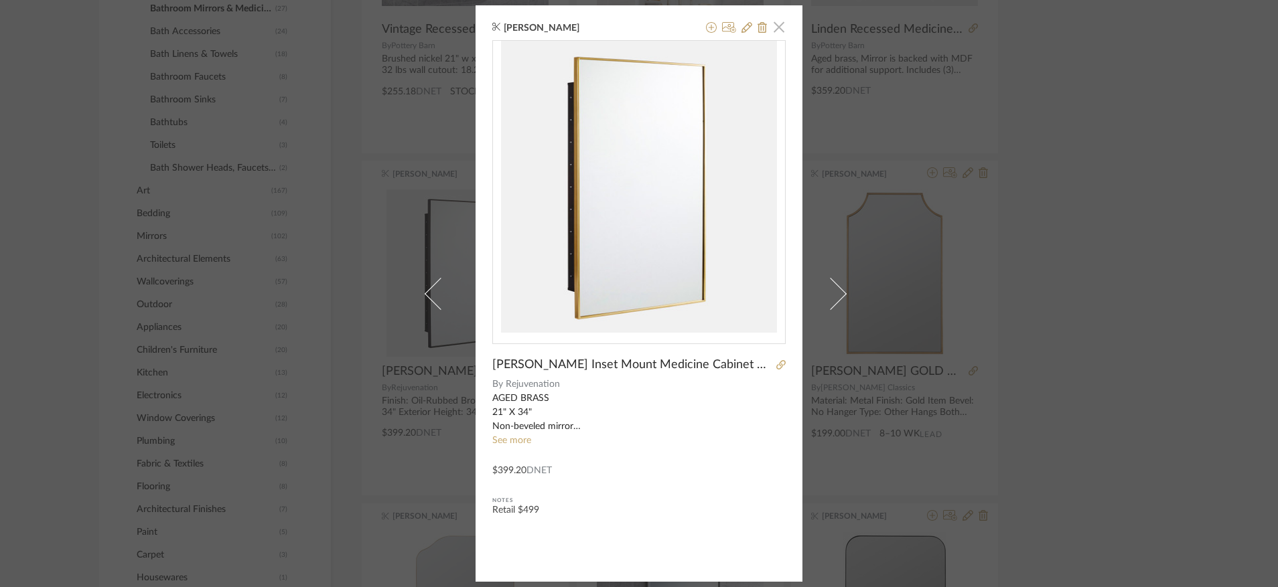
click at [778, 27] on span "button" at bounding box center [779, 26] width 27 height 27
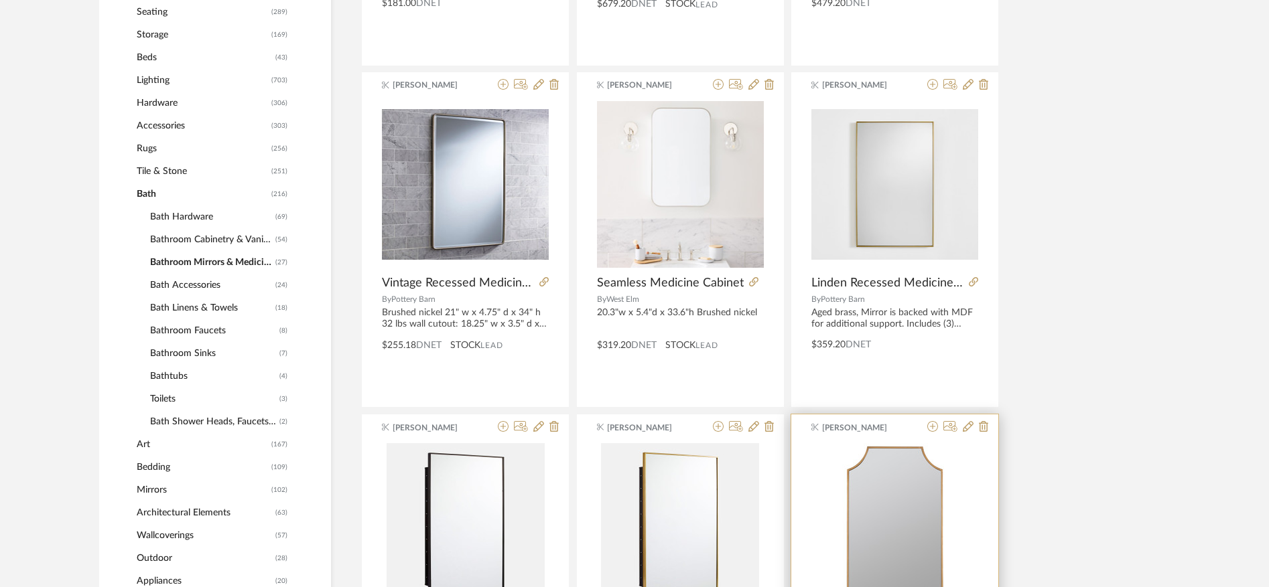
scroll to position [587, 0]
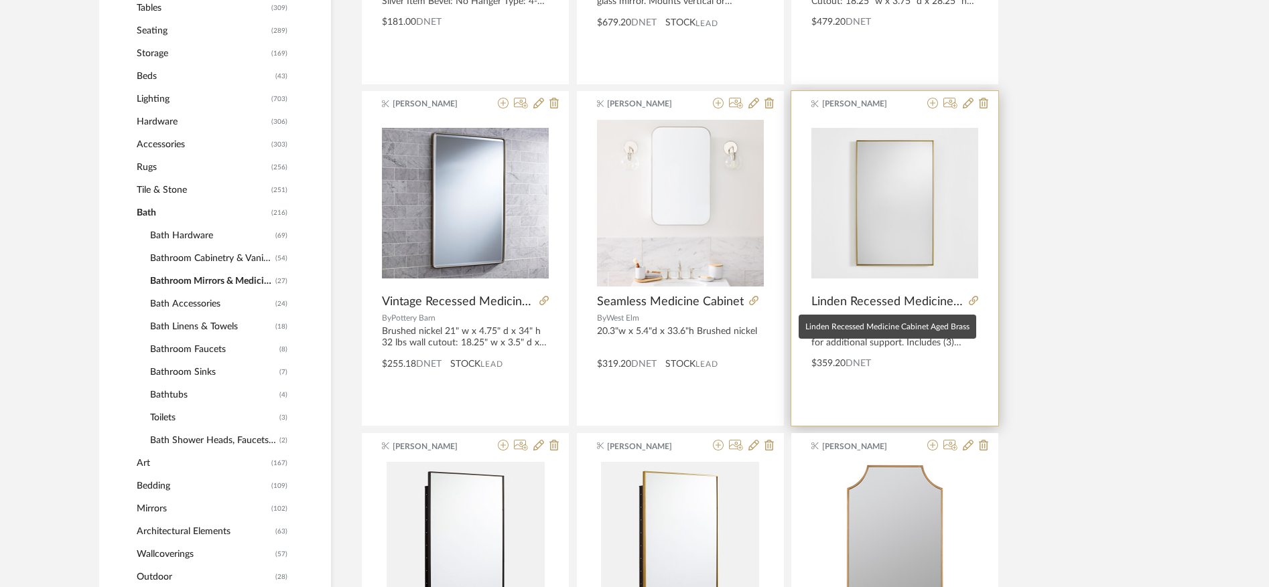
click at [924, 302] on span "Linden Recessed Medicine Cabinet Aged Brass" at bounding box center [887, 302] width 152 height 15
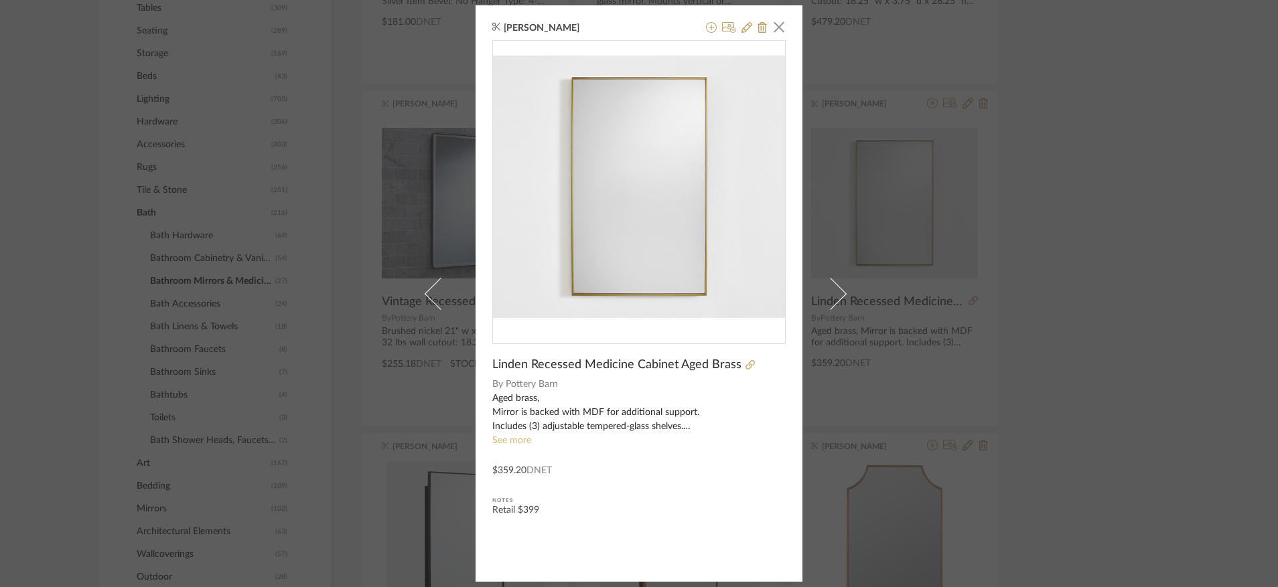
click at [504, 438] on link "See more" at bounding box center [511, 440] width 39 height 9
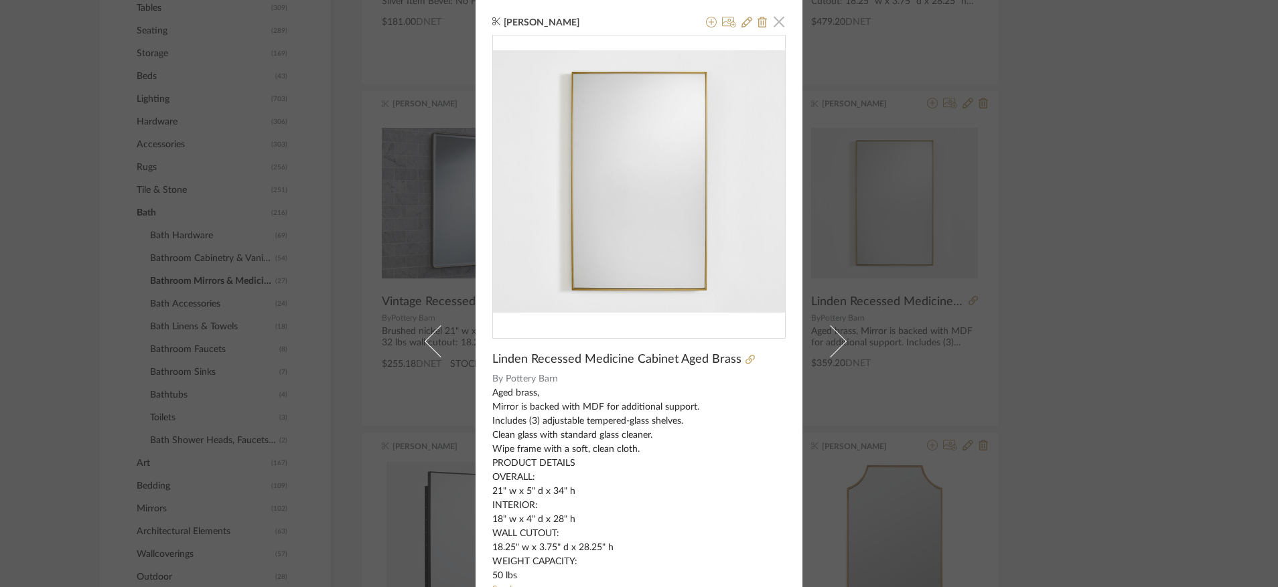
click at [777, 13] on span "button" at bounding box center [779, 21] width 27 height 27
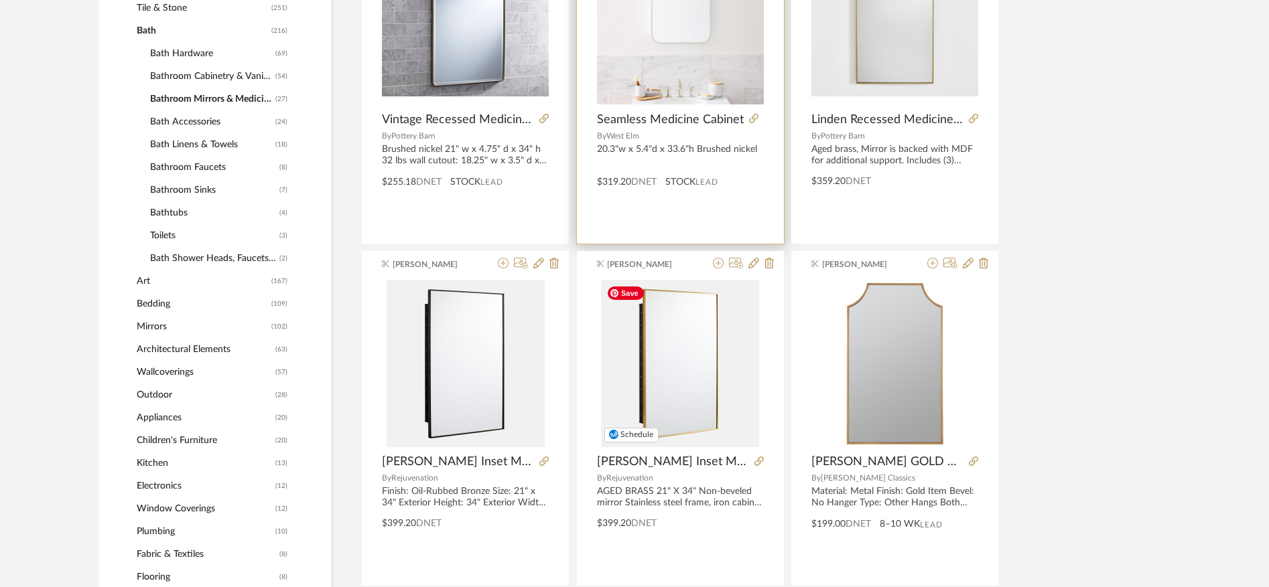
scroll to position [778, 0]
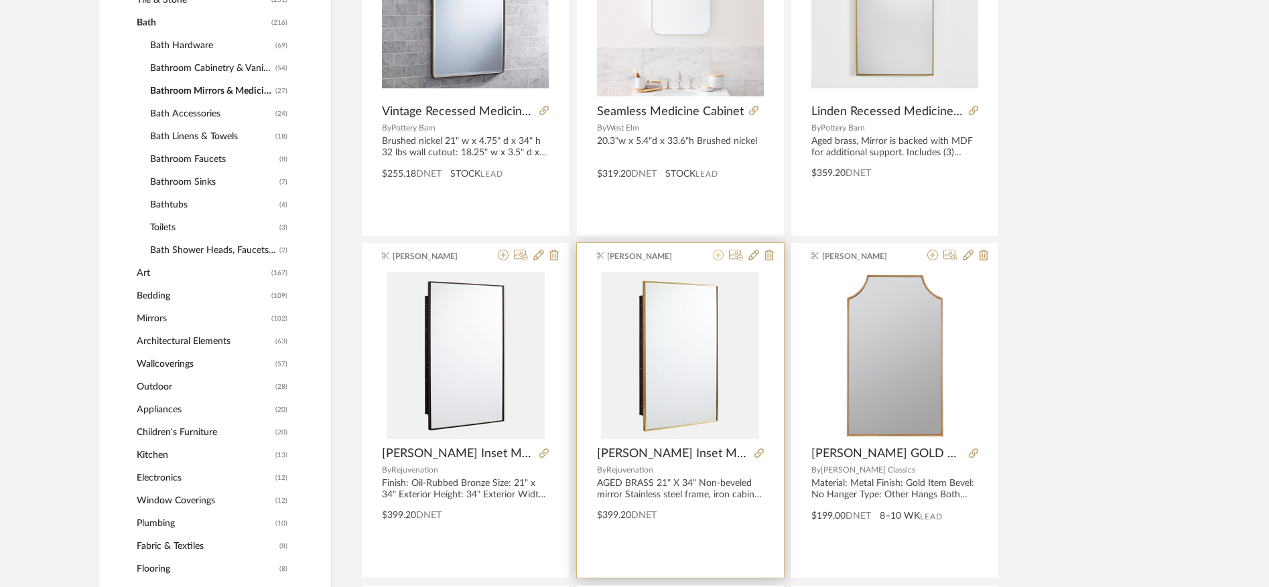
click at [715, 259] on icon at bounding box center [718, 255] width 11 height 11
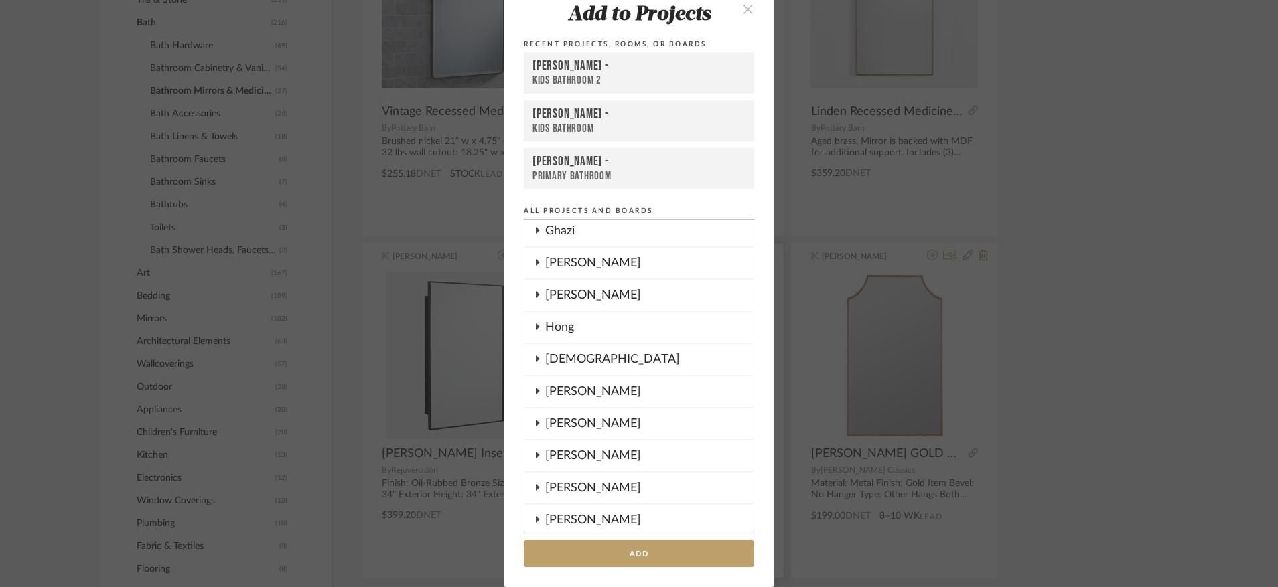
scroll to position [511, 0]
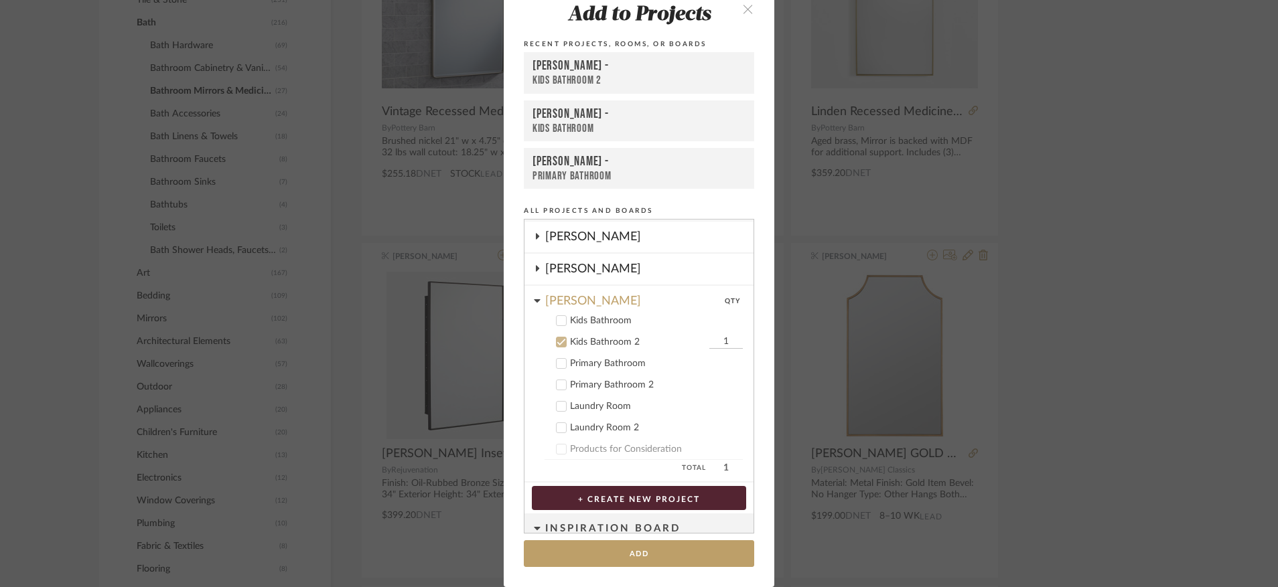
click at [582, 323] on div "Kids Bathroom" at bounding box center [656, 320] width 173 height 11
click at [585, 340] on div "Kids Bathroom 2" at bounding box center [638, 342] width 136 height 11
click at [618, 559] on button "Add" at bounding box center [639, 554] width 230 height 27
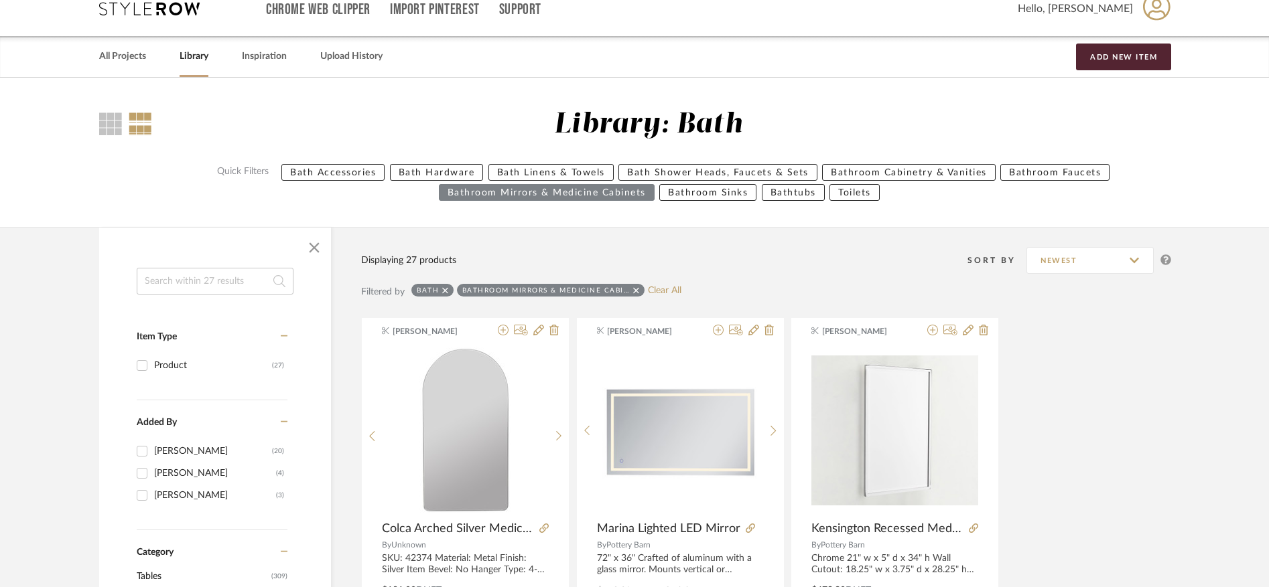
scroll to position [0, 0]
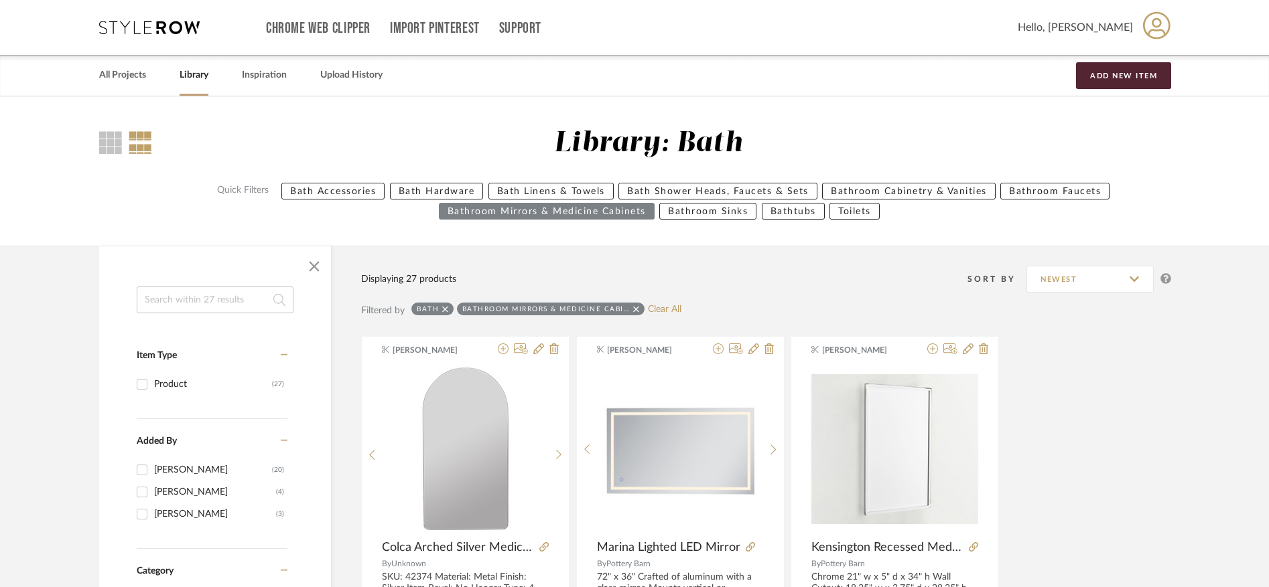
click at [673, 307] on link "Clear All" at bounding box center [664, 309] width 33 height 11
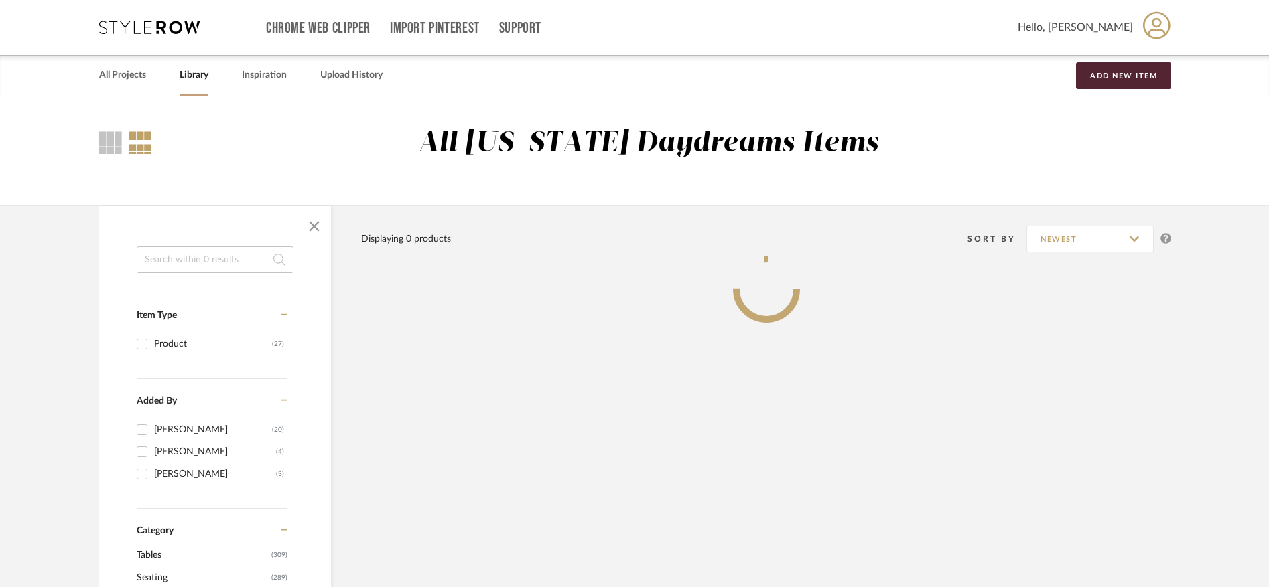
click at [199, 257] on input at bounding box center [215, 259] width 157 height 27
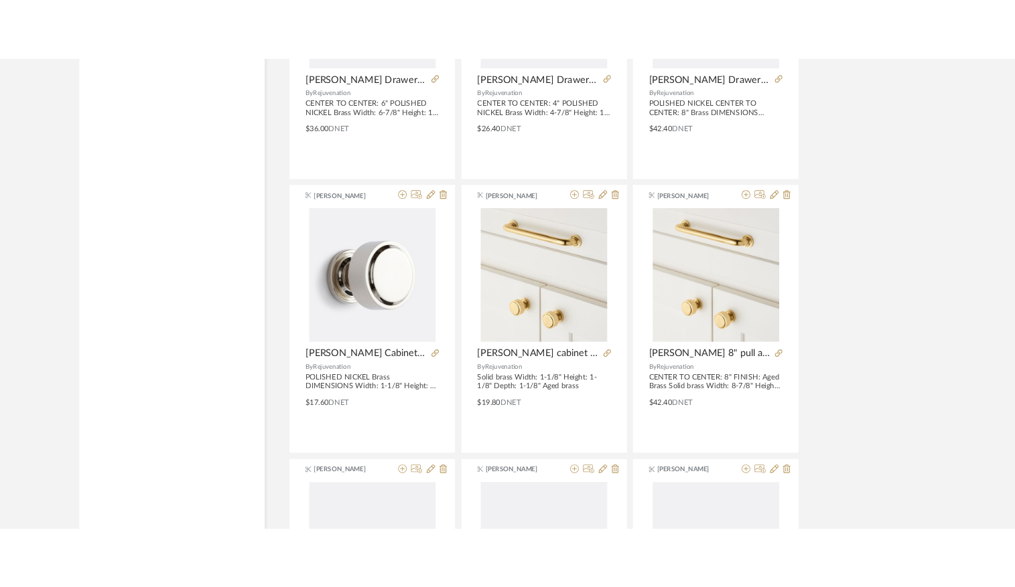
scroll to position [1324, 0]
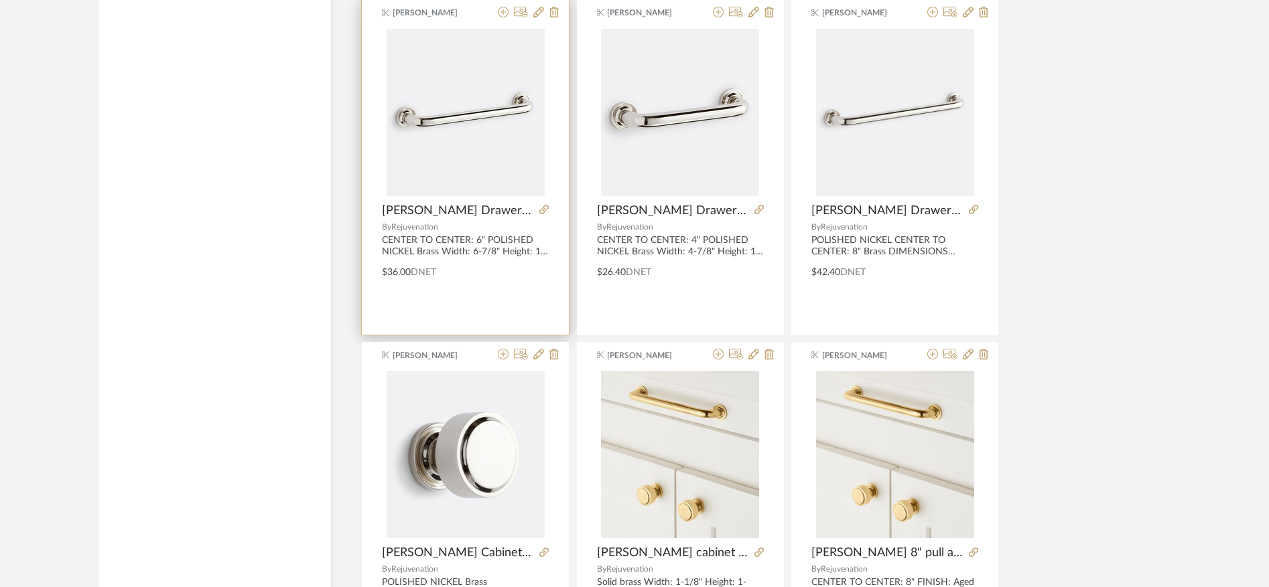
type input "ansel"
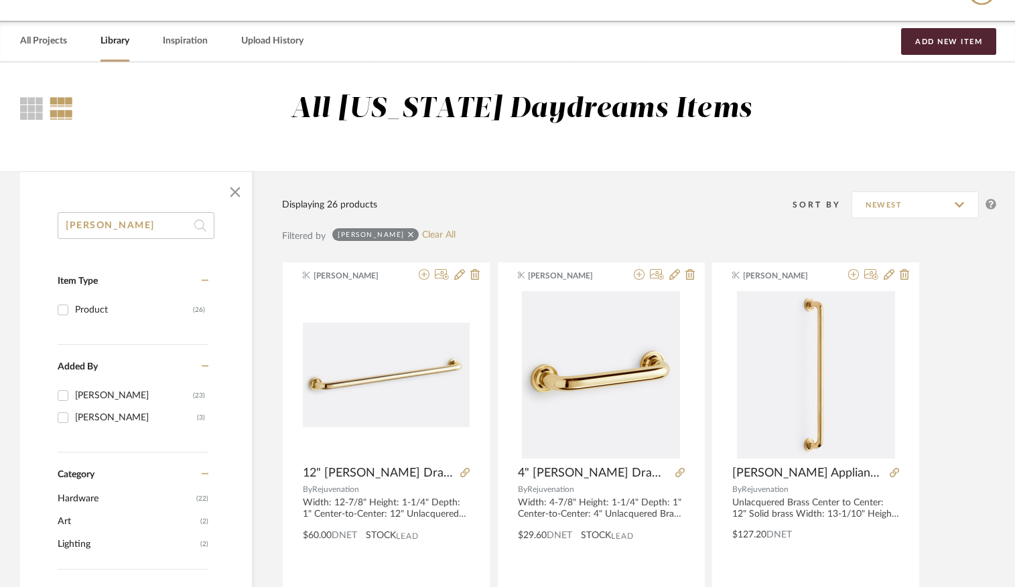
scroll to position [42, 0]
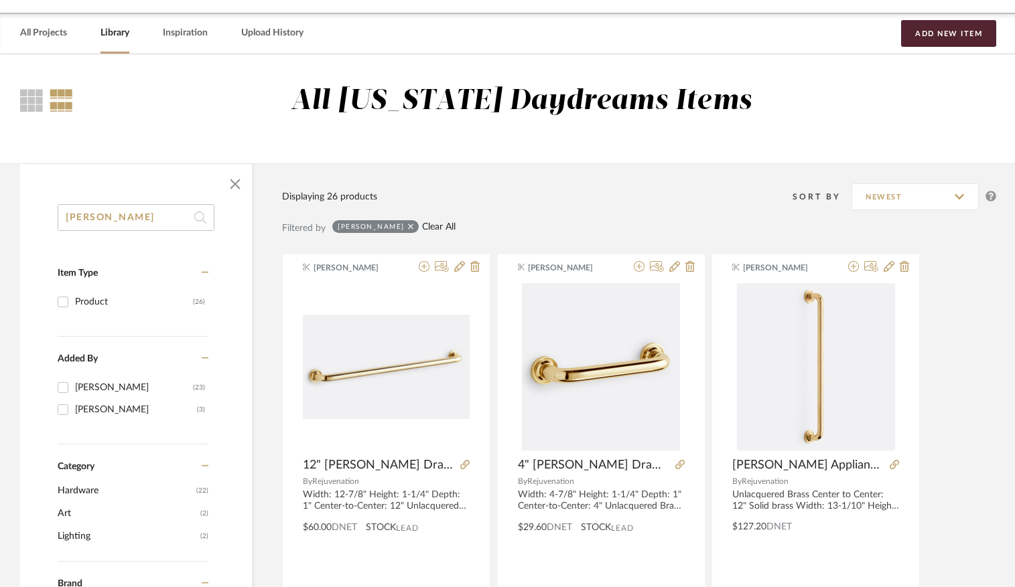
click at [422, 229] on link "Clear All" at bounding box center [438, 227] width 33 height 11
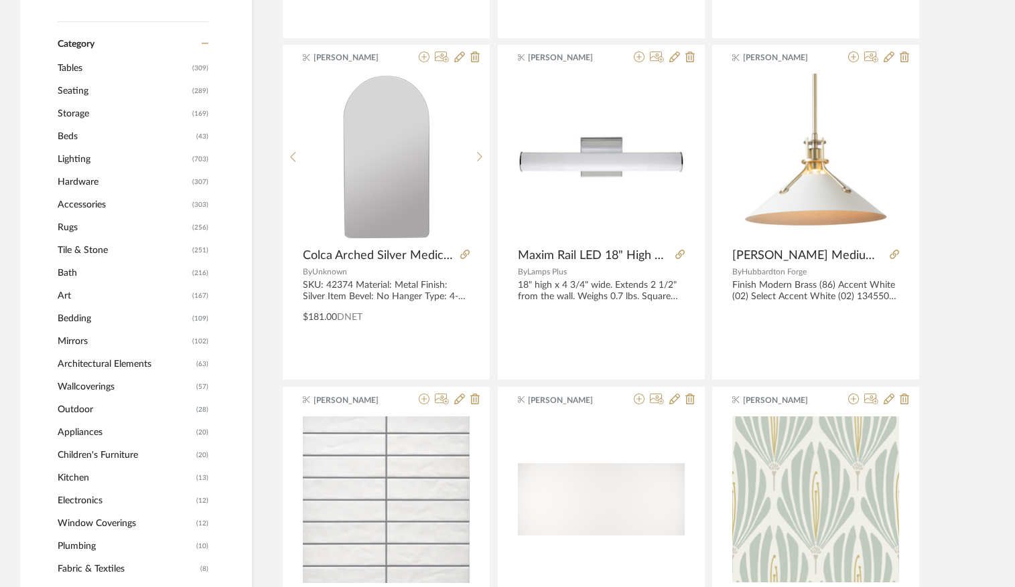
scroll to position [554, 0]
click at [78, 160] on span "Lighting" at bounding box center [123, 158] width 131 height 23
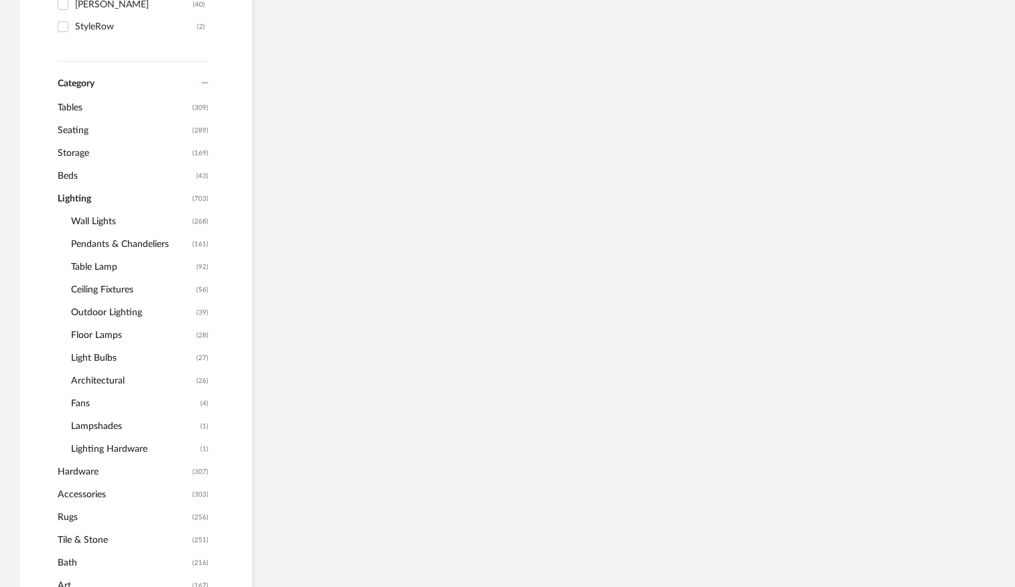
scroll to position [594, 0]
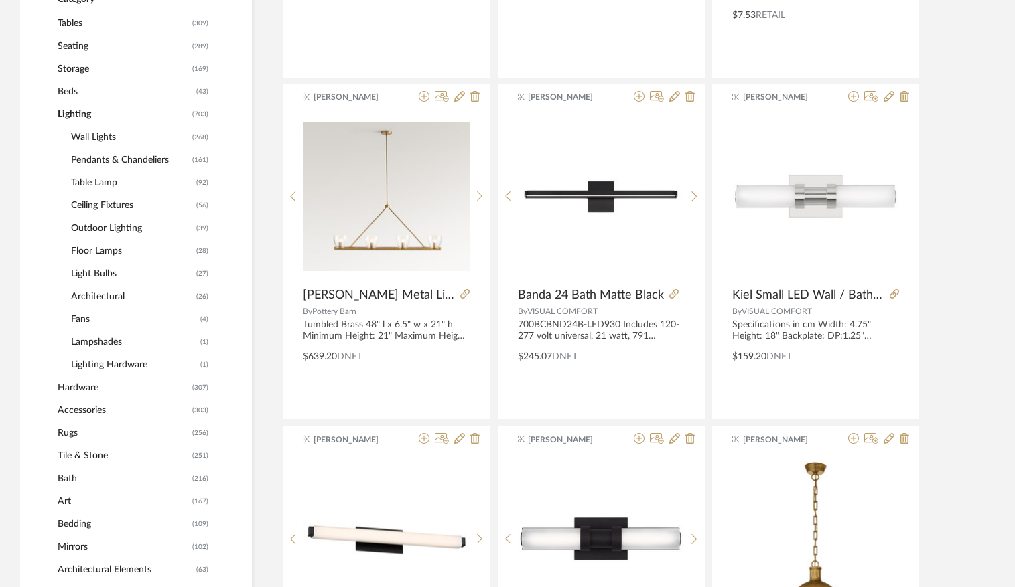
scroll to position [572, 0]
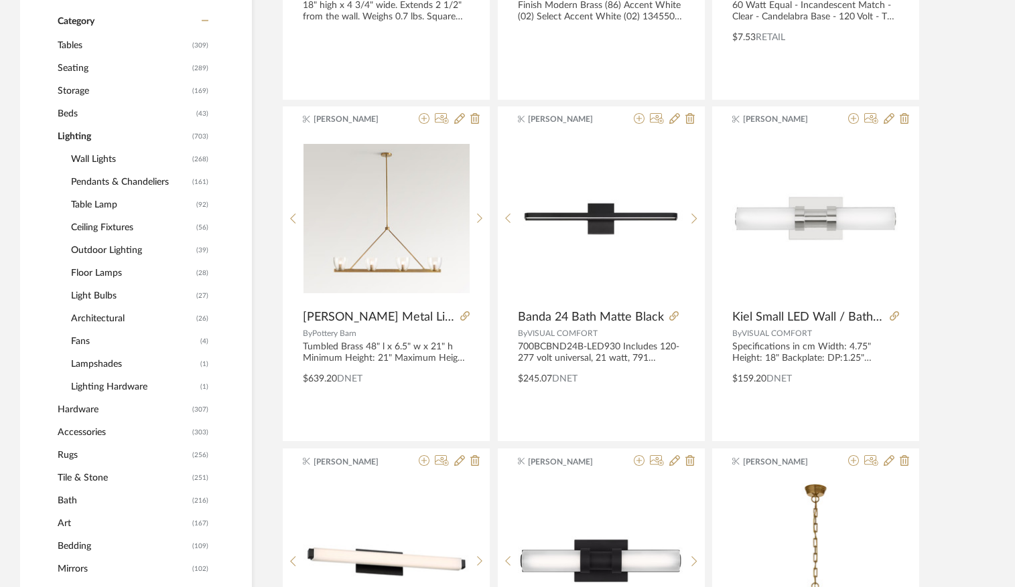
click at [92, 159] on span "Wall Lights" at bounding box center [130, 159] width 118 height 23
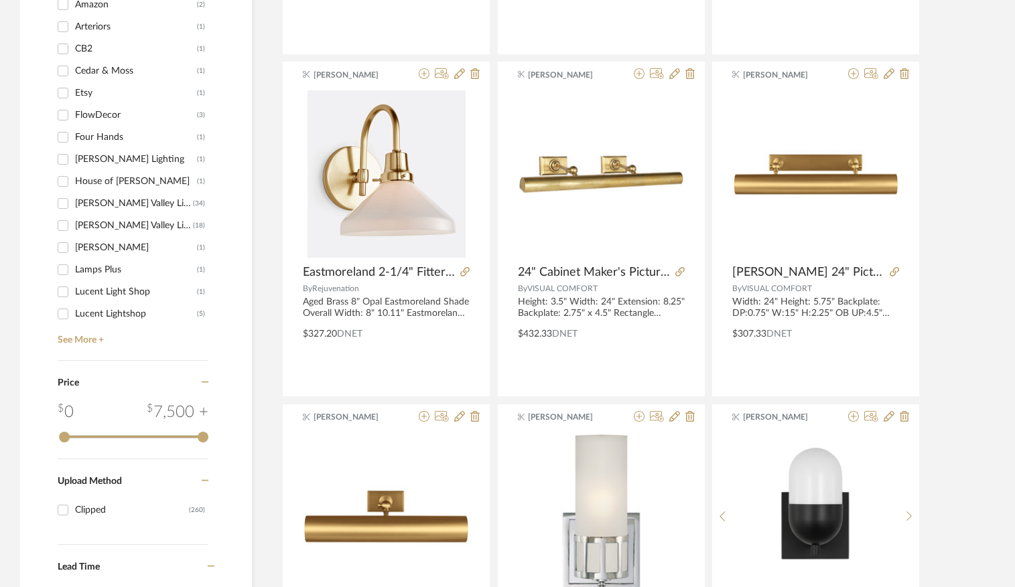
scroll to position [1784, 0]
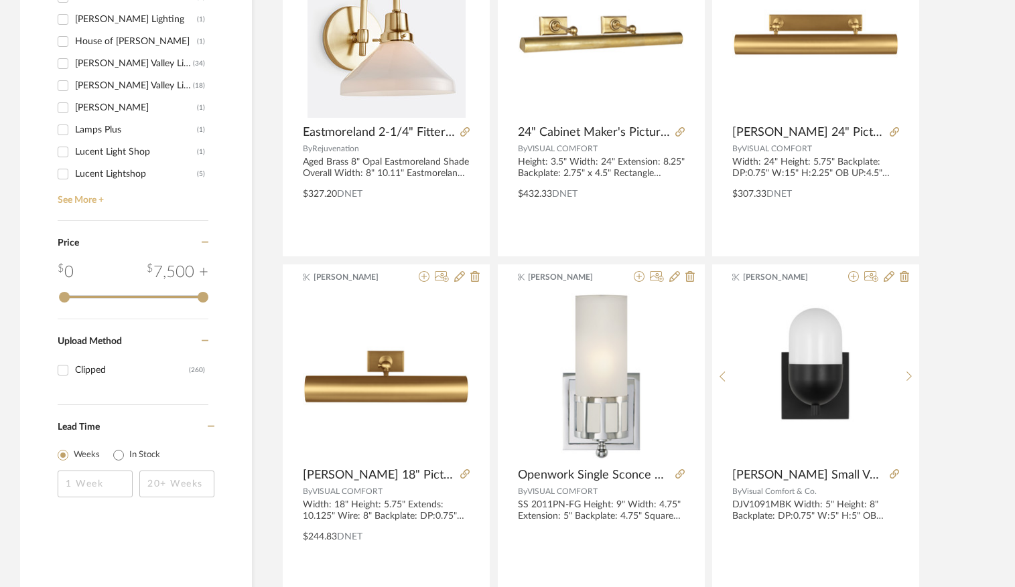
click at [81, 196] on link "See More +" at bounding box center [131, 195] width 154 height 21
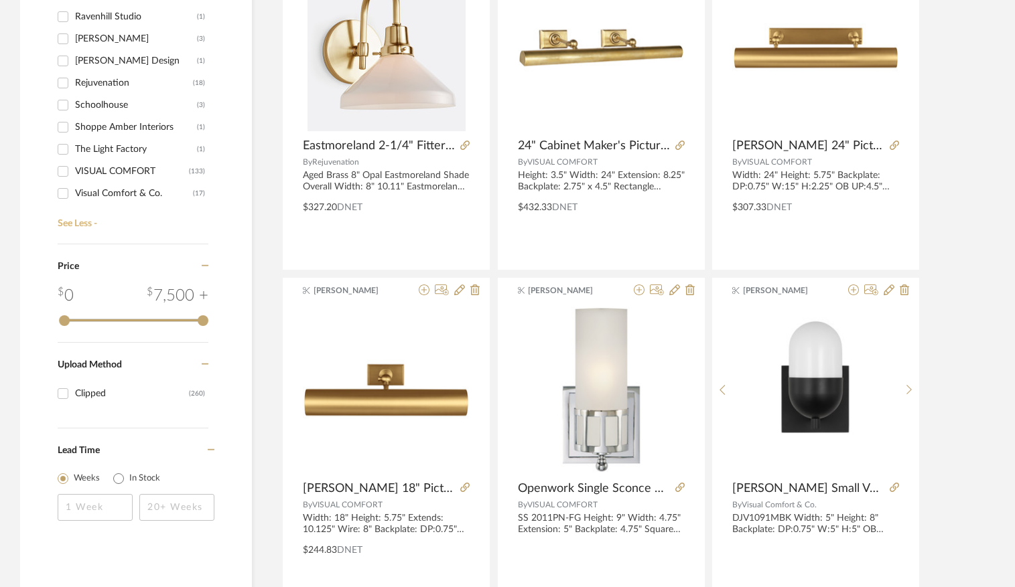
scroll to position [270, 0]
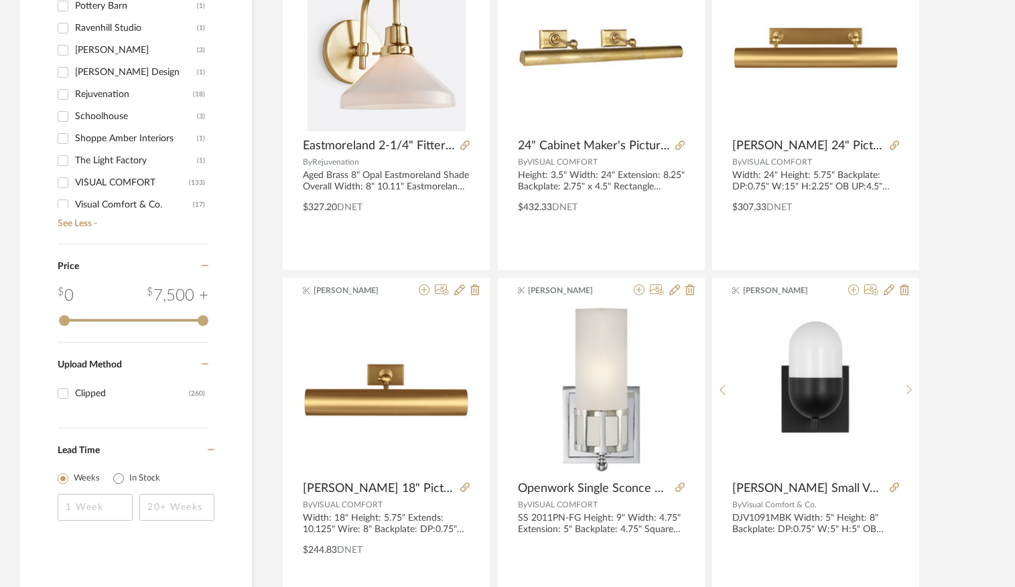
click at [107, 89] on div "Rejuvenation" at bounding box center [134, 94] width 118 height 21
click at [74, 89] on input "Rejuvenation (18)" at bounding box center [62, 94] width 21 height 21
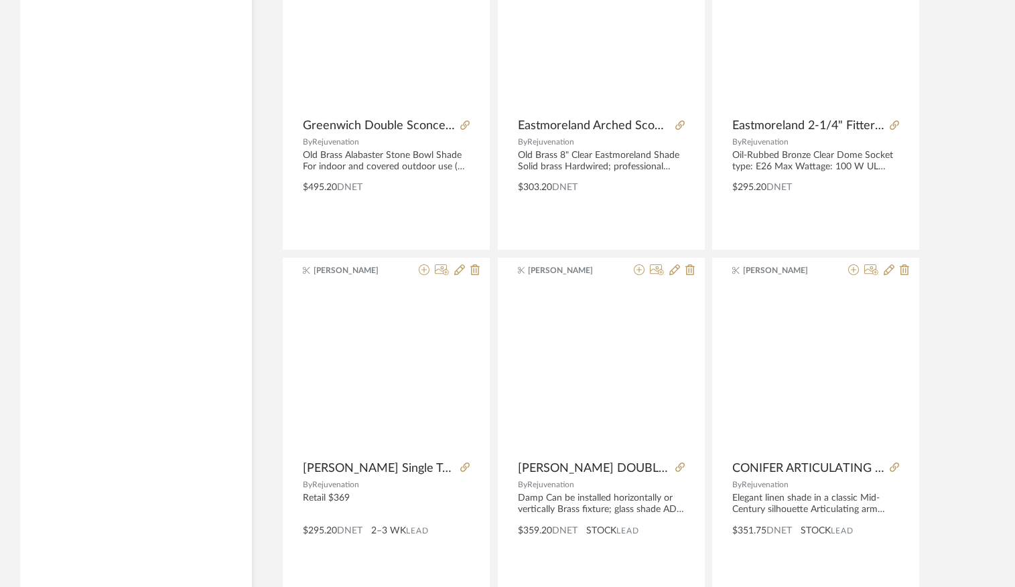
scroll to position [1114, 0]
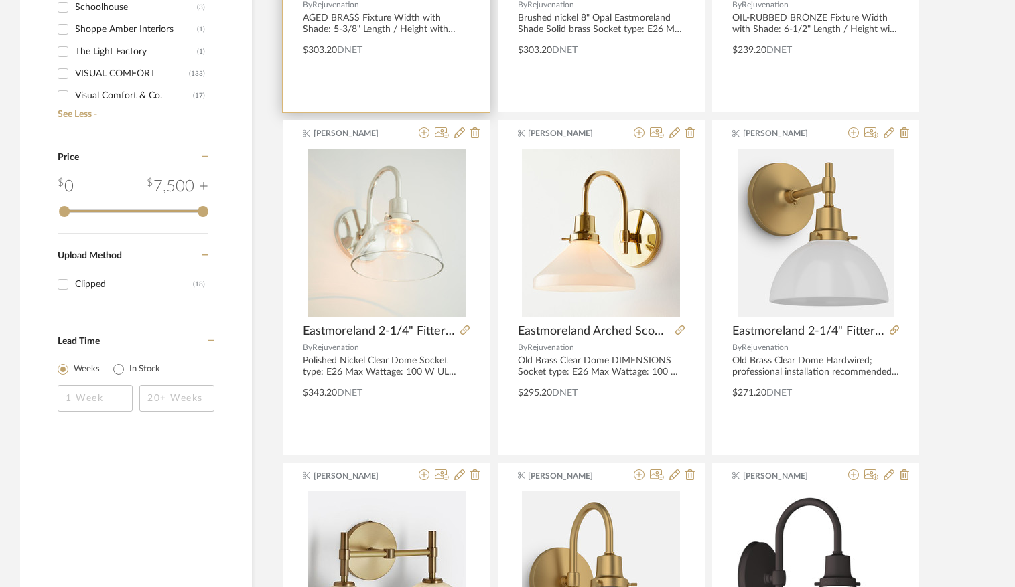
scroll to position [1127, 0]
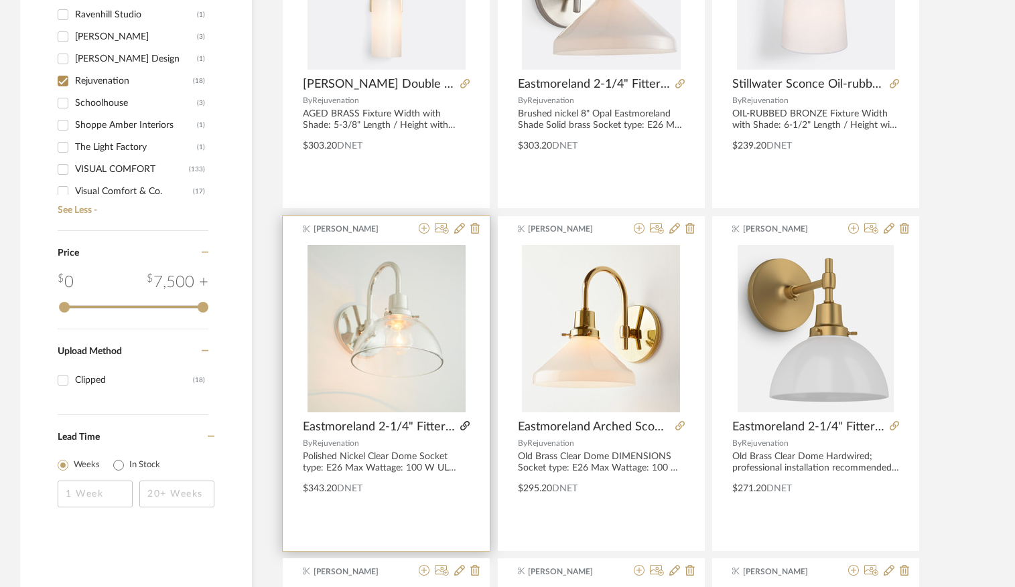
click at [466, 425] on icon at bounding box center [464, 425] width 9 height 9
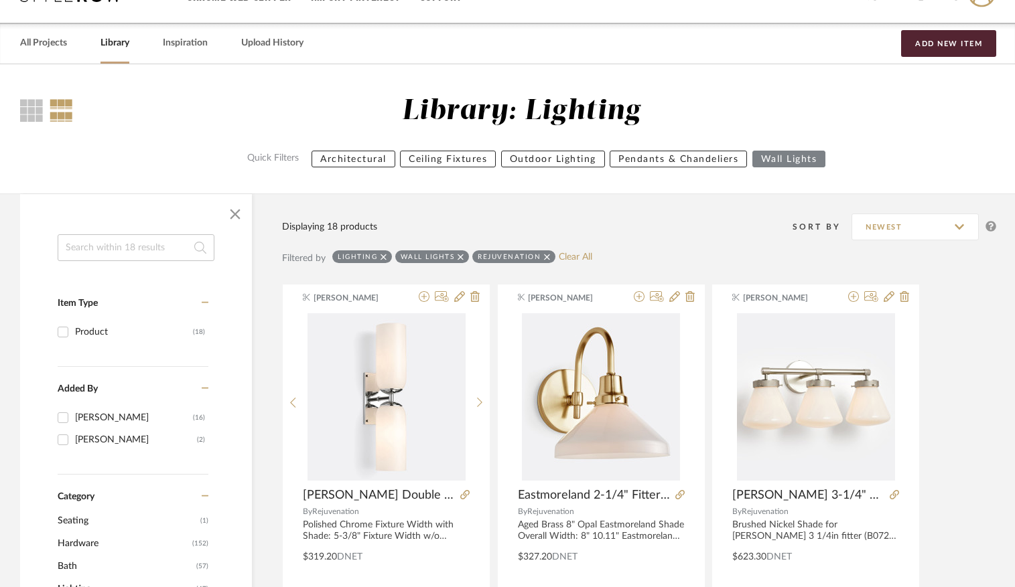
scroll to position [60, 0]
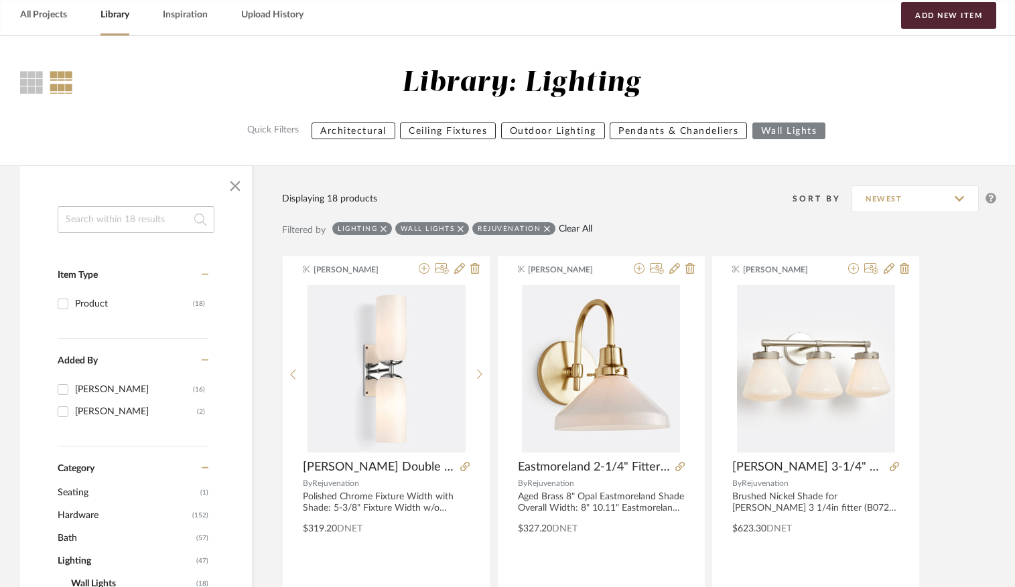
click at [568, 228] on link "Clear All" at bounding box center [575, 229] width 33 height 11
checkbox input "false"
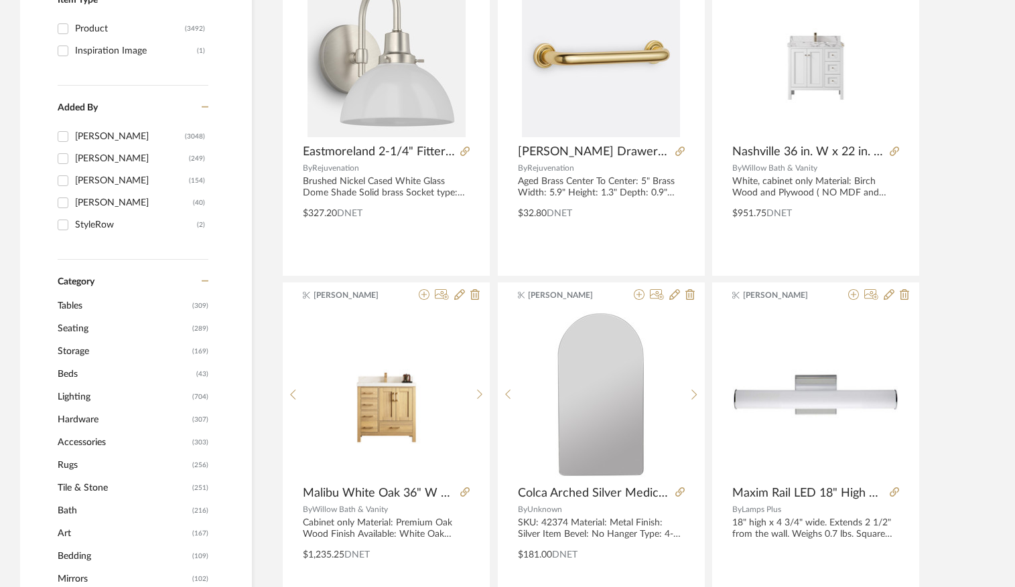
scroll to position [334, 0]
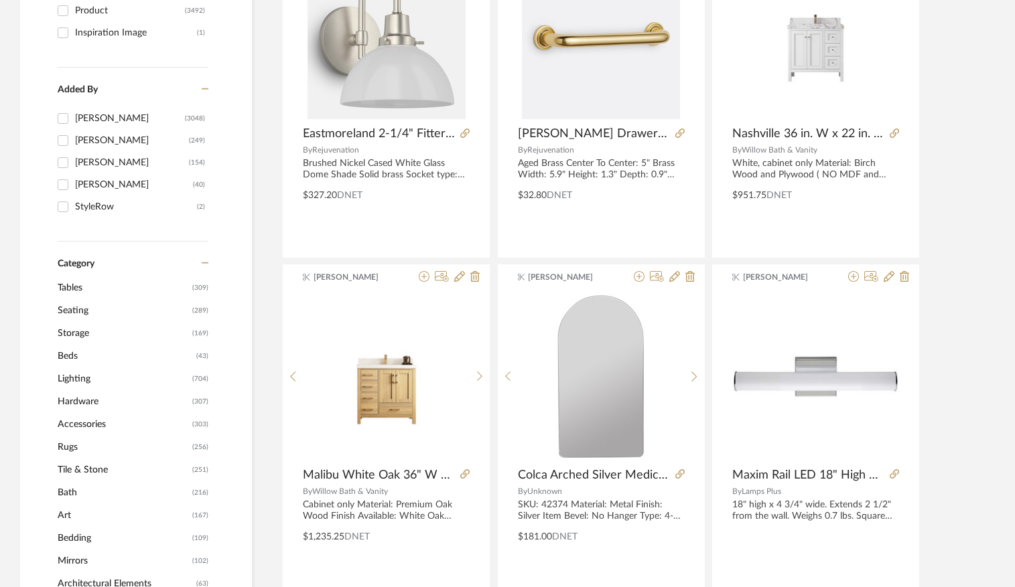
click at [79, 403] on span "Hardware" at bounding box center [123, 402] width 131 height 23
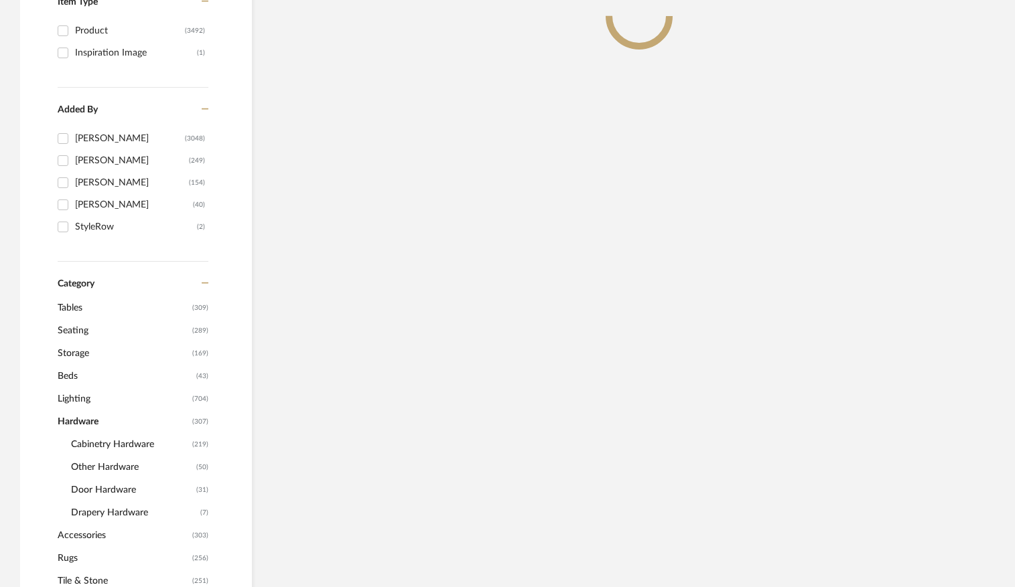
scroll to position [354, 0]
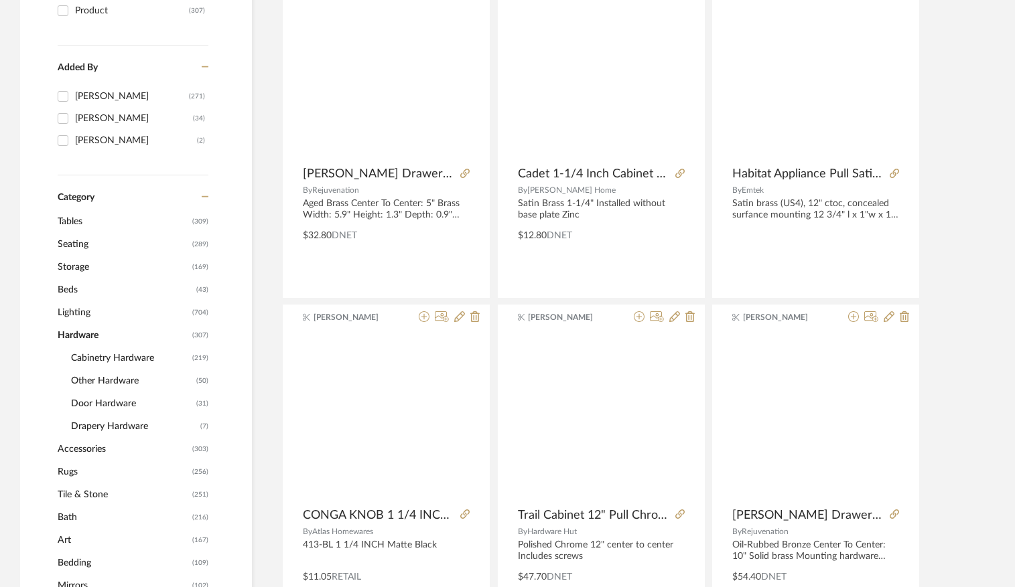
scroll to position [211, 0]
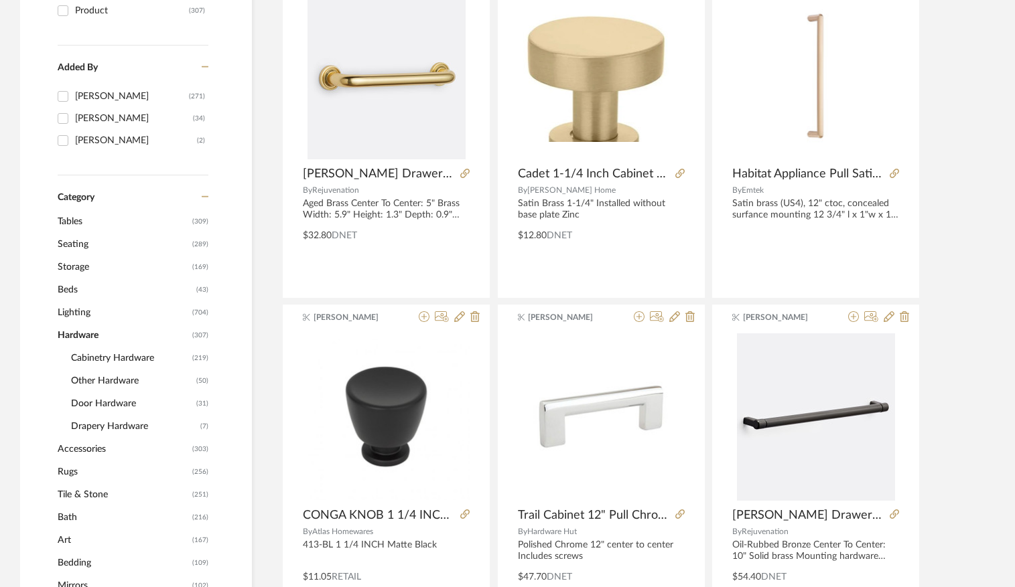
click at [99, 384] on span "Other Hardware" at bounding box center [132, 381] width 122 height 23
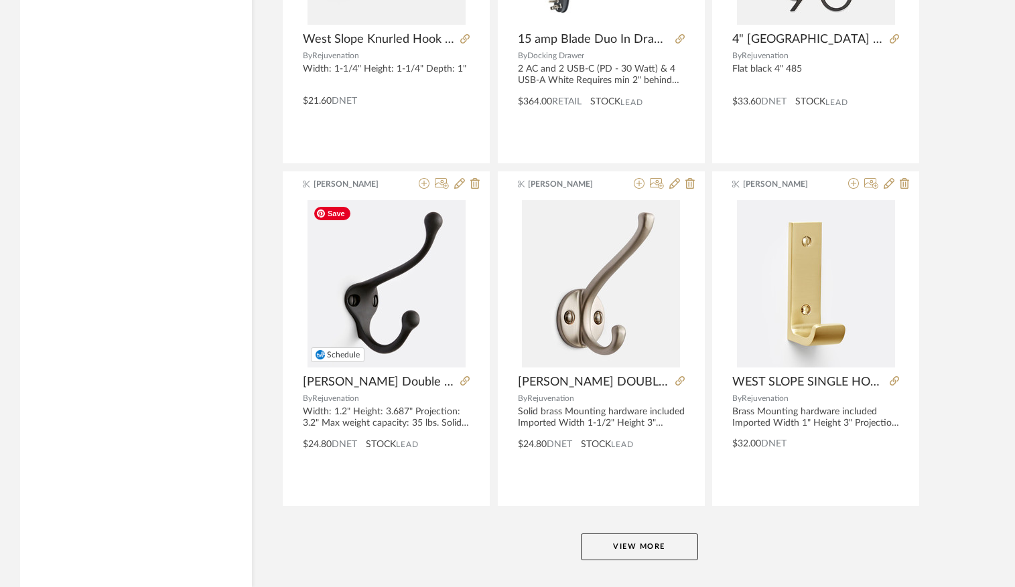
scroll to position [3975, 0]
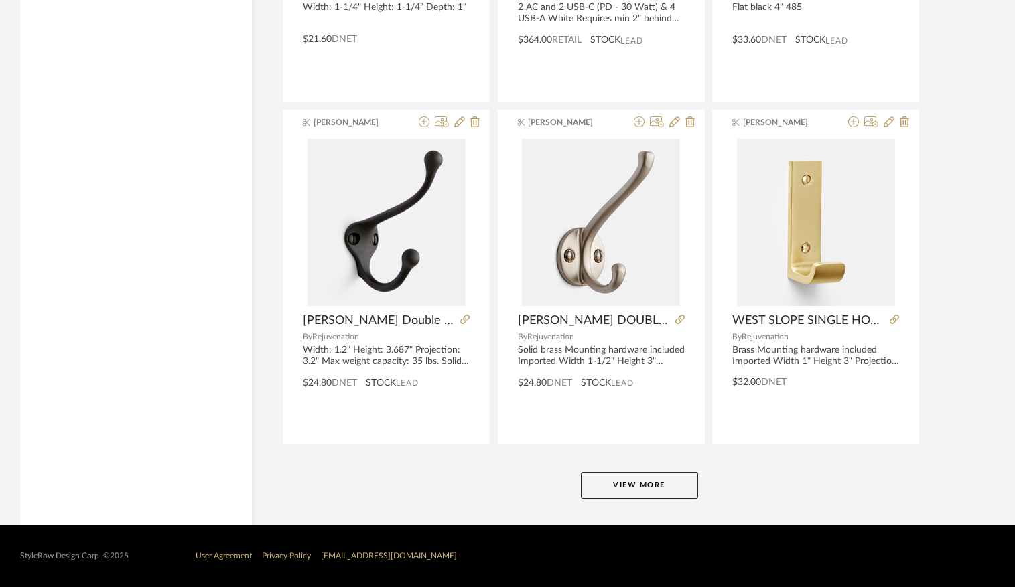
click at [652, 488] on button "View More" at bounding box center [639, 485] width 117 height 27
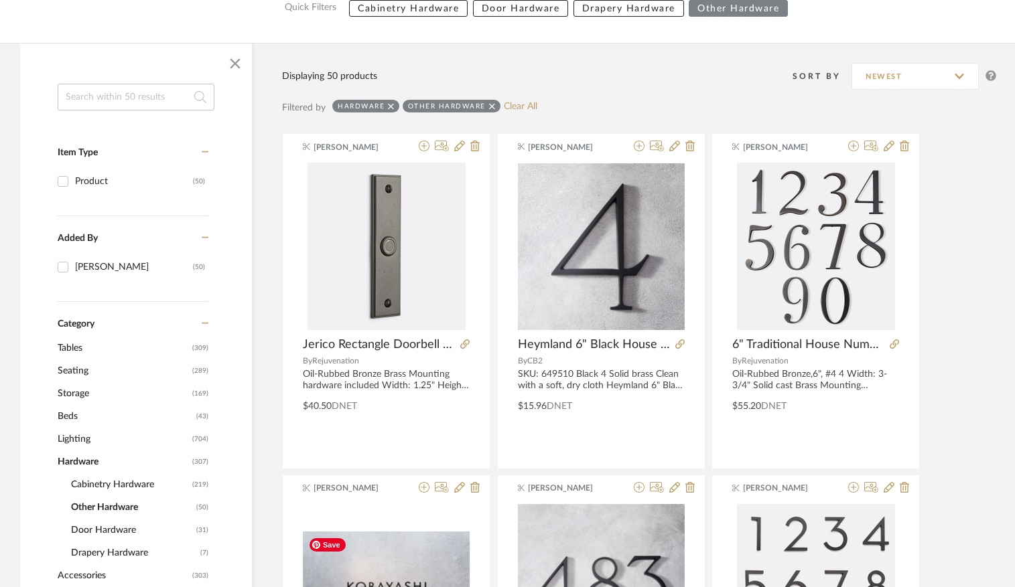
scroll to position [0, 0]
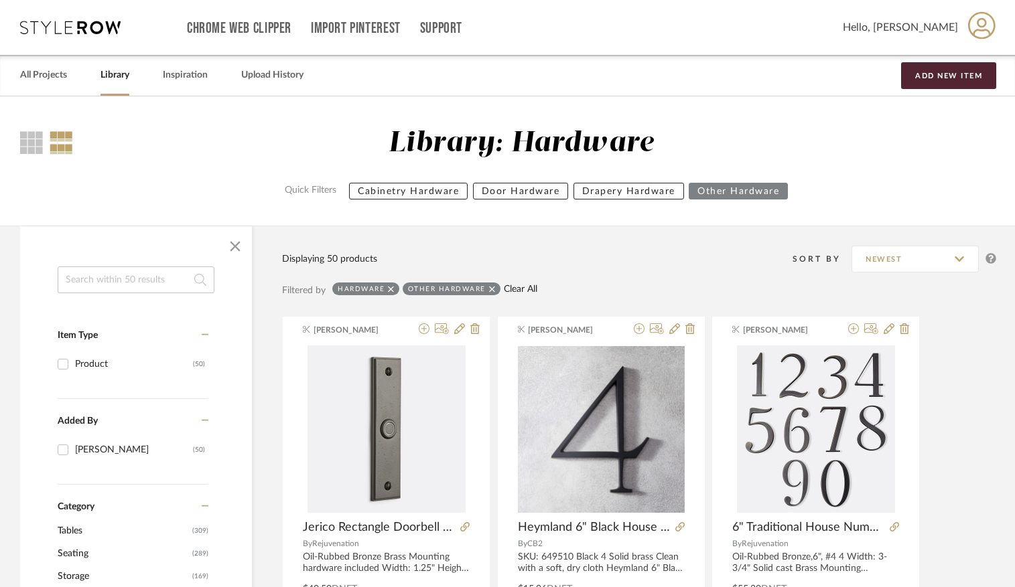
click at [515, 288] on link "Clear All" at bounding box center [520, 289] width 33 height 11
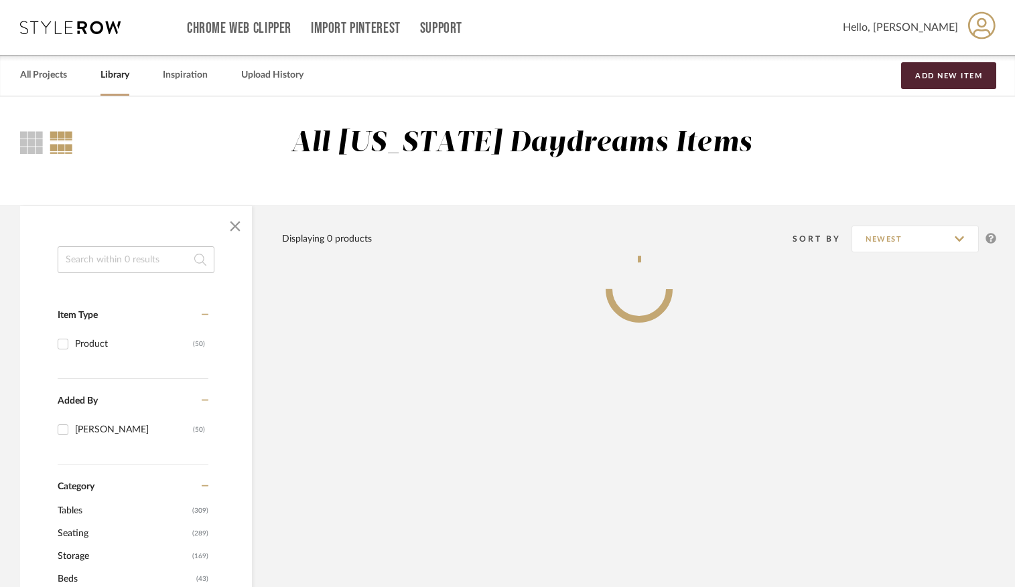
click at [173, 259] on input at bounding box center [136, 259] width 157 height 27
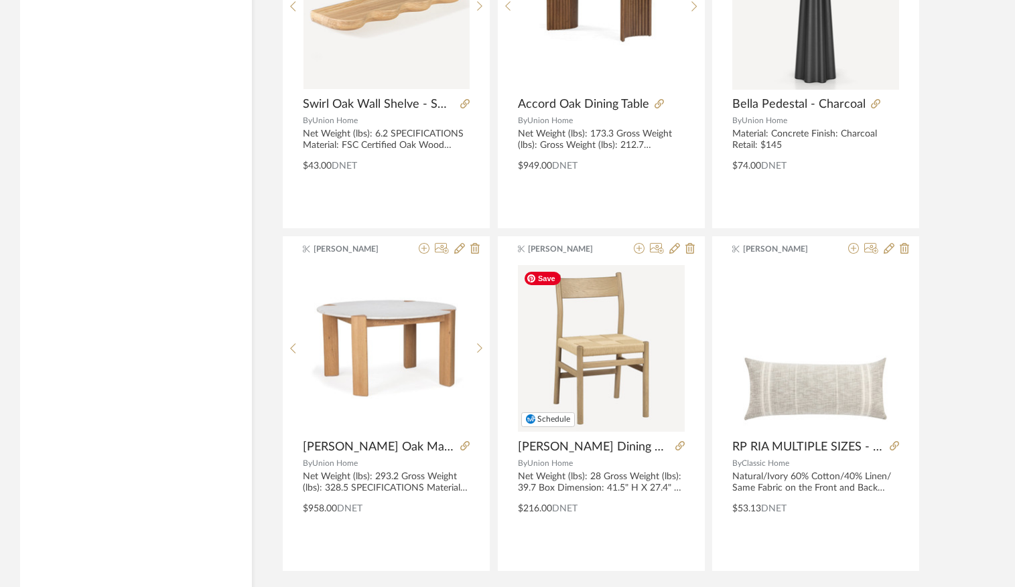
scroll to position [3955, 0]
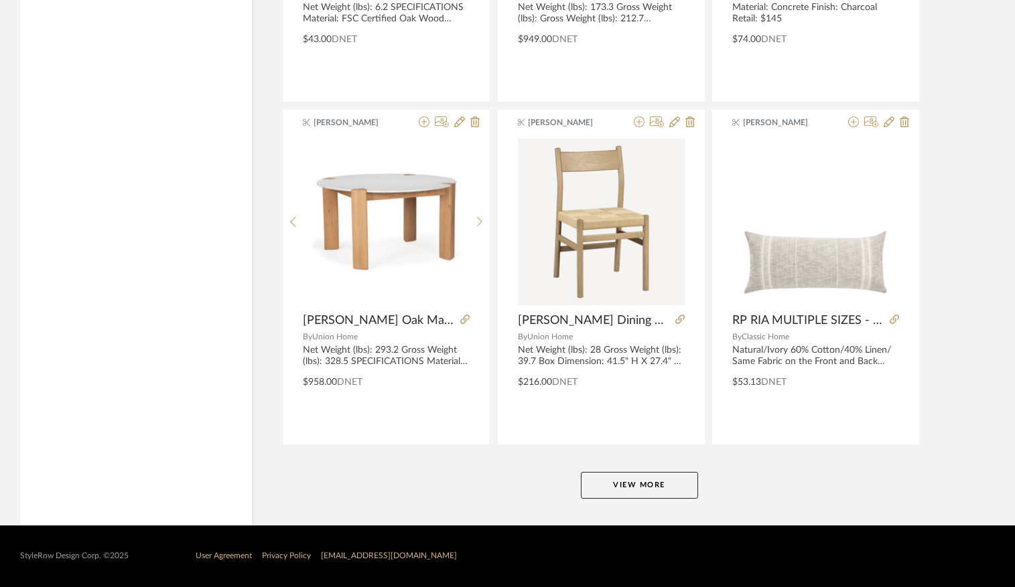
click at [644, 486] on button "View More" at bounding box center [639, 485] width 117 height 27
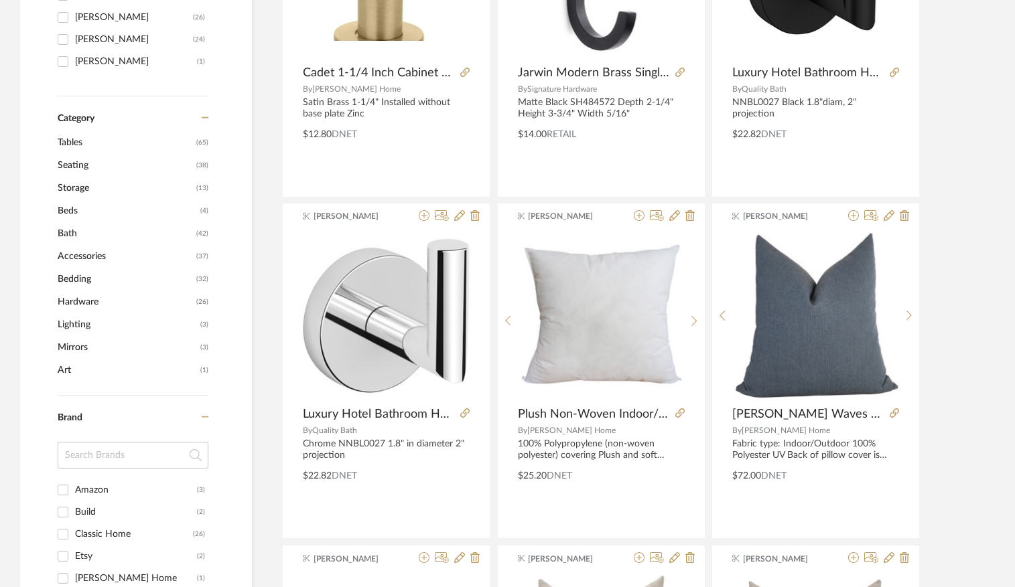
scroll to position [441, 0]
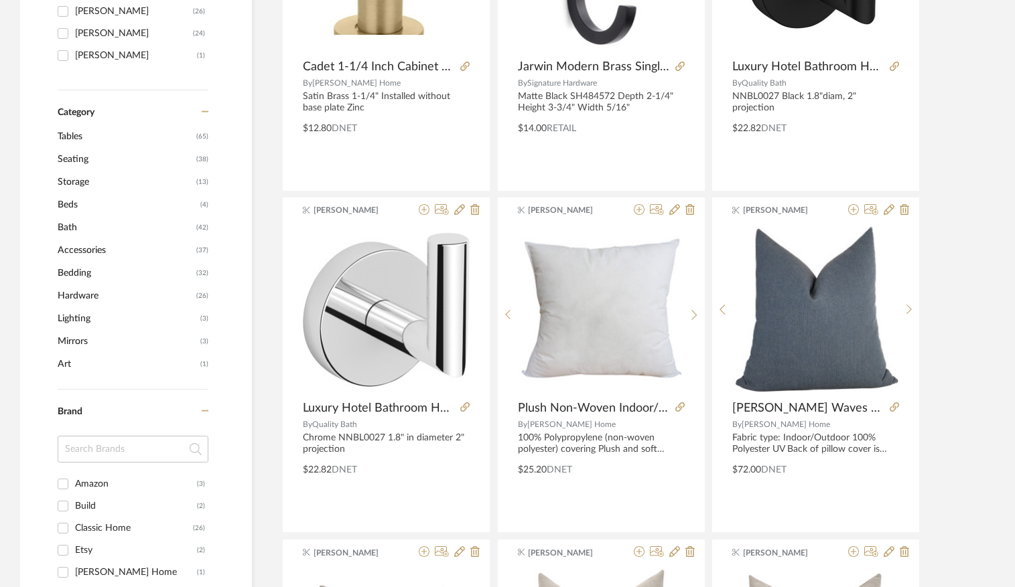
click at [68, 229] on span "Bath" at bounding box center [125, 227] width 135 height 23
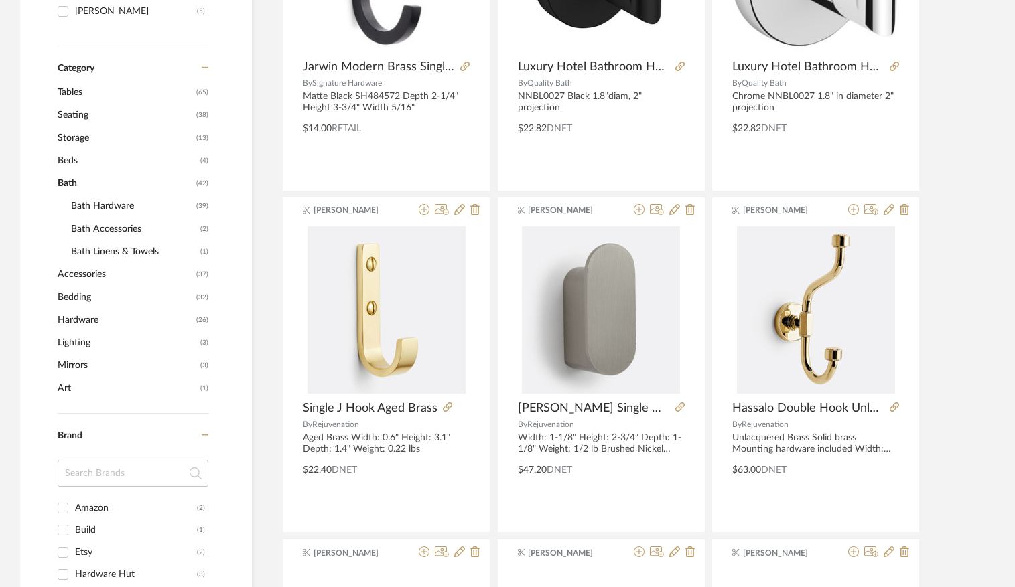
scroll to position [439, 0]
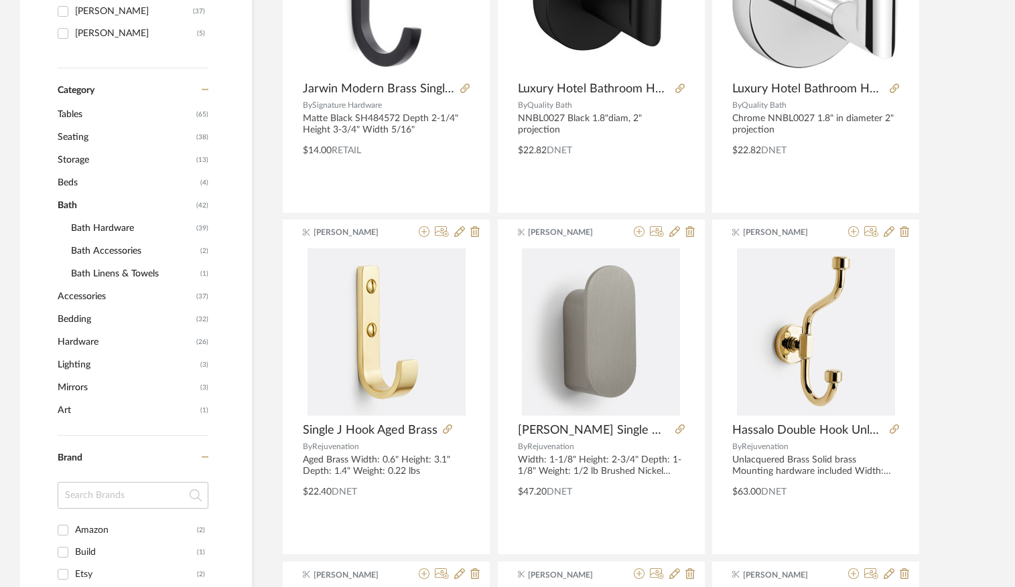
click at [129, 226] on span "Bath Hardware" at bounding box center [132, 228] width 122 height 23
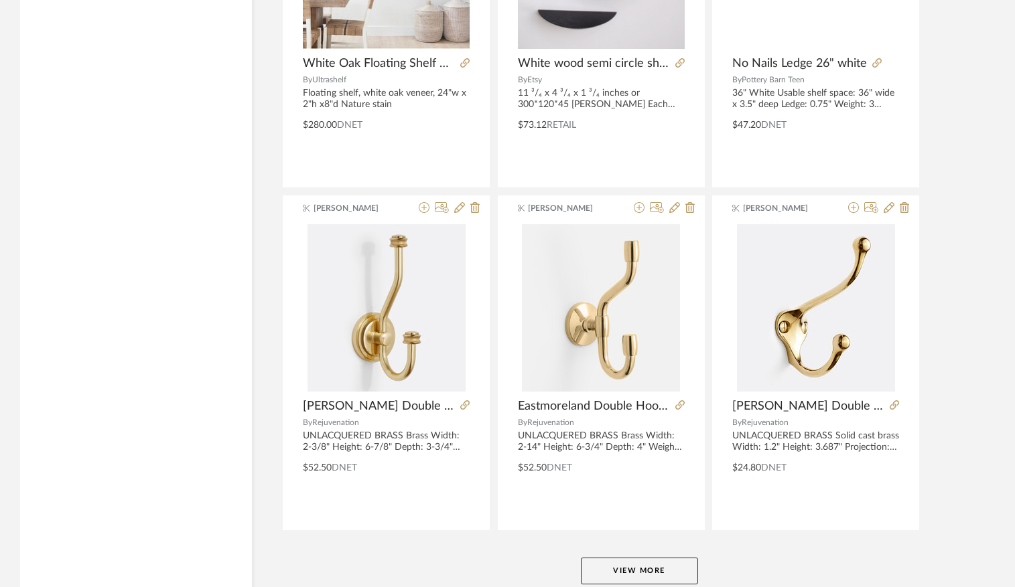
scroll to position [3975, 0]
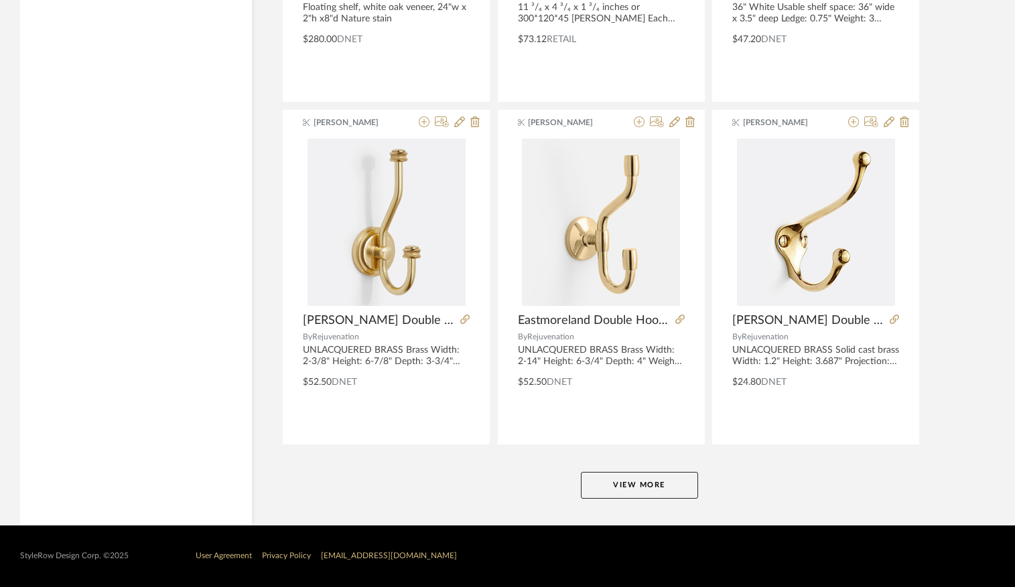
click at [639, 490] on button "View More" at bounding box center [639, 485] width 117 height 27
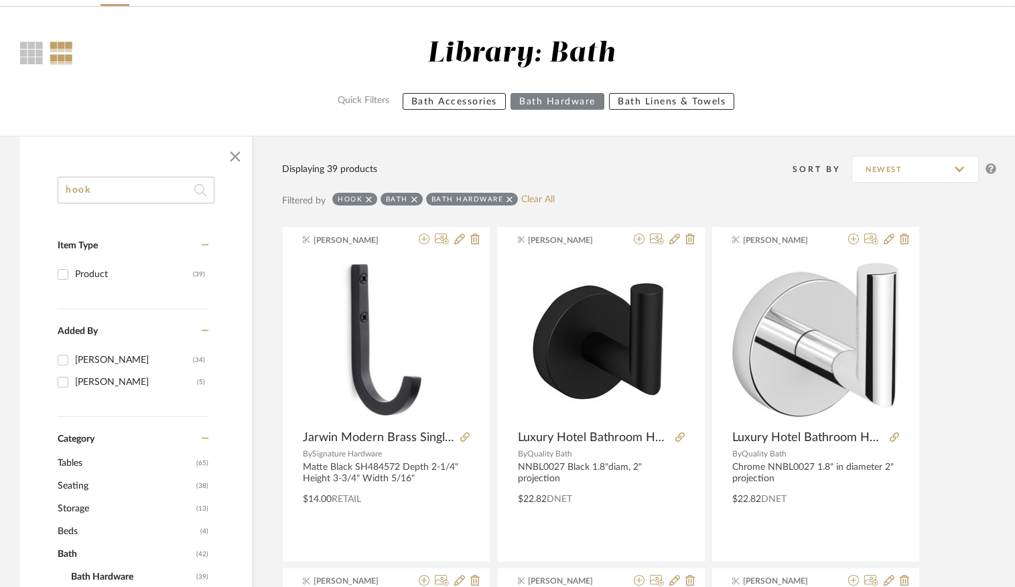
scroll to position [0, 0]
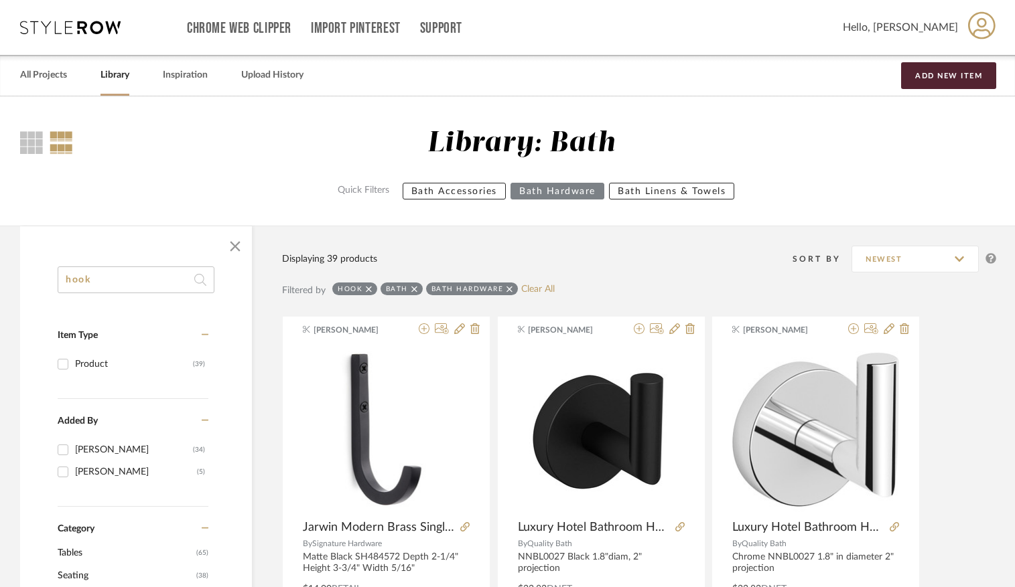
click at [96, 287] on input "hook" at bounding box center [136, 280] width 157 height 27
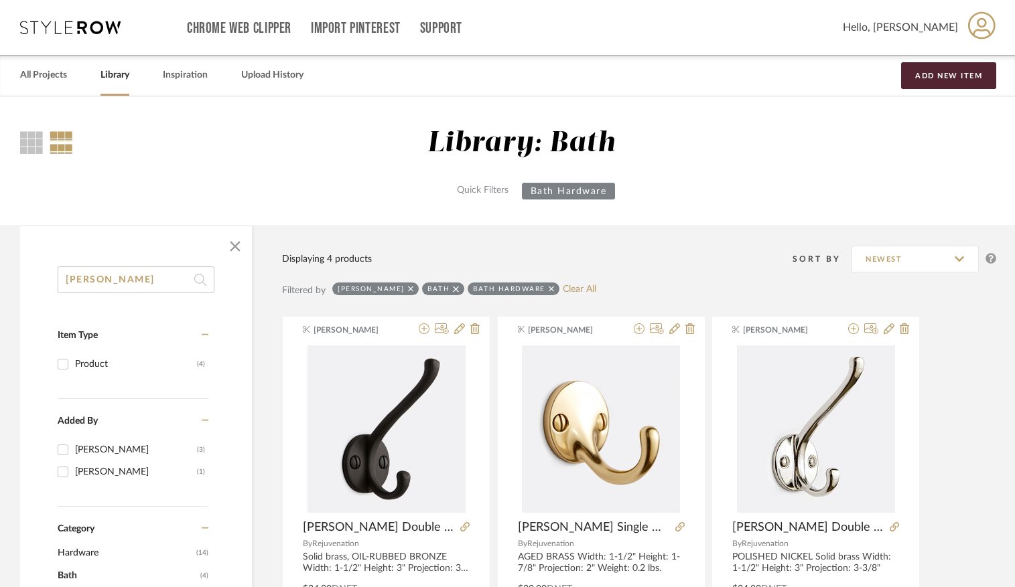
type input "massey"
click at [549, 287] on icon at bounding box center [552, 289] width 6 height 9
click at [453, 291] on icon at bounding box center [456, 289] width 6 height 9
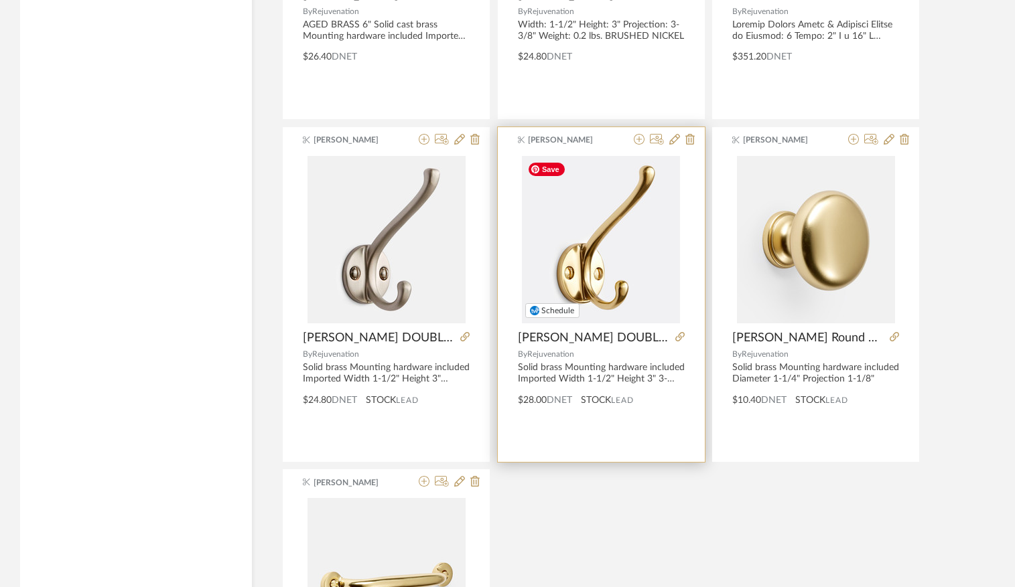
scroll to position [1740, 0]
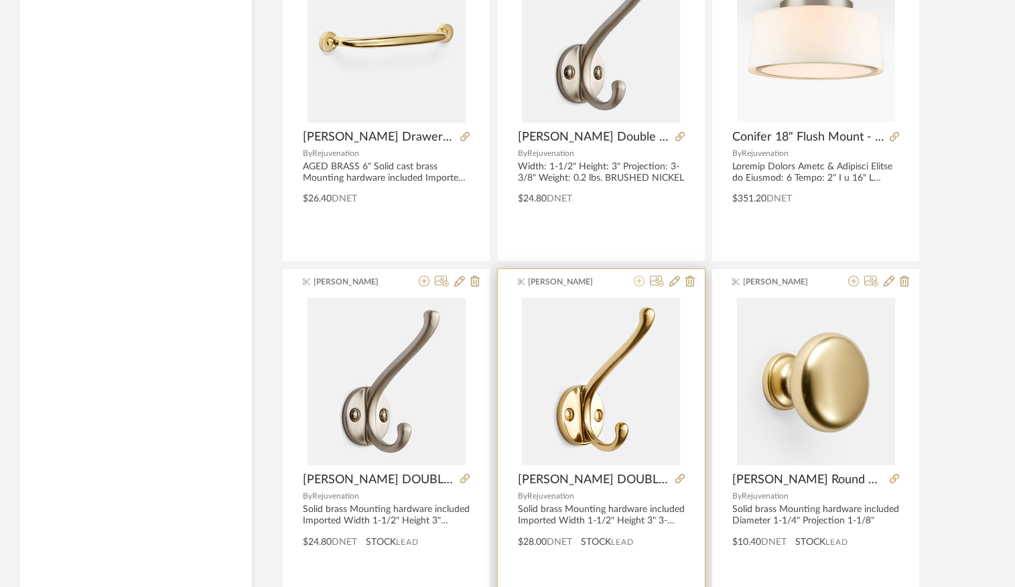
click at [635, 283] on icon at bounding box center [639, 281] width 11 height 11
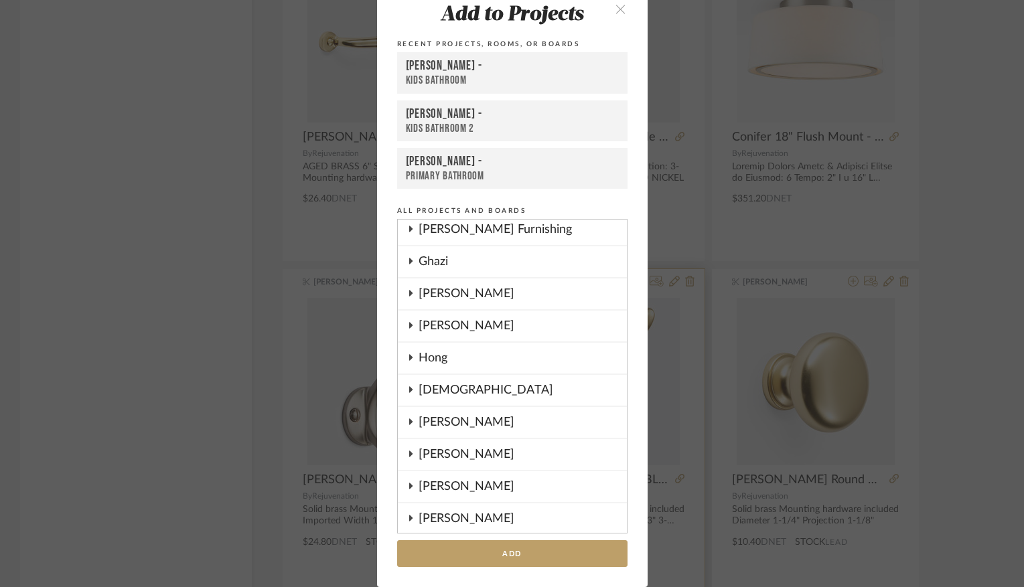
scroll to position [490, 0]
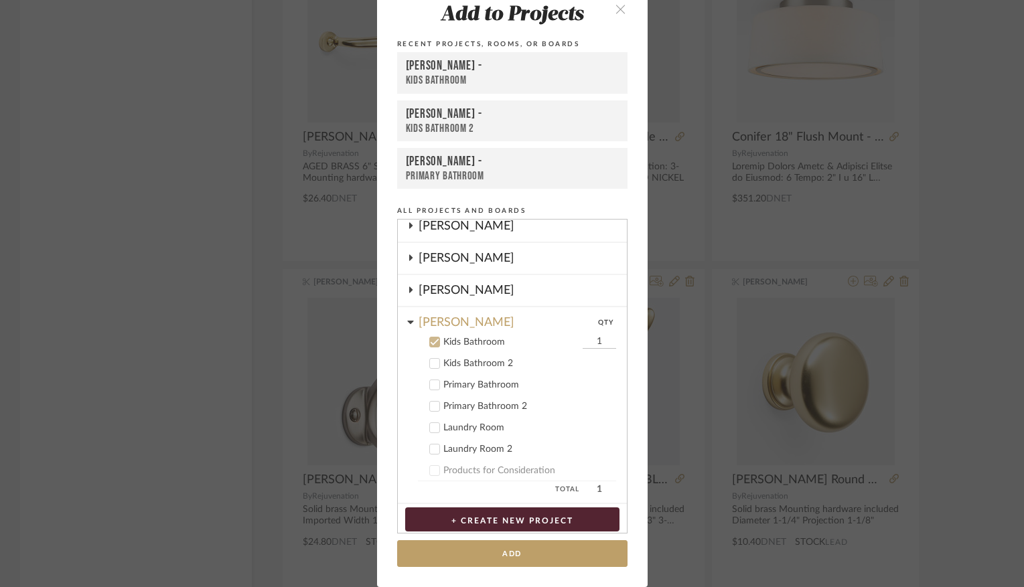
click at [593, 344] on input "1" at bounding box center [599, 342] width 33 height 13
type input "2"
click at [493, 553] on button "Add" at bounding box center [512, 554] width 230 height 27
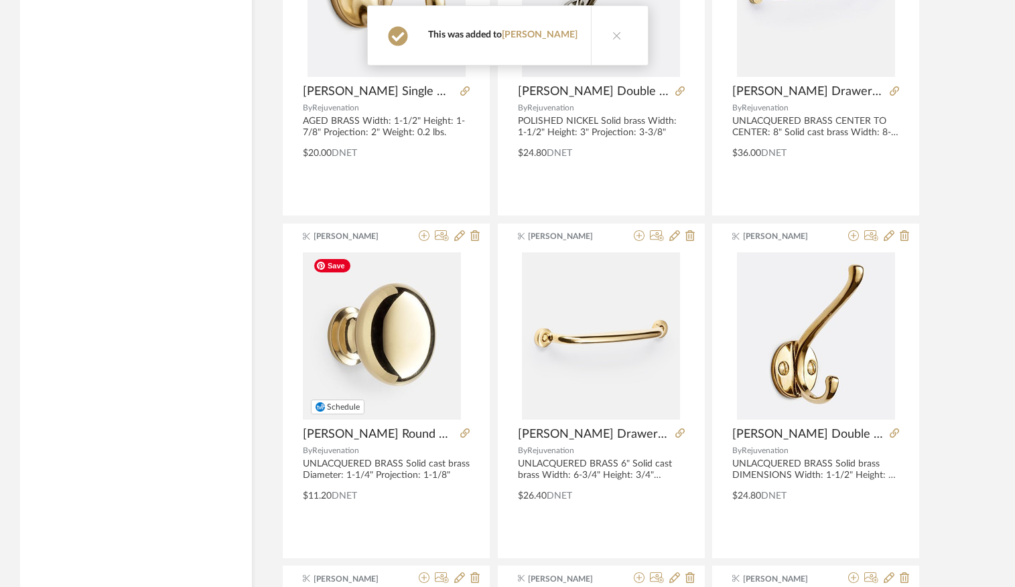
scroll to position [0, 0]
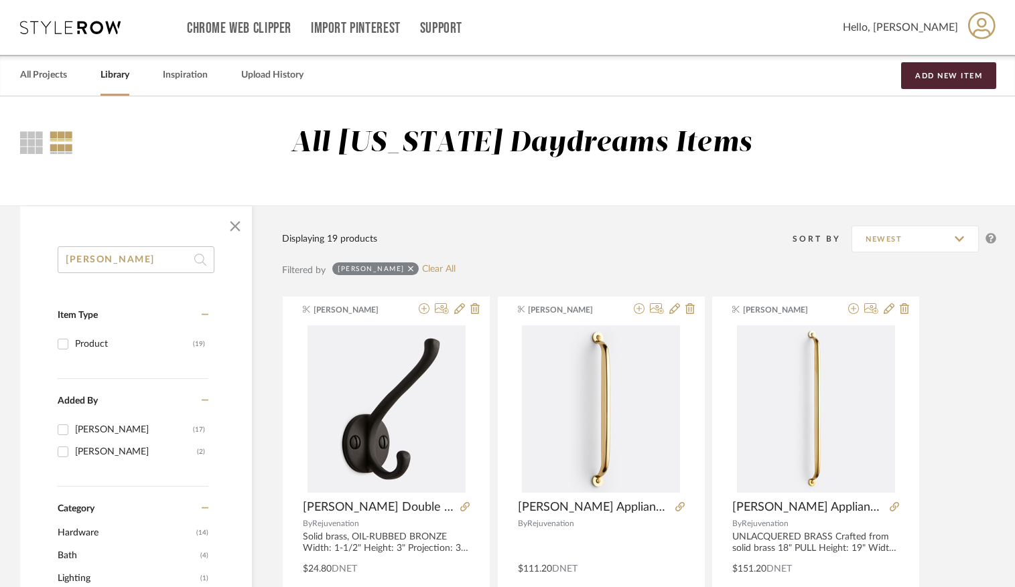
click at [127, 262] on input "massey" at bounding box center [136, 259] width 157 height 27
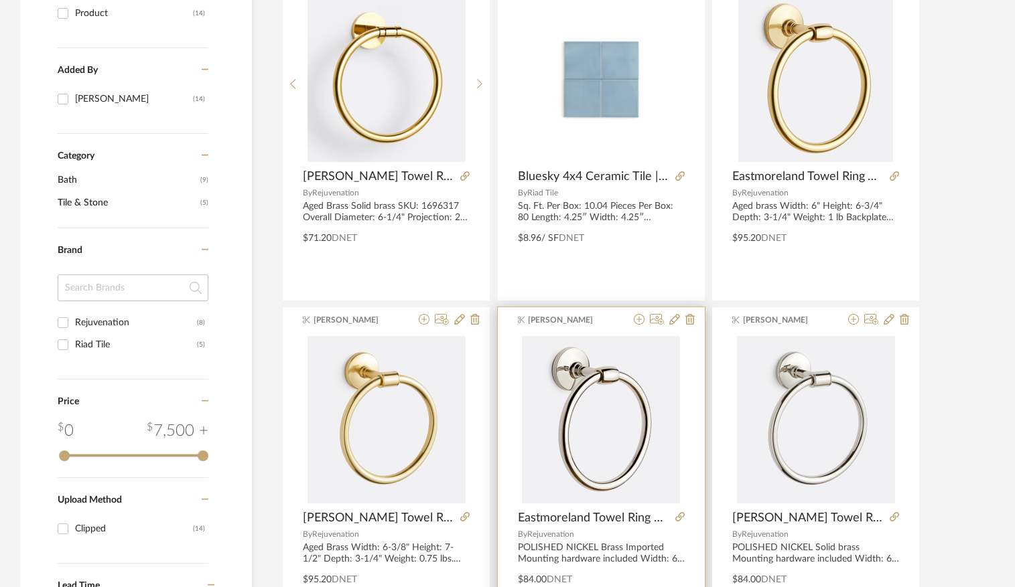
scroll to position [334, 0]
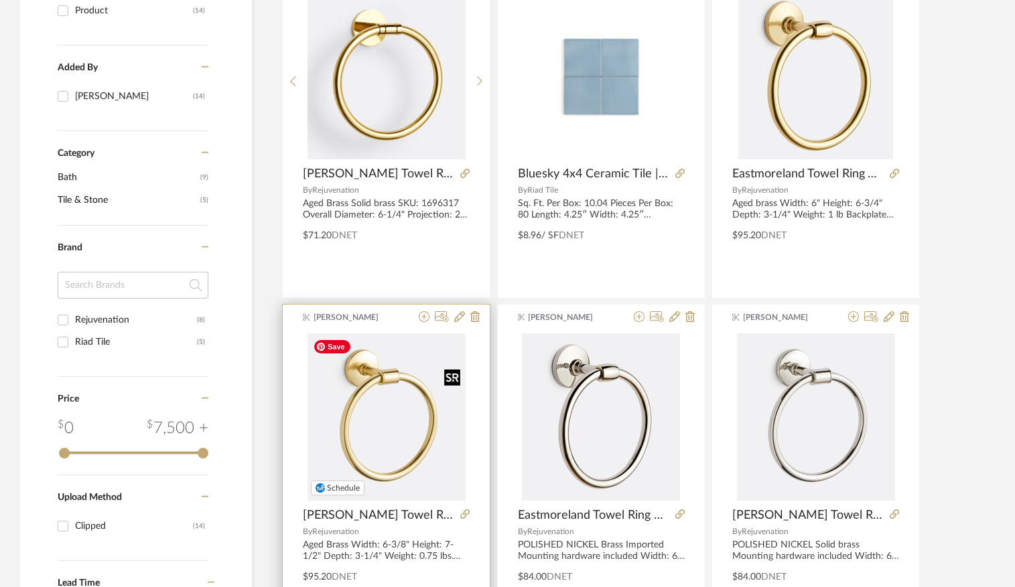
type input "towel ring"
click at [390, 392] on img "0" at bounding box center [386, 417] width 158 height 167
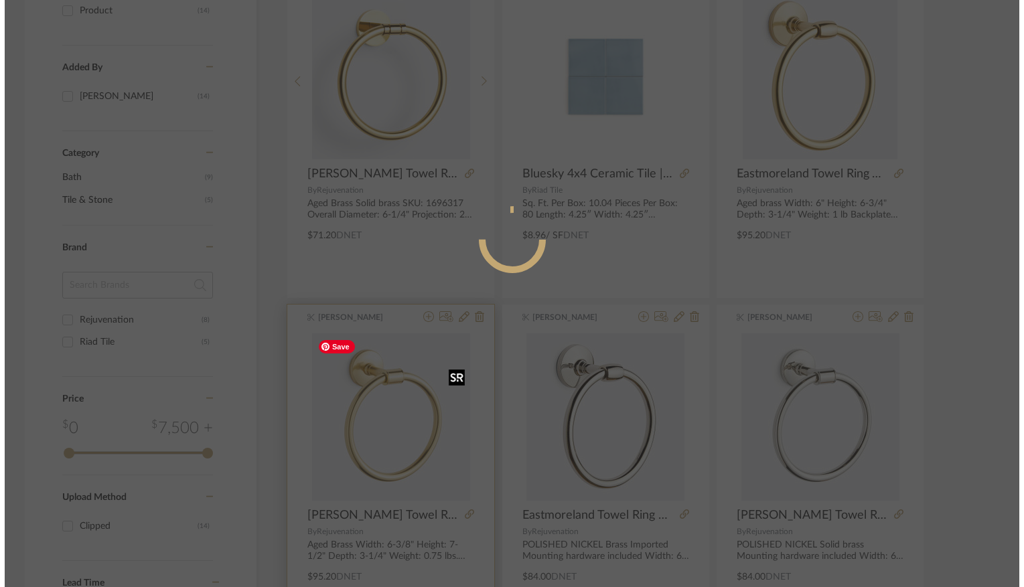
scroll to position [0, 0]
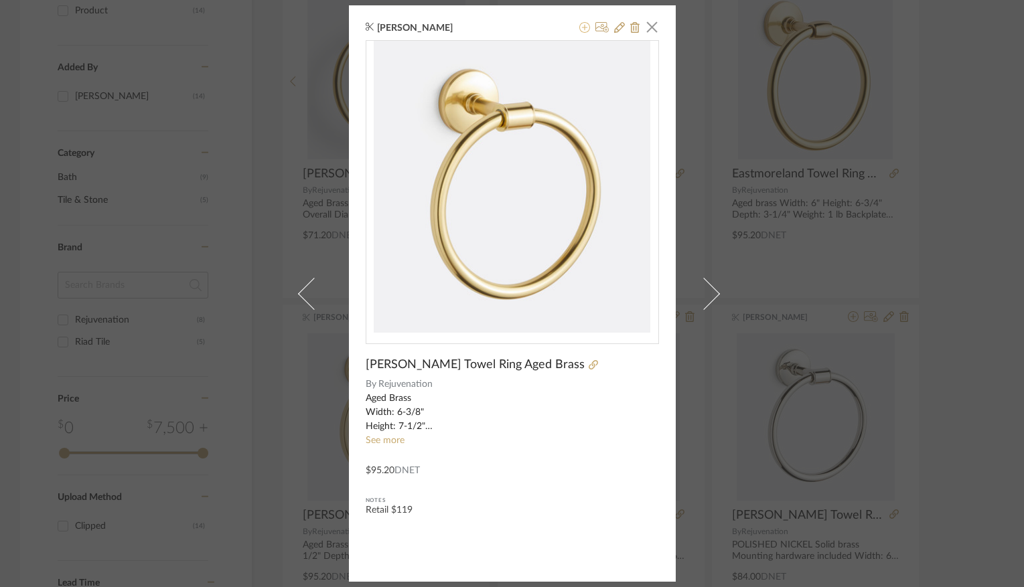
click at [579, 29] on icon at bounding box center [584, 27] width 11 height 11
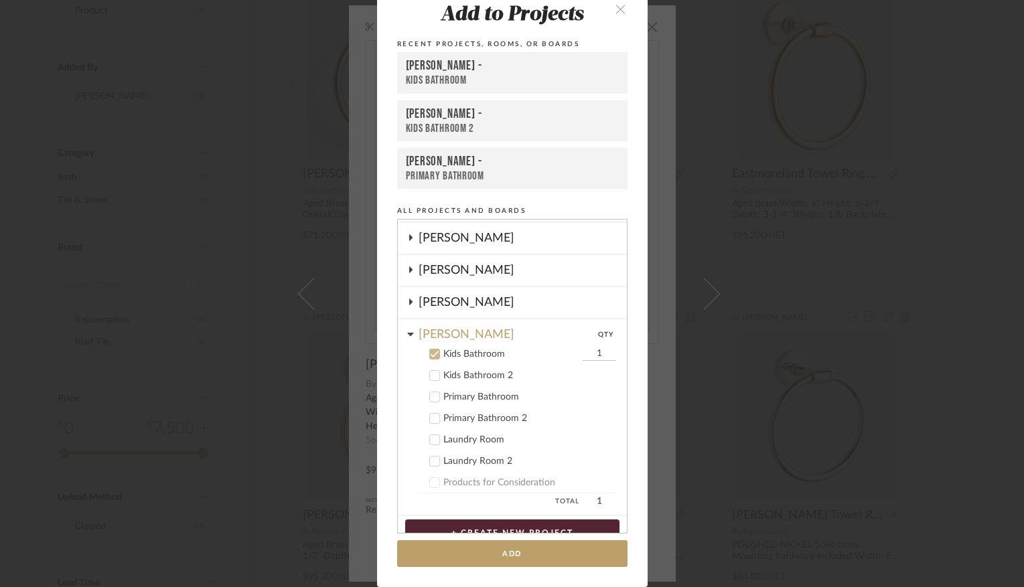
scroll to position [490, 0]
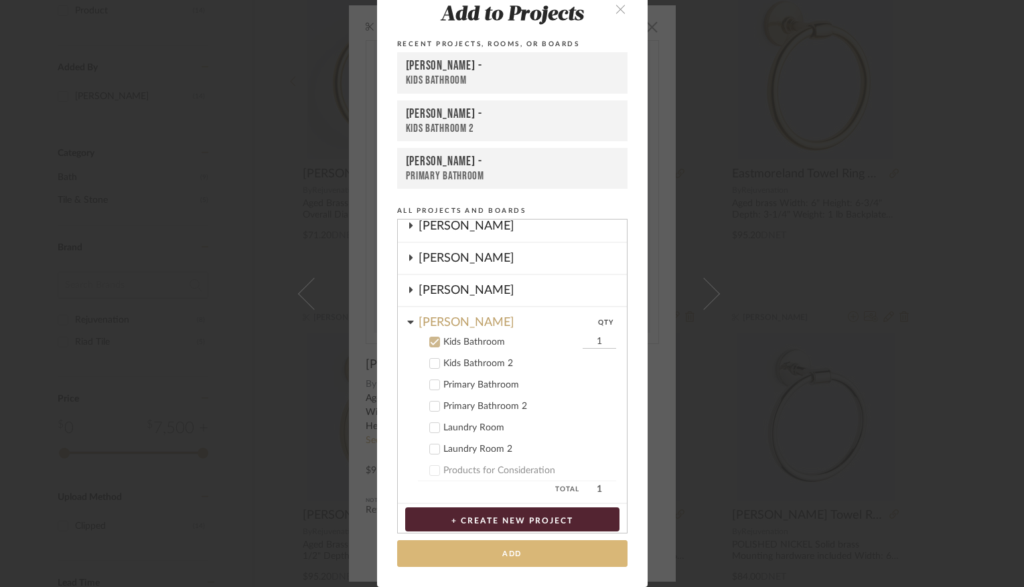
click at [492, 559] on button "Add" at bounding box center [512, 554] width 230 height 27
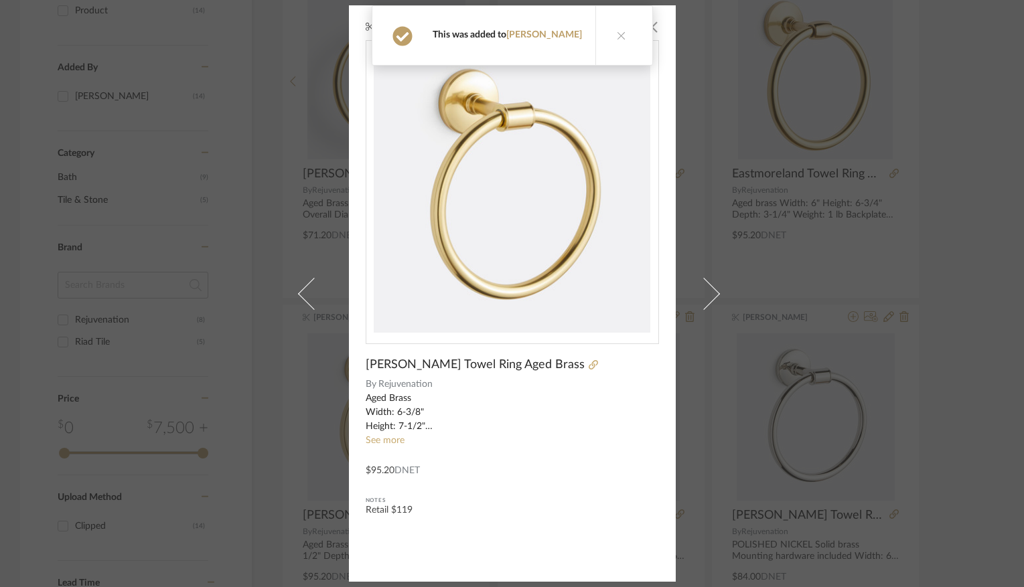
click at [739, 200] on div "Gina Caulkins × Ladd Towel Ring Aged Brass By Rejuvenation Aged Brass Width: 6-…" at bounding box center [512, 293] width 1024 height 587
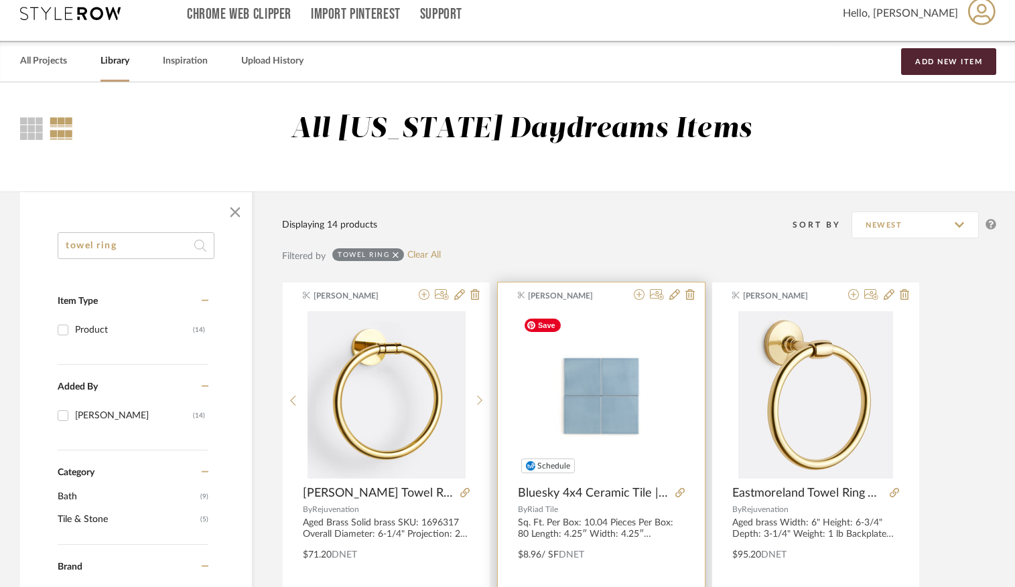
scroll to position [0, 0]
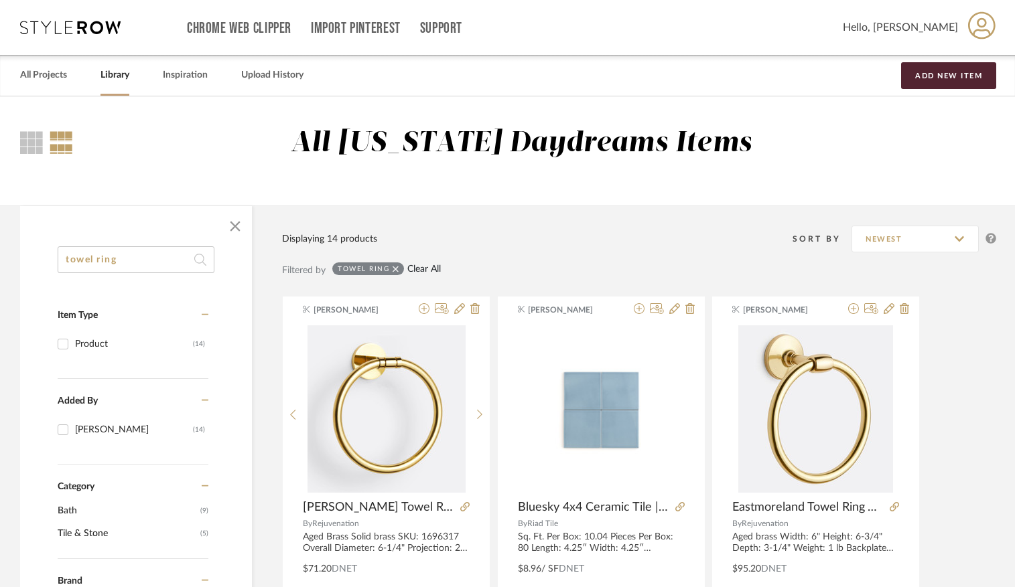
click at [433, 268] on link "Clear All" at bounding box center [423, 269] width 33 height 11
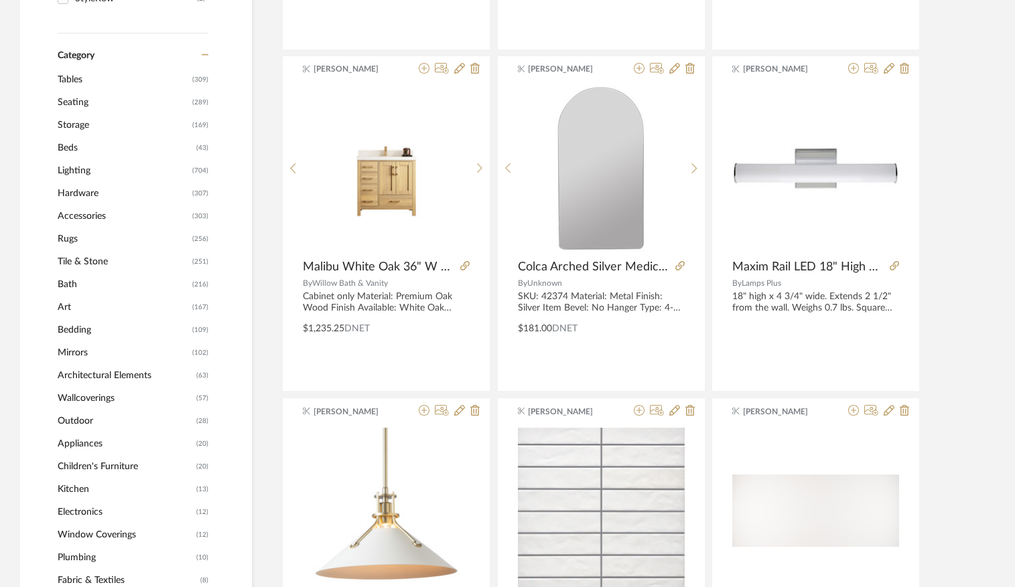
scroll to position [550, 0]
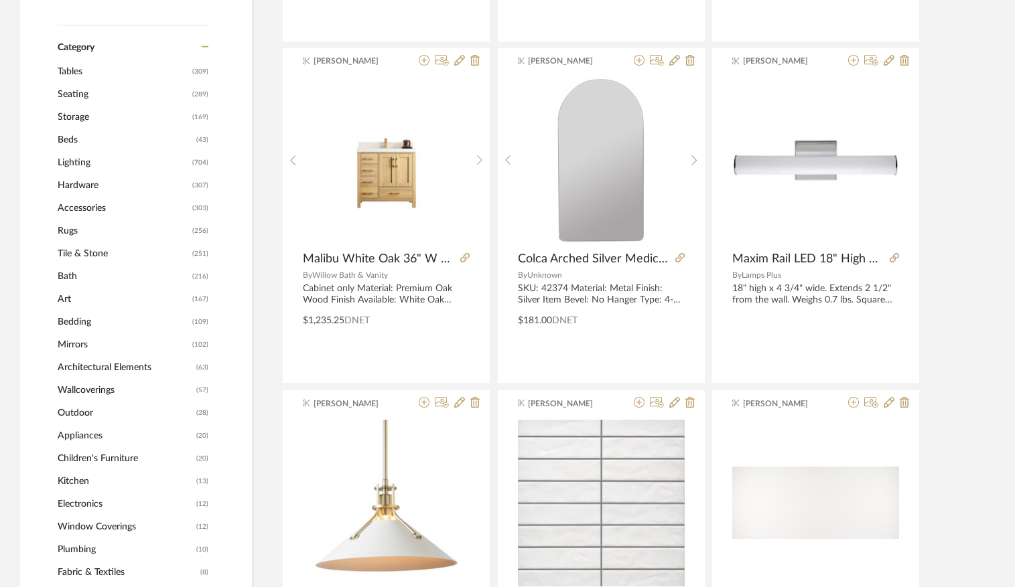
click at [76, 169] on span "Lighting" at bounding box center [123, 162] width 131 height 23
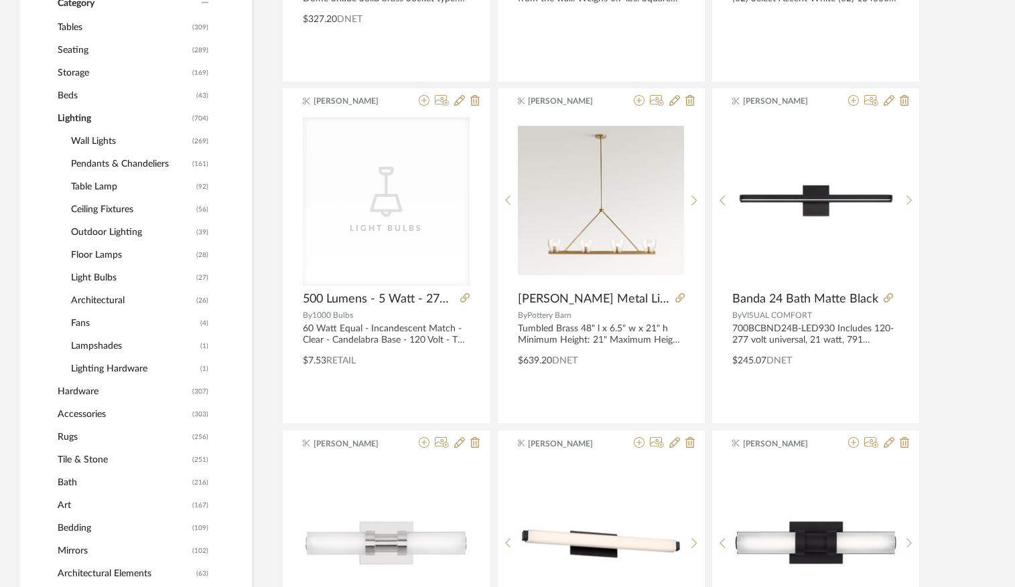
scroll to position [568, 0]
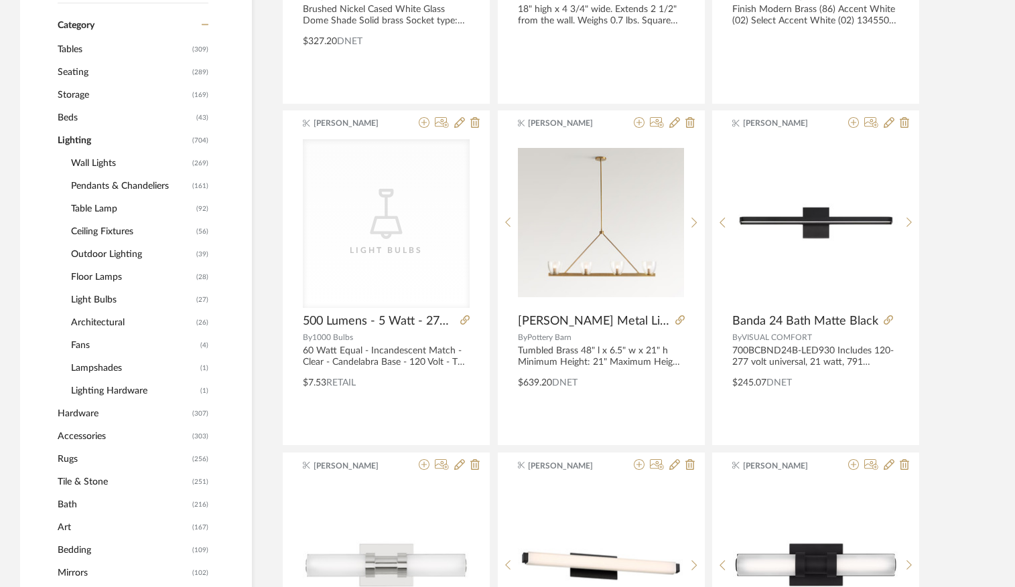
click at [87, 166] on span "Wall Lights" at bounding box center [130, 163] width 118 height 23
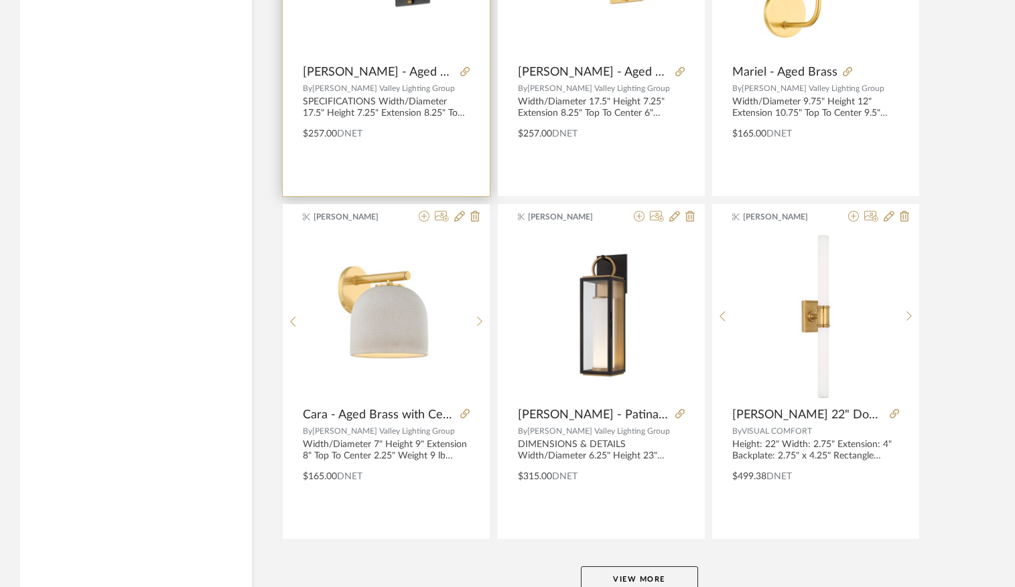
scroll to position [3995, 0]
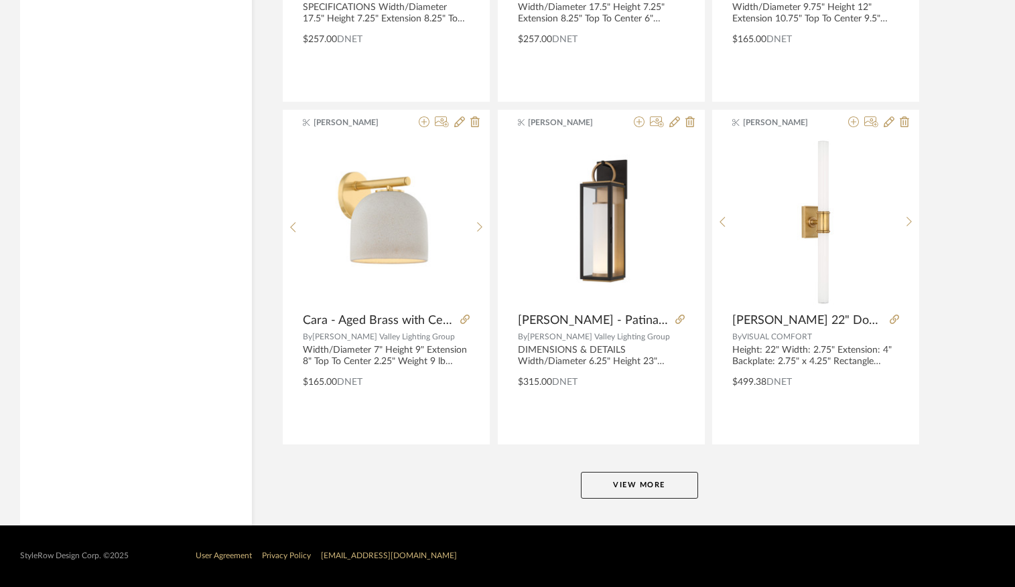
click at [650, 474] on button "View More" at bounding box center [639, 485] width 117 height 27
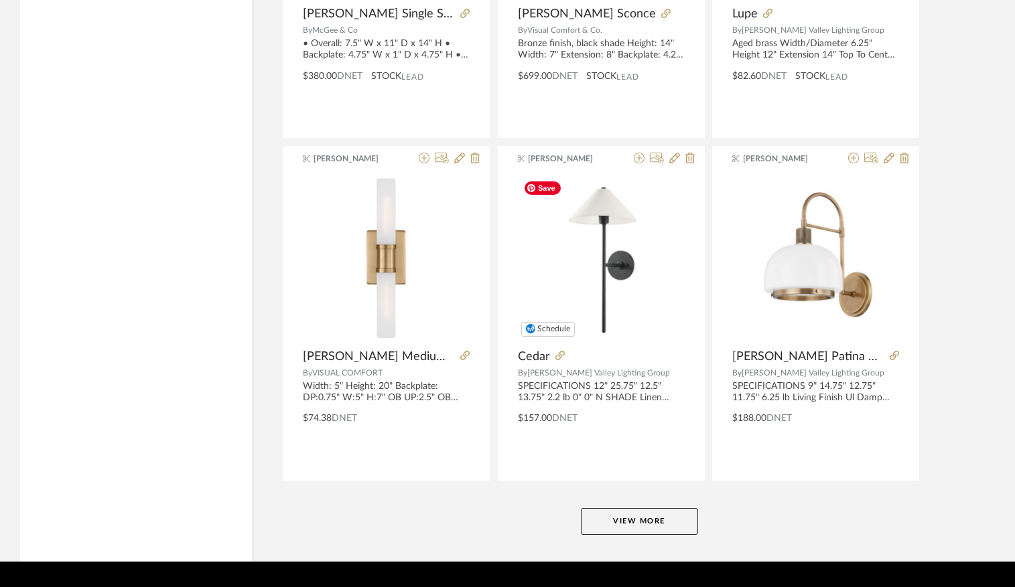
scroll to position [8106, 0]
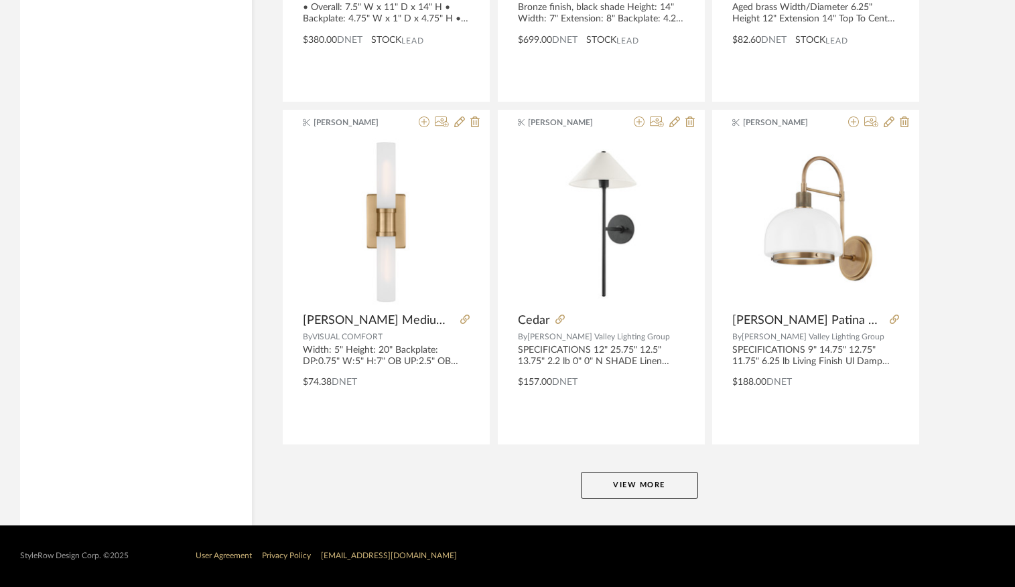
click at [652, 487] on button "View More" at bounding box center [639, 485] width 117 height 27
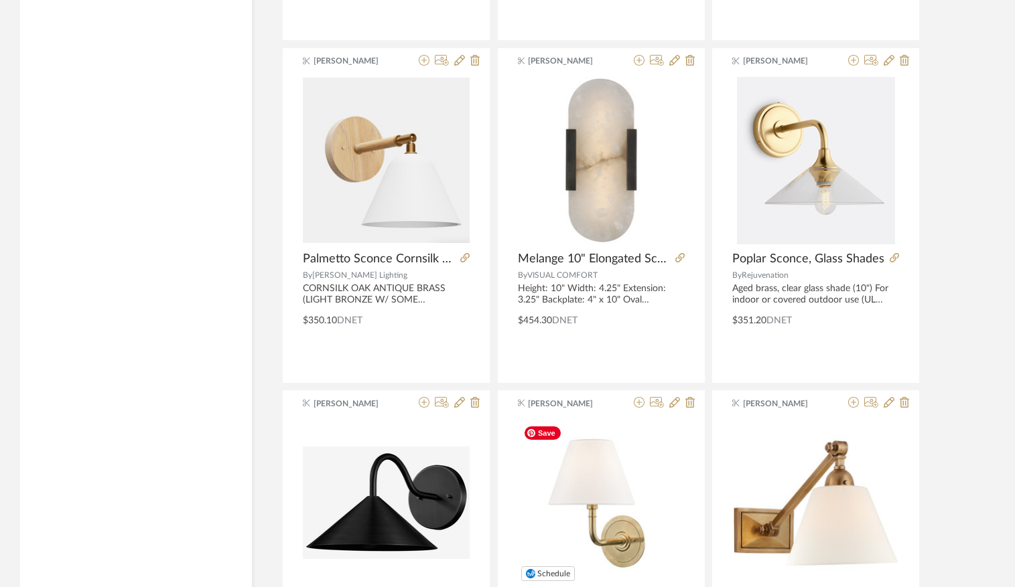
scroll to position [9540, 0]
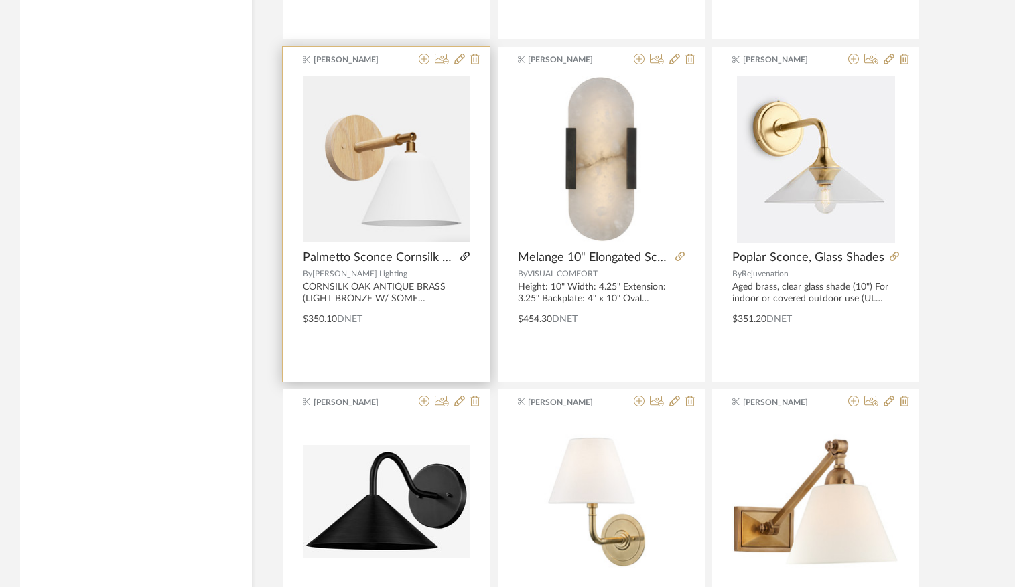
click at [466, 253] on icon at bounding box center [464, 256] width 9 height 9
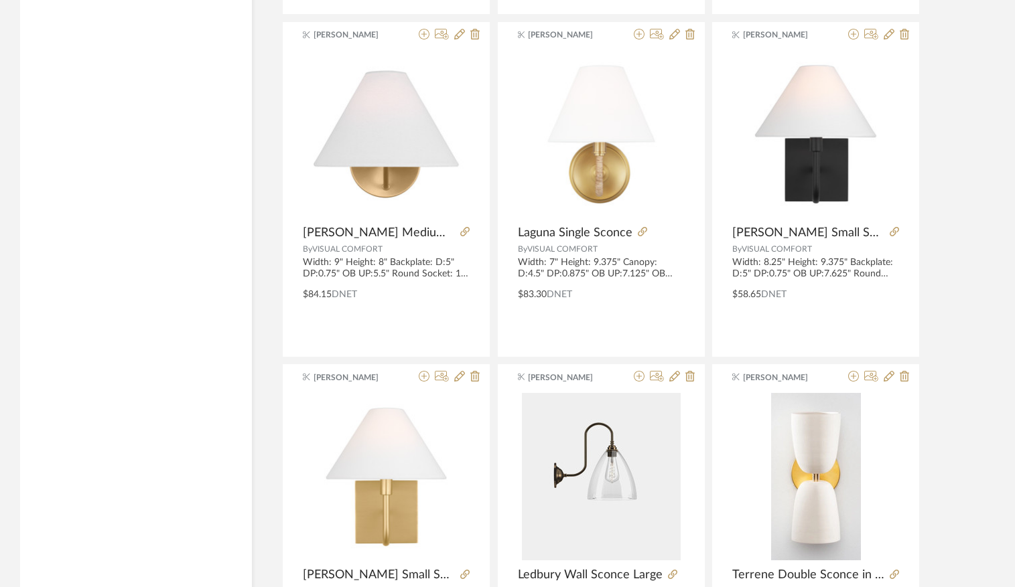
scroll to position [10937, 0]
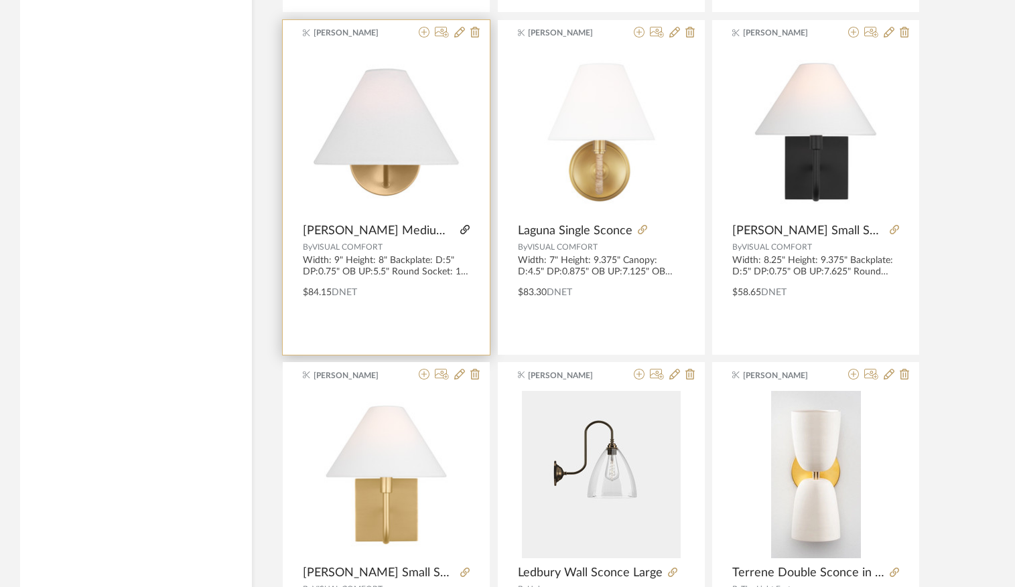
click at [465, 228] on icon at bounding box center [464, 229] width 9 height 9
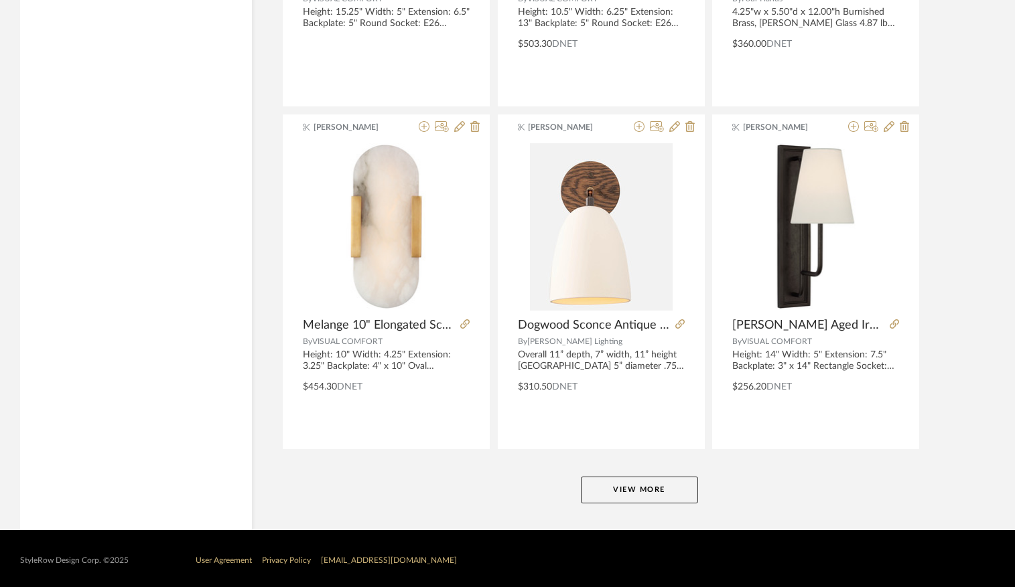
scroll to position [12218, 0]
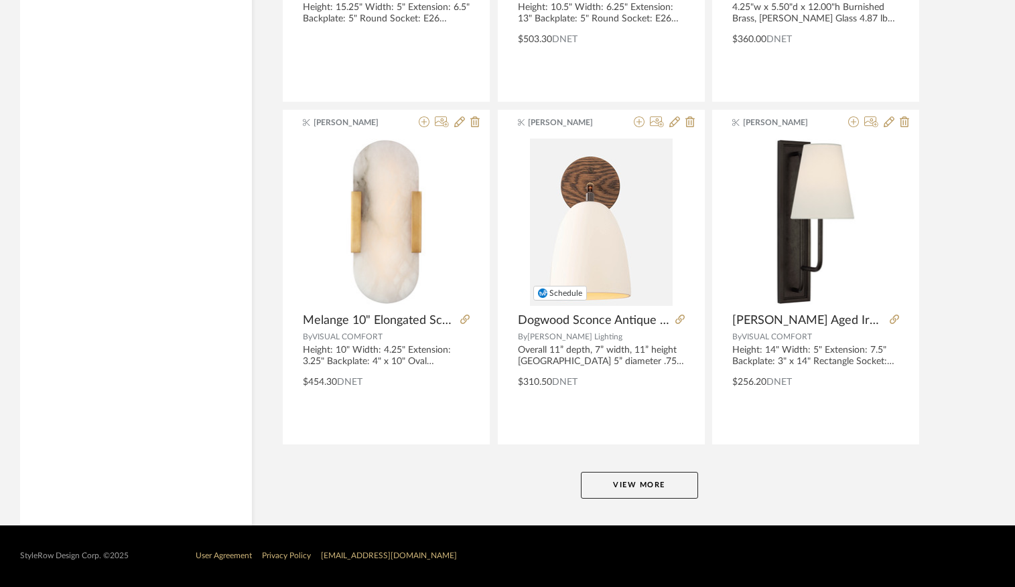
click at [633, 489] on button "View More" at bounding box center [639, 485] width 117 height 27
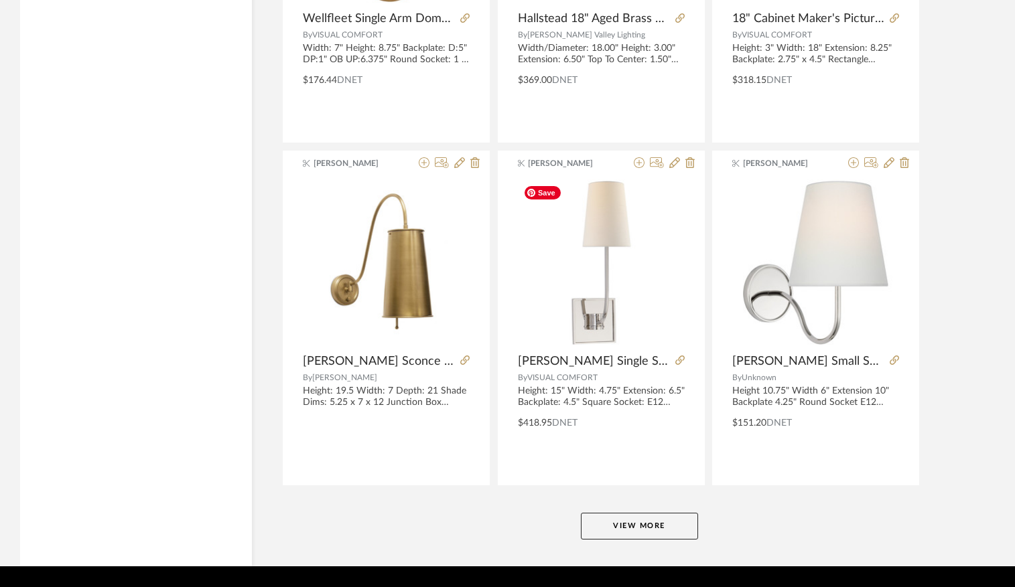
scroll to position [16329, 0]
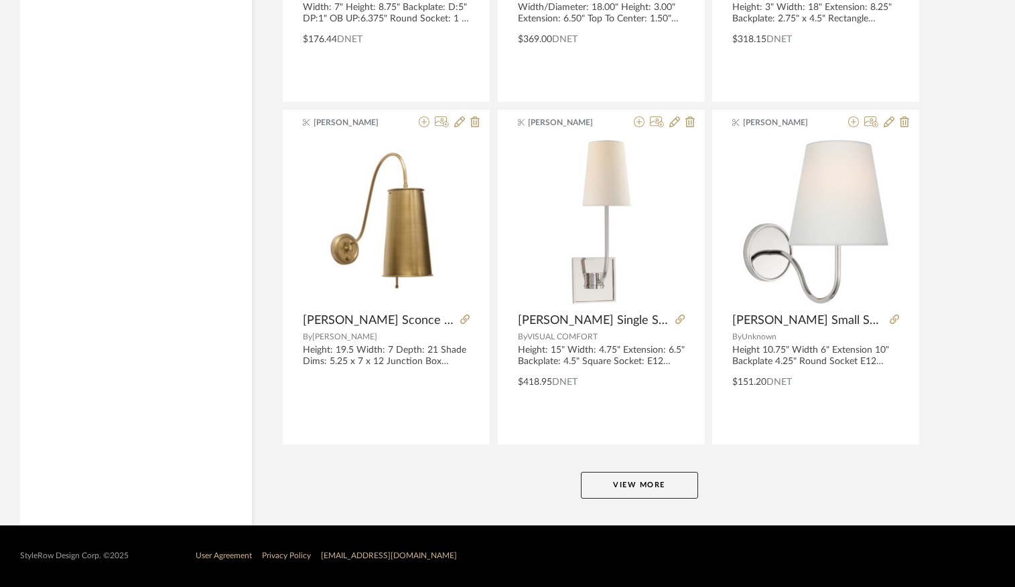
click at [628, 488] on button "View More" at bounding box center [639, 485] width 117 height 27
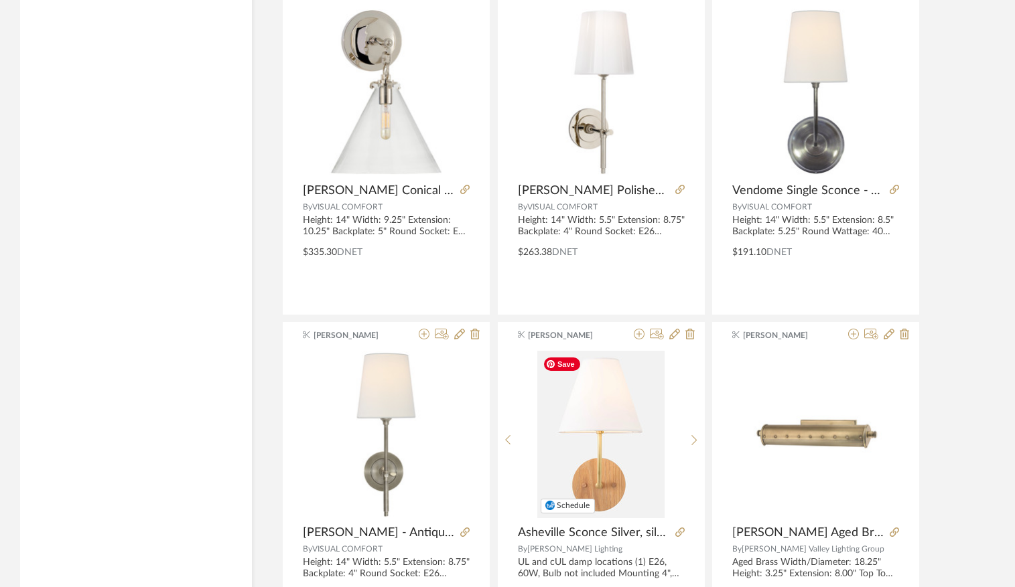
scroll to position [17147, 0]
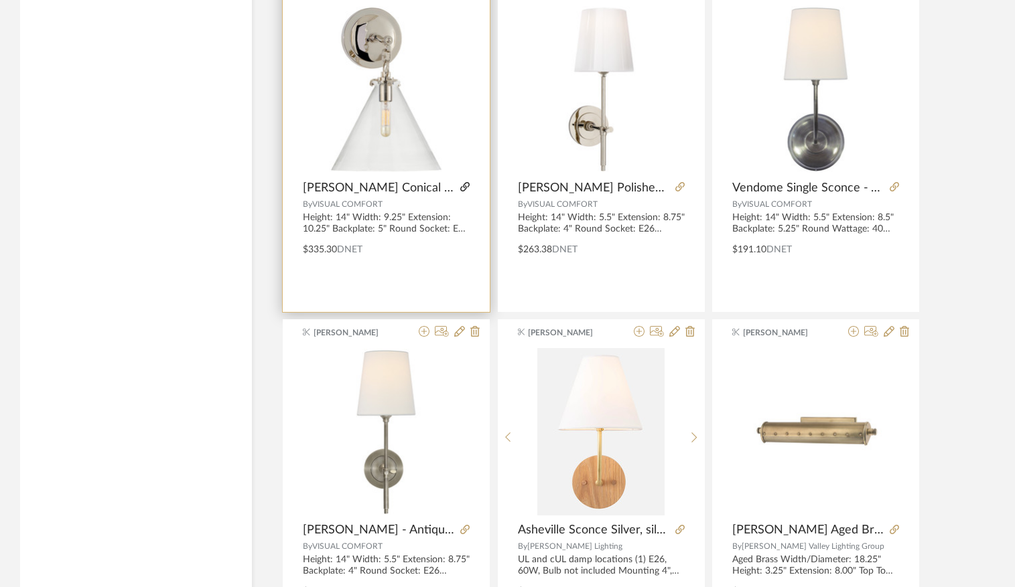
click at [463, 187] on icon at bounding box center [464, 186] width 9 height 9
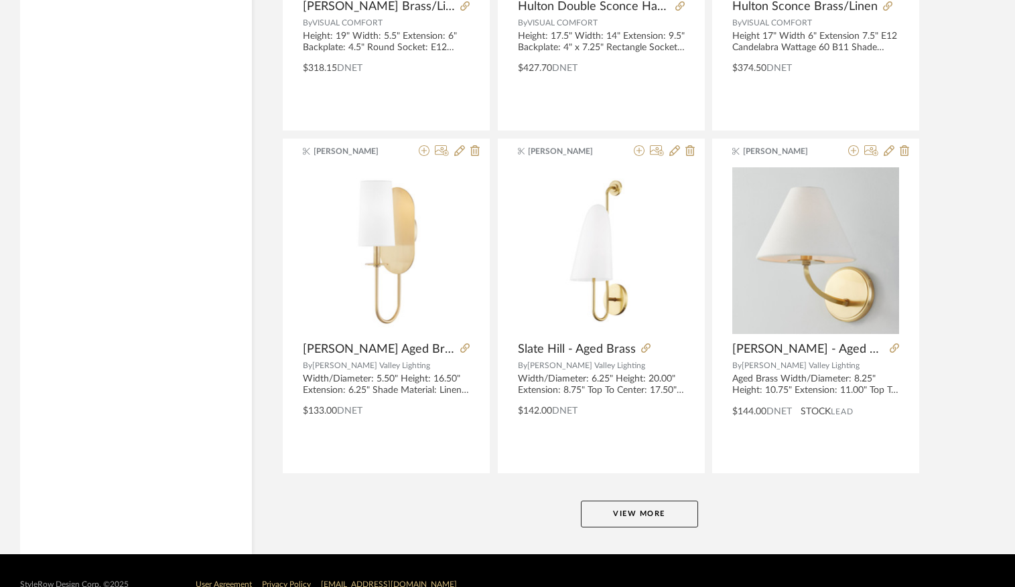
scroll to position [20441, 0]
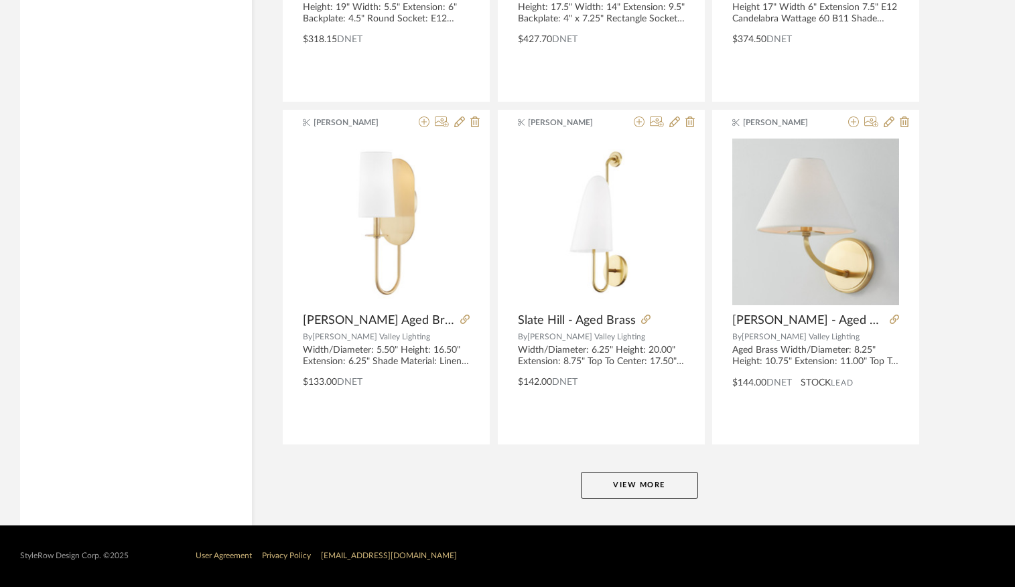
click at [649, 482] on button "View More" at bounding box center [639, 485] width 117 height 27
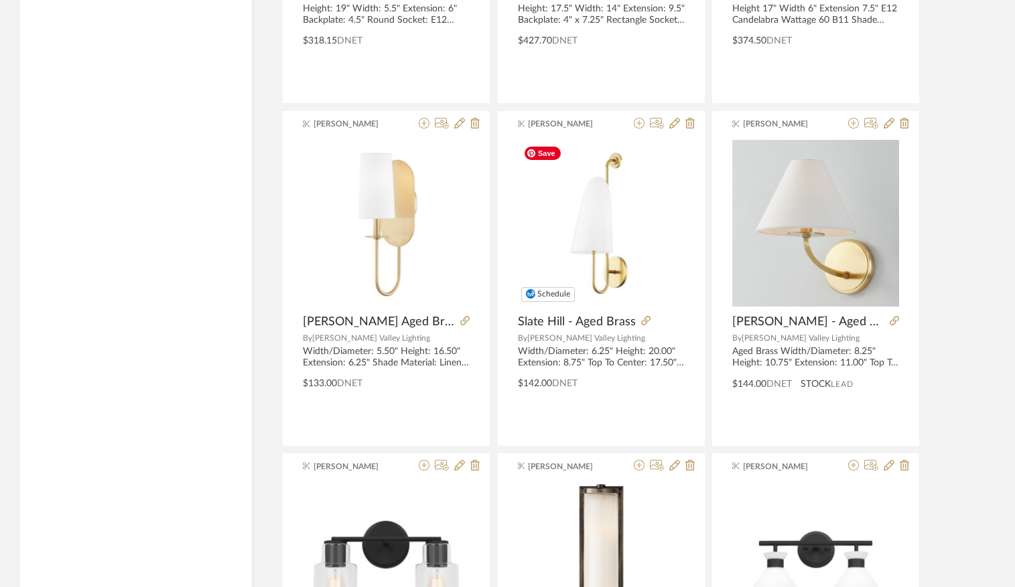
scroll to position [20416, 0]
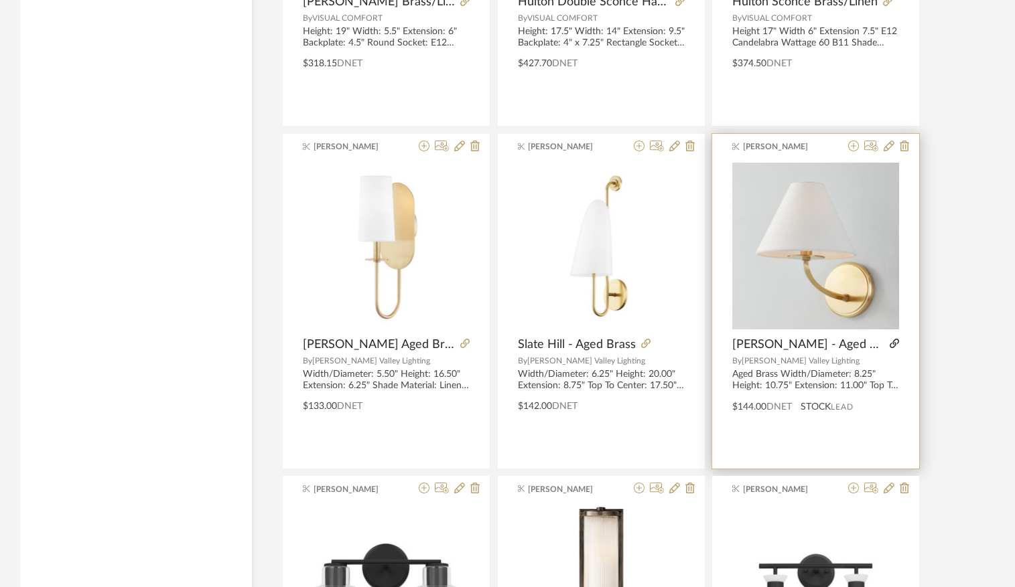
click at [890, 344] on icon at bounding box center [894, 343] width 9 height 9
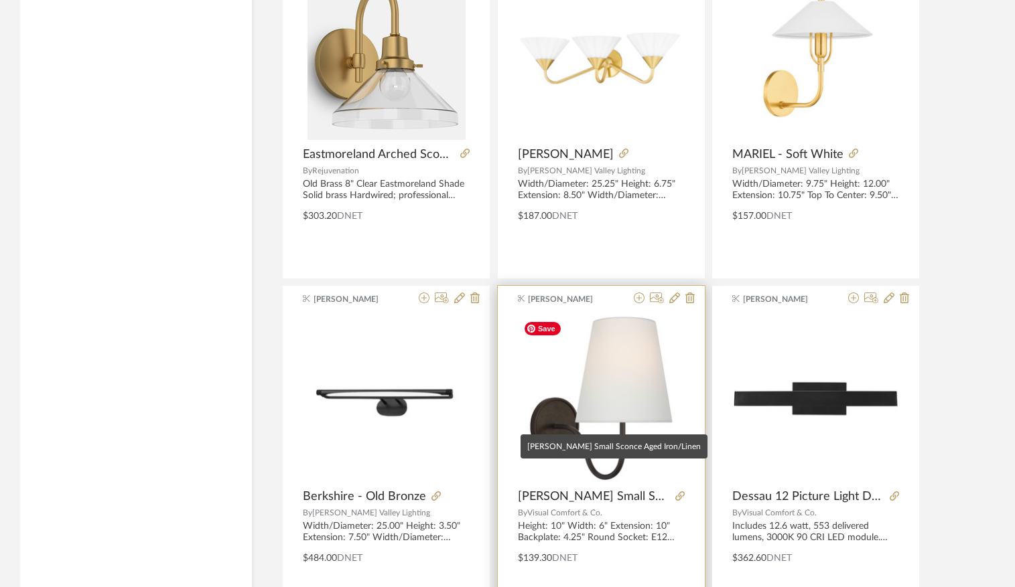
scroll to position [18626, 0]
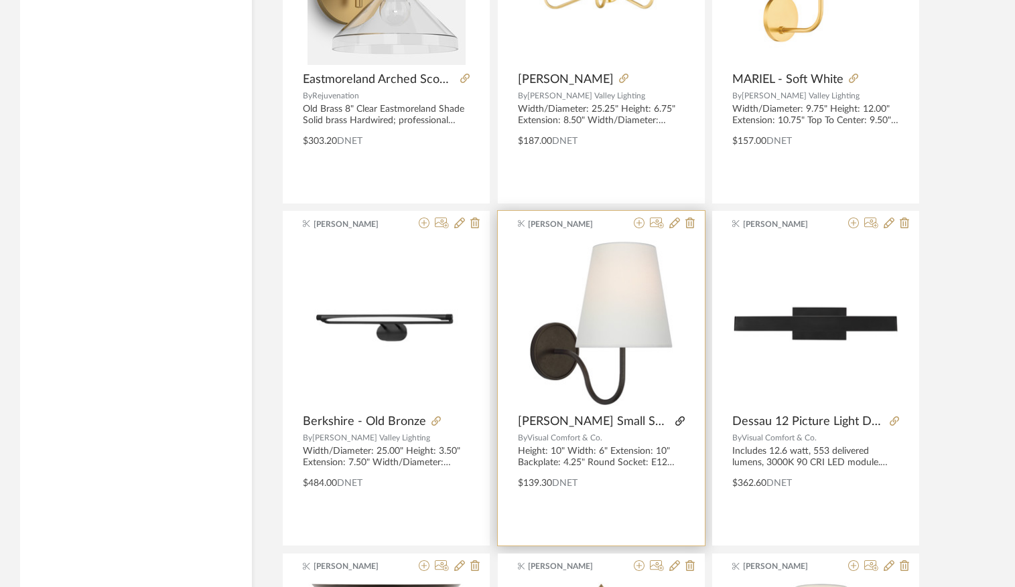
click at [679, 420] on icon at bounding box center [679, 421] width 9 height 9
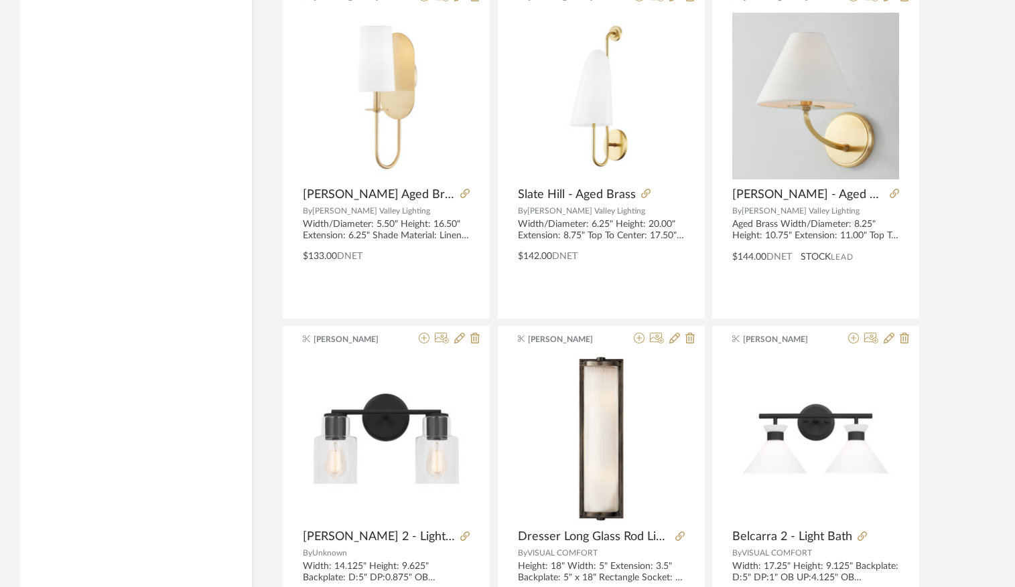
scroll to position [20450, 0]
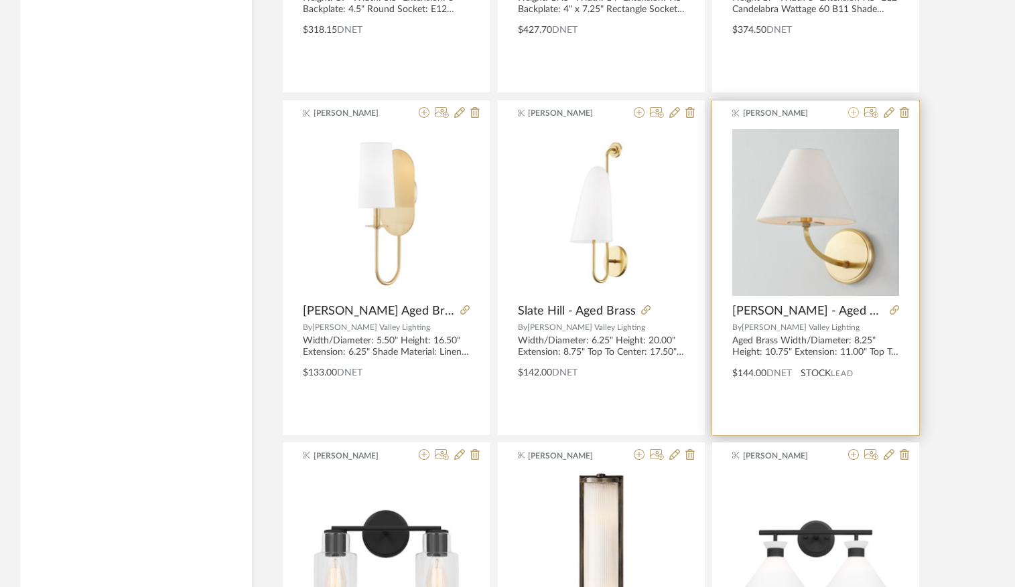
click at [853, 113] on icon at bounding box center [853, 112] width 11 height 11
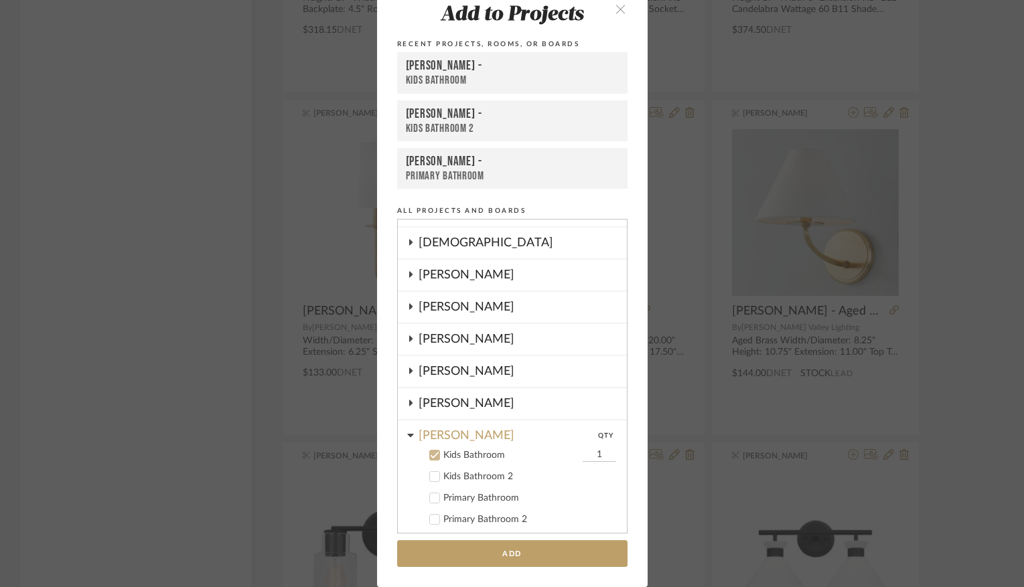
scroll to position [490, 0]
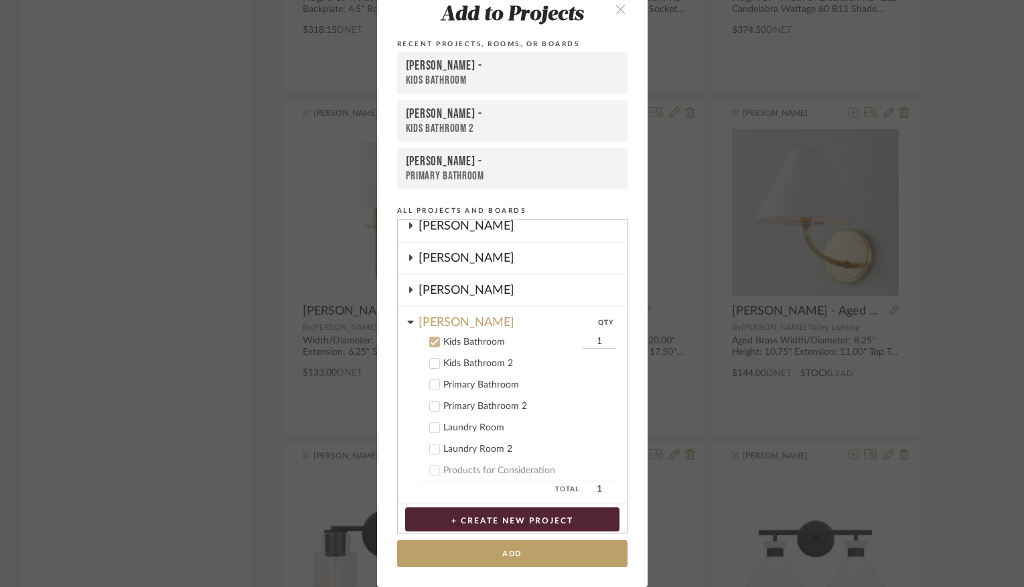
click at [478, 342] on div "Kids Bathroom" at bounding box center [511, 342] width 136 height 11
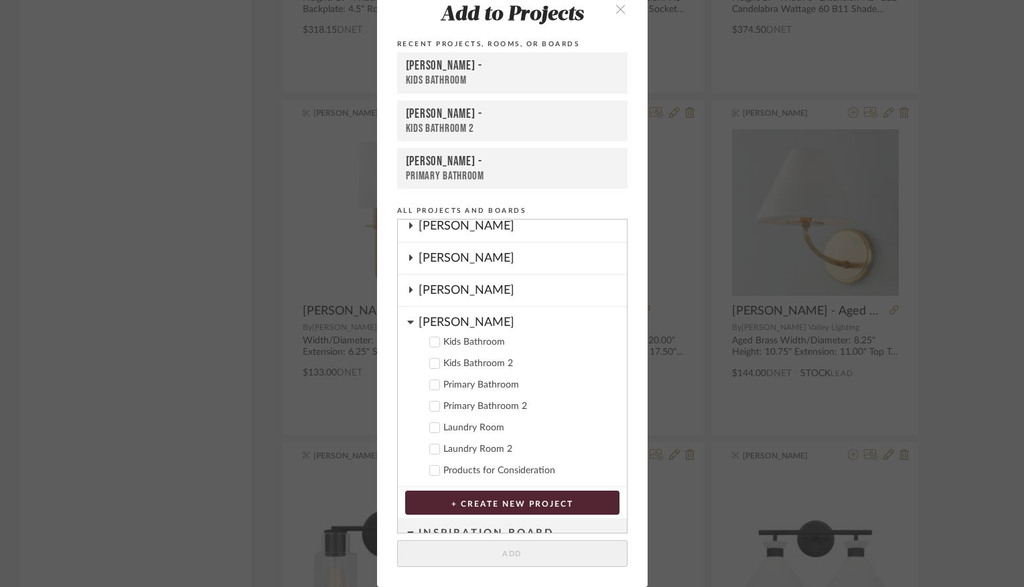
click at [482, 386] on div "Primary Bathroom" at bounding box center [529, 385] width 173 height 11
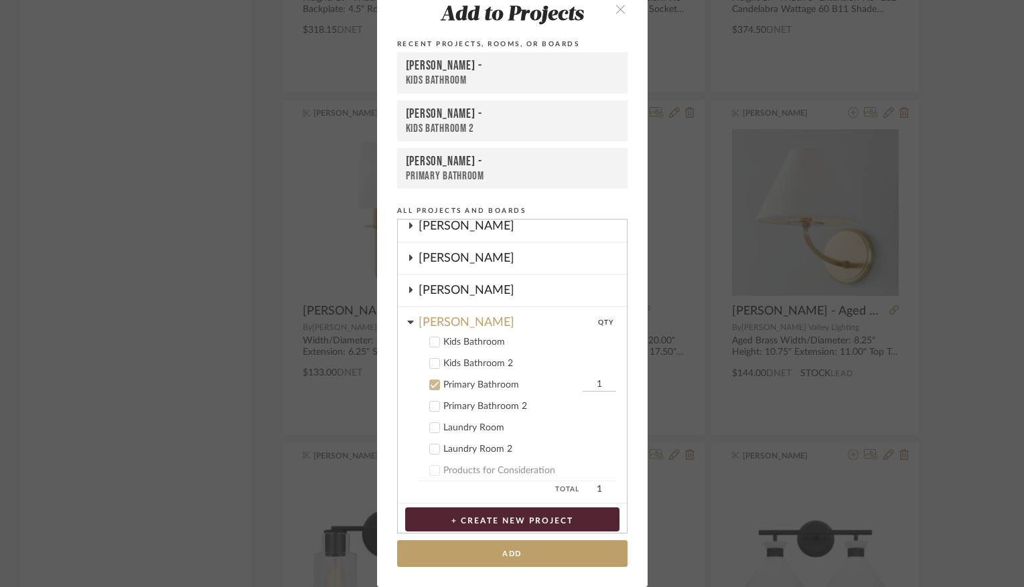
click at [596, 376] on cdk-nested-tree-node "Primary Bathroom 1" at bounding box center [507, 384] width 218 height 21
click at [595, 383] on input "1" at bounding box center [599, 384] width 33 height 13
type input "3"
click at [628, 461] on add-to "Add to Projects Recent Projects, Rooms, or Boards Thomas - Kids Bathroom Thomas…" at bounding box center [512, 285] width 271 height 605
click at [504, 560] on button "Add" at bounding box center [512, 554] width 230 height 27
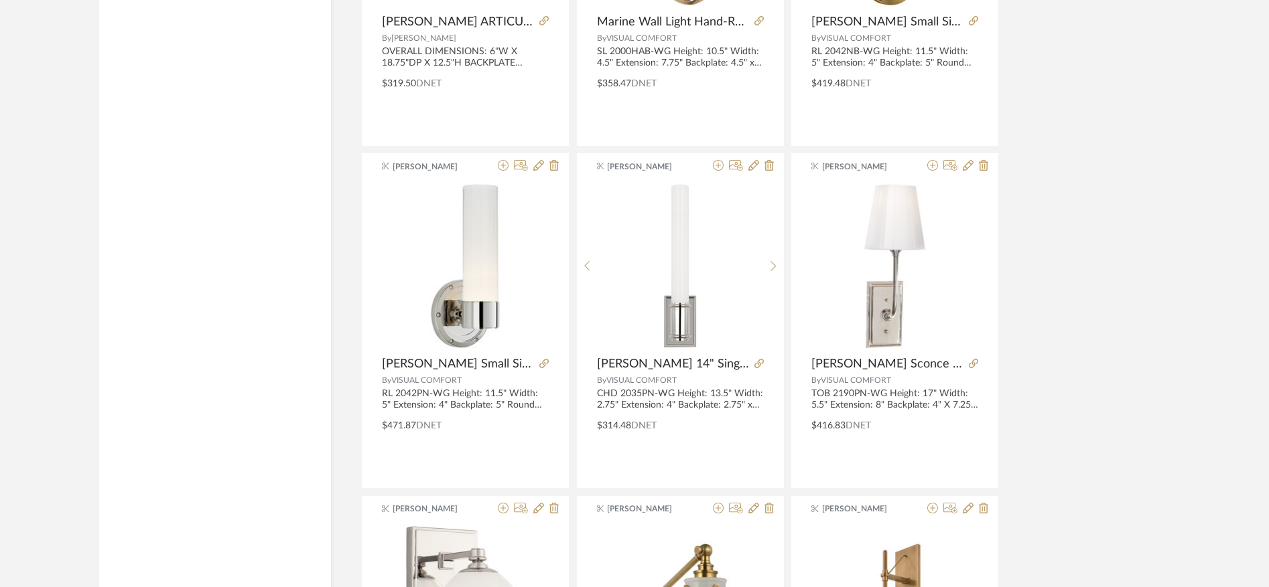
scroll to position [0, 0]
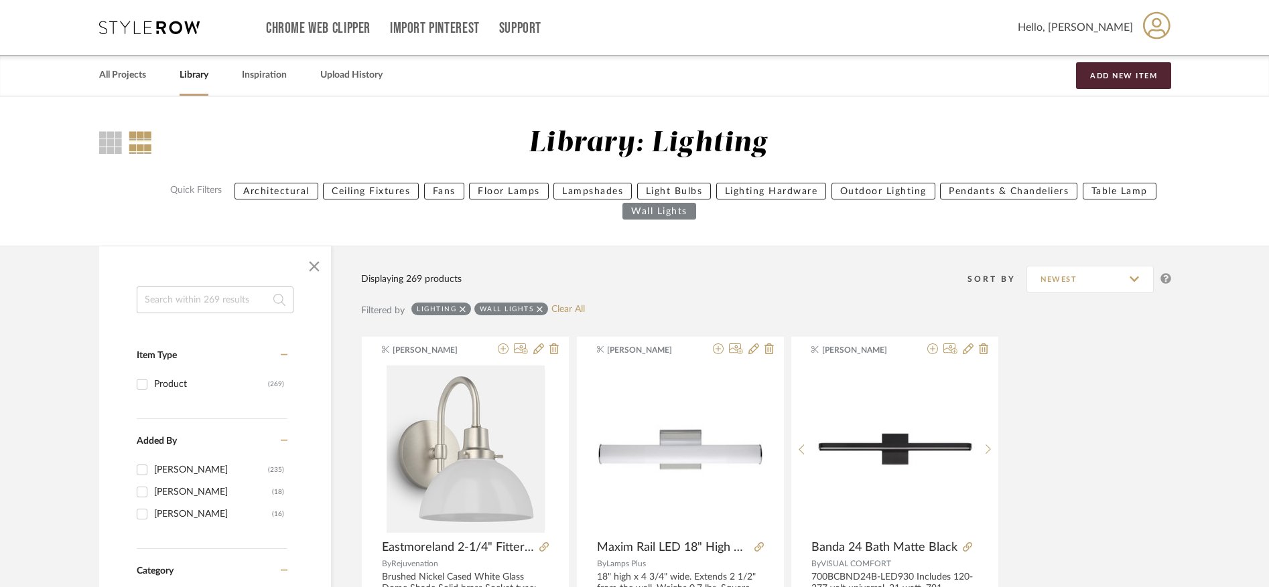
click at [209, 302] on input at bounding box center [215, 300] width 157 height 27
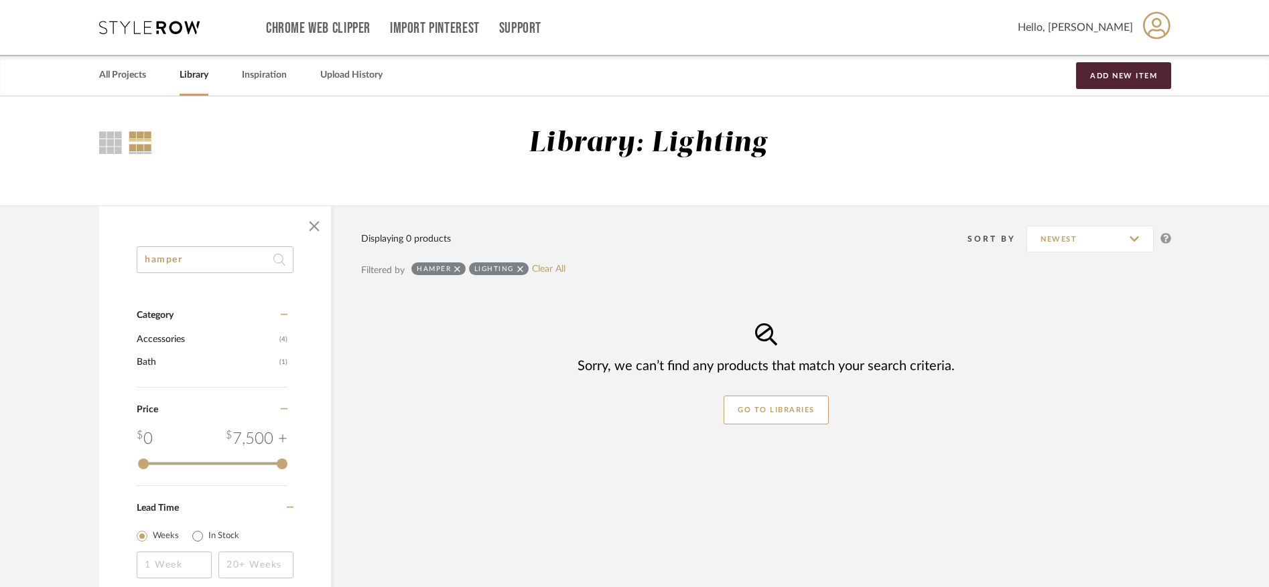
type input "hamper"
click at [518, 269] on icon at bounding box center [520, 269] width 6 height 6
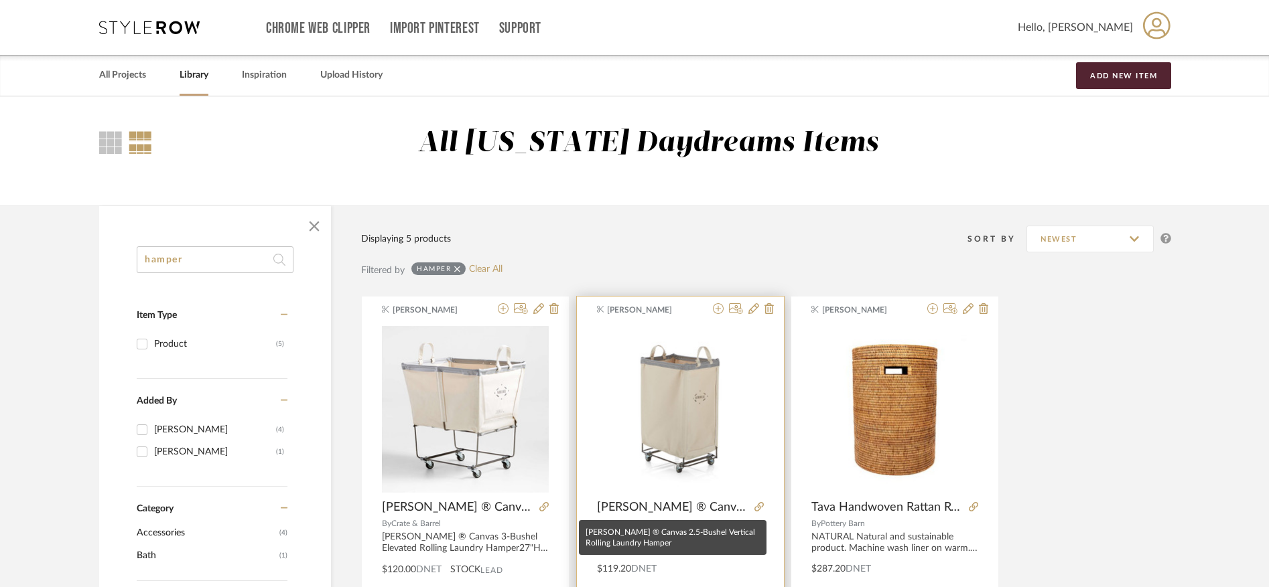
click at [679, 508] on span "Steele ® Canvas 2.5-Bushel Vertical Rolling Laundry Hamper" at bounding box center [673, 507] width 152 height 15
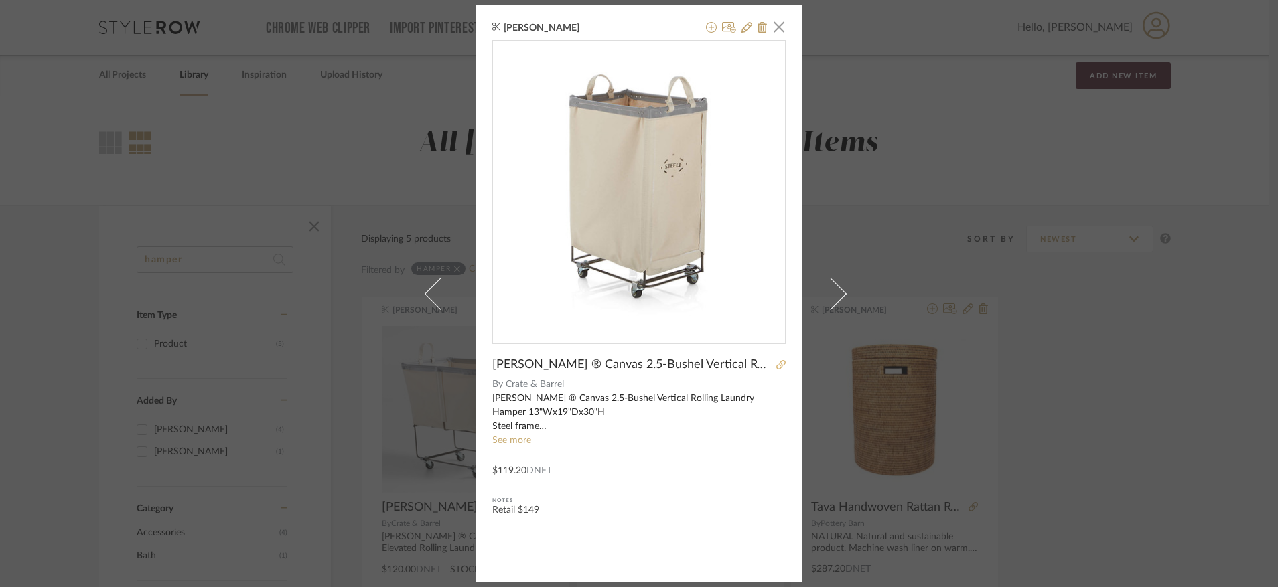
click at [776, 364] on icon at bounding box center [780, 364] width 9 height 9
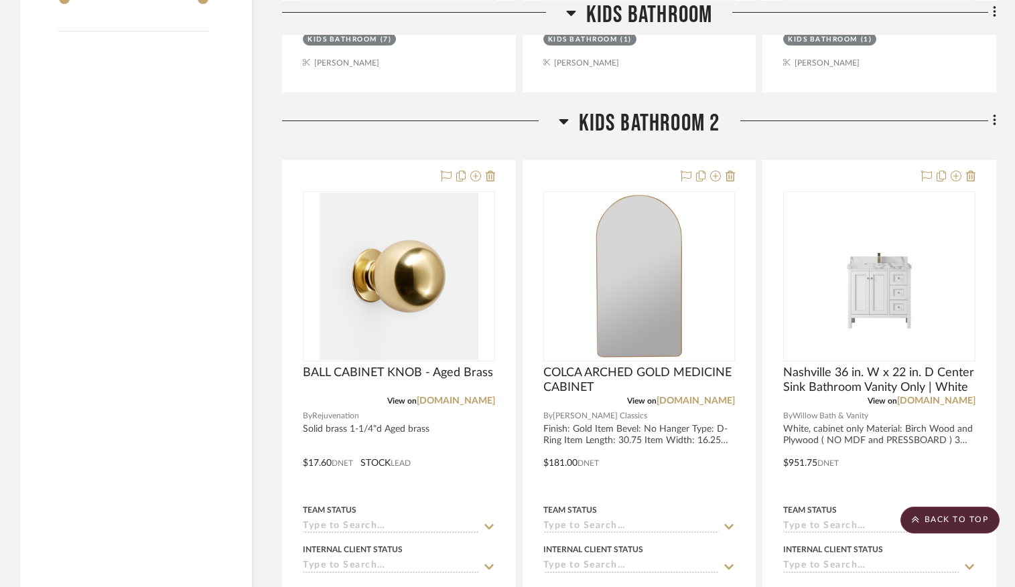
scroll to position [1325, 0]
